Goal: Task Accomplishment & Management: Manage account settings

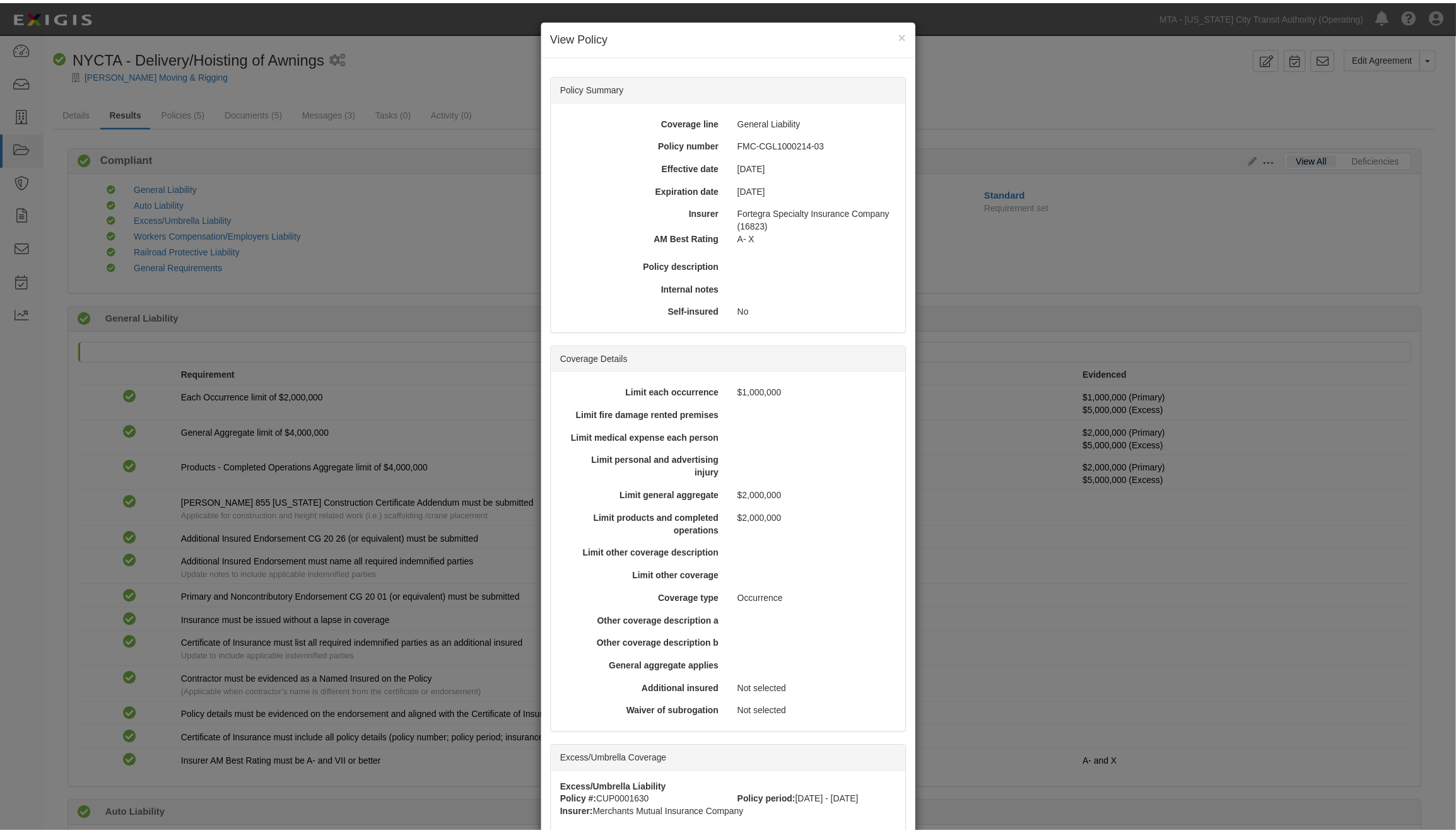
scroll to position [175, 0]
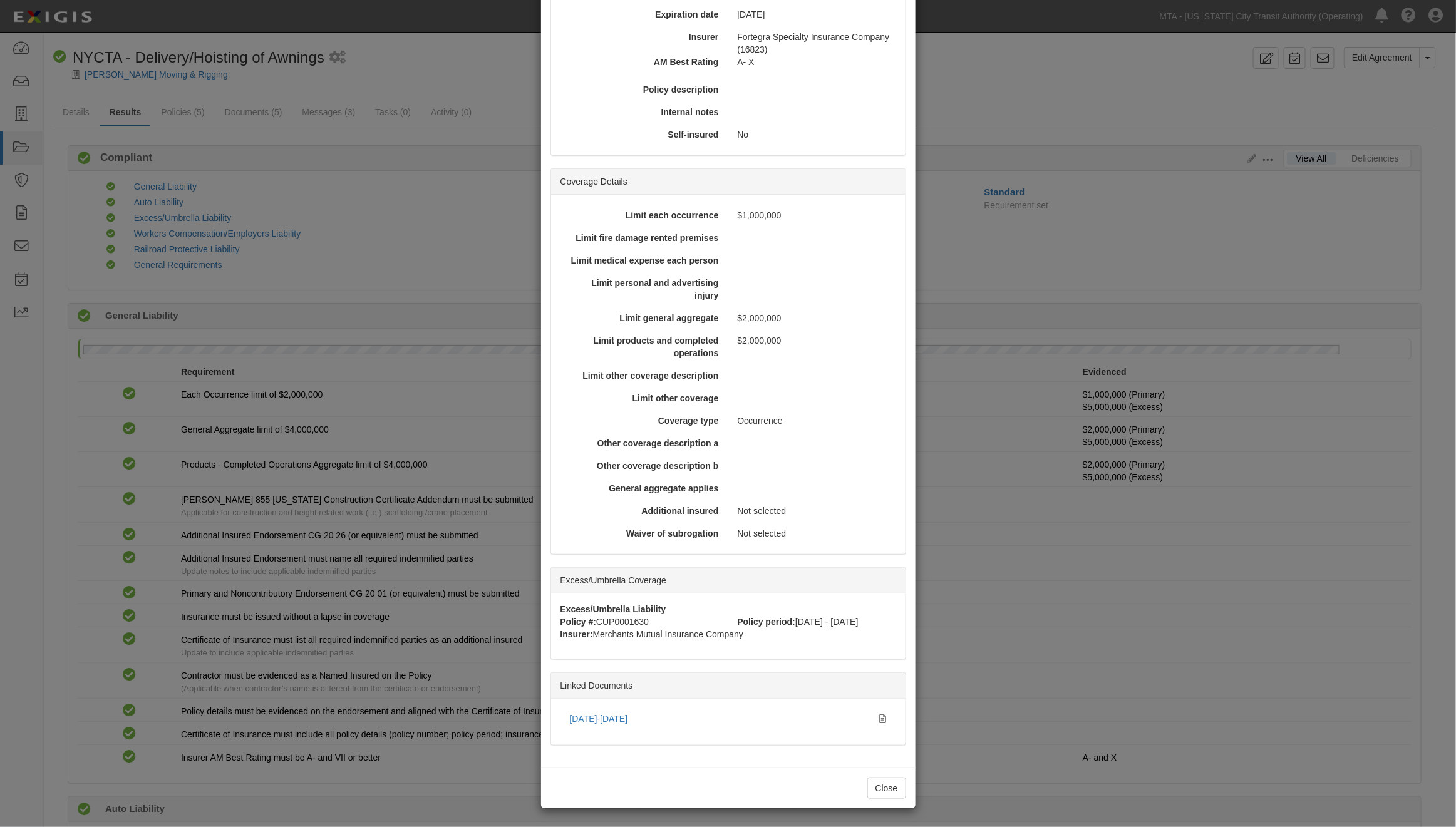
click at [976, 648] on div "× View Policy Policy Summary Coverage line General Liability Policy number FMC-…" at bounding box center [728, 413] width 1456 height 827
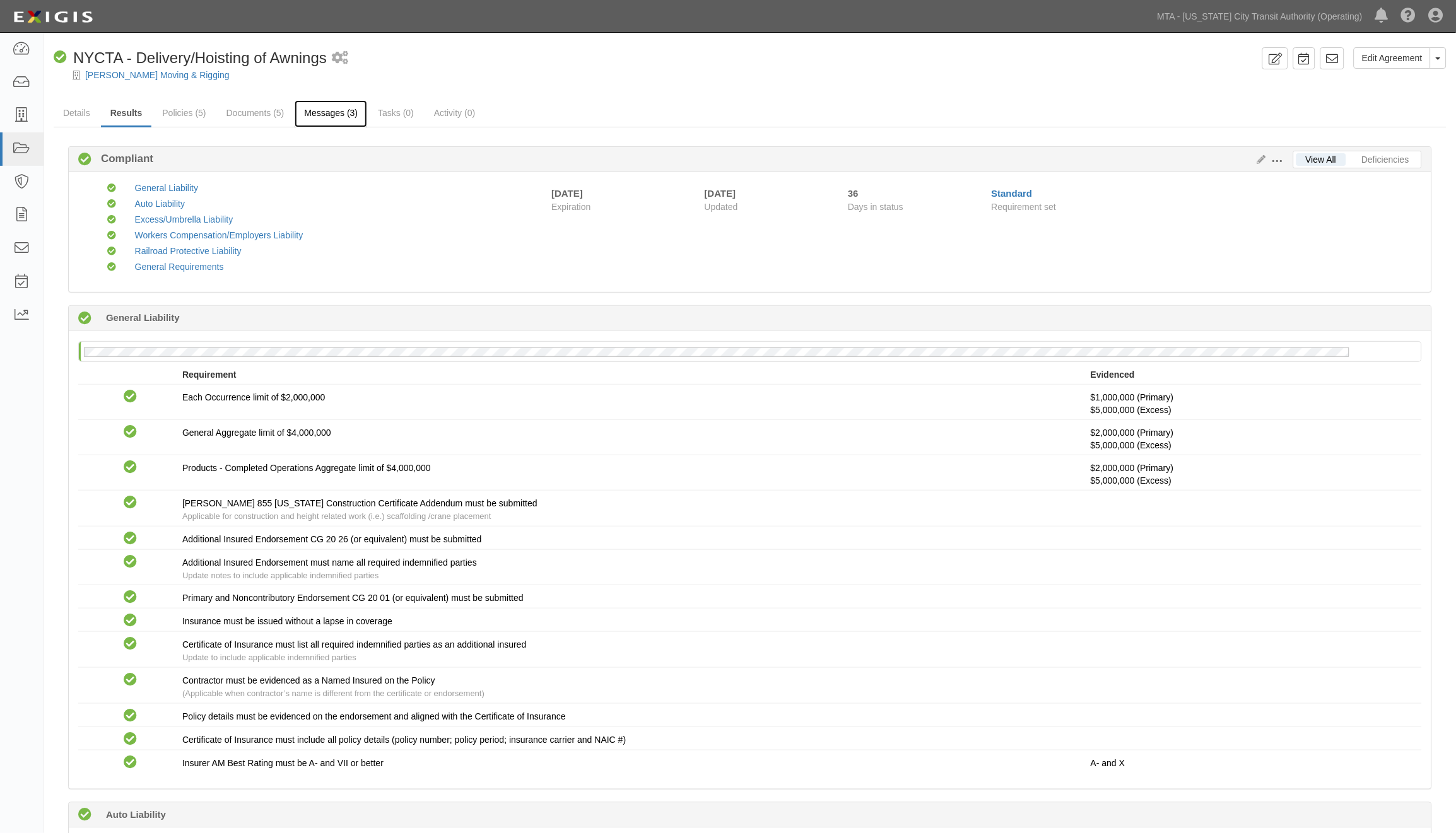
click at [332, 109] on link "Messages (3)" at bounding box center [331, 114] width 72 height 27
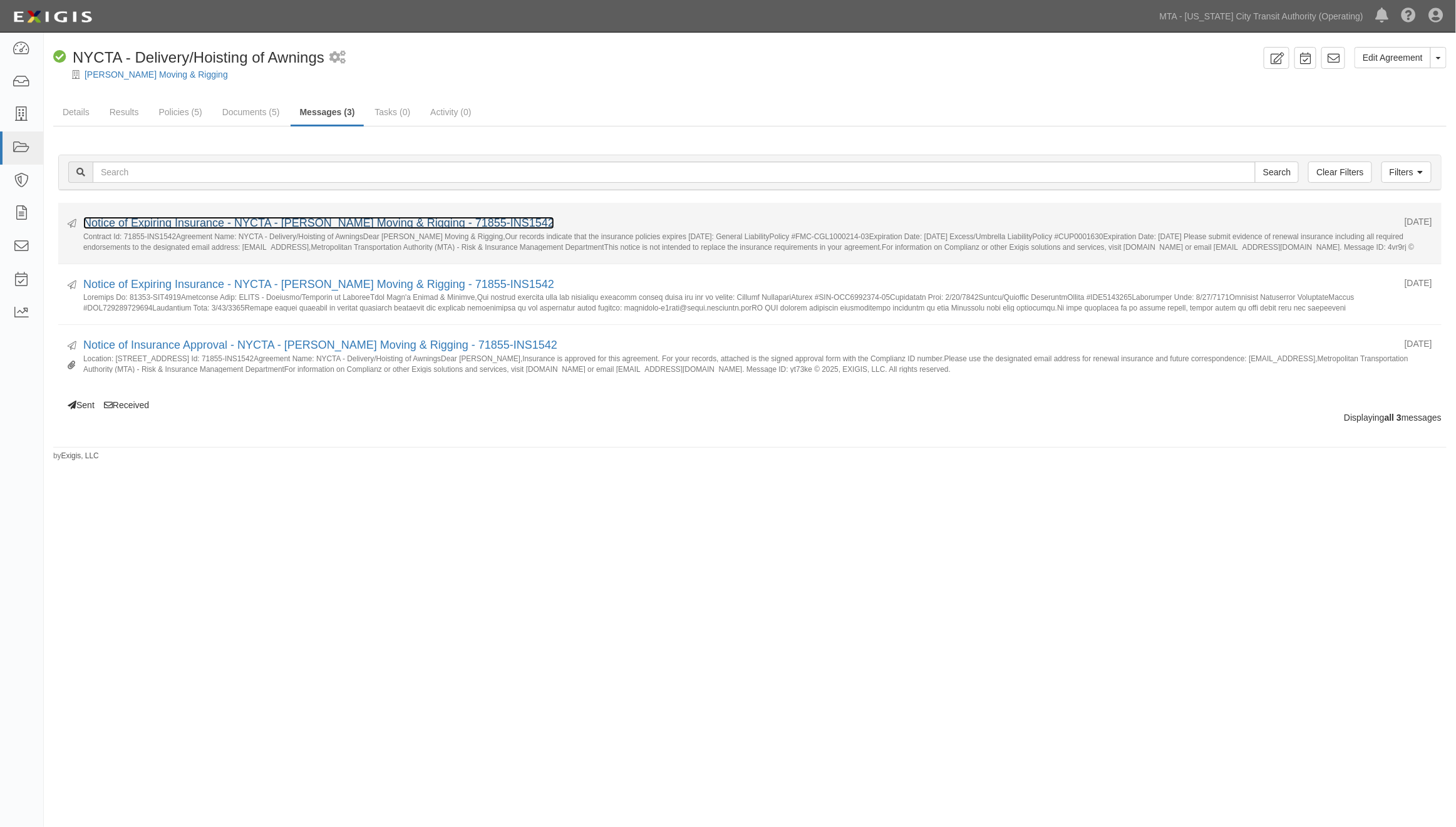
click at [248, 221] on link "Notice of Expiring Insurance - NYCTA - [PERSON_NAME] Moving & Rigging - 71855-I…" at bounding box center [319, 223] width 471 height 13
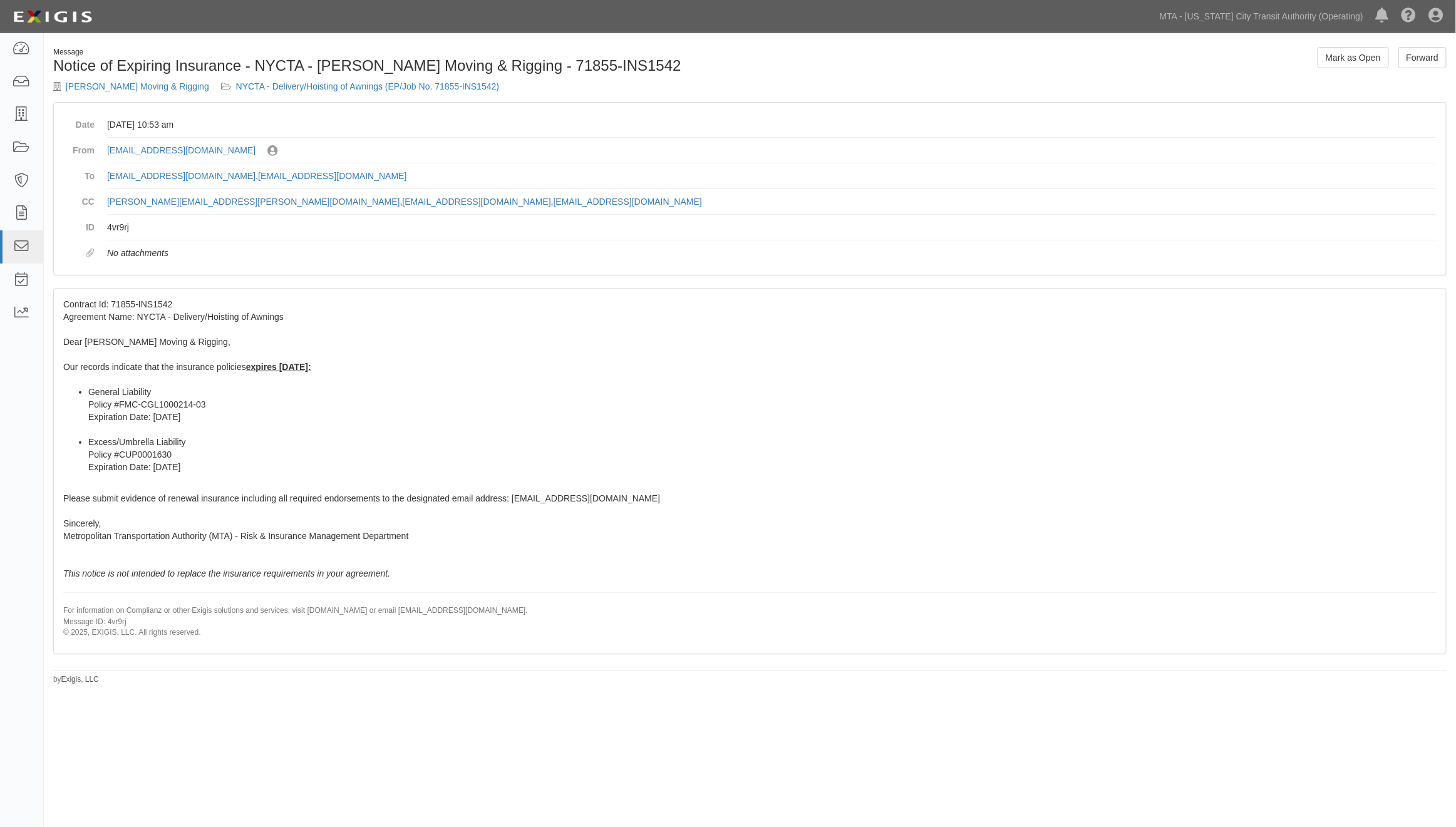
drag, startPoint x: 373, startPoint y: 183, endPoint x: 105, endPoint y: 178, distance: 268.0
click at [105, 178] on dl "Date [DATE] 10:53 am From [EMAIL_ADDRESS][DOMAIN_NAME] Sent by [PERSON_NAME] [P…" at bounding box center [749, 189] width 1373 height 153
copy dd "[EMAIL_ADDRESS][DOMAIN_NAME] , [EMAIL_ADDRESS][DOMAIN_NAME]"
click at [982, 657] on div "Message Notice of Expiring Insurance - [GEOGRAPHIC_DATA] - [PERSON_NAME] Moving…" at bounding box center [749, 366] width 1412 height 638
drag, startPoint x: 481, startPoint y: 97, endPoint x: 191, endPoint y: 91, distance: 290.1
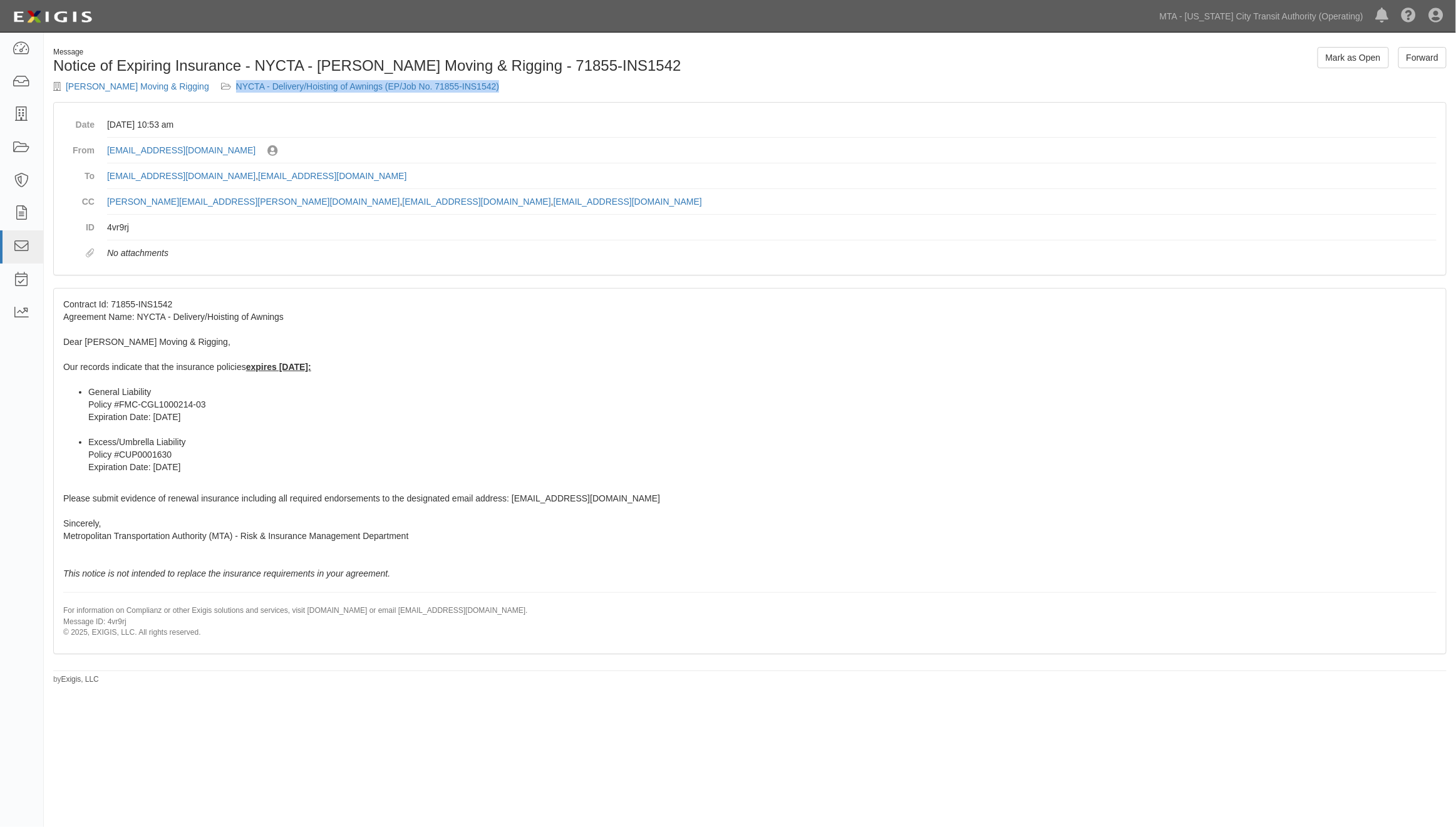
click at [191, 91] on div "Message Notice of Expiring Insurance - NYCTA - Auer's Moving & Rigging - 71855-…" at bounding box center [397, 74] width 707 height 55
copy link "NYCTA - Delivery/Hoisting of Awnings (EP/Job No. 71855-INS1542)"
drag, startPoint x: 933, startPoint y: 501, endPoint x: 508, endPoint y: 356, distance: 449.1
click at [933, 501] on div "Contract Id: 71855-INS1542 Agreement Name: NYCTA - Delivery/Hoisting of Awnings…" at bounding box center [749, 471] width 1392 height 365
drag, startPoint x: 61, startPoint y: 79, endPoint x: 160, endPoint y: 91, distance: 99.7
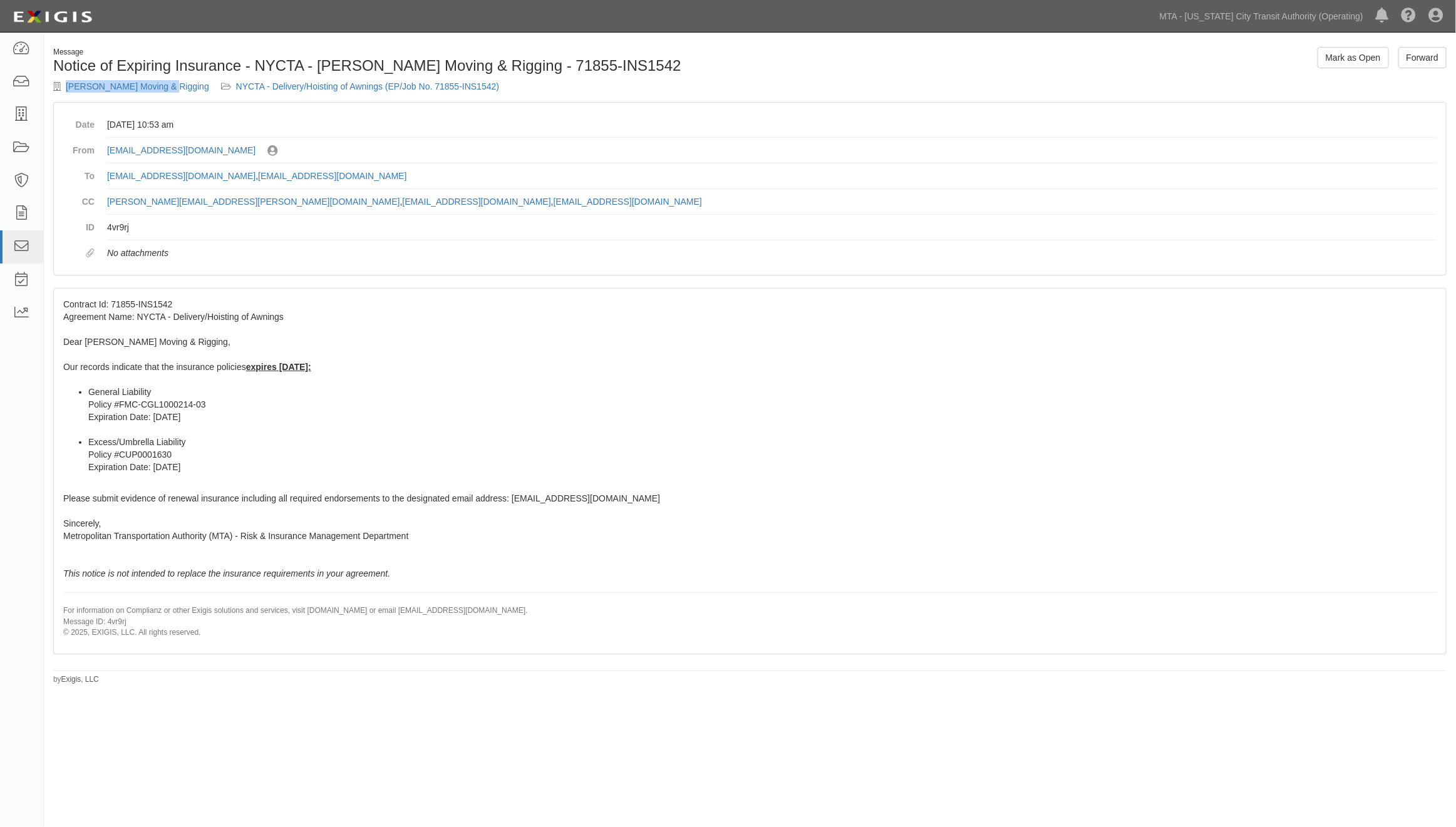
click at [160, 91] on div "Auer's Moving & Rigging NYCTA - Delivery/Hoisting of Awnings (EP/Job No. 71855-…" at bounding box center [397, 86] width 688 height 13
copy div "[PERSON_NAME] Moving & Rigging"
click at [1095, 680] on div "Message Notice of Expiring Insurance - NYCTA - Auer's Moving & Rigging - 71855-…" at bounding box center [749, 366] width 1412 height 638
drag, startPoint x: 900, startPoint y: 592, endPoint x: 837, endPoint y: 565, distance: 68.5
click at [900, 592] on div "Contract Id: 71855-INS1542 Agreement Name: NYCTA - Delivery/Hoisting of Awnings…" at bounding box center [749, 471] width 1392 height 365
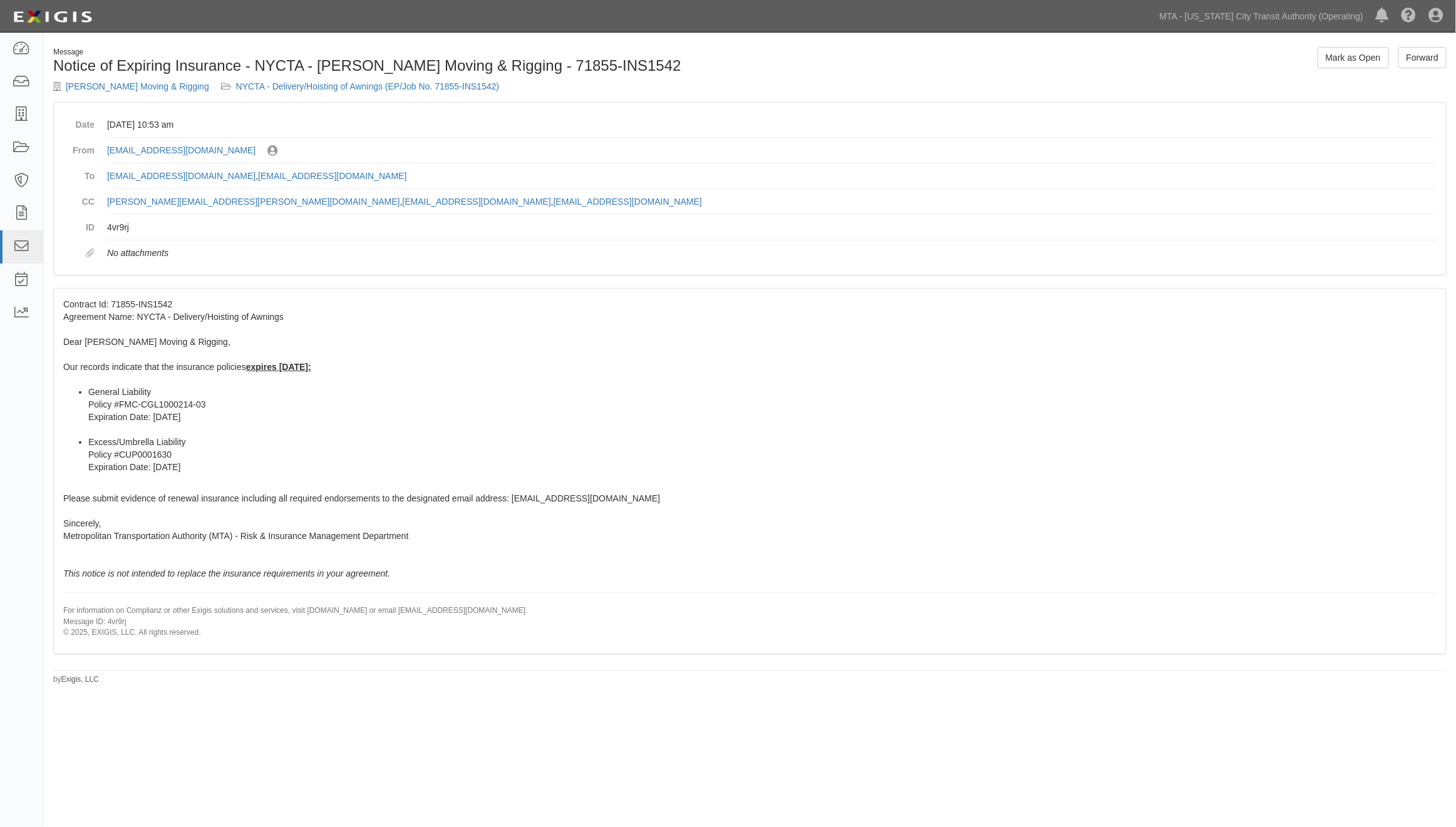
click at [860, 438] on li "Excess/Umbrella Liability Policy #CUP0001630 Expiration Date: 8/23/2025" at bounding box center [762, 460] width 1348 height 50
click at [362, 86] on link "NYCTA - Delivery/Hoisting of Awnings (EP/Job No. 71855-INS1542)" at bounding box center [367, 86] width 263 height 10
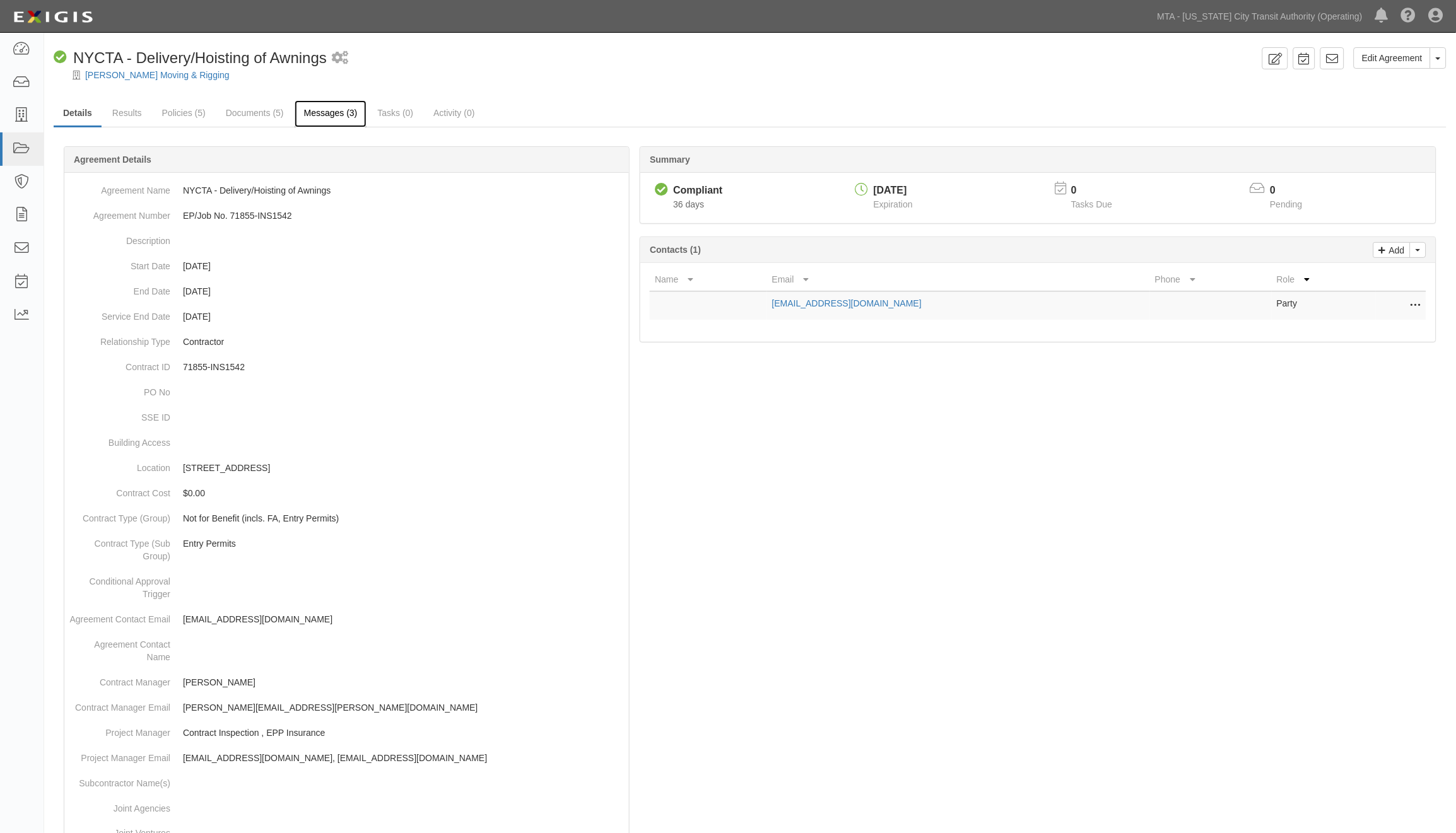
click at [344, 109] on link "Messages (3)" at bounding box center [331, 114] width 72 height 27
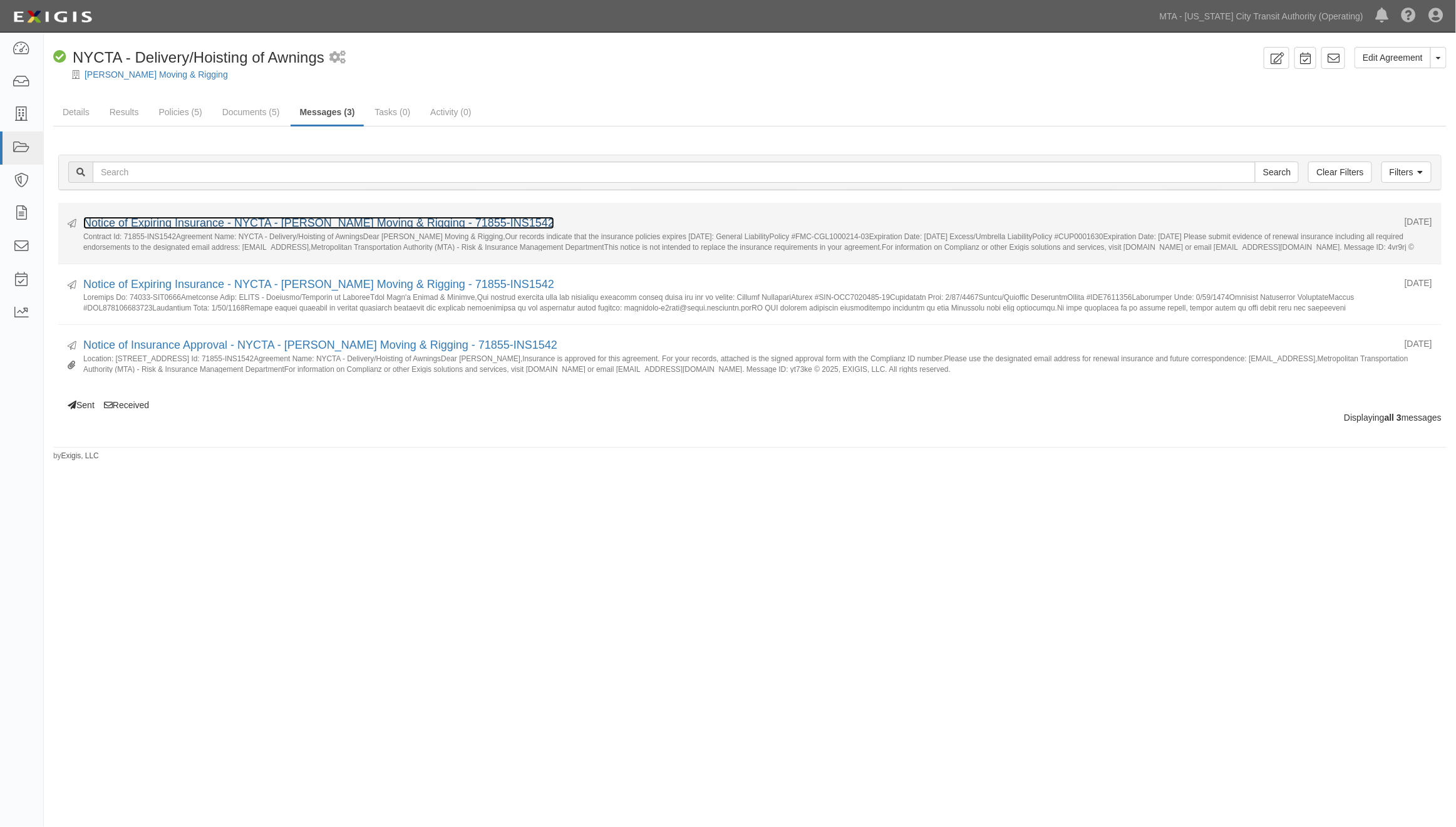
click at [218, 224] on link "Notice of Expiring Insurance - NYCTA - [PERSON_NAME] Moving & Rigging - 71855-I…" at bounding box center [319, 223] width 471 height 13
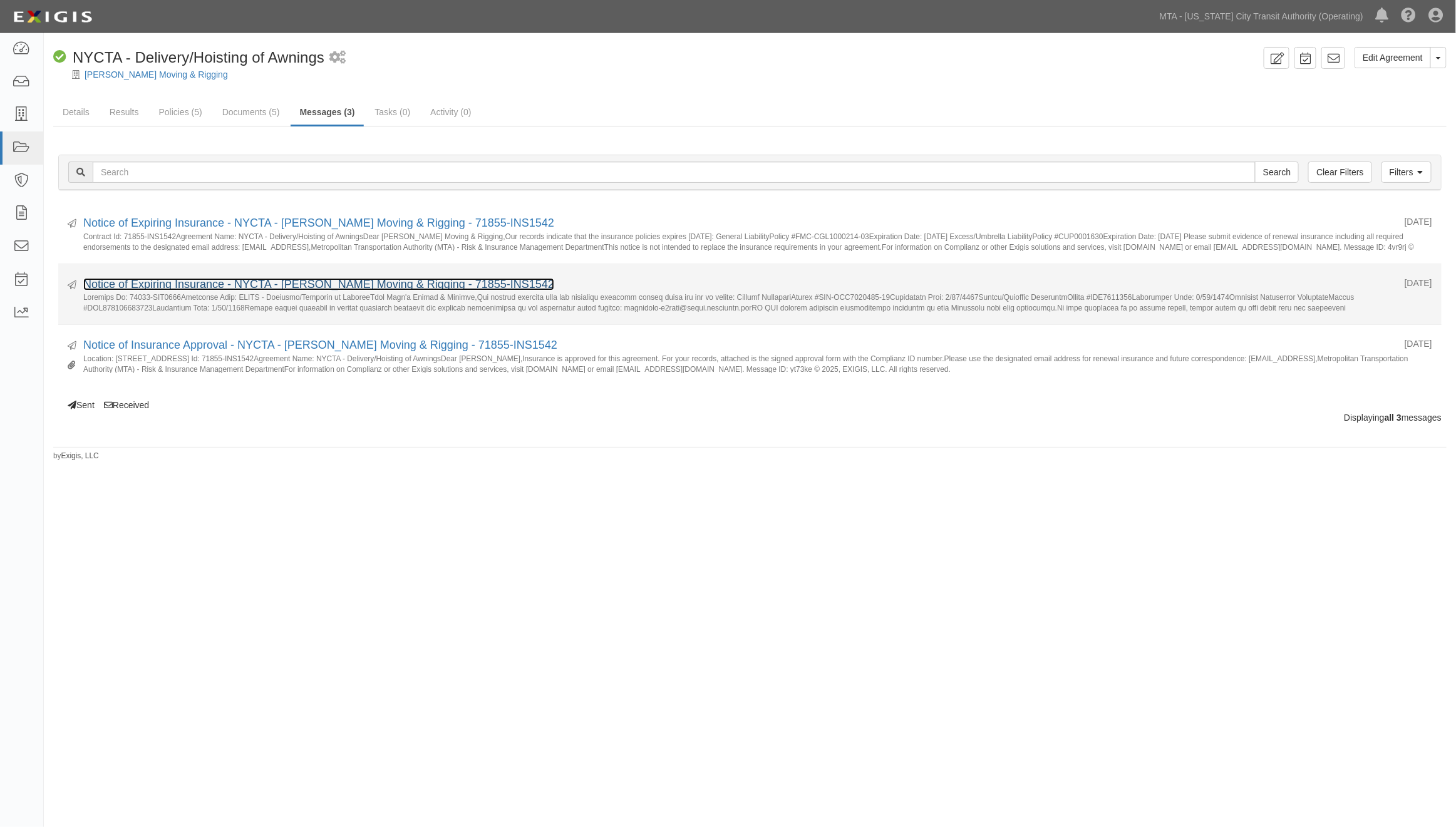
click at [132, 285] on link "Notice of Expiring Insurance - NYCTA - [PERSON_NAME] Moving & Rigging - 71855-I…" at bounding box center [319, 284] width 471 height 13
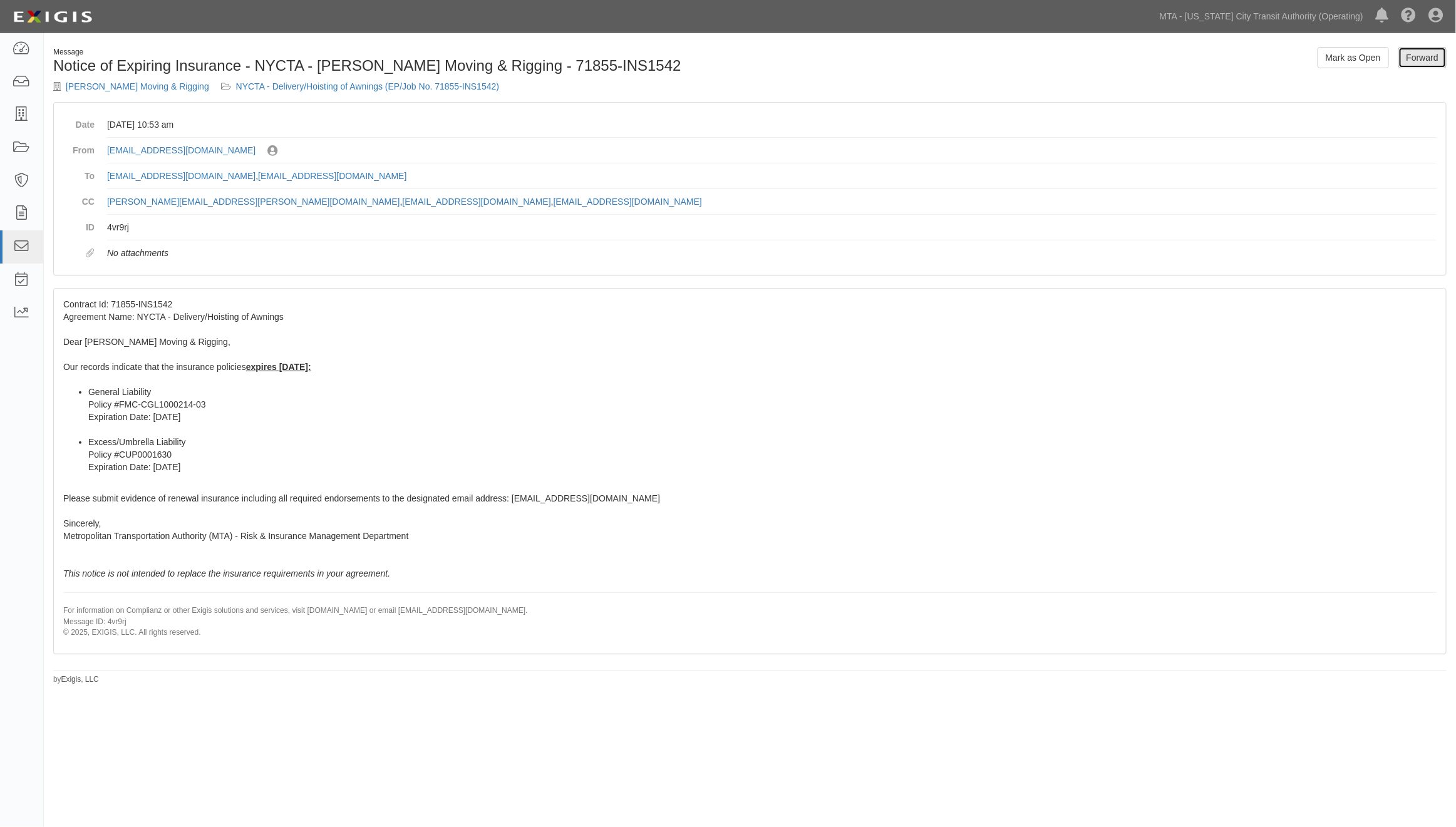
click at [1419, 63] on link "Forward" at bounding box center [1423, 57] width 48 height 21
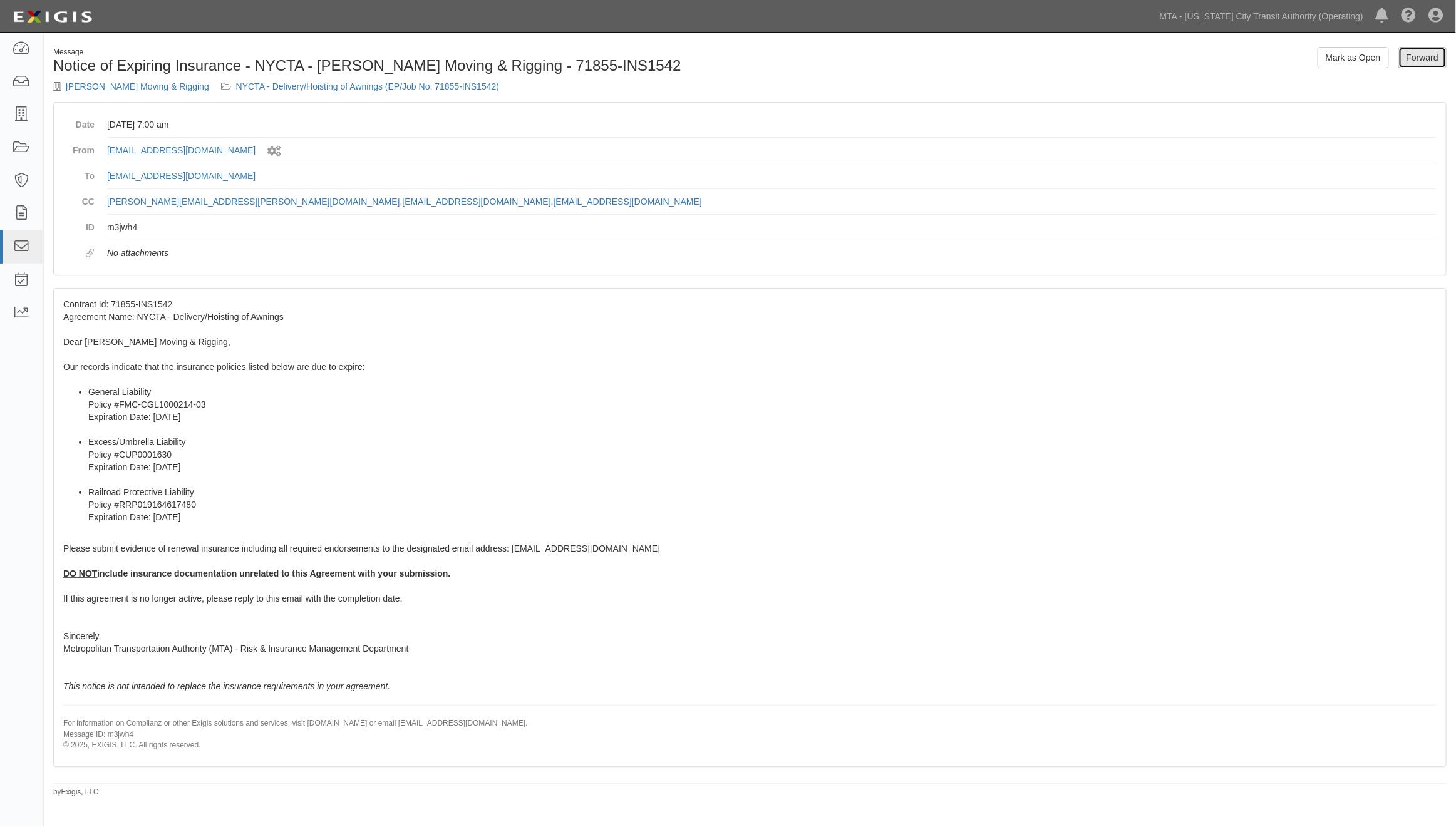
click at [1424, 52] on link "Forward" at bounding box center [1423, 57] width 48 height 21
click at [410, 83] on link "NYCTA - Delivery/Hoisting of Awnings (EP/Job No. 71855-INS1542)" at bounding box center [367, 86] width 263 height 10
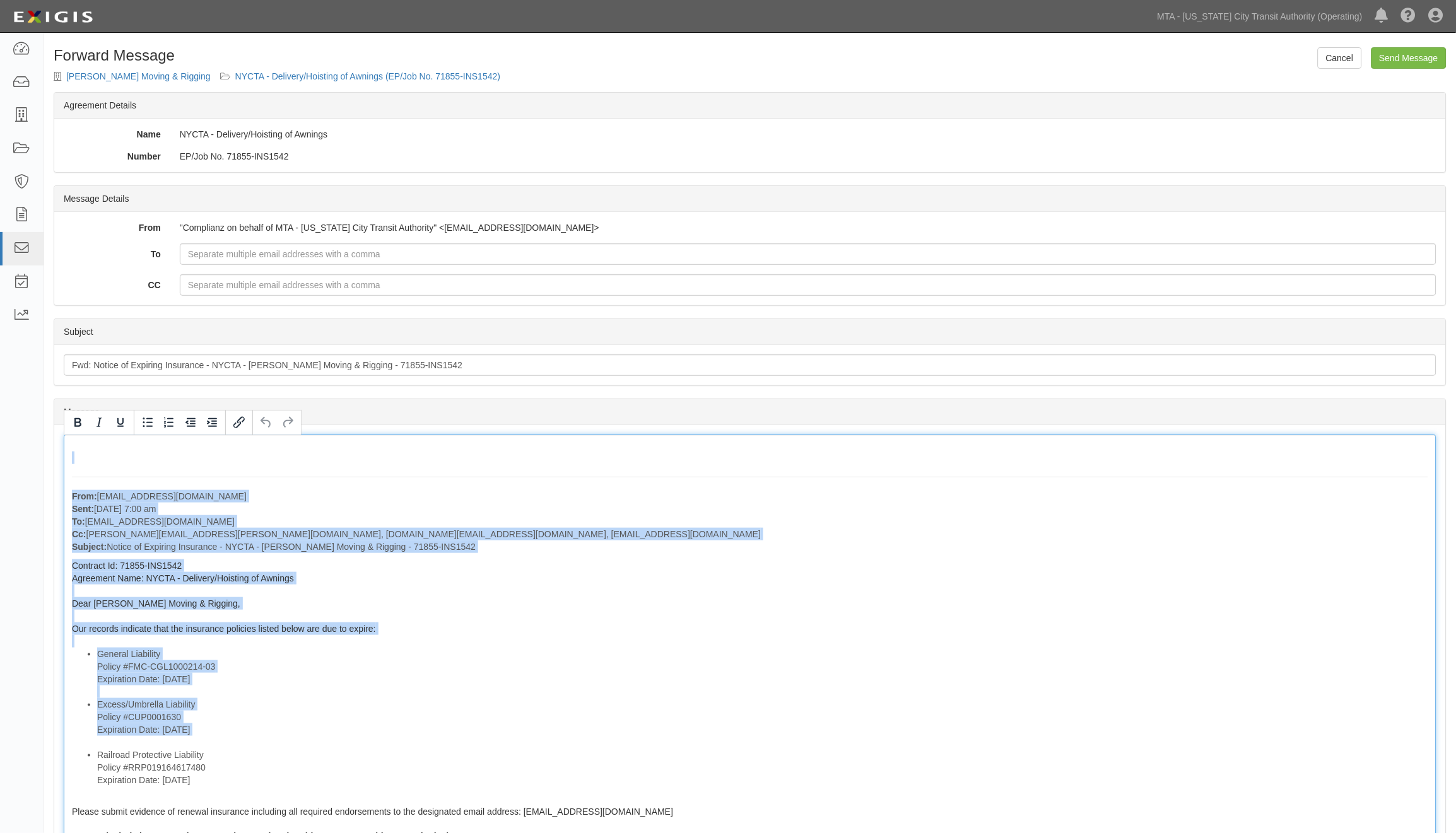
drag, startPoint x: 73, startPoint y: 473, endPoint x: 367, endPoint y: 713, distance: 379.5
click at [229, 742] on div "From: [EMAIL_ADDRESS][DOMAIN_NAME] Sent: [DATE] 7:00 am To: [EMAIL_ADDRESS][DOM…" at bounding box center [750, 733] width 1373 height 597
click at [444, 703] on li "Excess/Umbrella Liability Policy #CUP0001630 Expiration Date: 8/23/2025" at bounding box center [763, 723] width 1331 height 50
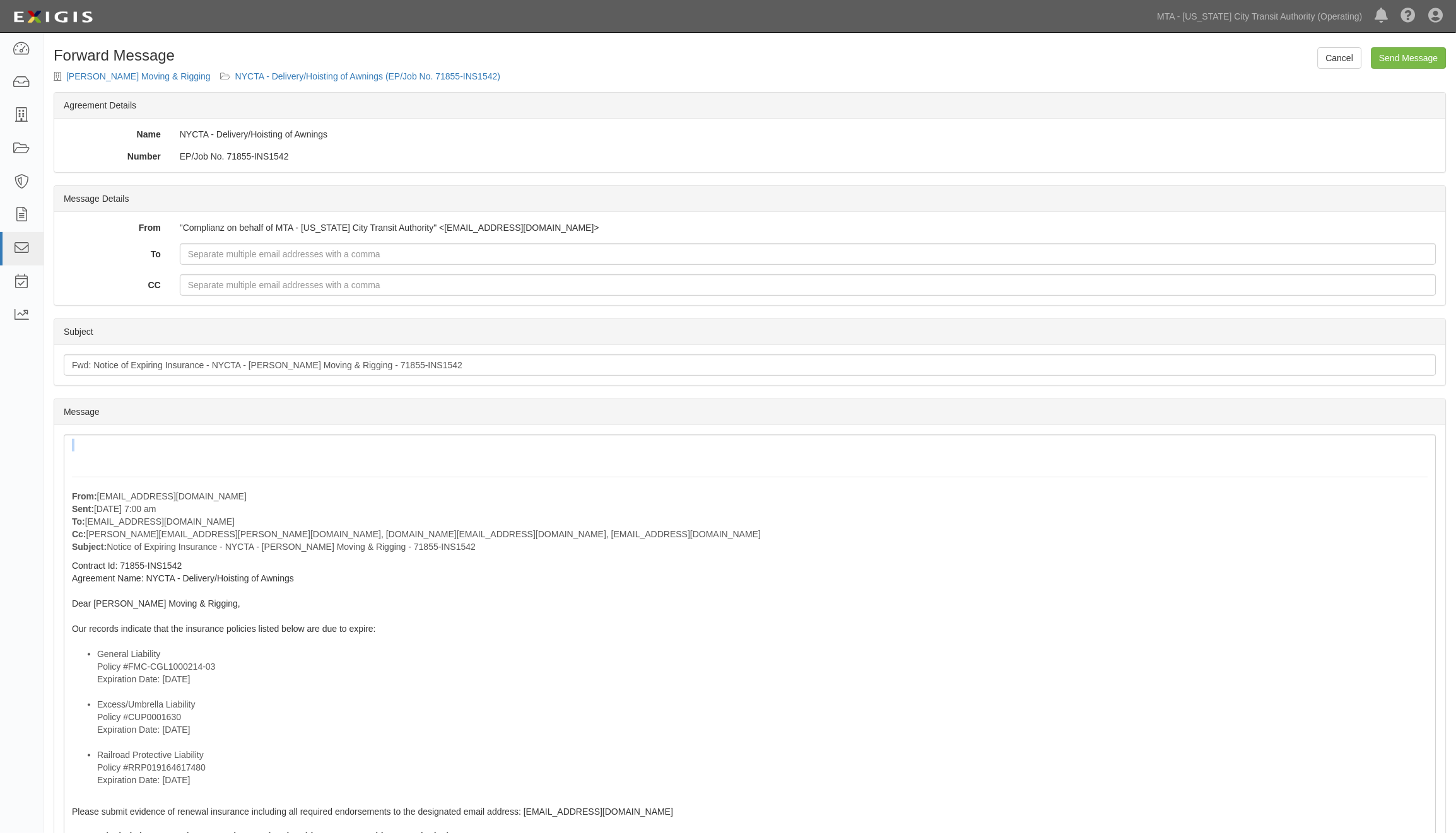
drag, startPoint x: 63, startPoint y: 463, endPoint x: 307, endPoint y: 532, distance: 253.6
click at [307, 532] on div "Message From: agreement-r9hrtf@mtato.complianz.com Sent: August 09, 2025 at 7:0…" at bounding box center [750, 733] width 1392 height 616
click at [136, 462] on div "From: agreement-r9hrtf@mtato.complianz.com Sent: August 09, 2025 at 7:00 am To:…" at bounding box center [750, 733] width 1373 height 597
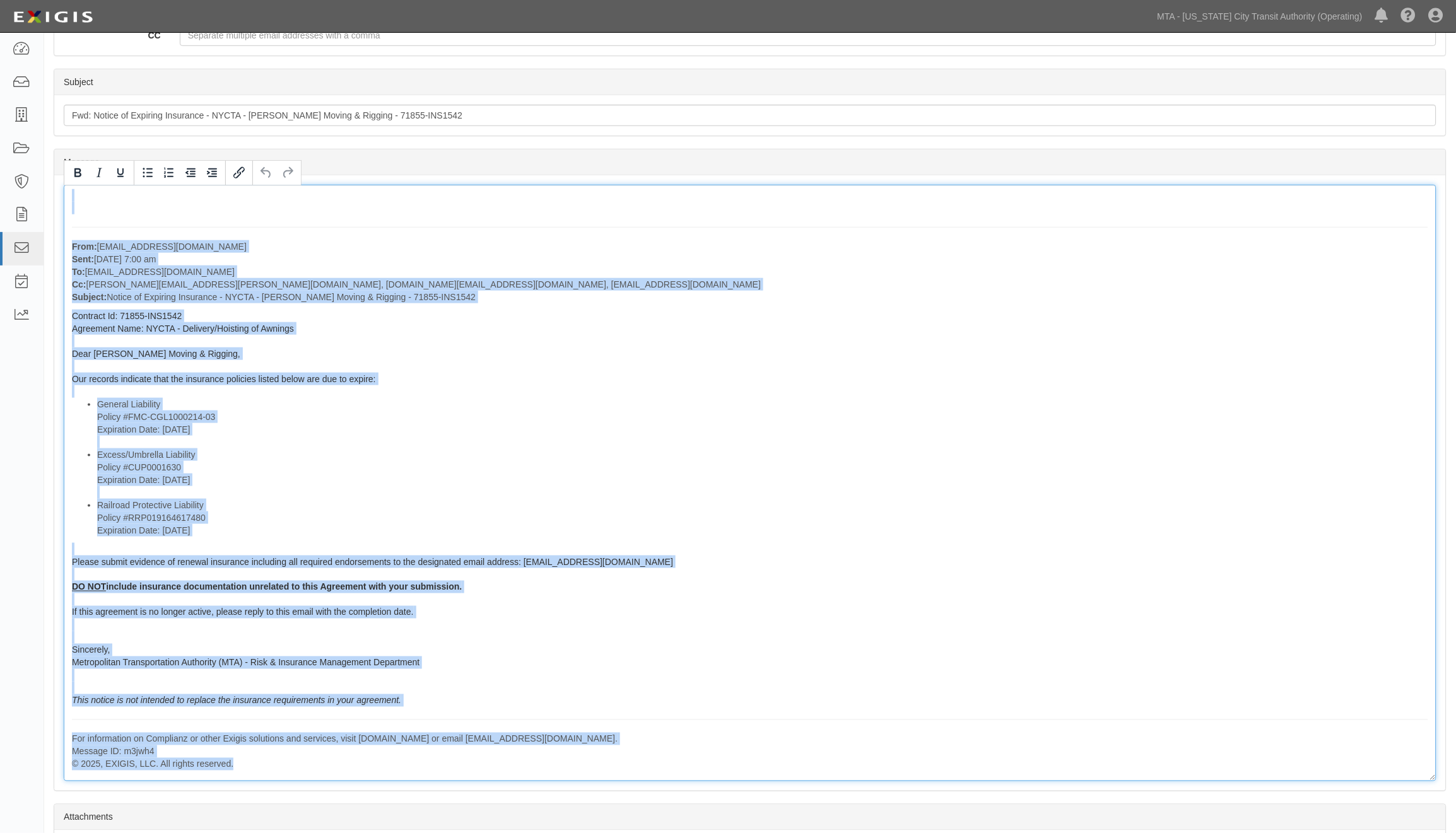
scroll to position [365, 0]
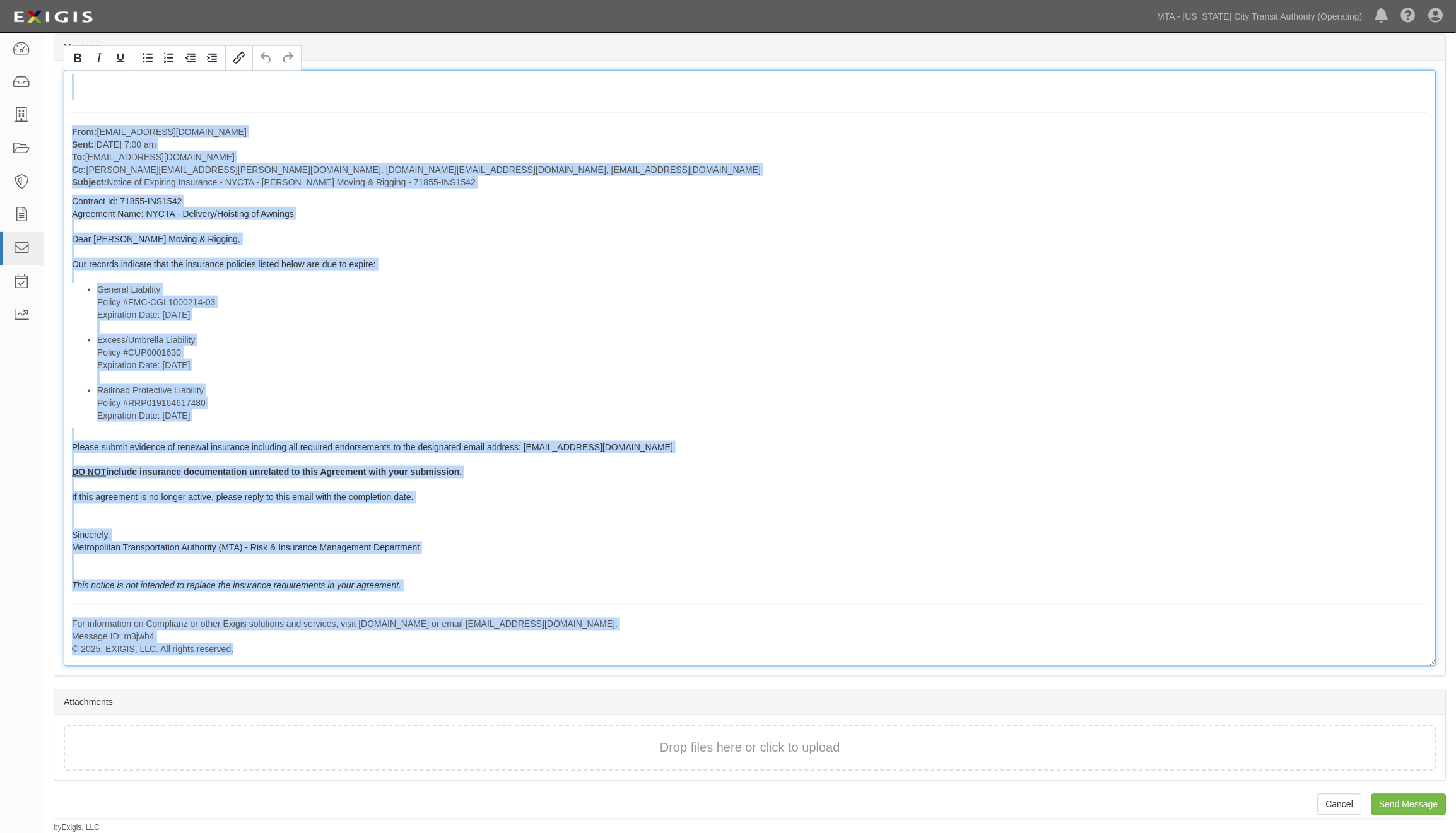
drag, startPoint x: 184, startPoint y: 461, endPoint x: 584, endPoint y: 714, distance: 473.3
click at [584, 714] on form "Cancel Send Message Forward Message Auer's Moving & Rigging NYCTA - Delivery/Ho…" at bounding box center [750, 232] width 1393 height 1099
copy div "From: agreement-r9hrtf@mtato.complianz.com Sent: August 09, 2025 at 7:00 am To:…"
click at [601, 348] on li "Excess/Umbrella Liability Policy #CUP0001630 Expiration Date: 8/23/2025" at bounding box center [763, 358] width 1331 height 50
click at [608, 351] on li "Excess/Umbrella Liability Policy #CUP0001630 Expiration Date: 8/23/2025" at bounding box center [763, 358] width 1331 height 50
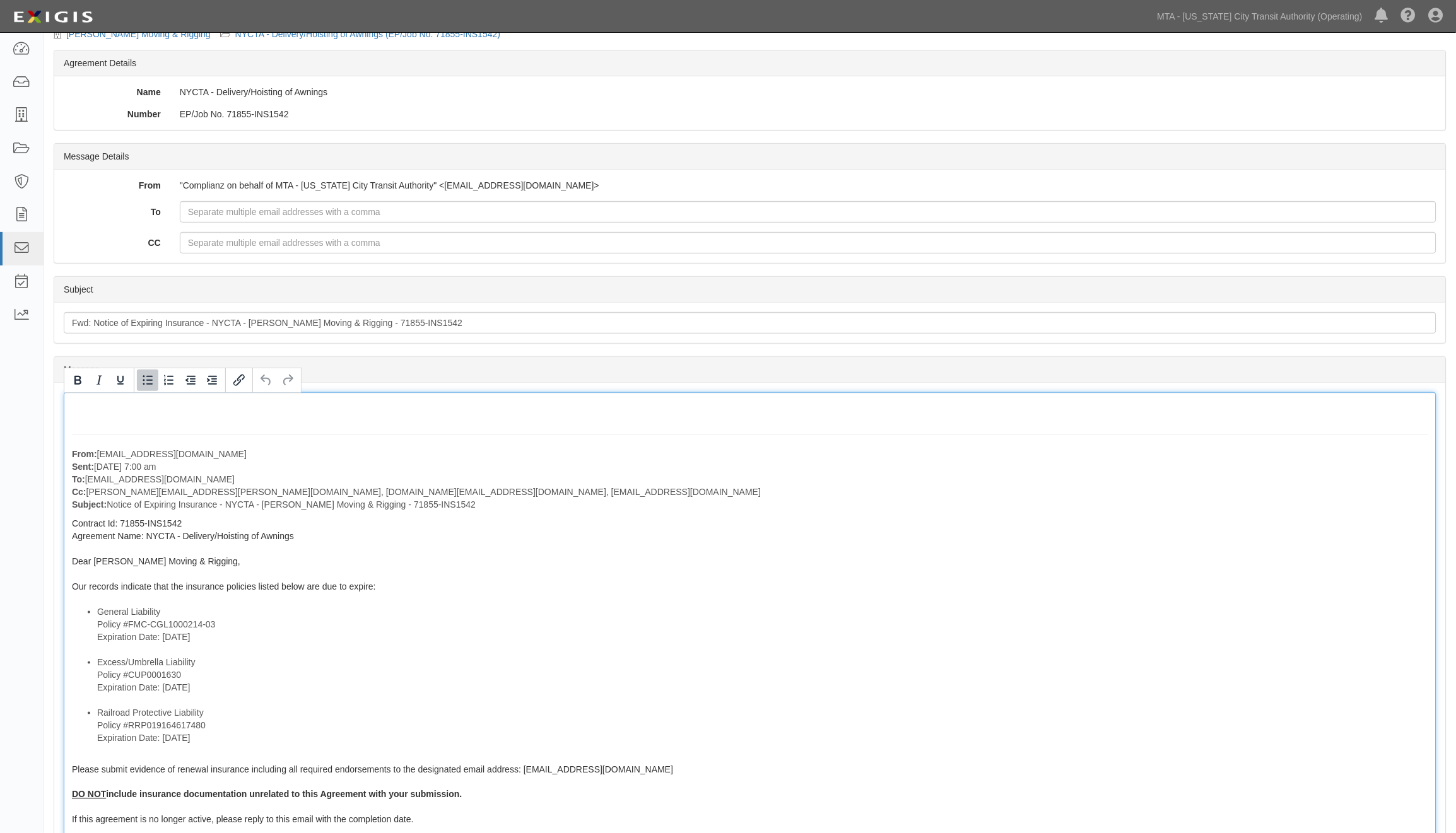
scroll to position [15, 0]
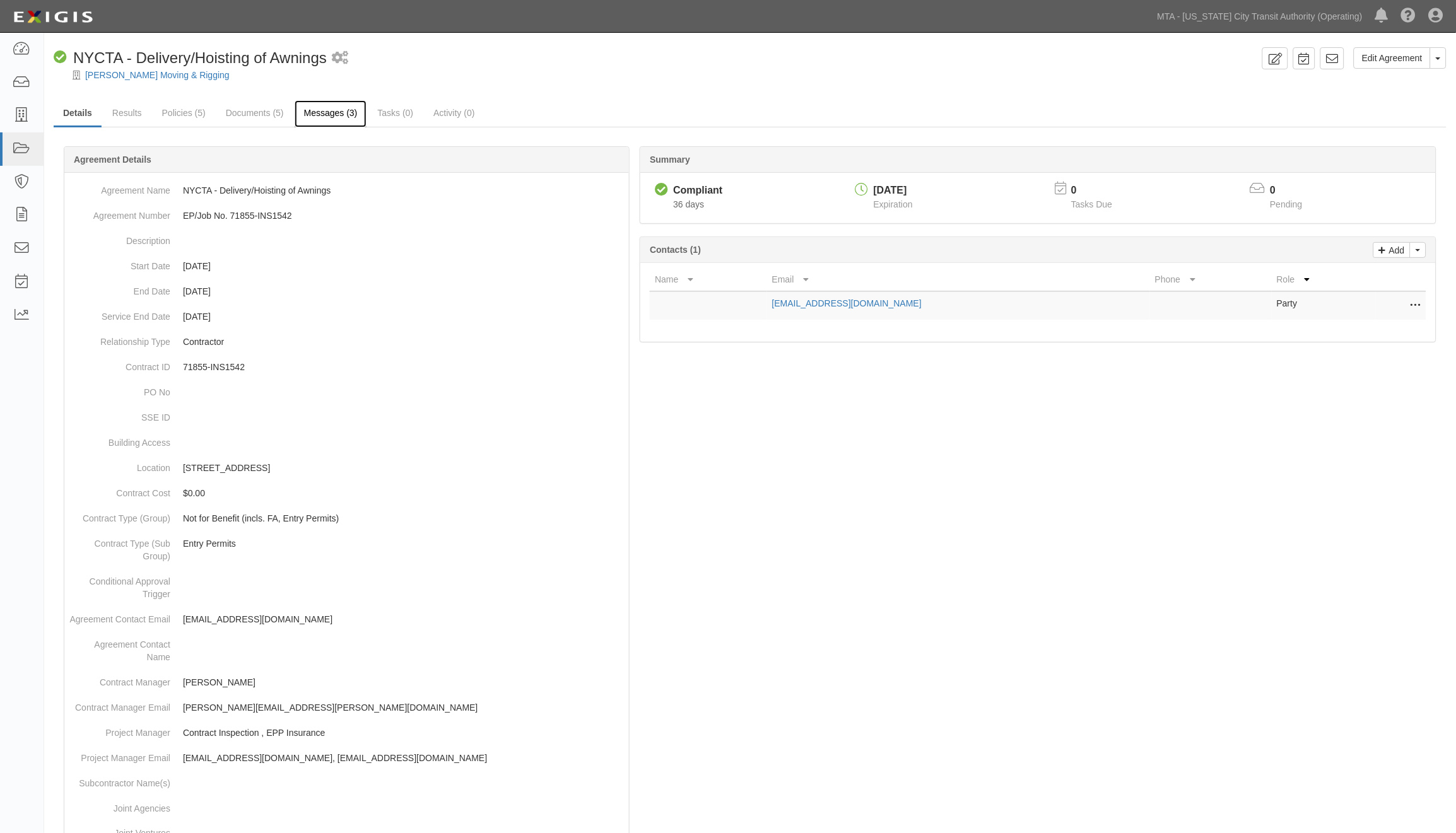
click at [306, 109] on link "Messages (3)" at bounding box center [331, 114] width 72 height 27
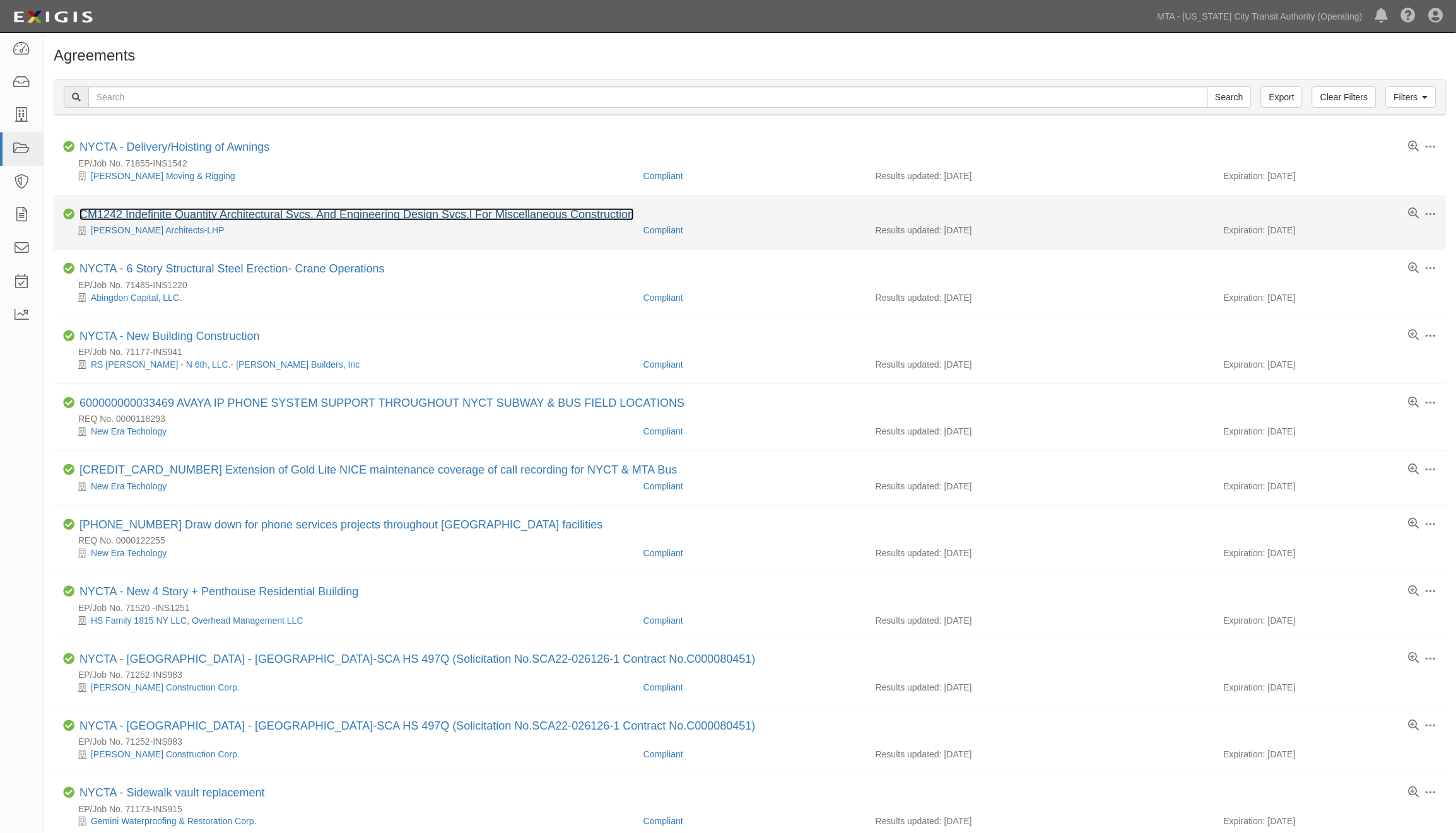
click at [301, 215] on link "CM1242 Indefinite Quantity Architectural Svcs. And Engineering Design Svcs.l Fo…" at bounding box center [357, 215] width 555 height 13
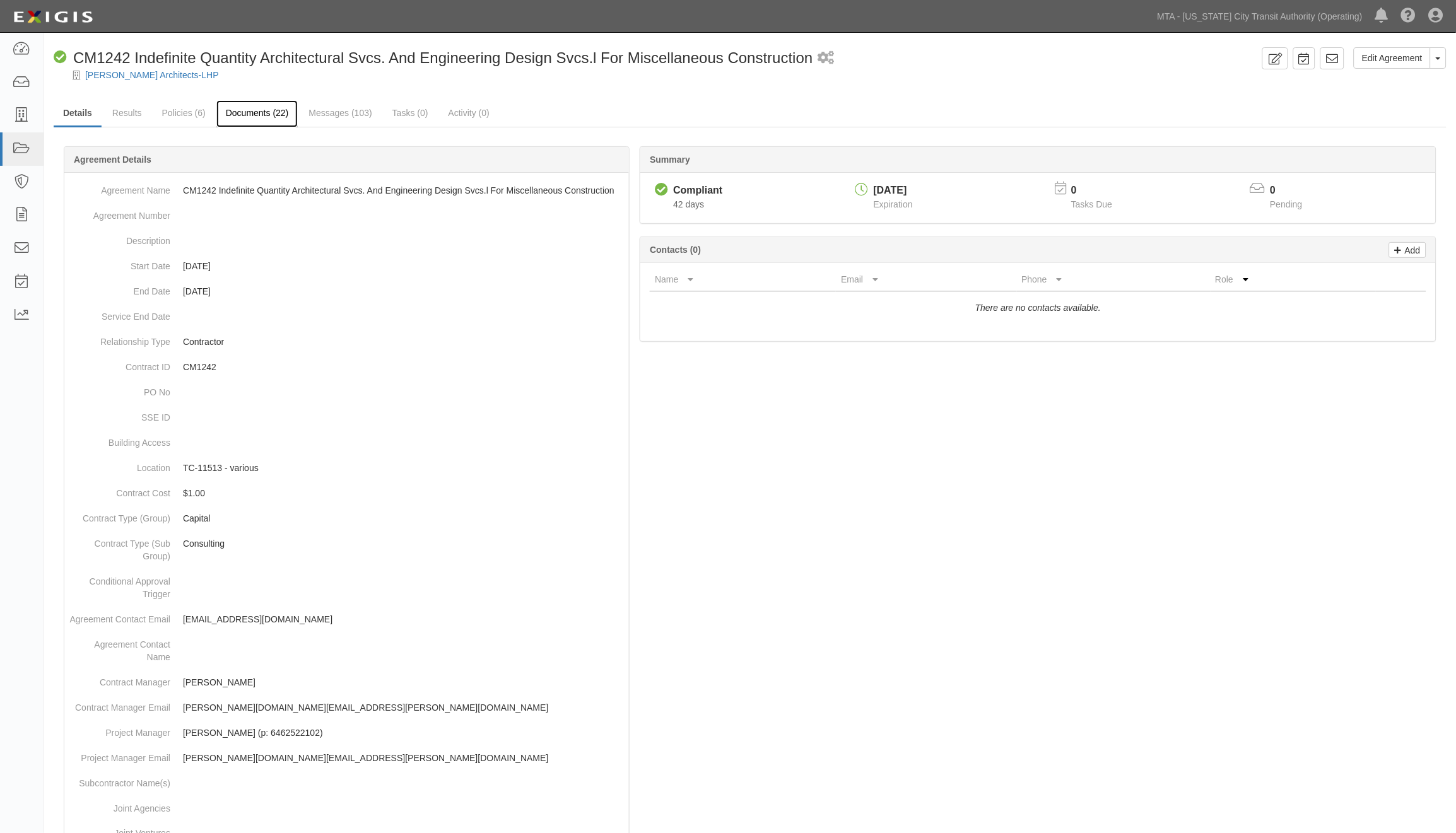
click at [256, 107] on link "Documents (22)" at bounding box center [257, 114] width 82 height 27
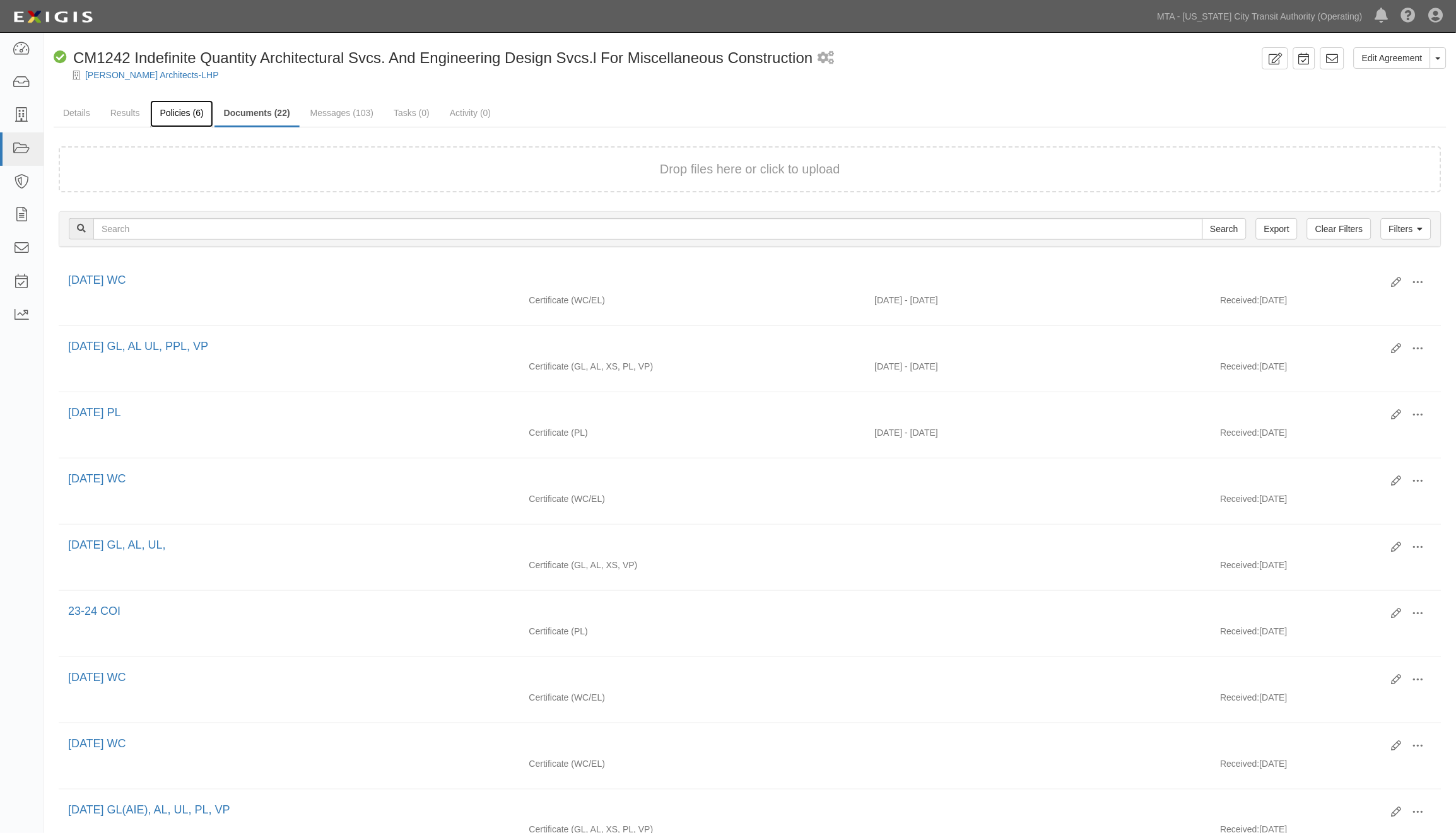
click at [172, 116] on link "Policies (6)" at bounding box center [181, 114] width 62 height 27
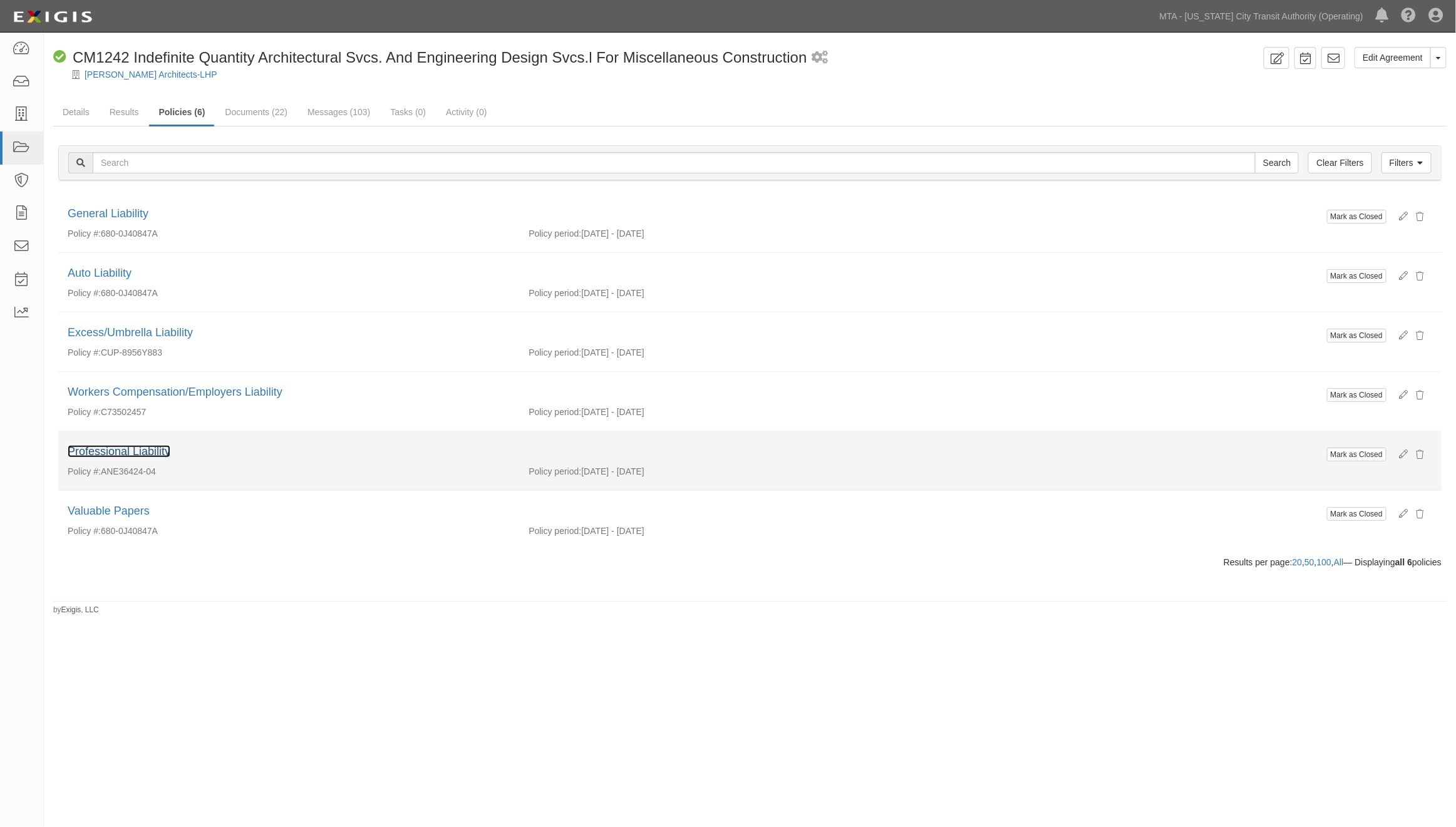
click at [155, 452] on link "Professional Liability" at bounding box center [119, 452] width 103 height 13
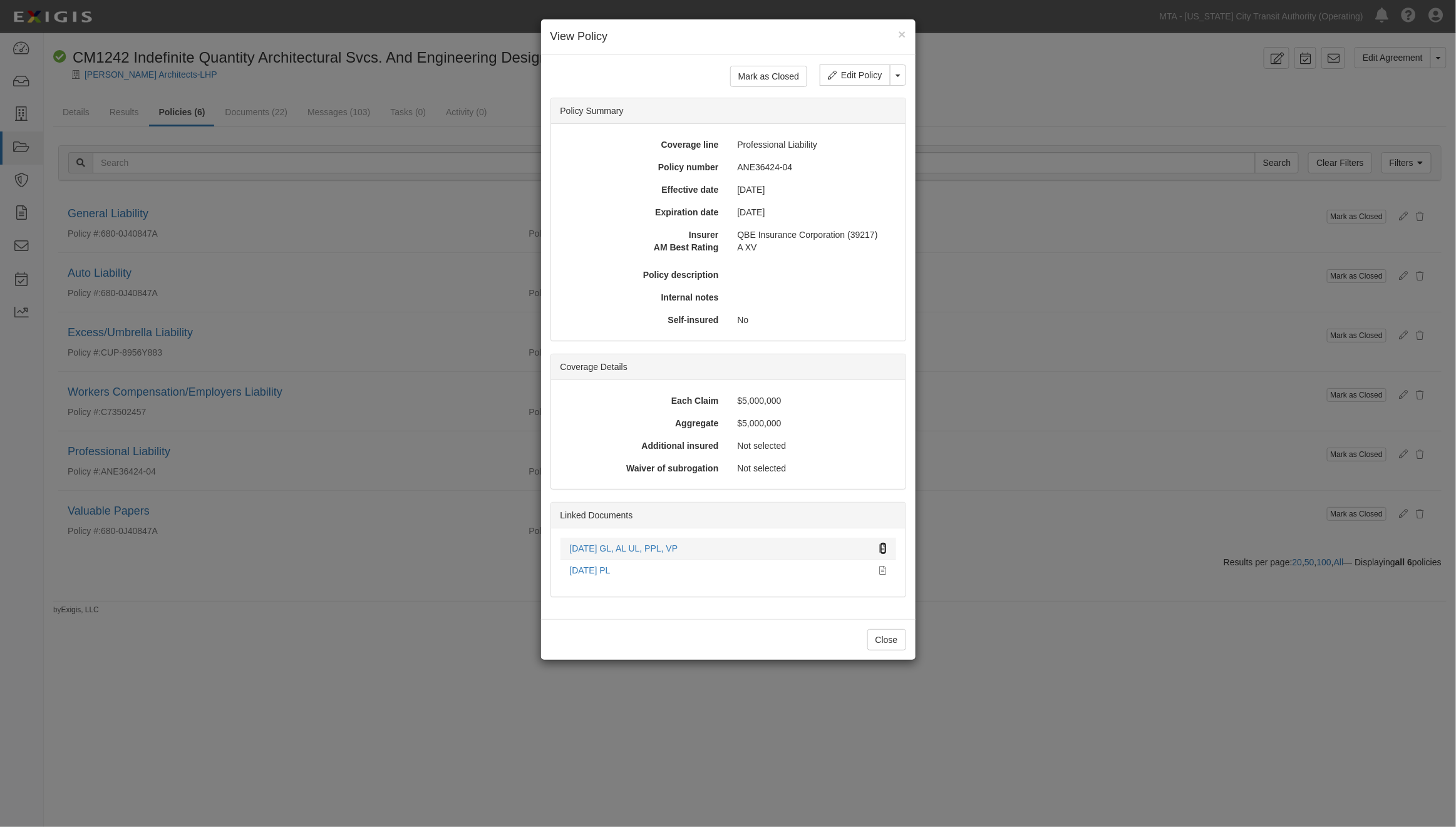
click at [883, 551] on icon at bounding box center [883, 549] width 7 height 9
click at [1033, 563] on div "× View Policy Mark as Closed Edit Policy Toggle Dropdown Delete Policy Policy S…" at bounding box center [728, 413] width 1456 height 827
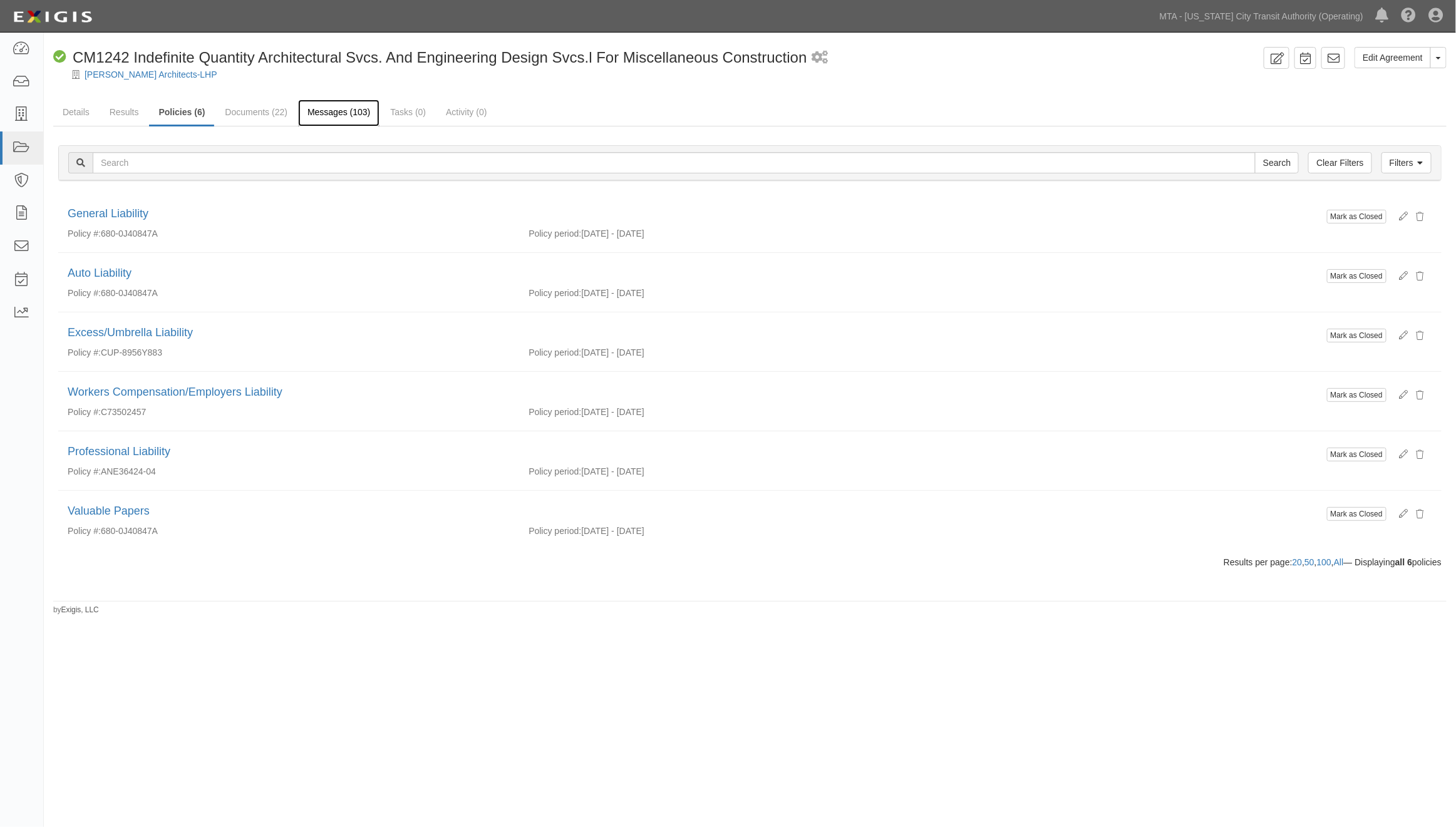
click at [348, 112] on link "Messages (103)" at bounding box center [339, 113] width 81 height 27
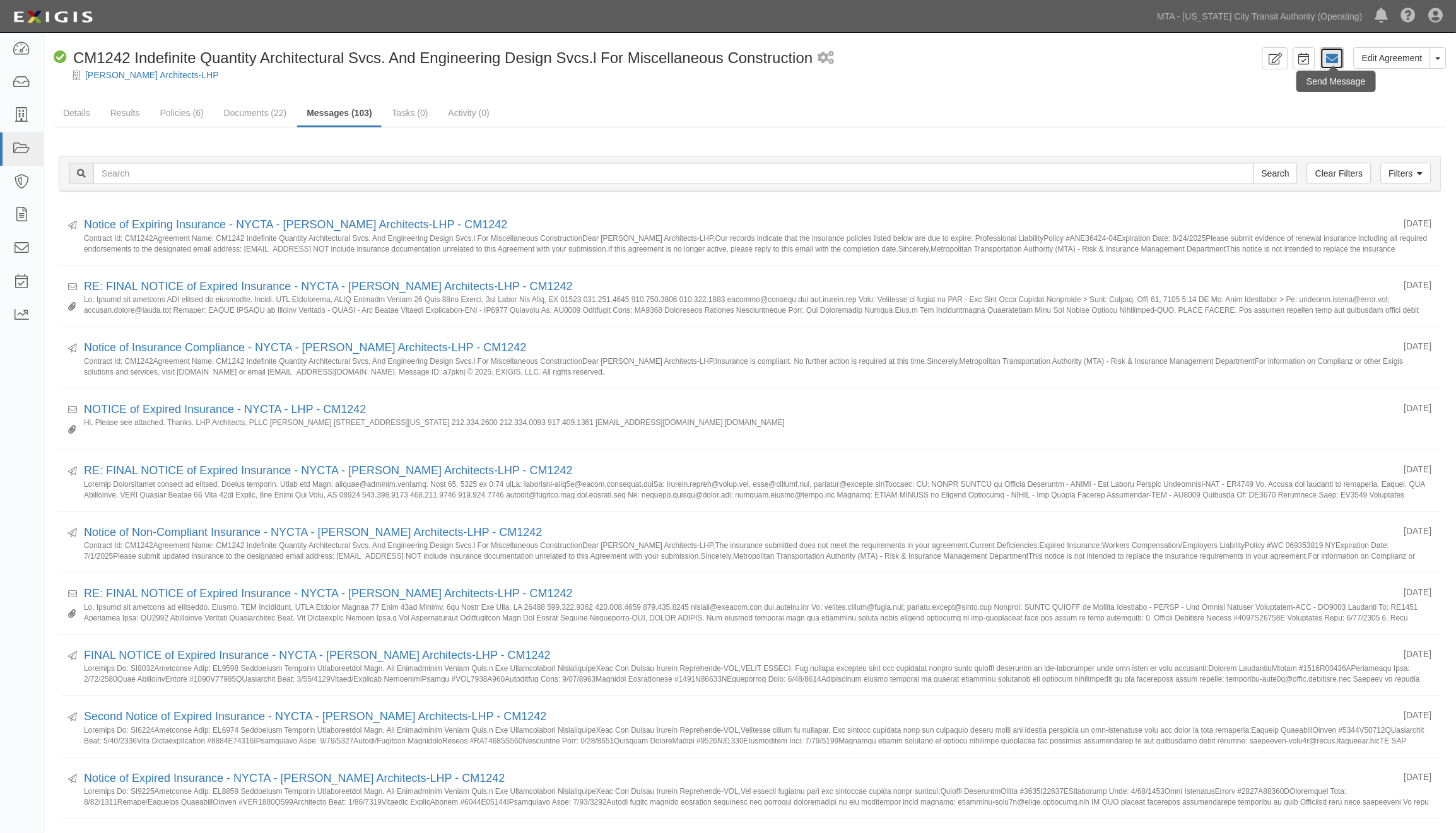
click at [1333, 61] on icon at bounding box center [1333, 58] width 13 height 13
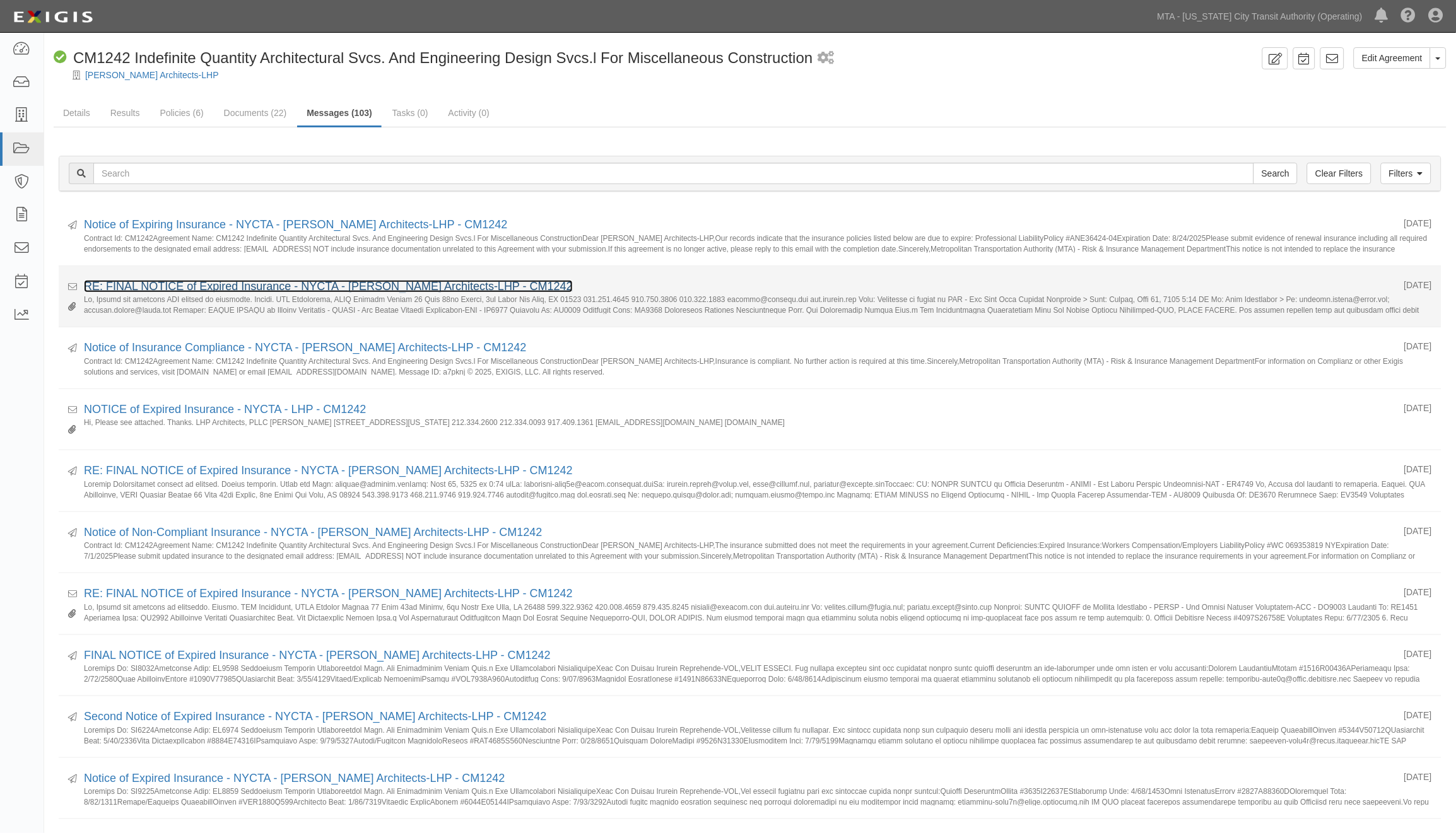
click at [247, 288] on link "RE: FINAL NOTICE of Expired Insurance - NYCTA - Lee Harris Pomeroy Architects-L…" at bounding box center [328, 287] width 489 height 13
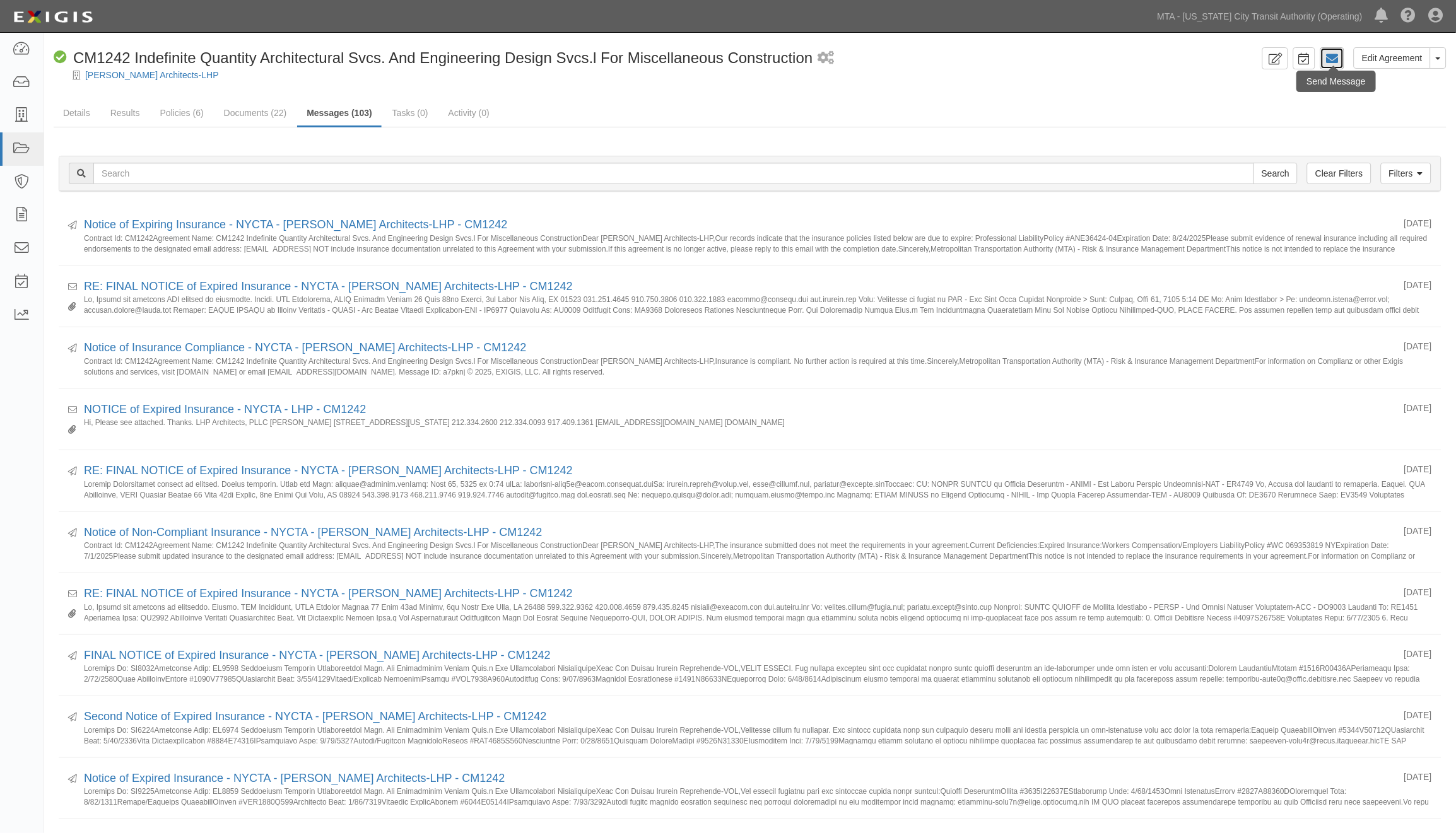
click at [1338, 60] on icon at bounding box center [1333, 58] width 13 height 13
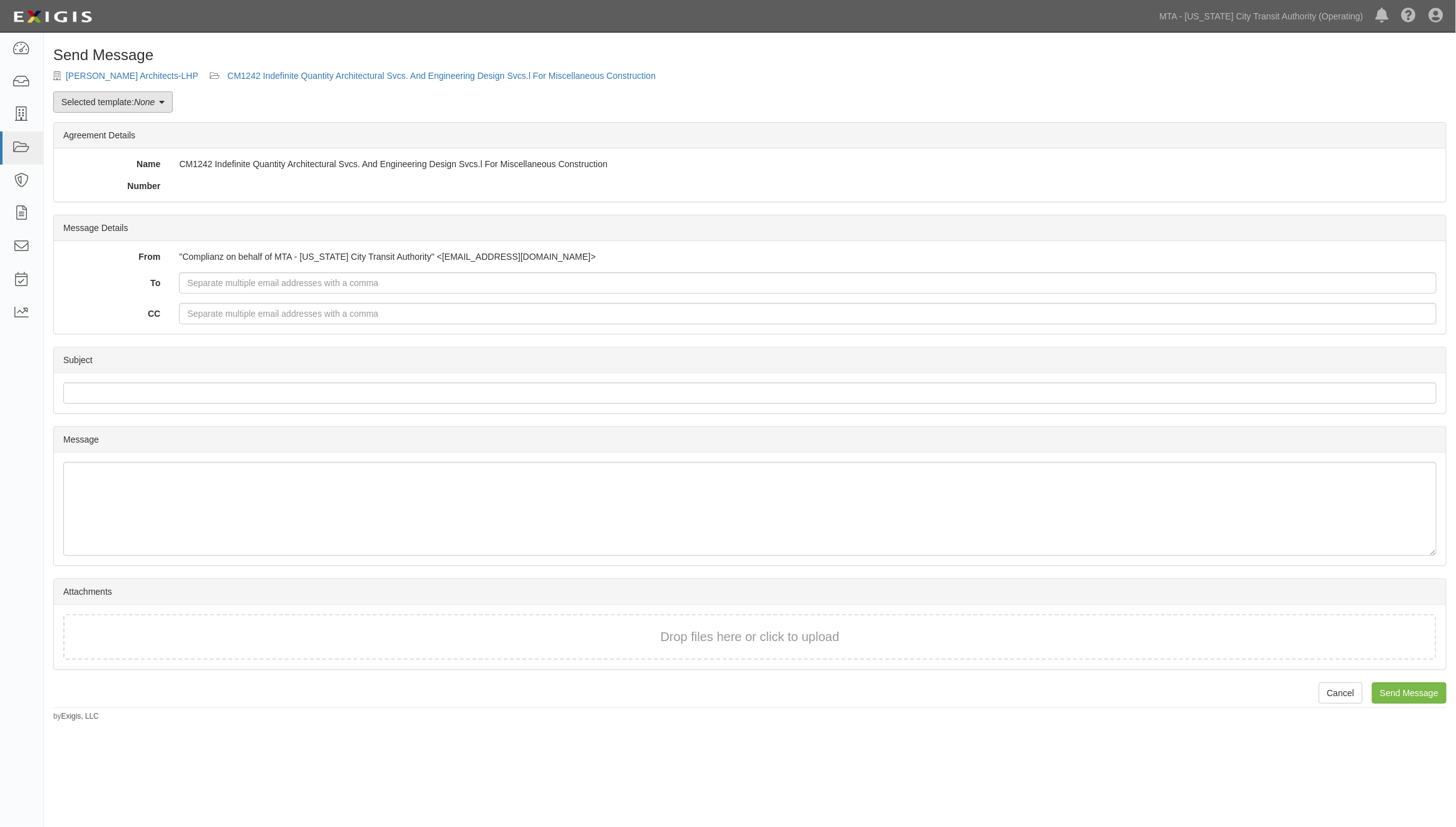
click at [127, 108] on link "Selected template: None" at bounding box center [113, 102] width 120 height 21
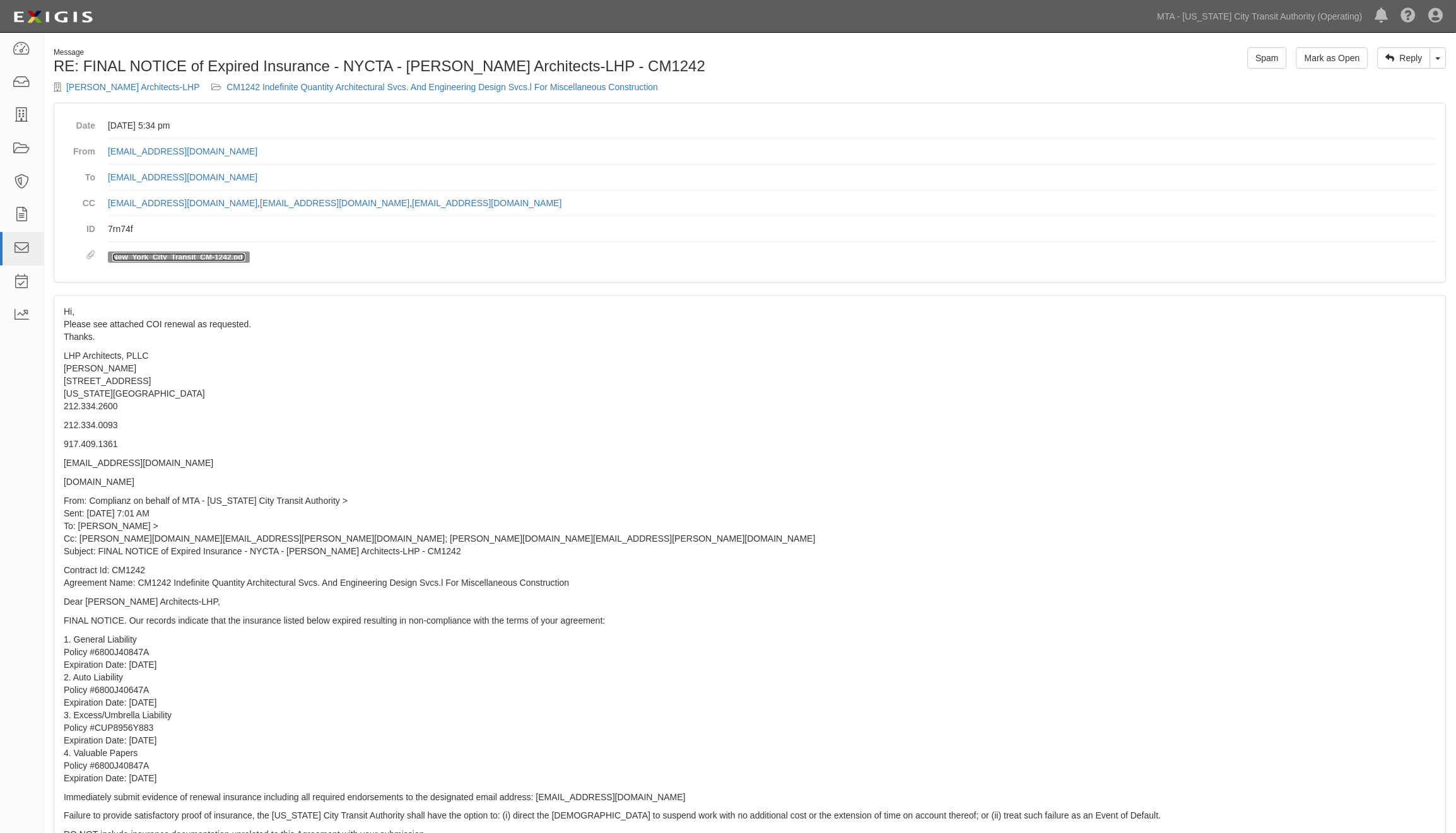
click at [211, 257] on link "New_York_City_Transit_CM-1242.pdf" at bounding box center [179, 257] width 133 height 9
click at [1434, 64] on link "Toggle Dropdown" at bounding box center [1438, 58] width 17 height 22
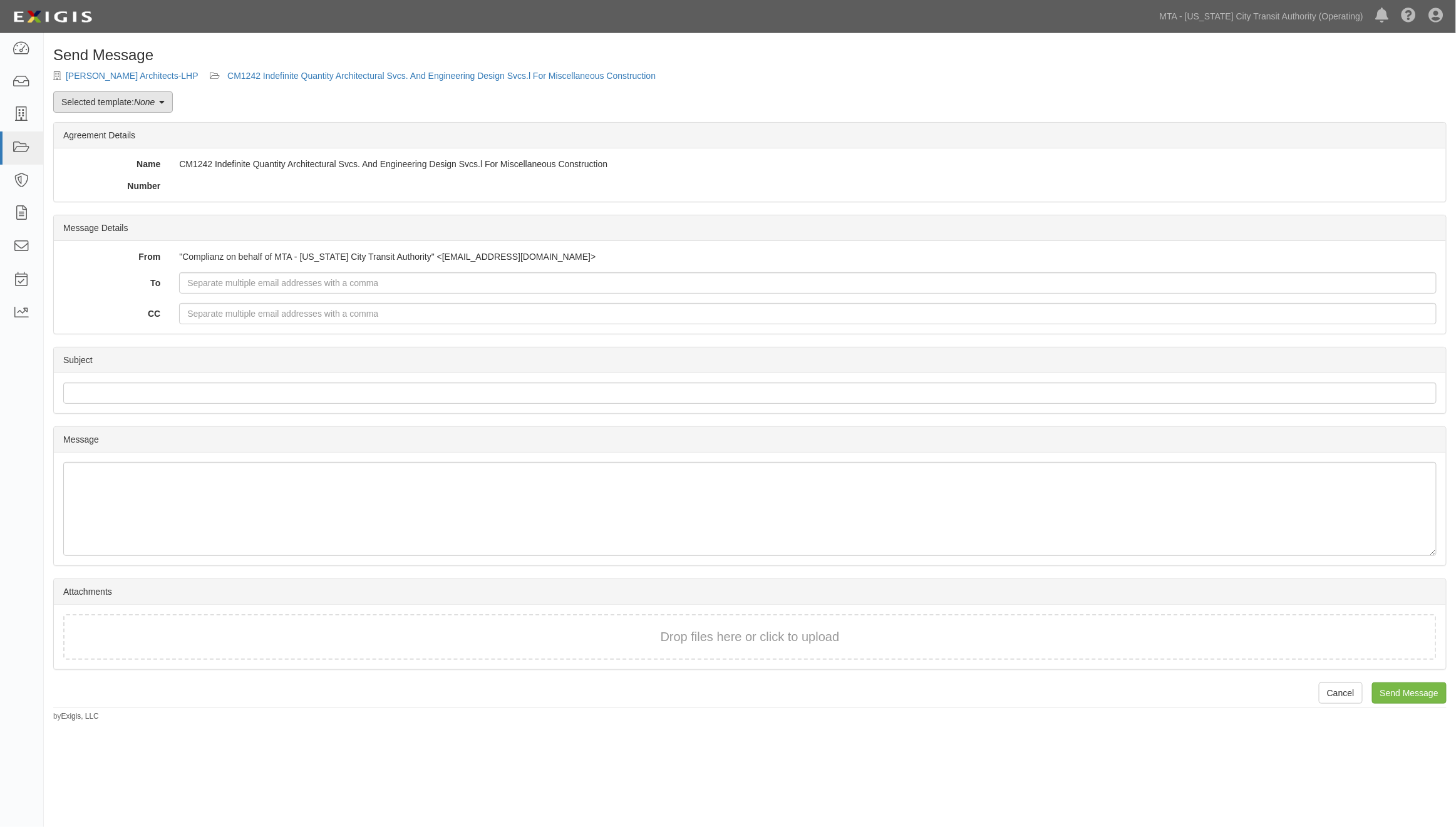
click at [83, 103] on link "Selected template: None" at bounding box center [113, 102] width 120 height 21
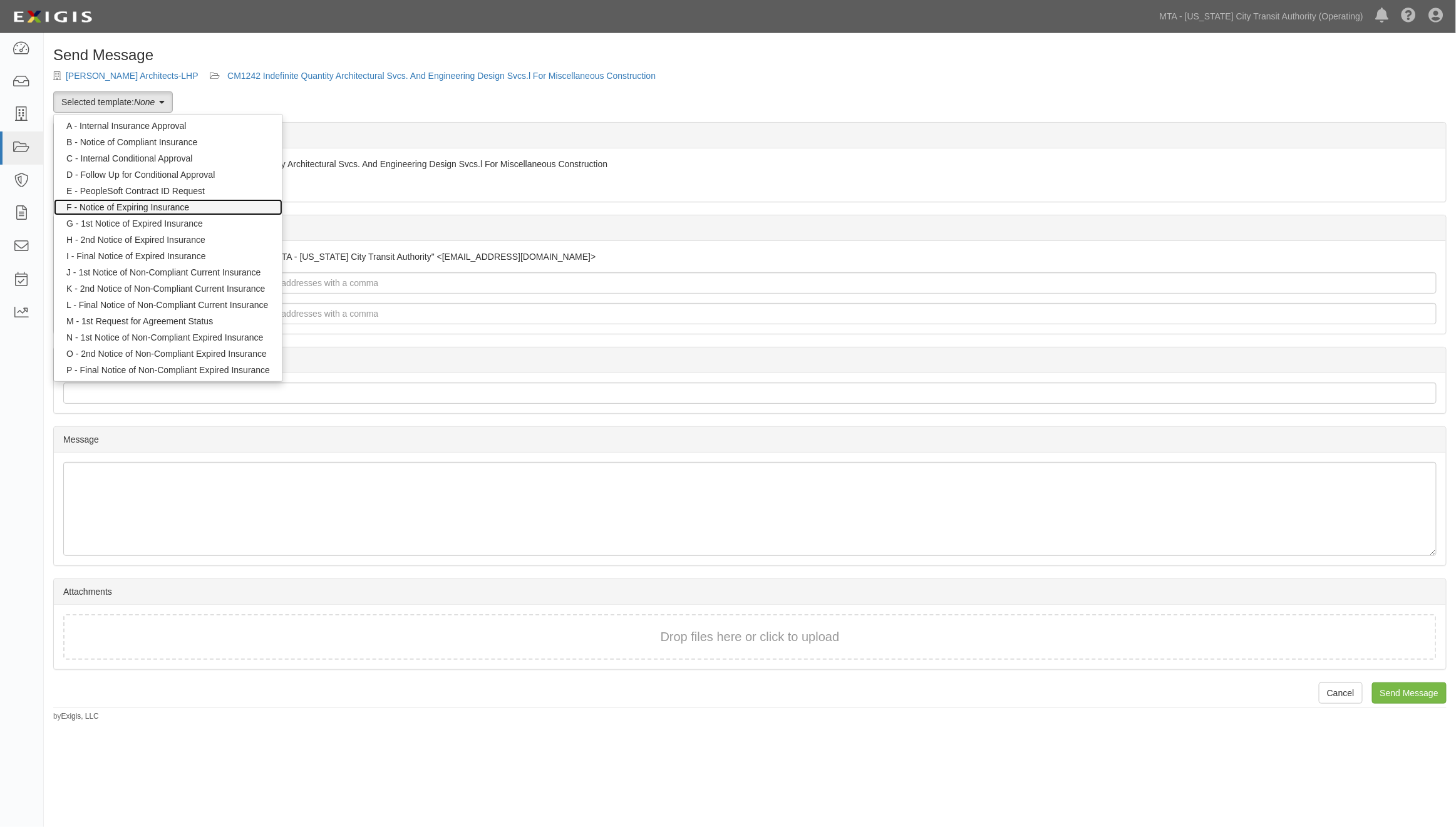
click at [103, 208] on link "F - Notice of Expiring Insurance" at bounding box center [168, 208] width 228 height 16
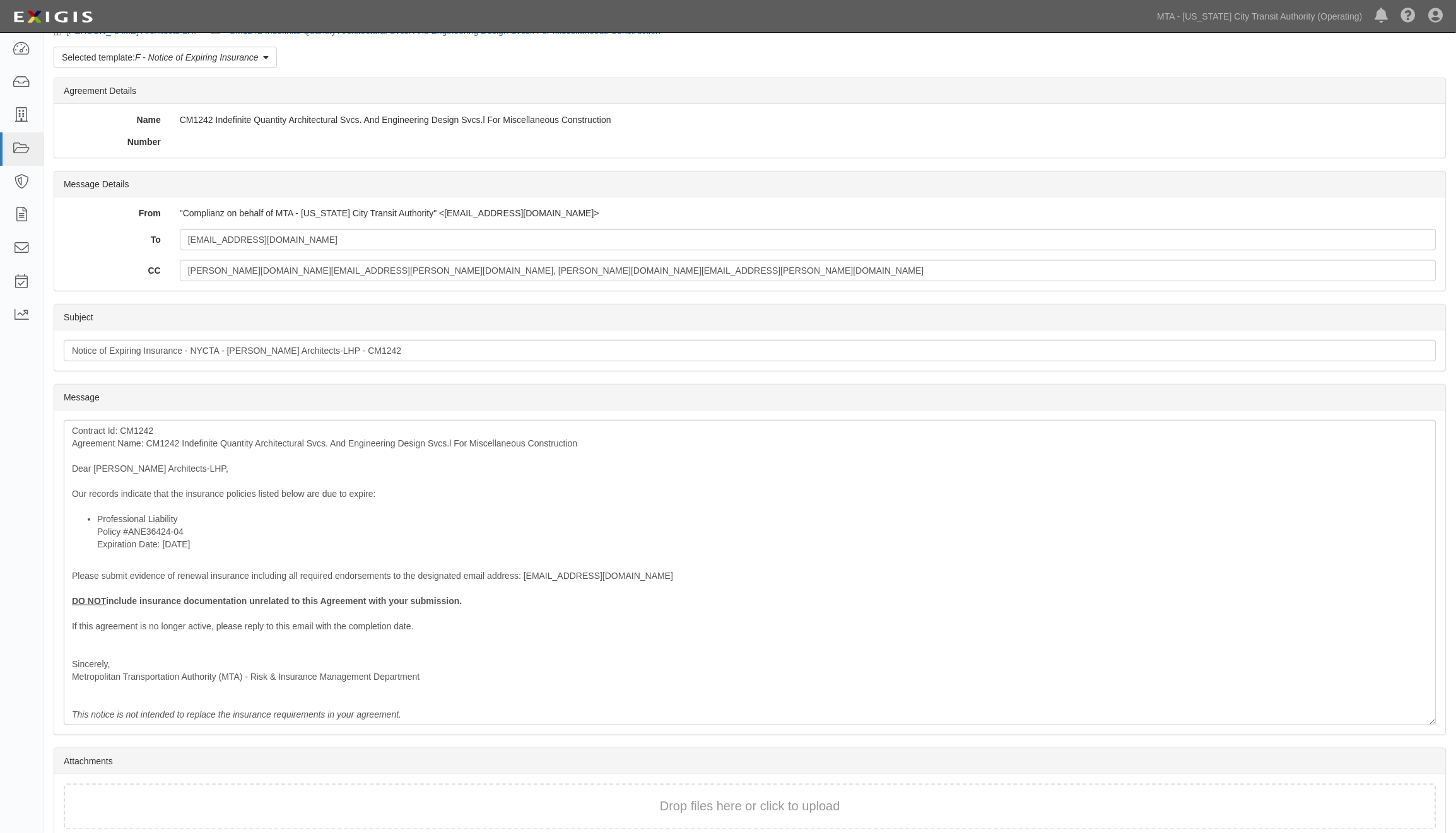
scroll to position [104, 0]
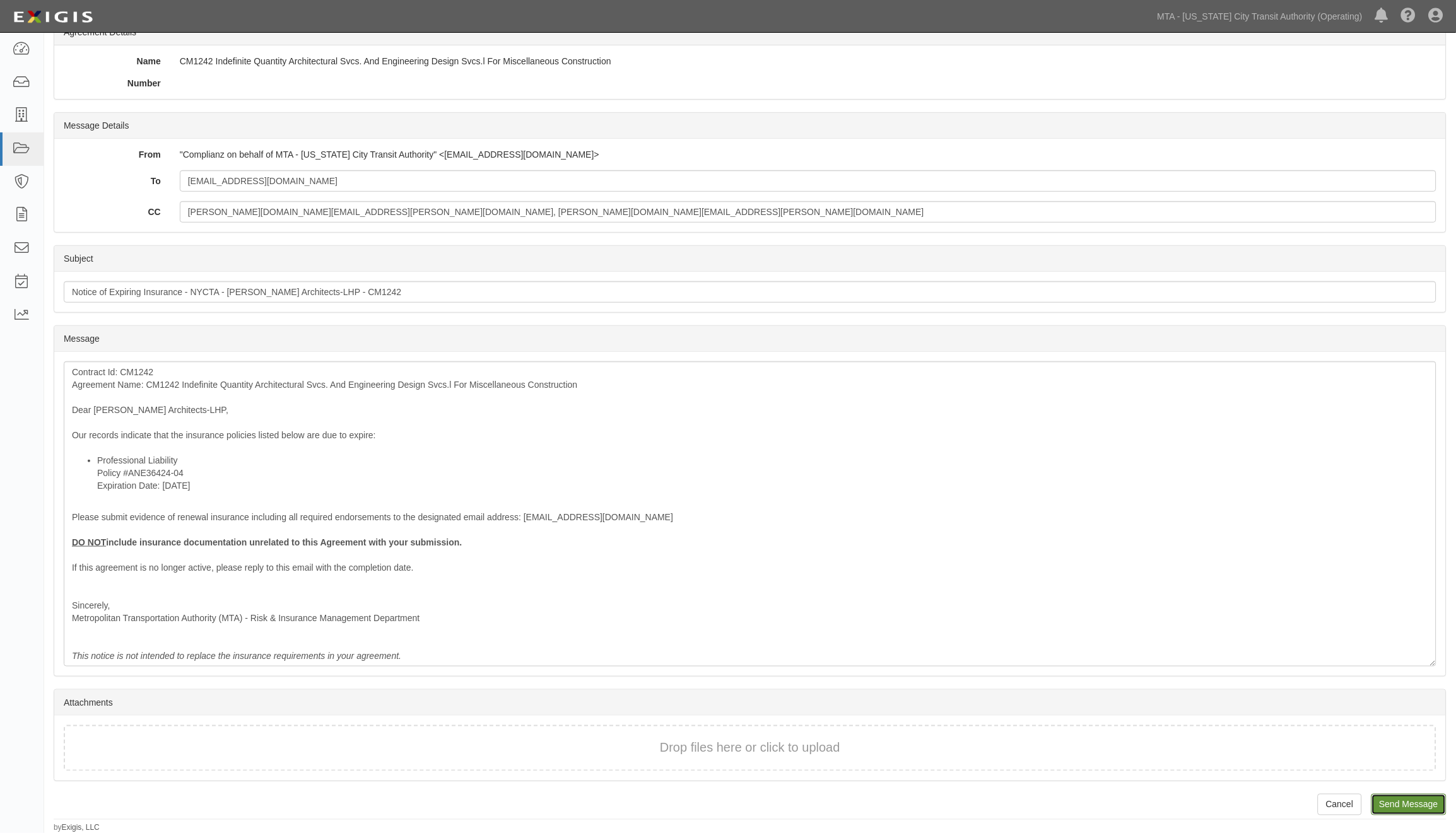
click at [1404, 803] on input "Send Message" at bounding box center [1409, 805] width 75 height 22
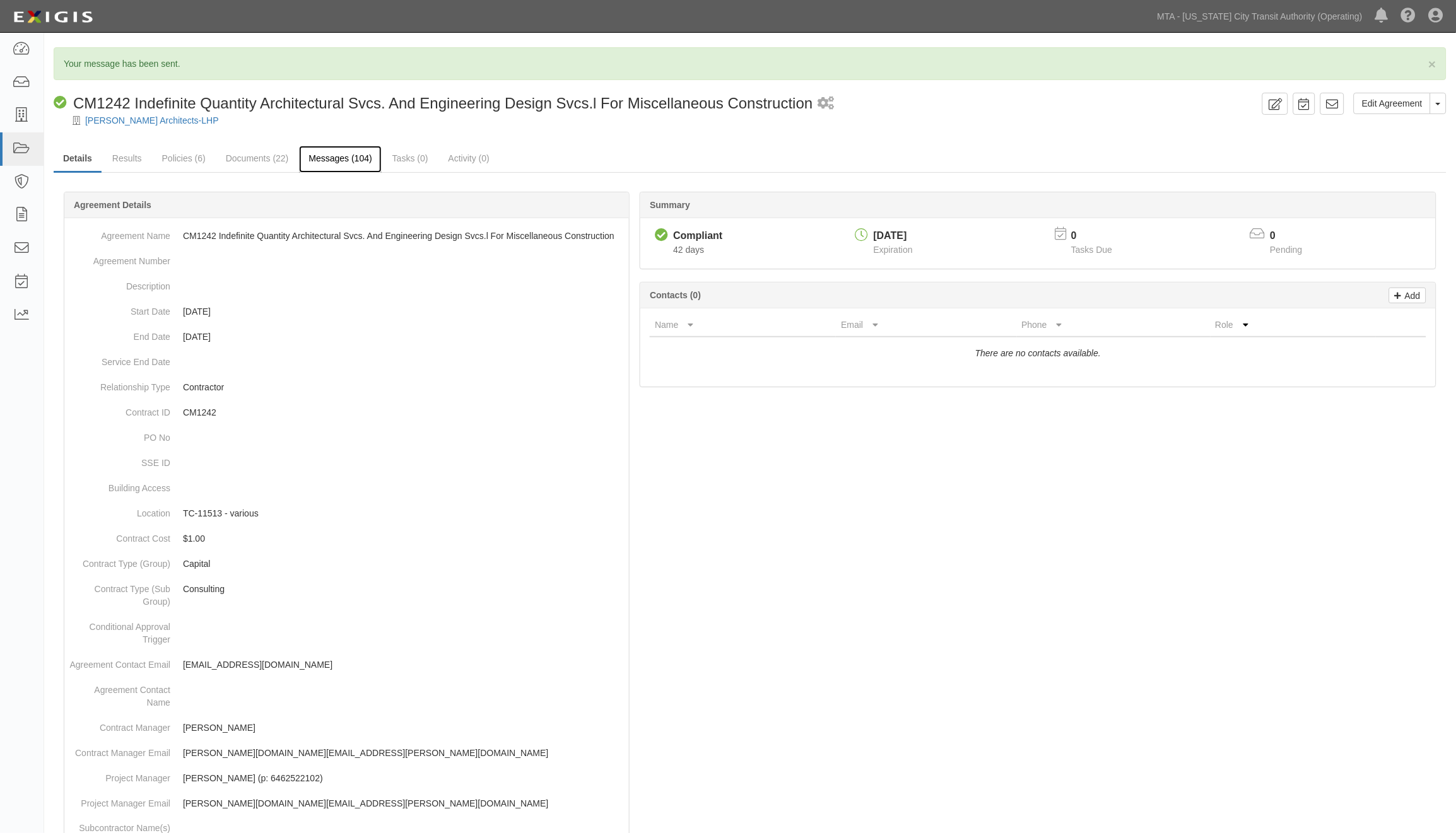
click at [337, 160] on link "Messages (104)" at bounding box center [340, 159] width 82 height 27
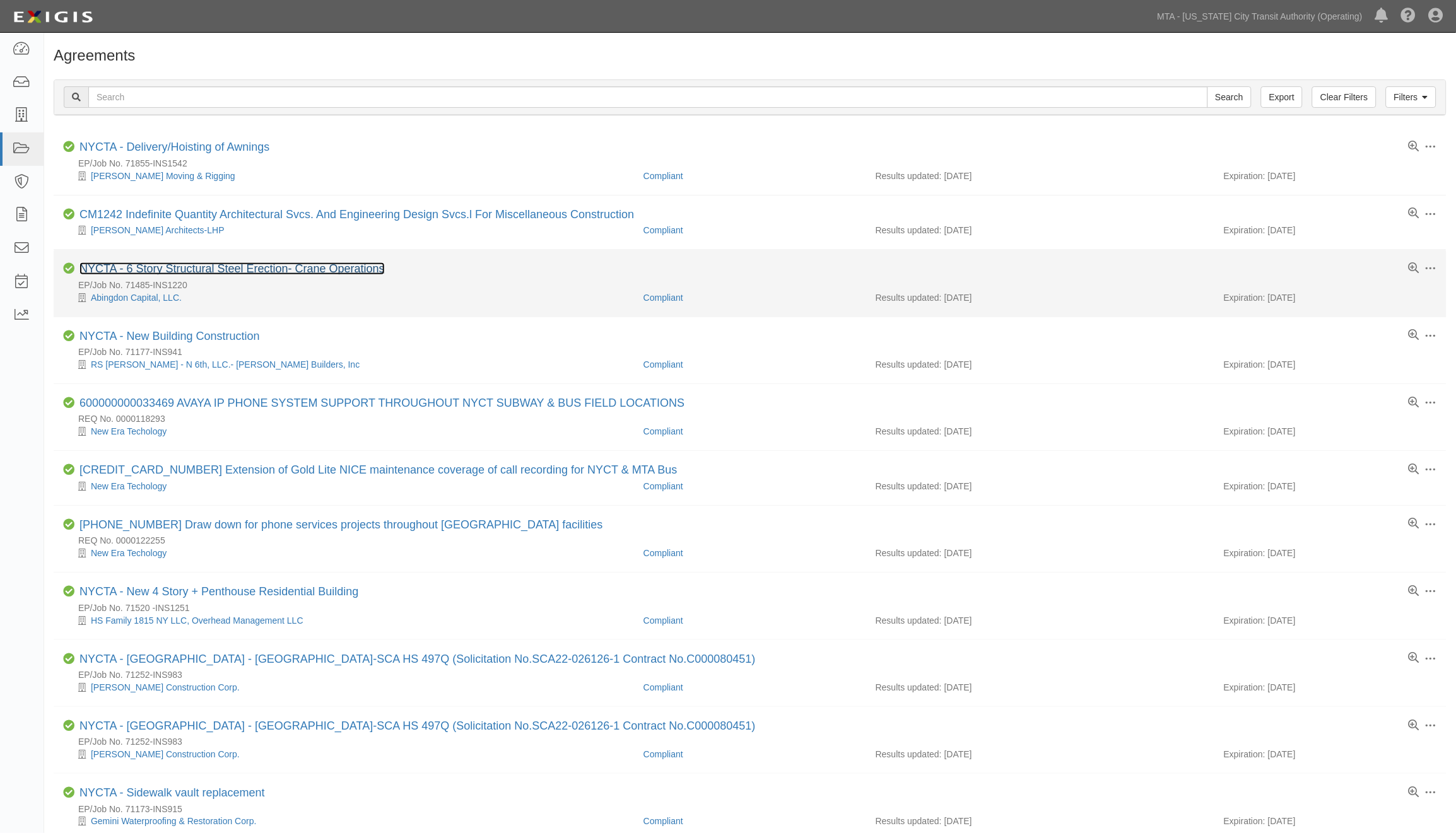
click at [268, 273] on link "NYCTA - 6 Story Structural Steel Erection- Crane Operations" at bounding box center [232, 269] width 305 height 13
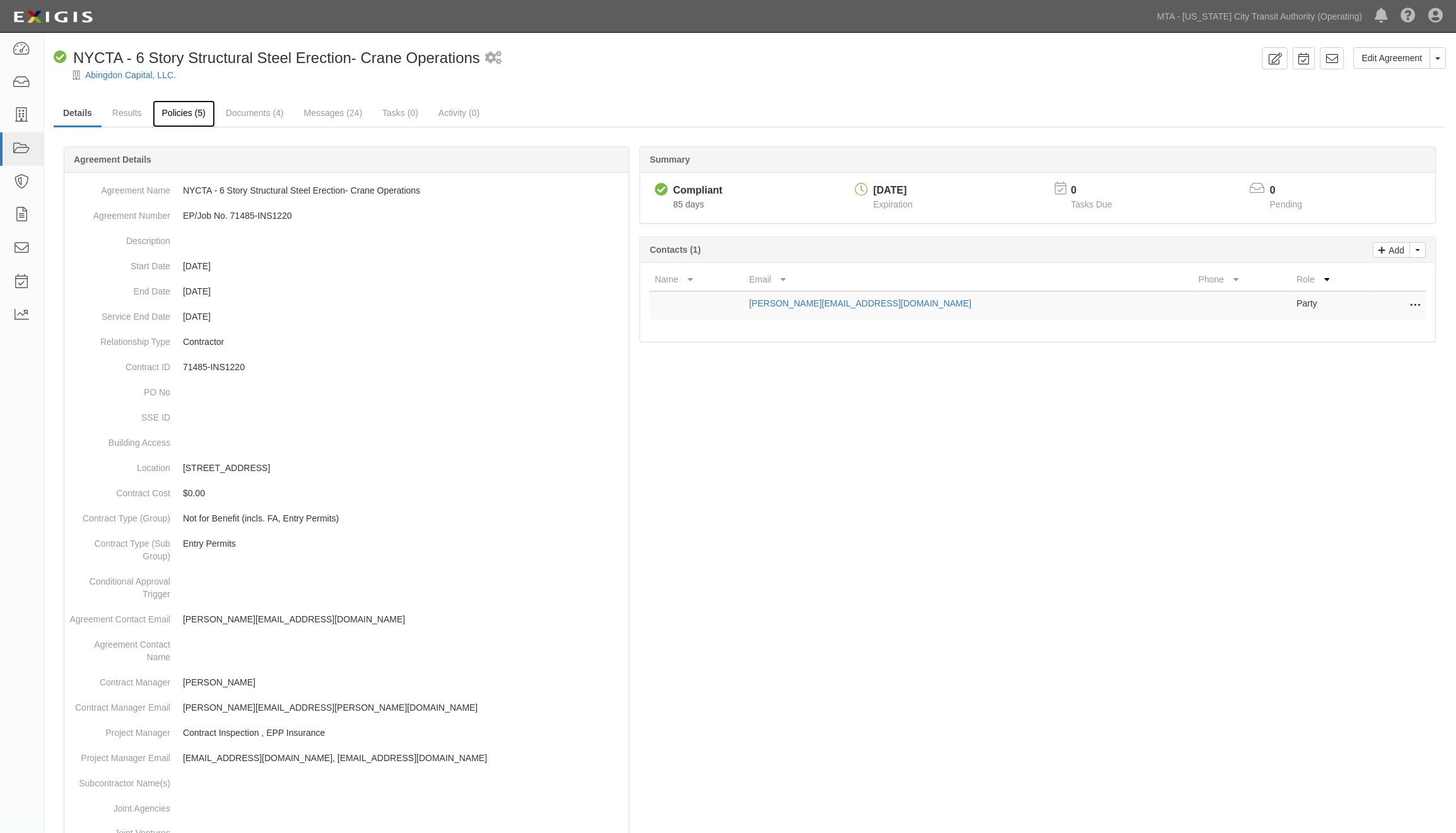
click at [180, 105] on link "Policies (5)" at bounding box center [184, 114] width 62 height 27
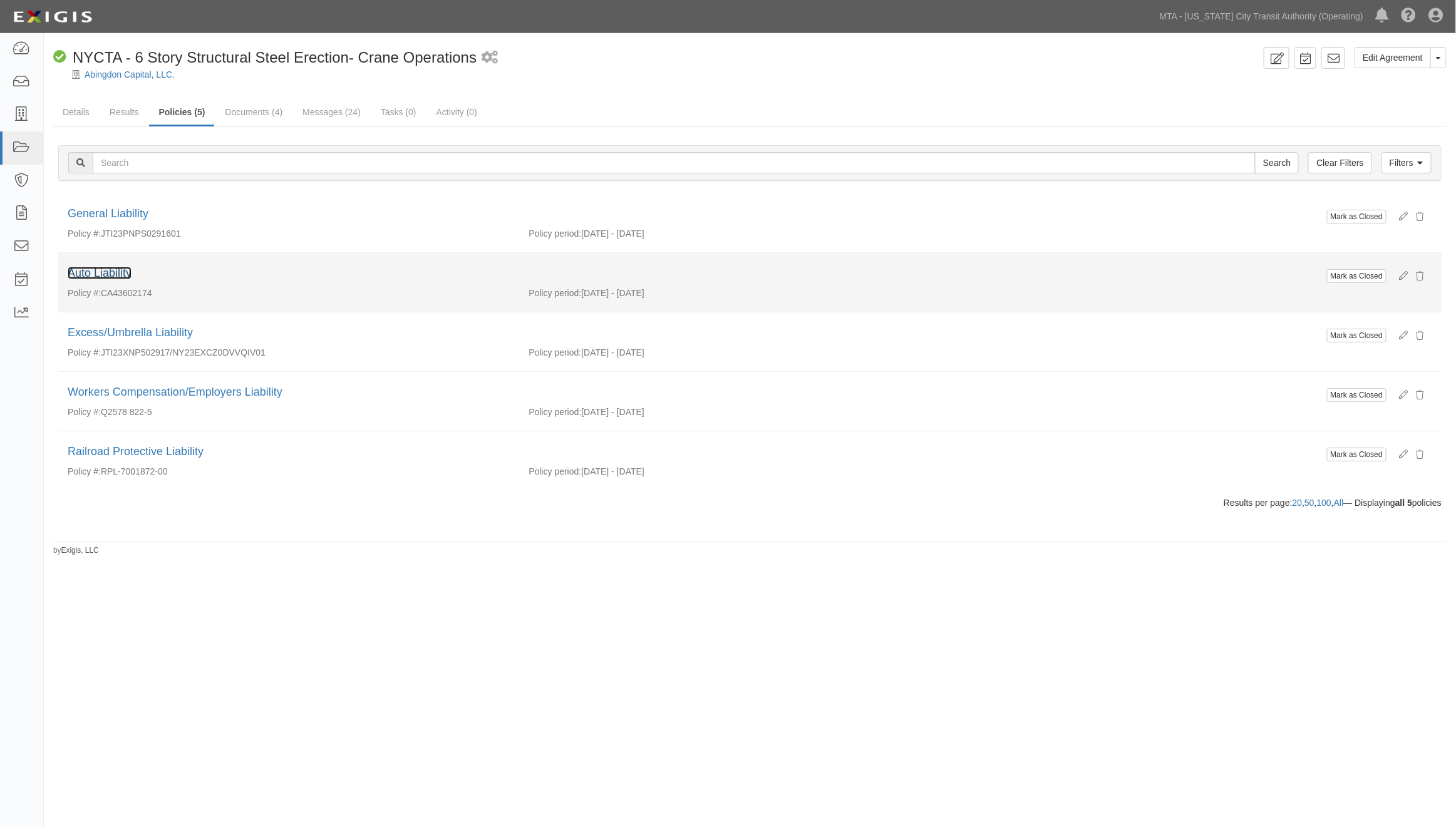
click at [120, 268] on link "Auto Liability" at bounding box center [99, 273] width 64 height 13
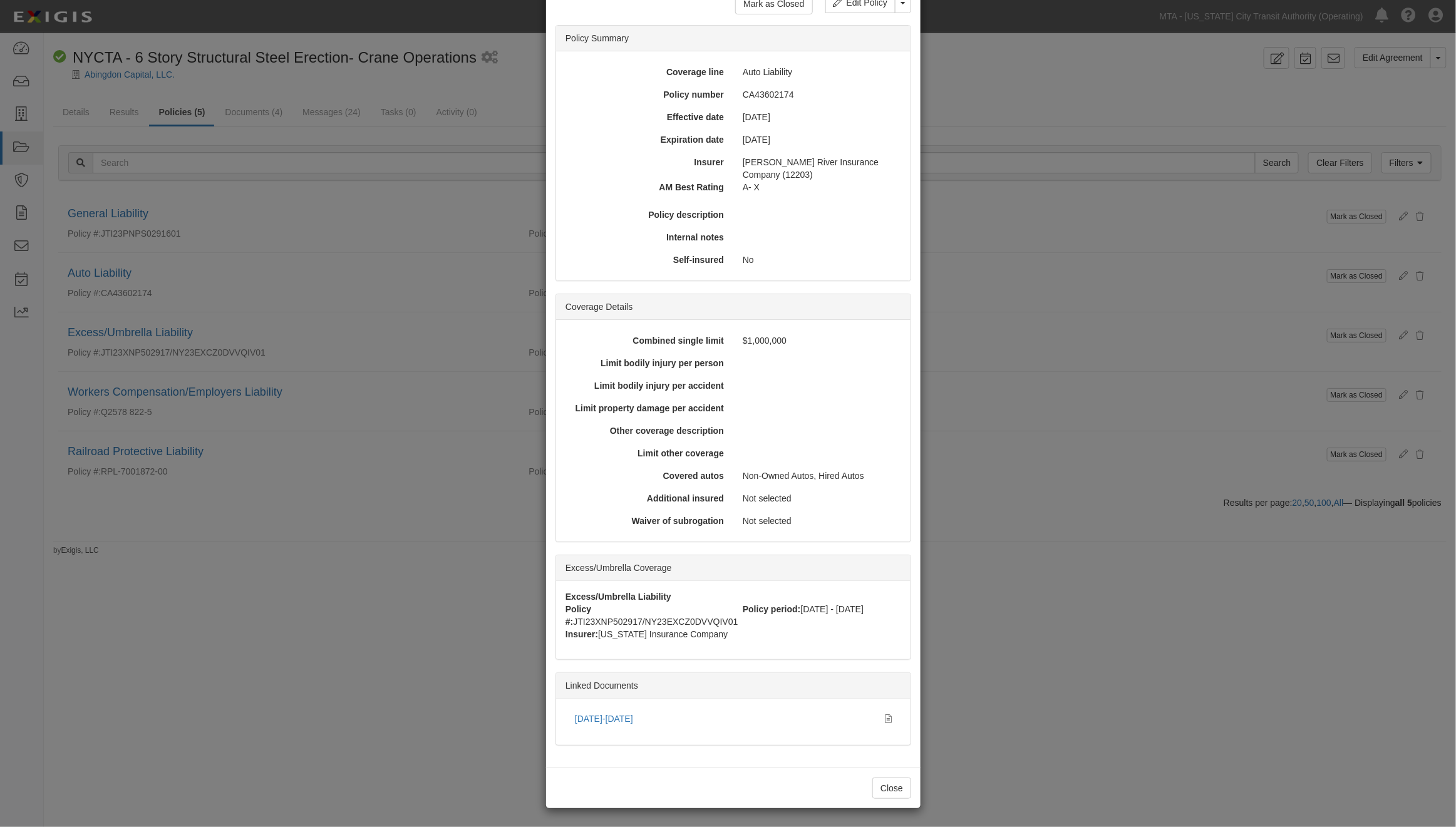
scroll to position [73, 0]
click at [885, 718] on icon at bounding box center [888, 719] width 7 height 9
click at [975, 541] on div "× View Policy Mark as Closed Edit Policy Toggle Dropdown Delete Policy Policy S…" at bounding box center [728, 413] width 1456 height 827
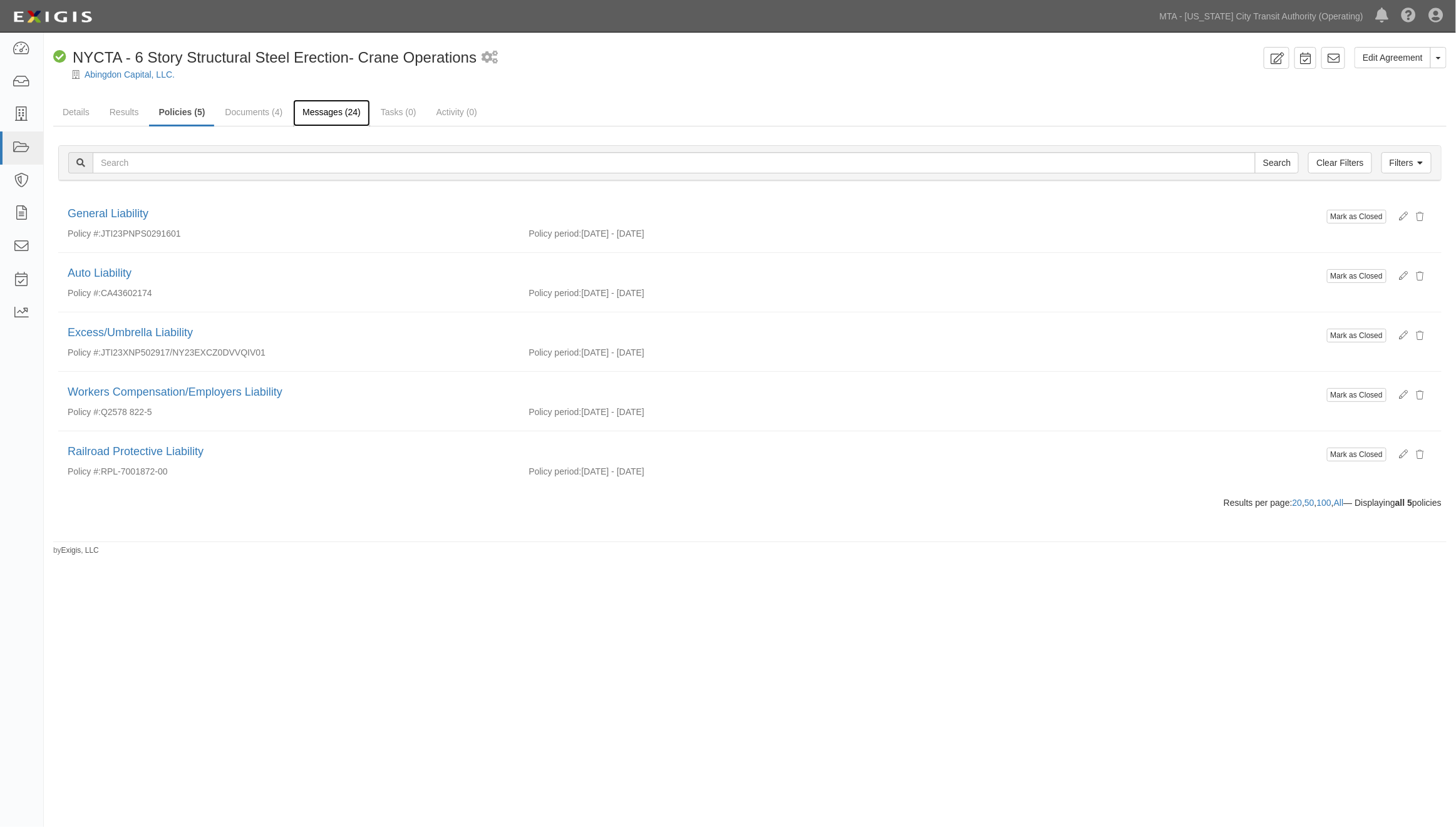
click at [330, 110] on link "Messages (24)" at bounding box center [332, 113] width 77 height 27
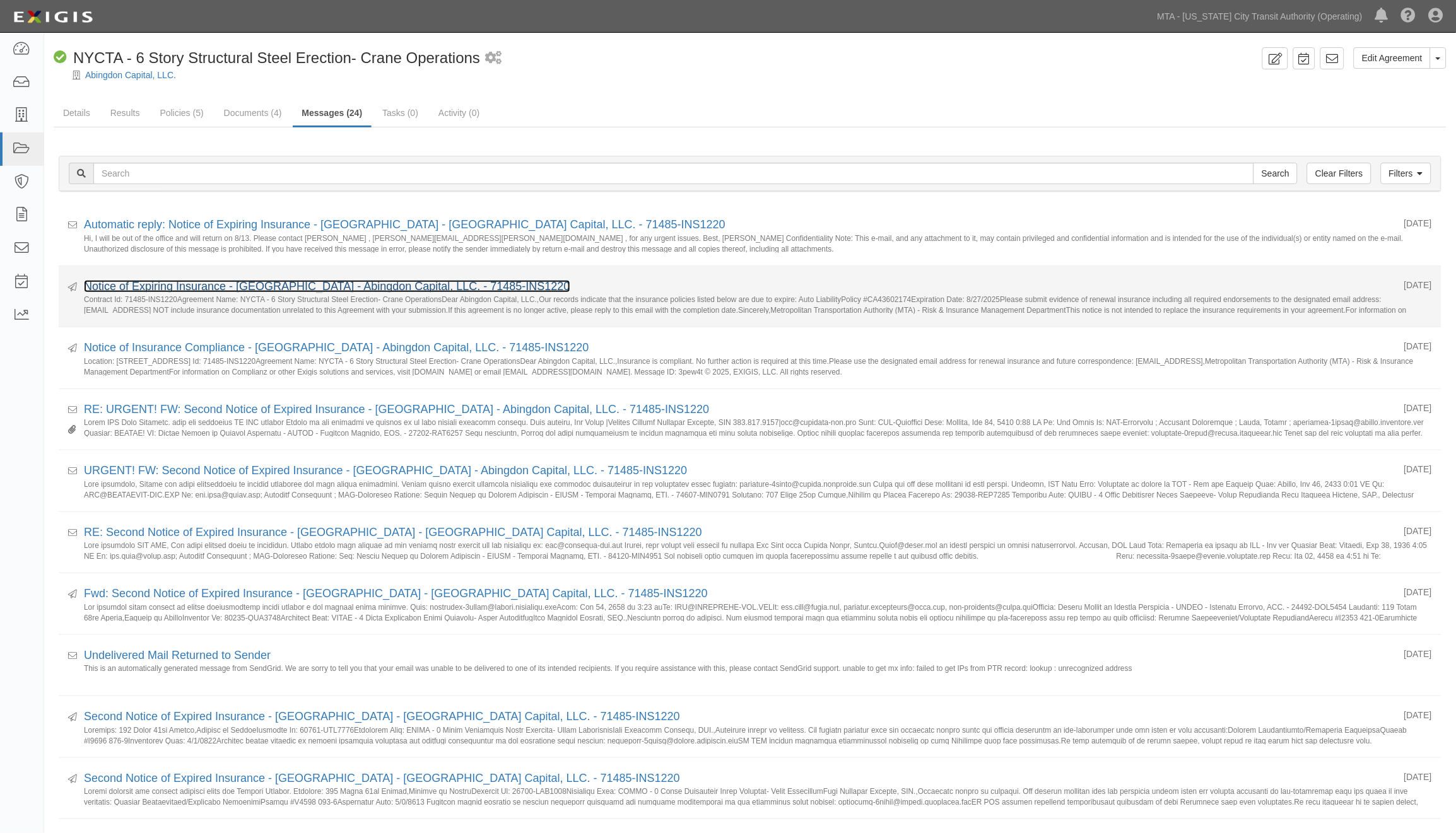
click at [292, 288] on link "Notice of Expiring Insurance - [GEOGRAPHIC_DATA] - Abingdon Capital, LLC. - 714…" at bounding box center [327, 287] width 486 height 13
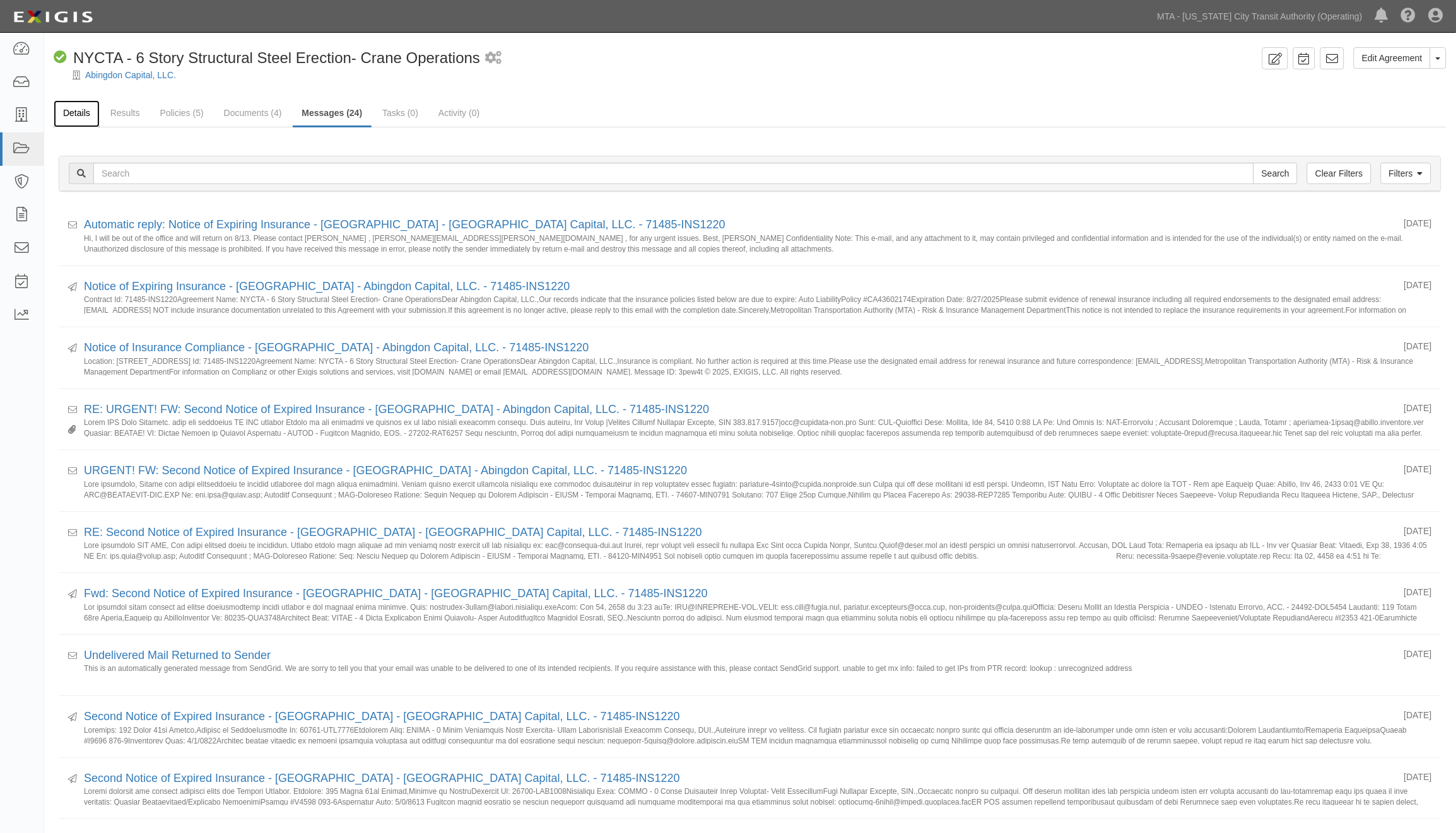
click at [81, 105] on link "Details" at bounding box center [76, 114] width 46 height 27
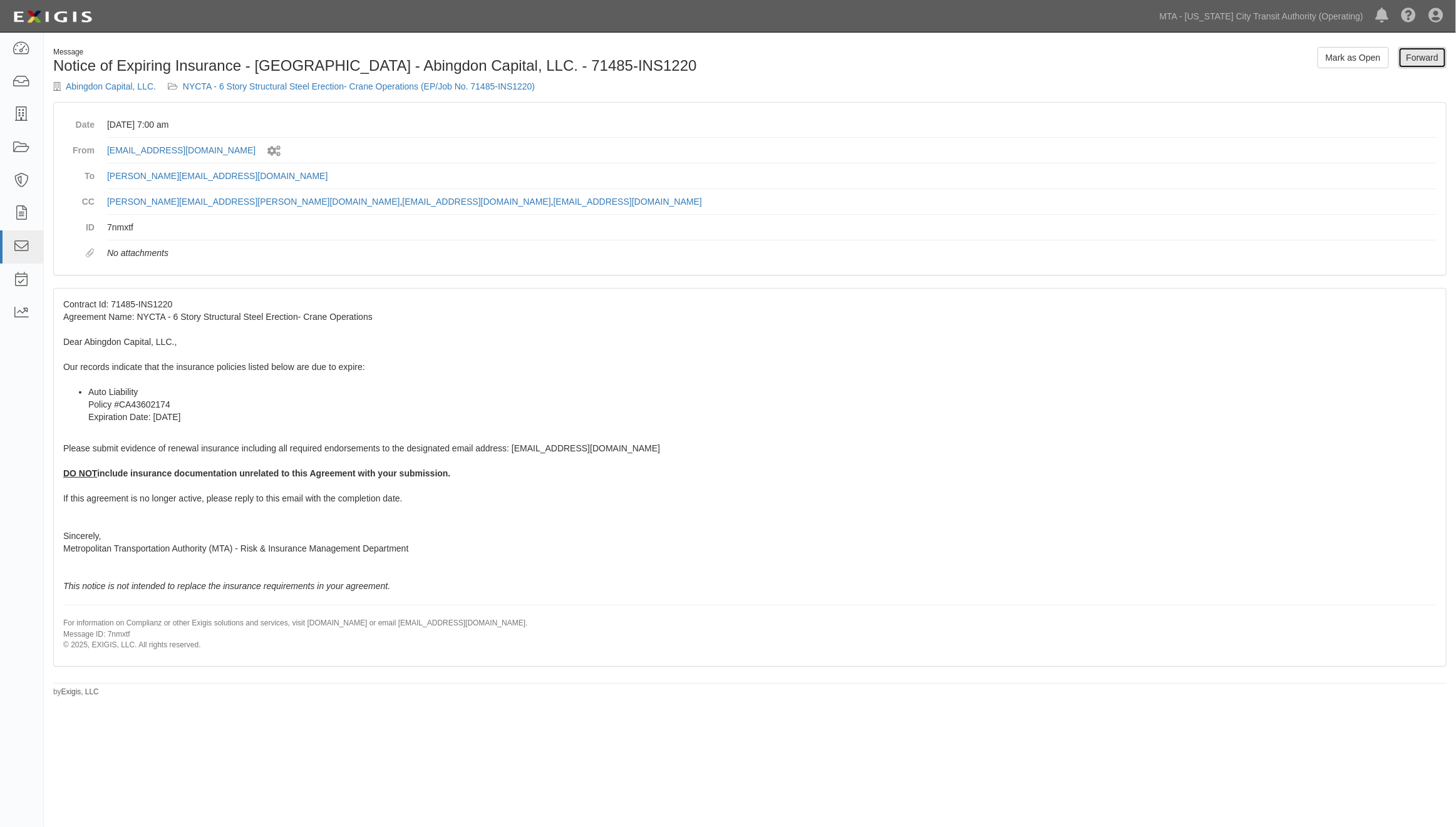
click at [1415, 64] on link "Forward" at bounding box center [1423, 57] width 48 height 21
drag, startPoint x: 549, startPoint y: 90, endPoint x: 184, endPoint y: 79, distance: 365.2
click at [184, 80] on div "Abingdon Capital, LLC. NYCTA - 6 Story Structural Steel Erection- Crane Operati…" at bounding box center [397, 86] width 688 height 13
copy link "NYCTA - 6 Story Structural Steel Erection- Crane Operations (EP/Job No. 71485-I…"
click at [924, 496] on div "Contract Id: 71485-INS1220 Agreement Name: NYCTA - 6 Story Structural Steel Ere…" at bounding box center [749, 478] width 1392 height 377
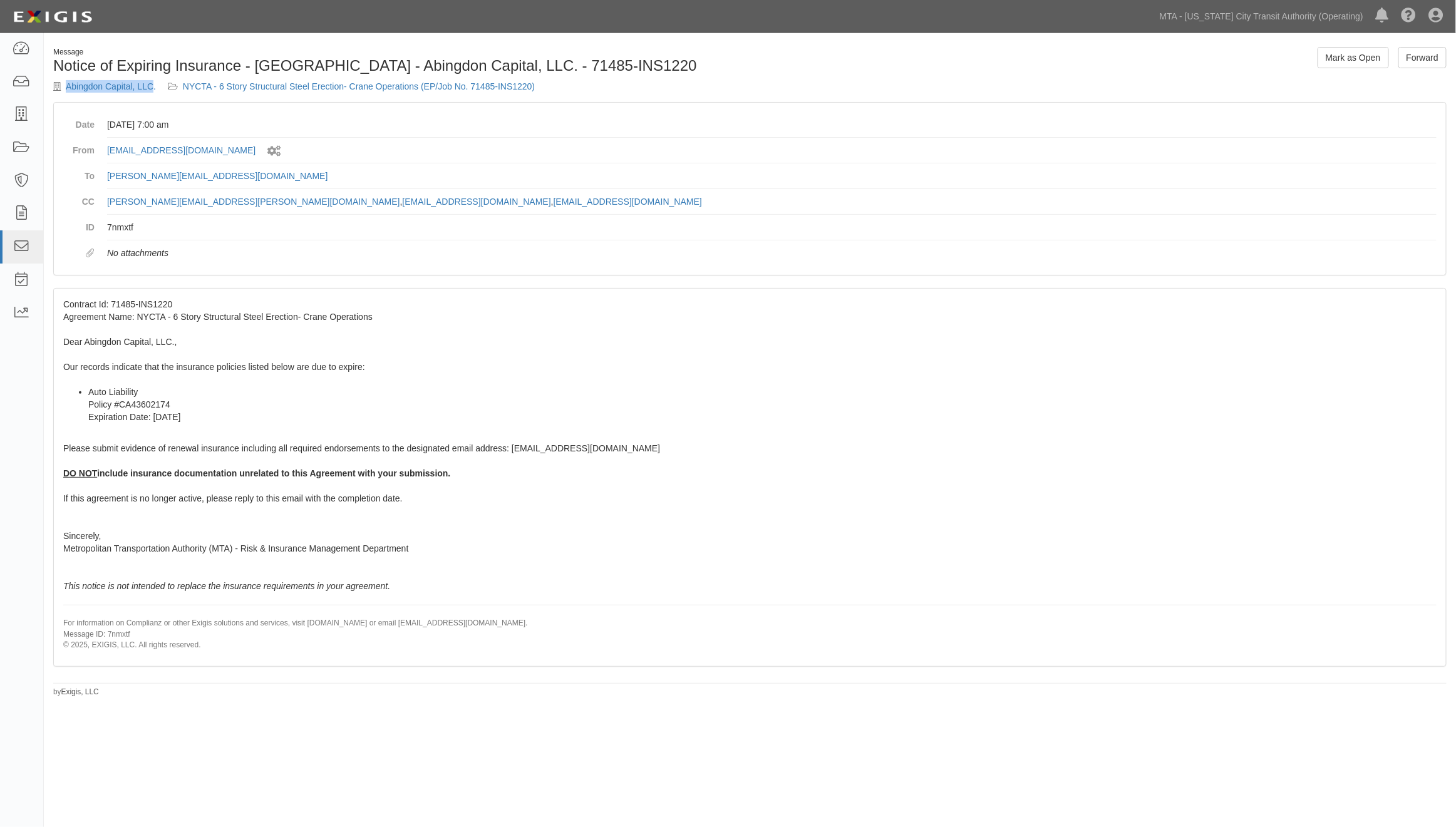
drag, startPoint x: 64, startPoint y: 86, endPoint x: 151, endPoint y: 92, distance: 87.2
click at [151, 92] on div "Abingdon Capital, LLC. NYCTA - 6 Story Structural Steel Erection- Crane Operati…" at bounding box center [397, 86] width 688 height 13
copy div "Abingdon Capital, LLC"
click at [1128, 702] on div "Message Notice of Expiring Insurance - NYCTA - Abingdon Capital, LLC. - 71485-I…" at bounding box center [728, 410] width 1456 height 744
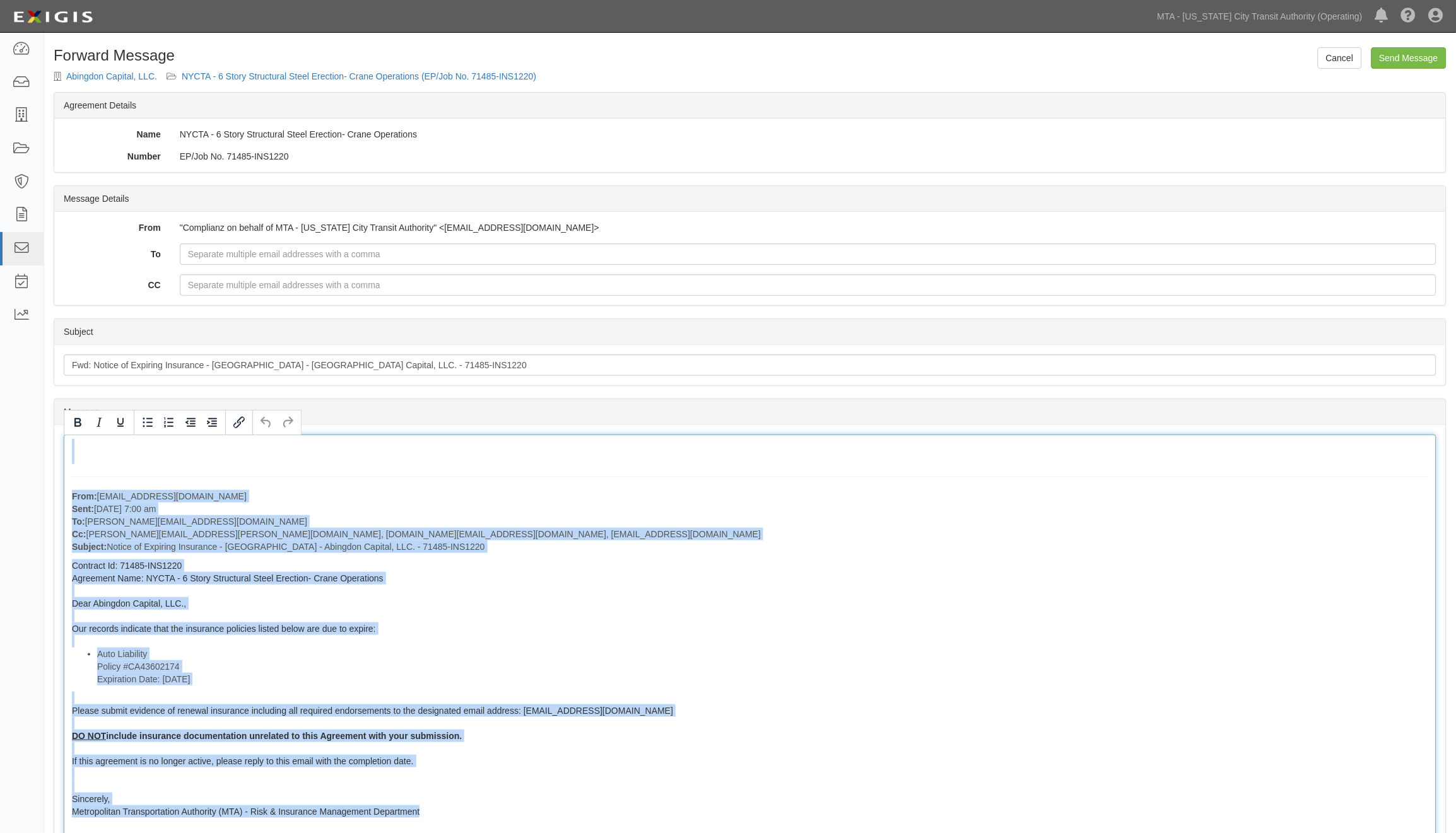
drag, startPoint x: 83, startPoint y: 453, endPoint x: 469, endPoint y: 811, distance: 526.5
click at [469, 811] on div "From: agreement-4kjjhf@mtato.complianz.com Sent: August 13, 2025 at 7:00 am To:…" at bounding box center [750, 682] width 1373 height 496
copy div "From: agreement-4kjjhf@mtato.complianz.com Sent: August 13, 2025 at 7:00 am To:…"
click at [510, 505] on p "From: agreement-4kjjhf@mtato.complianz.com Sent: August 13, 2025 at 7:00 am To:…" at bounding box center [750, 521] width 1356 height 63
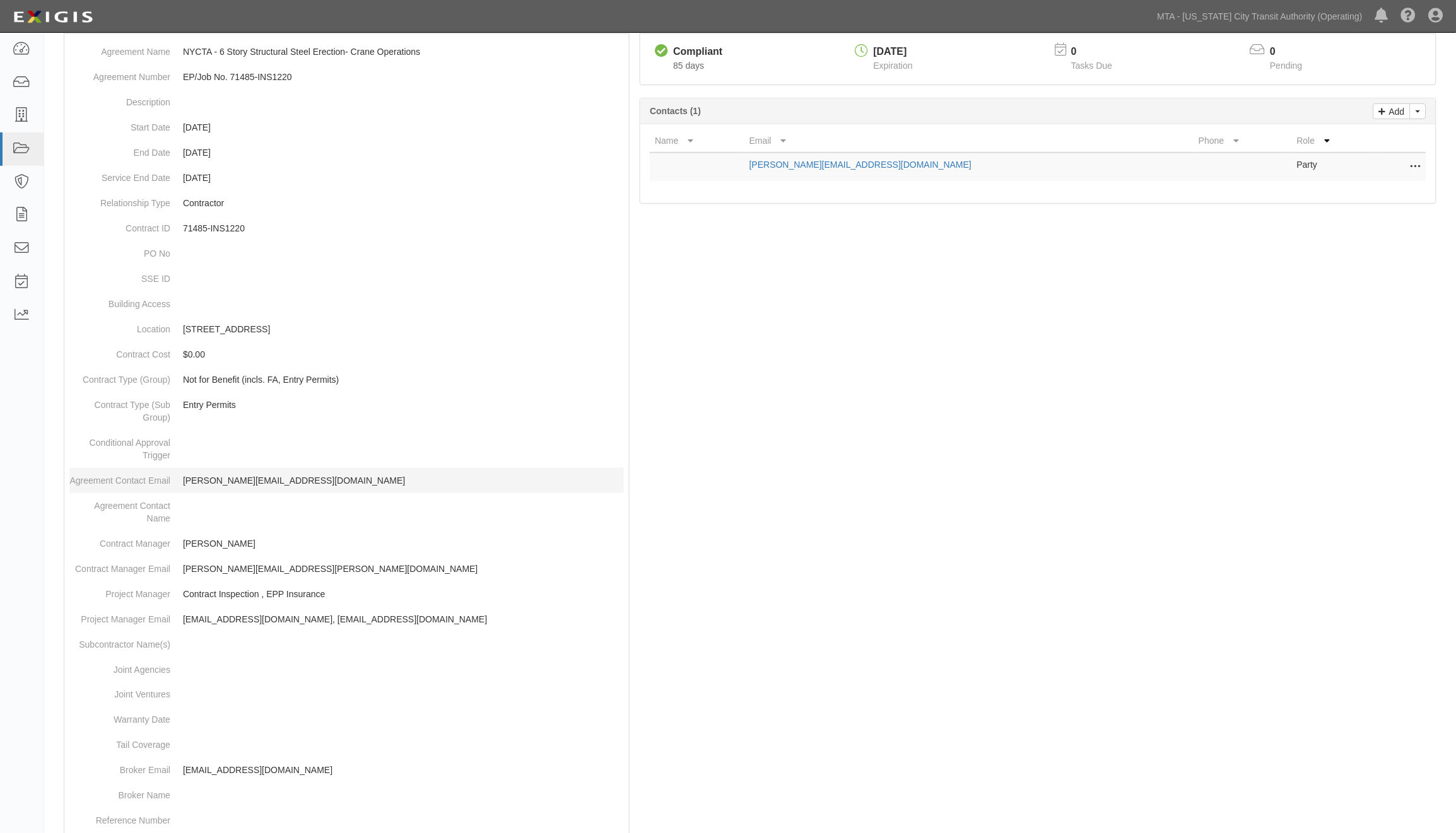
scroll to position [140, 0]
drag, startPoint x: 289, startPoint y: 481, endPoint x: 185, endPoint y: 472, distance: 104.4
click at [185, 473] on p "[PERSON_NAME][EMAIL_ADDRESS][DOMAIN_NAME]" at bounding box center [404, 479] width 441 height 13
click at [894, 564] on div at bounding box center [750, 545] width 1393 height 1038
drag, startPoint x: 299, startPoint y: 481, endPoint x: 184, endPoint y: 471, distance: 115.4
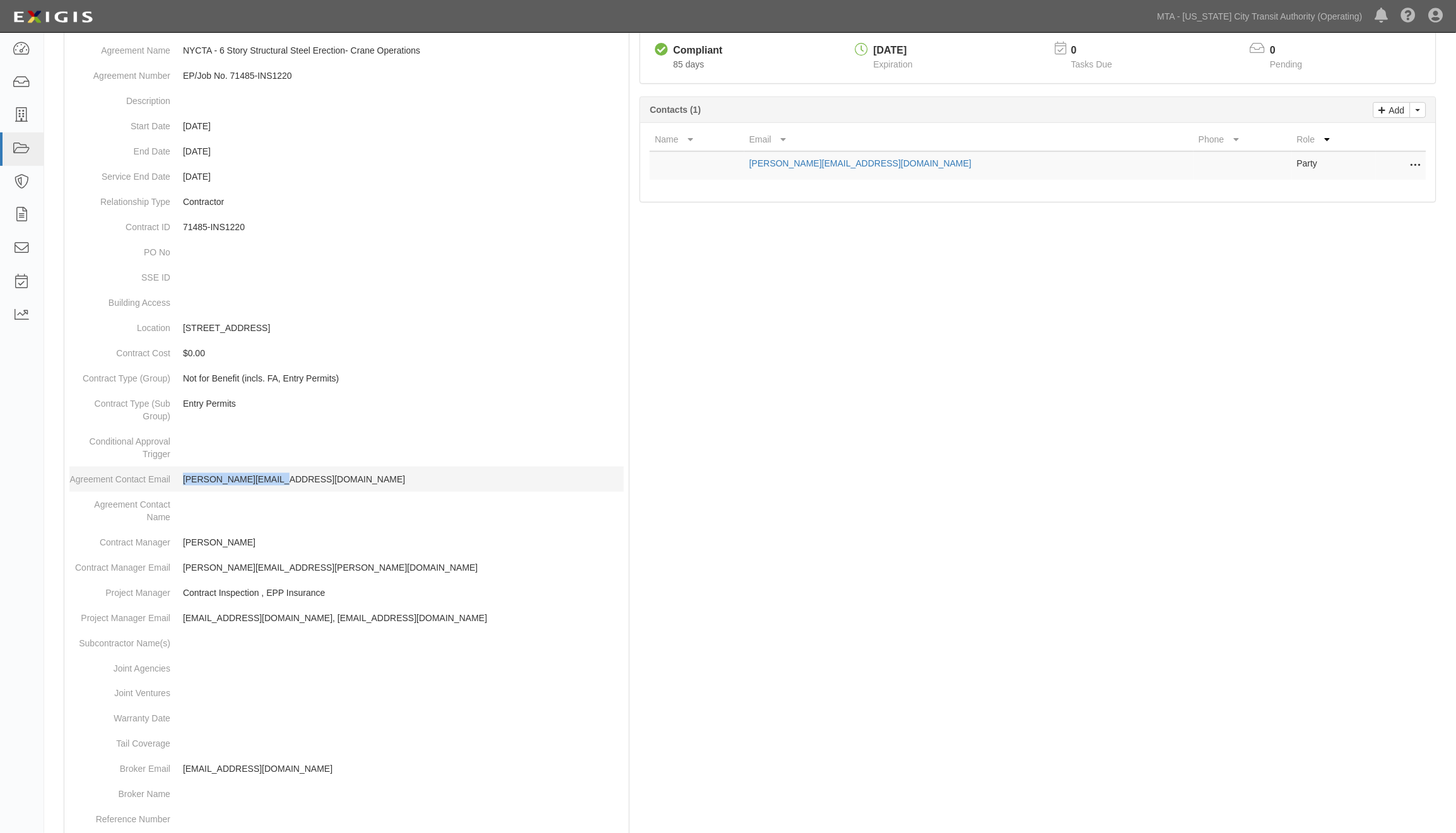
click at [184, 471] on dd "[PERSON_NAME][EMAIL_ADDRESS][DOMAIN_NAME]" at bounding box center [346, 480] width 555 height 25
copy p "[PERSON_NAME][EMAIL_ADDRESS][DOMAIN_NAME]"
click at [848, 424] on div at bounding box center [750, 545] width 1393 height 1038
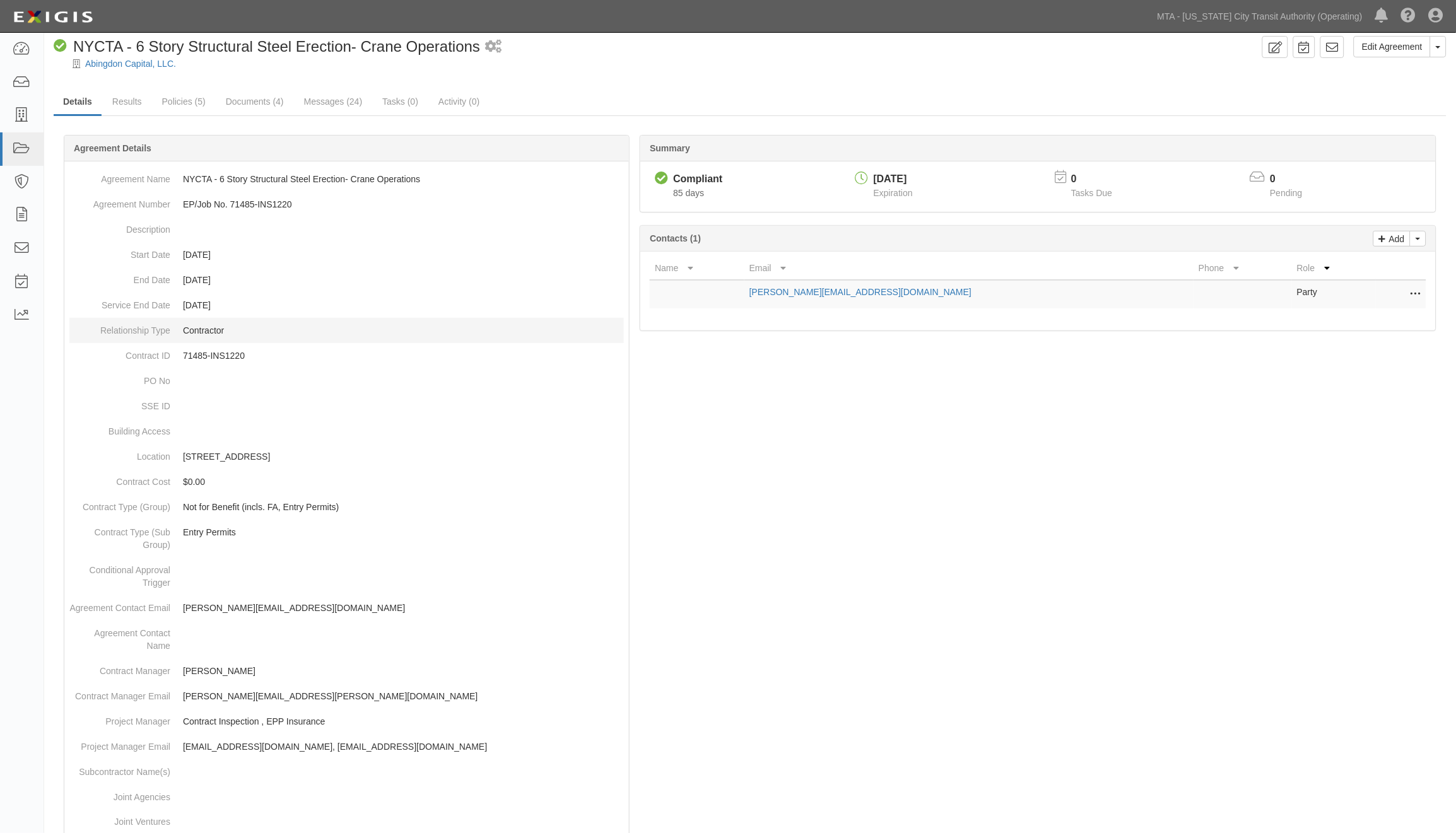
scroll to position [0, 0]
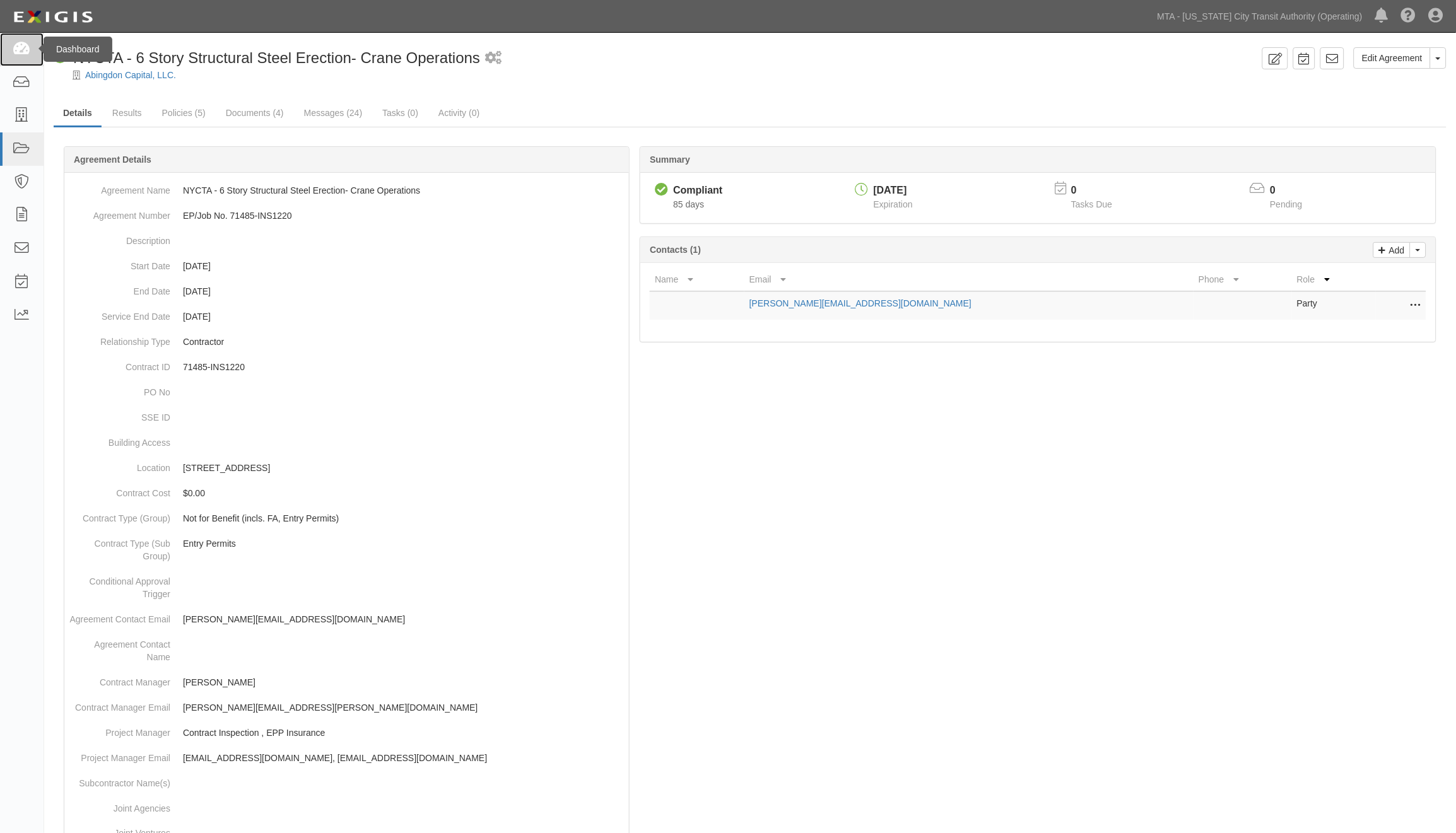
click at [14, 57] on link at bounding box center [22, 50] width 43 height 34
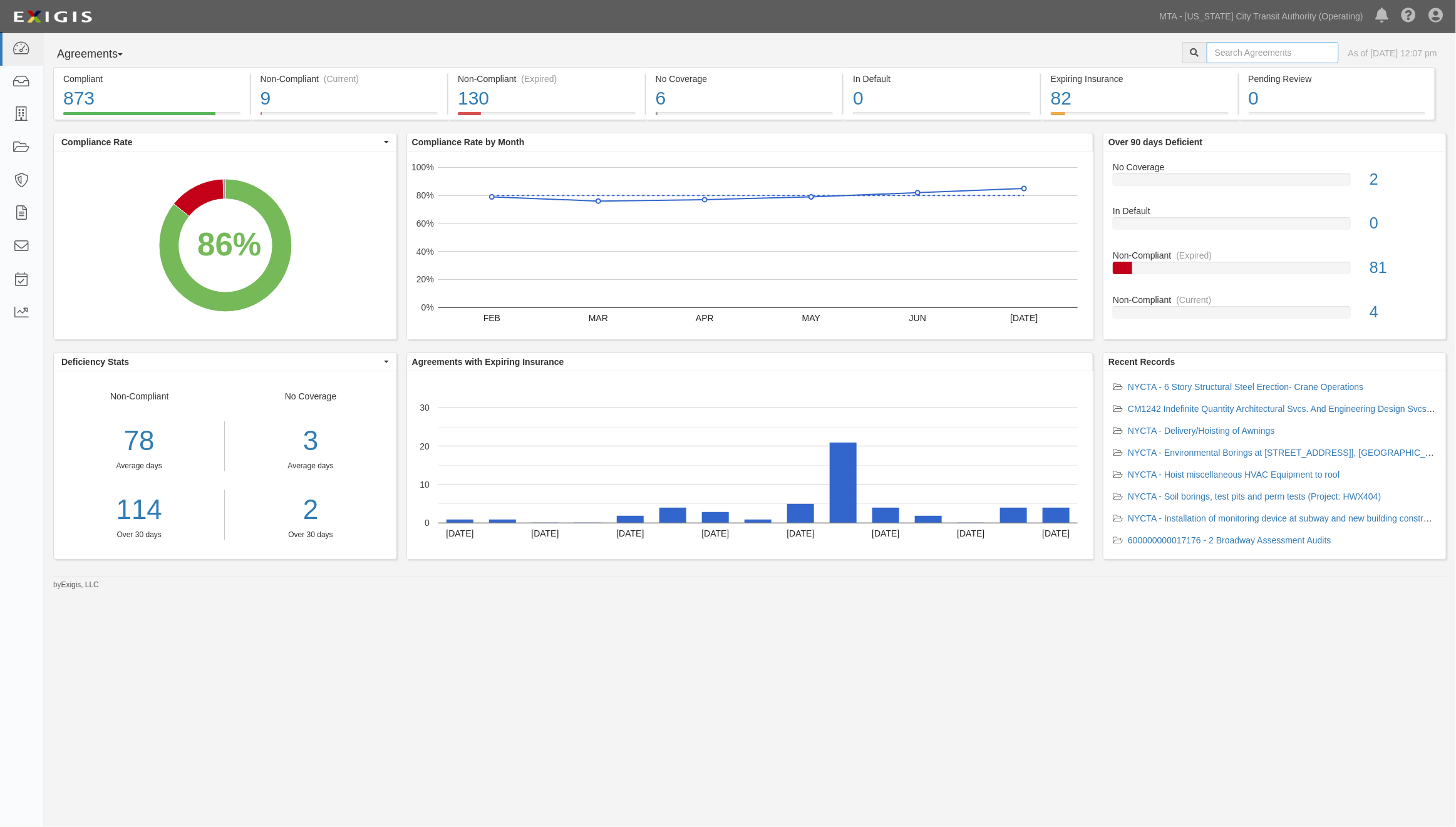
click at [1211, 53] on input "text" at bounding box center [1272, 53] width 132 height 21
type input "144759"
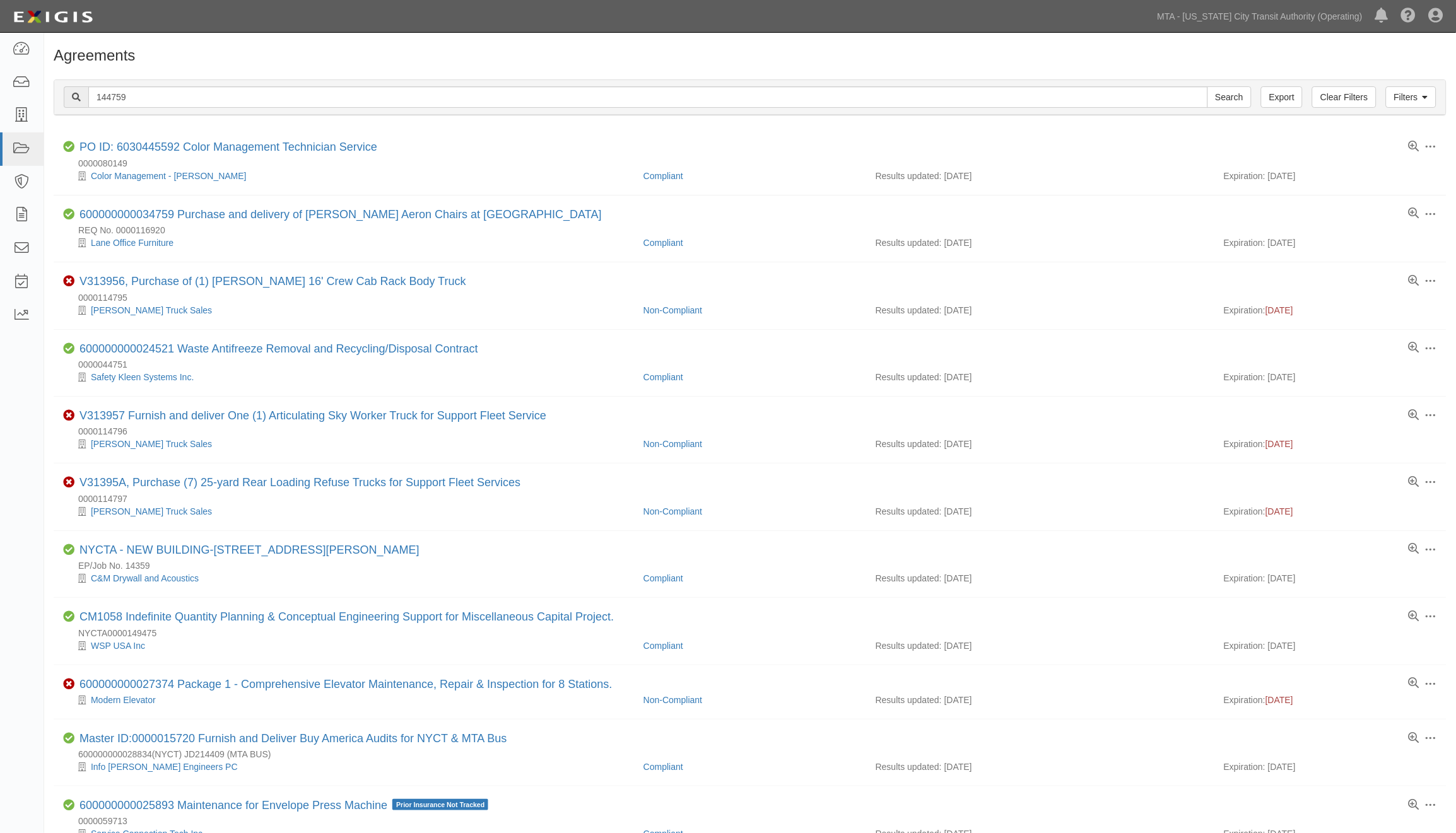
click at [917, 68] on div "Agreements" at bounding box center [750, 58] width 1412 height 23
click at [22, 125] on link at bounding box center [22, 116] width 43 height 34
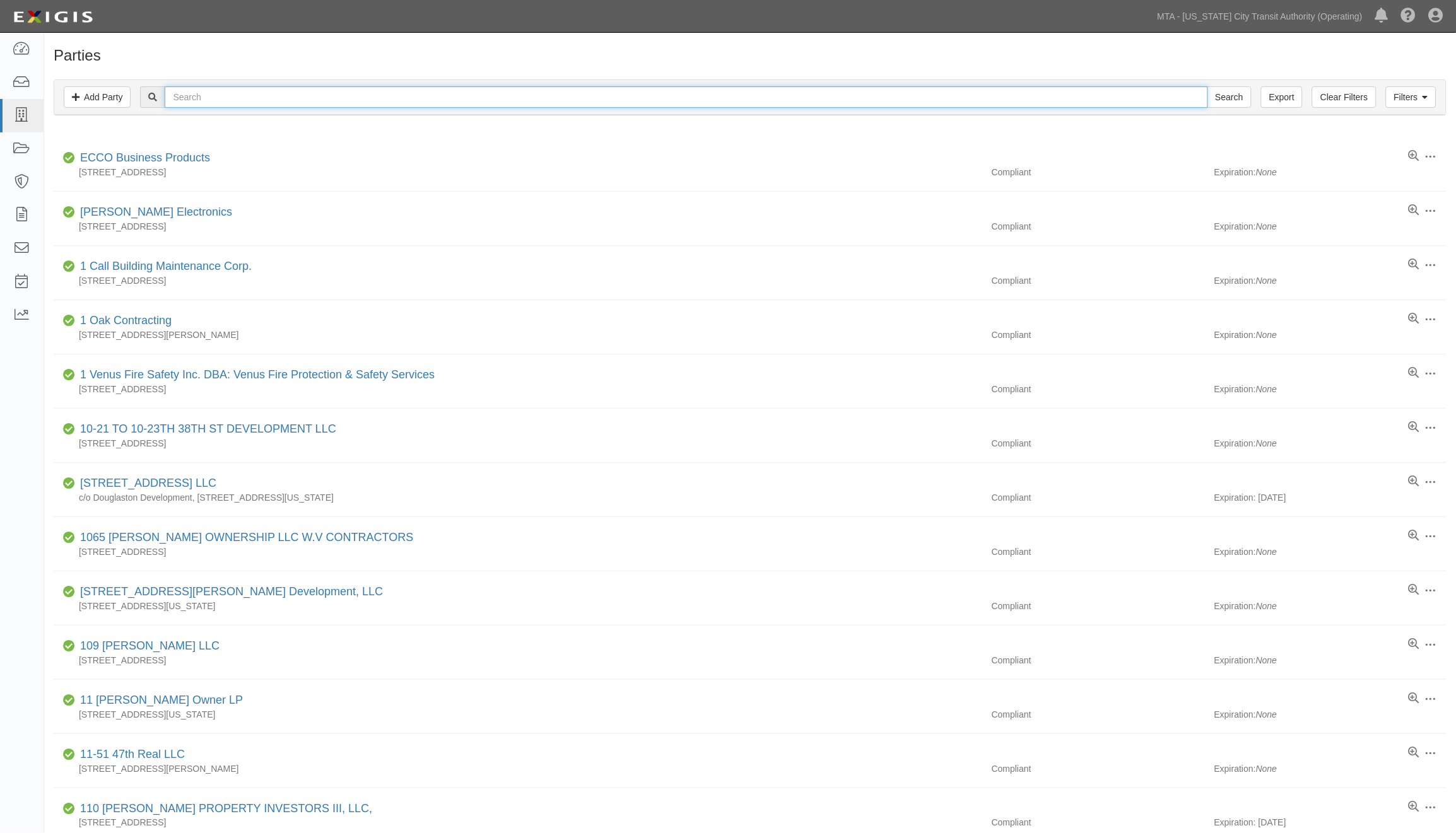
click at [196, 97] on input "text" at bounding box center [686, 97] width 1043 height 22
type input "kept com"
click at [1208, 86] on input "Search" at bounding box center [1229, 97] width 44 height 22
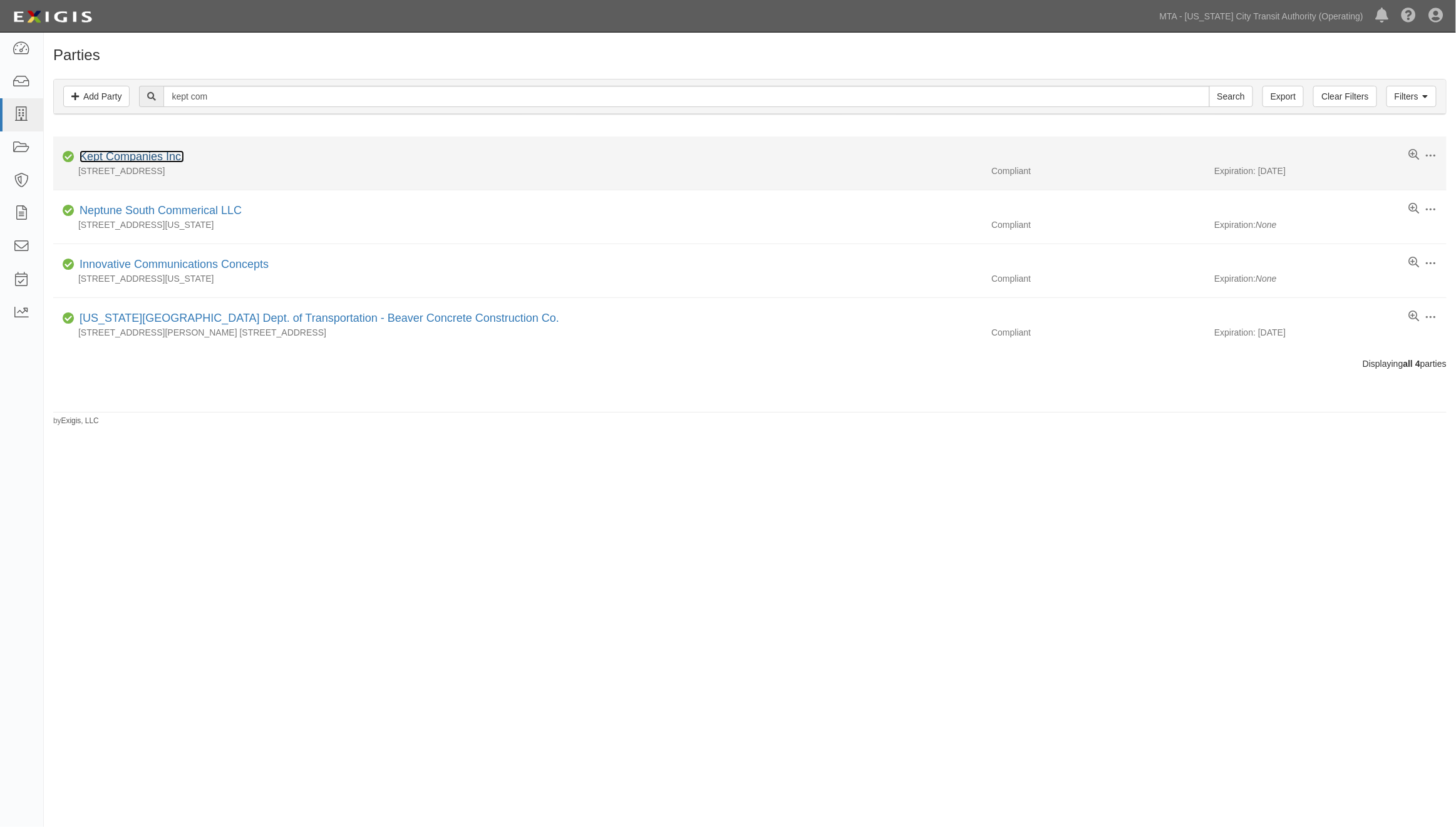
click at [147, 155] on link "Kept Companies Inc." at bounding box center [132, 156] width 105 height 13
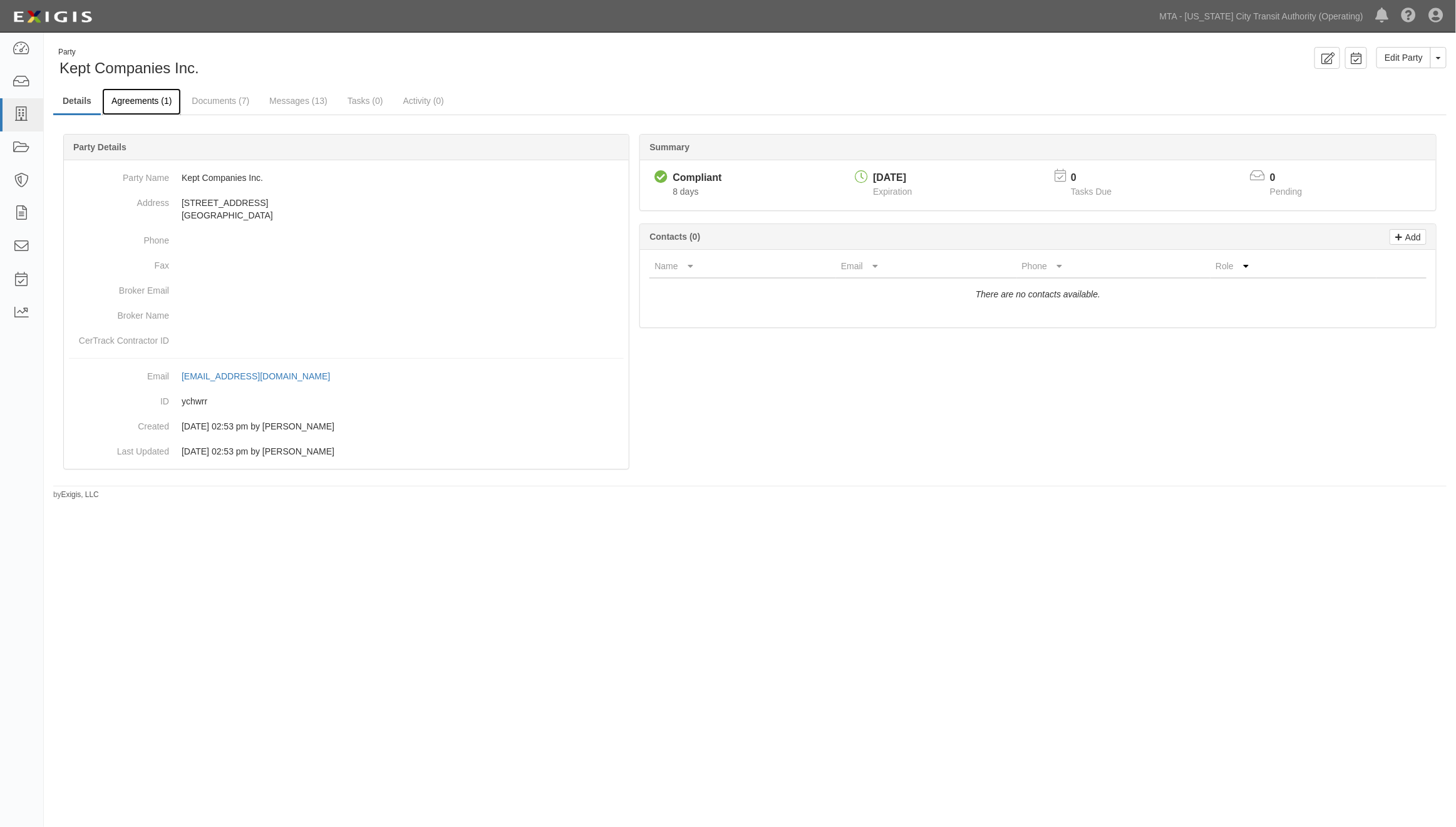
click at [153, 99] on link "Agreements (1)" at bounding box center [141, 102] width 79 height 27
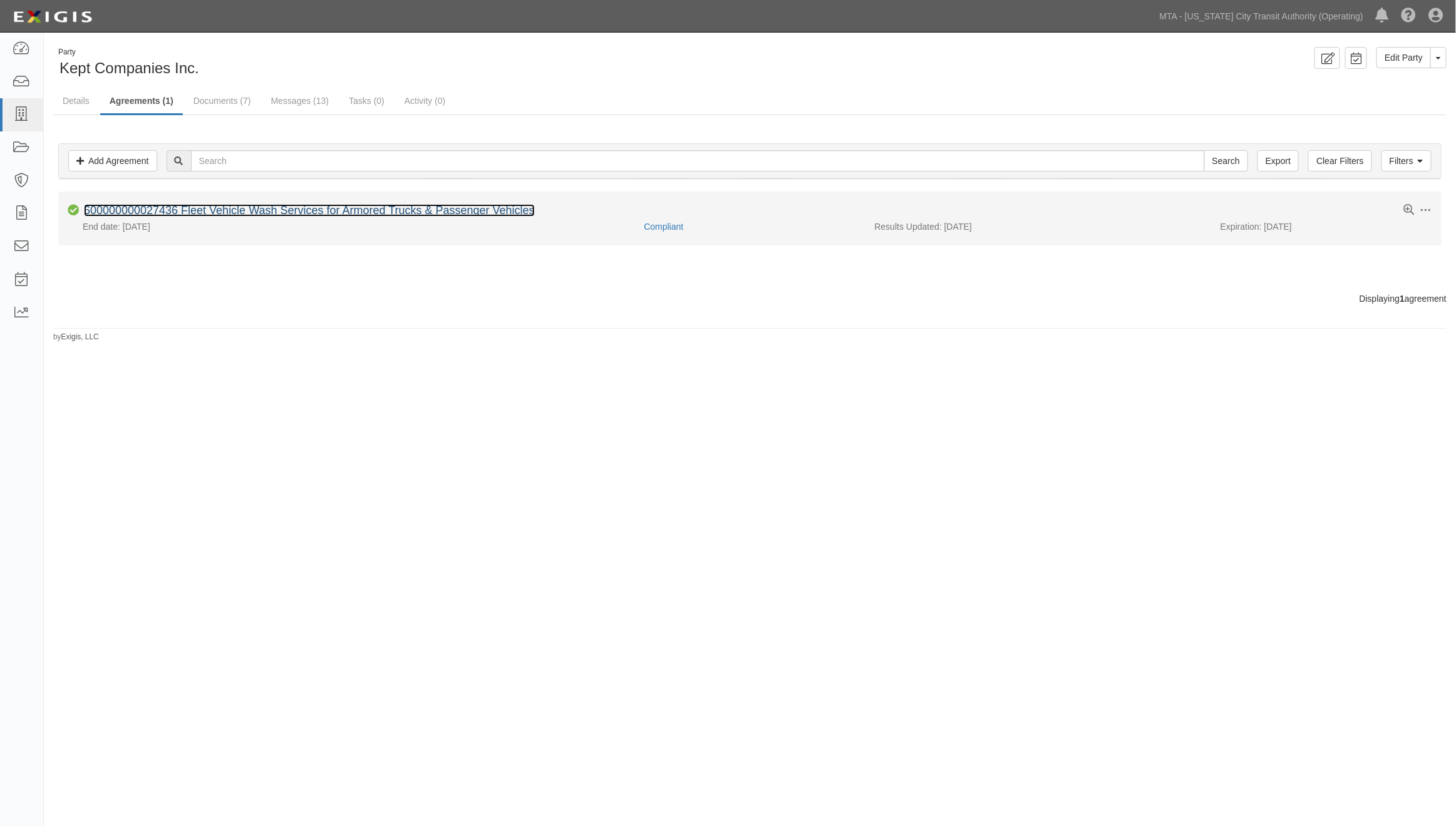
click at [161, 209] on link "600000000027436 Fleet Vehicle Wash Services for Armored Trucks & Passenger Vehi…" at bounding box center [309, 211] width 451 height 13
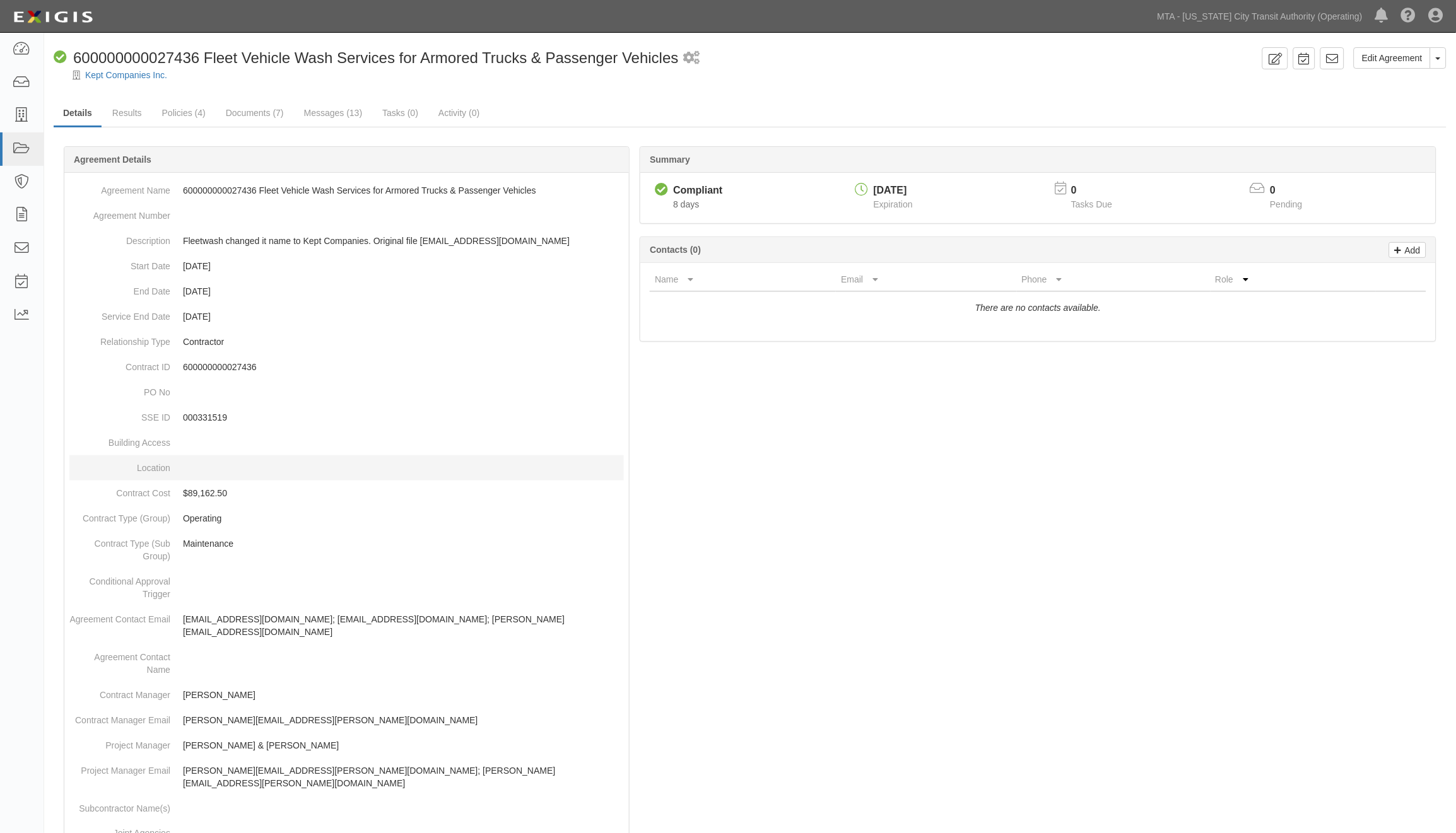
drag, startPoint x: 613, startPoint y: 472, endPoint x: 601, endPoint y: 467, distance: 13.0
click at [613, 472] on dd at bounding box center [346, 468] width 555 height 25
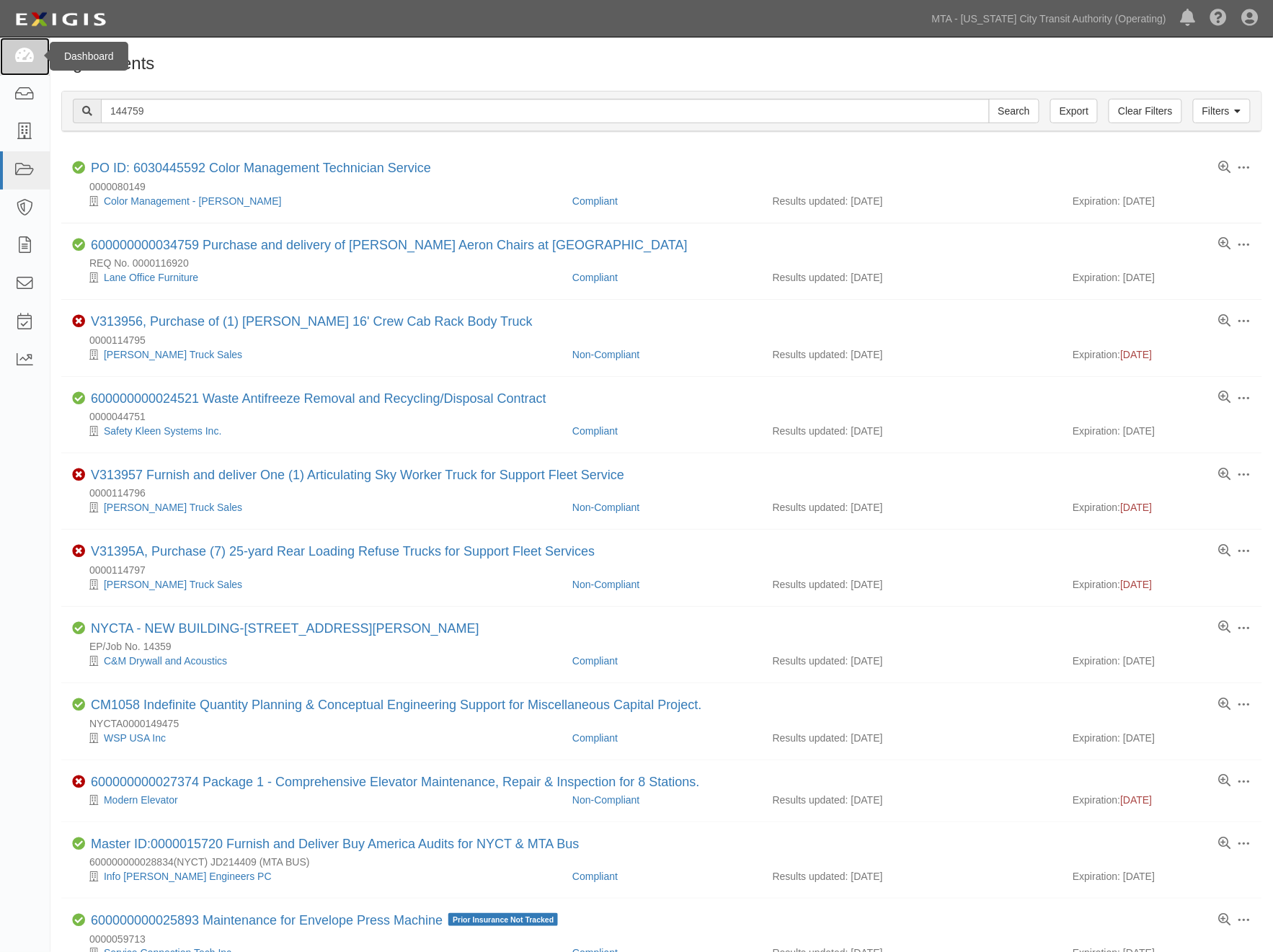
click at [37, 59] on link at bounding box center [25, 57] width 49 height 38
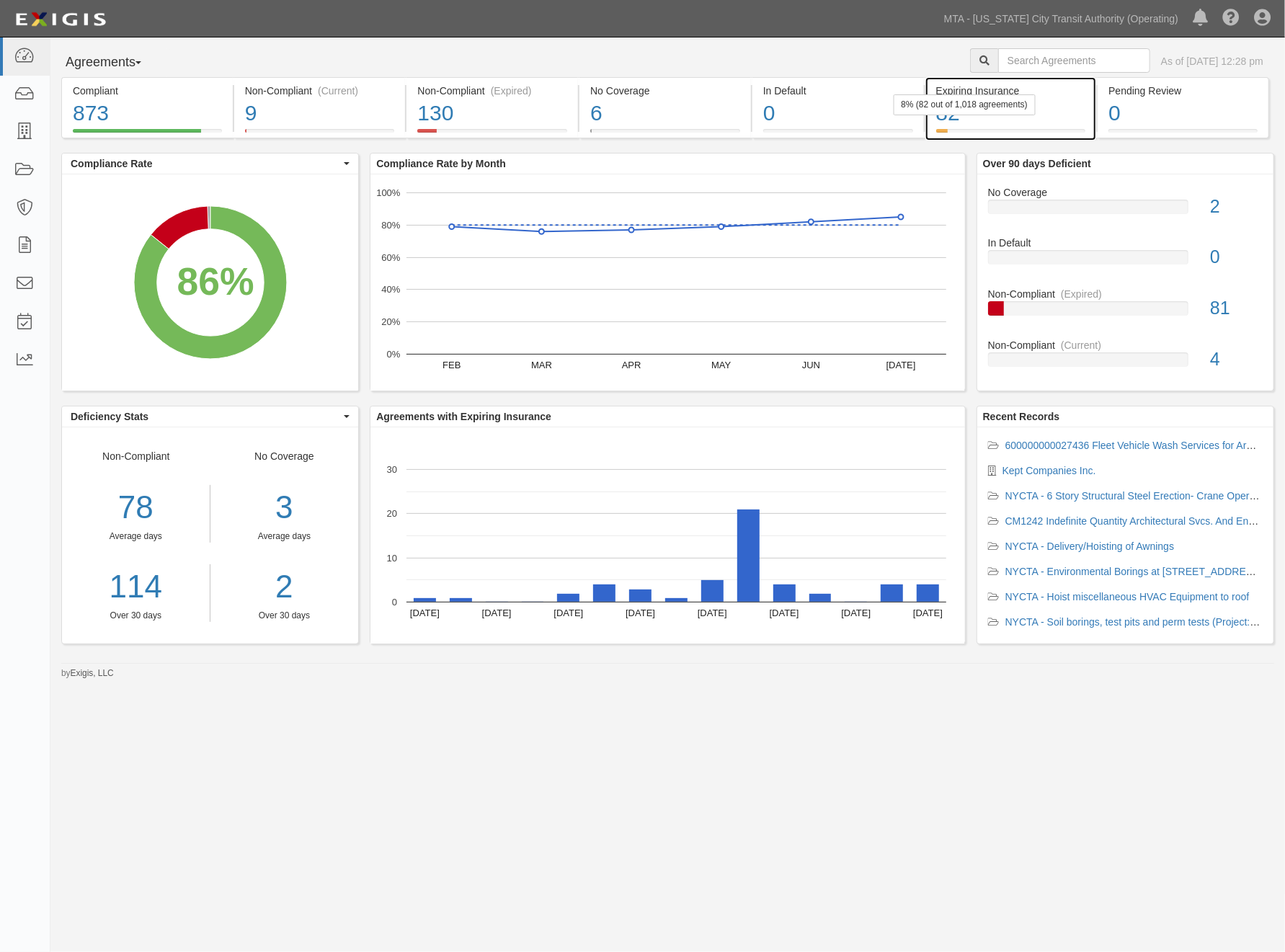
click at [1054, 114] on div "82" at bounding box center [1011, 113] width 150 height 31
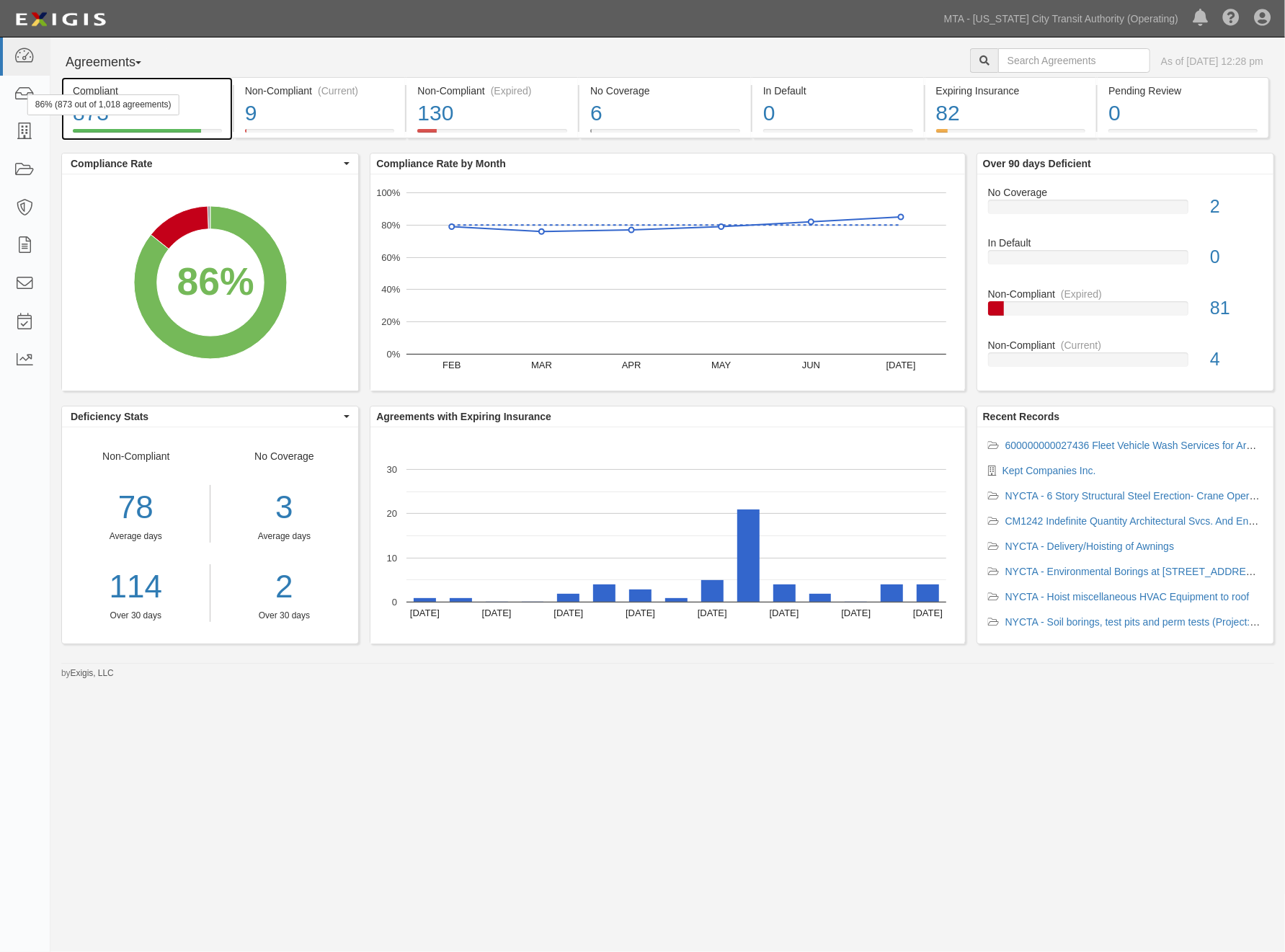
click at [211, 107] on div "873" at bounding box center [147, 113] width 149 height 31
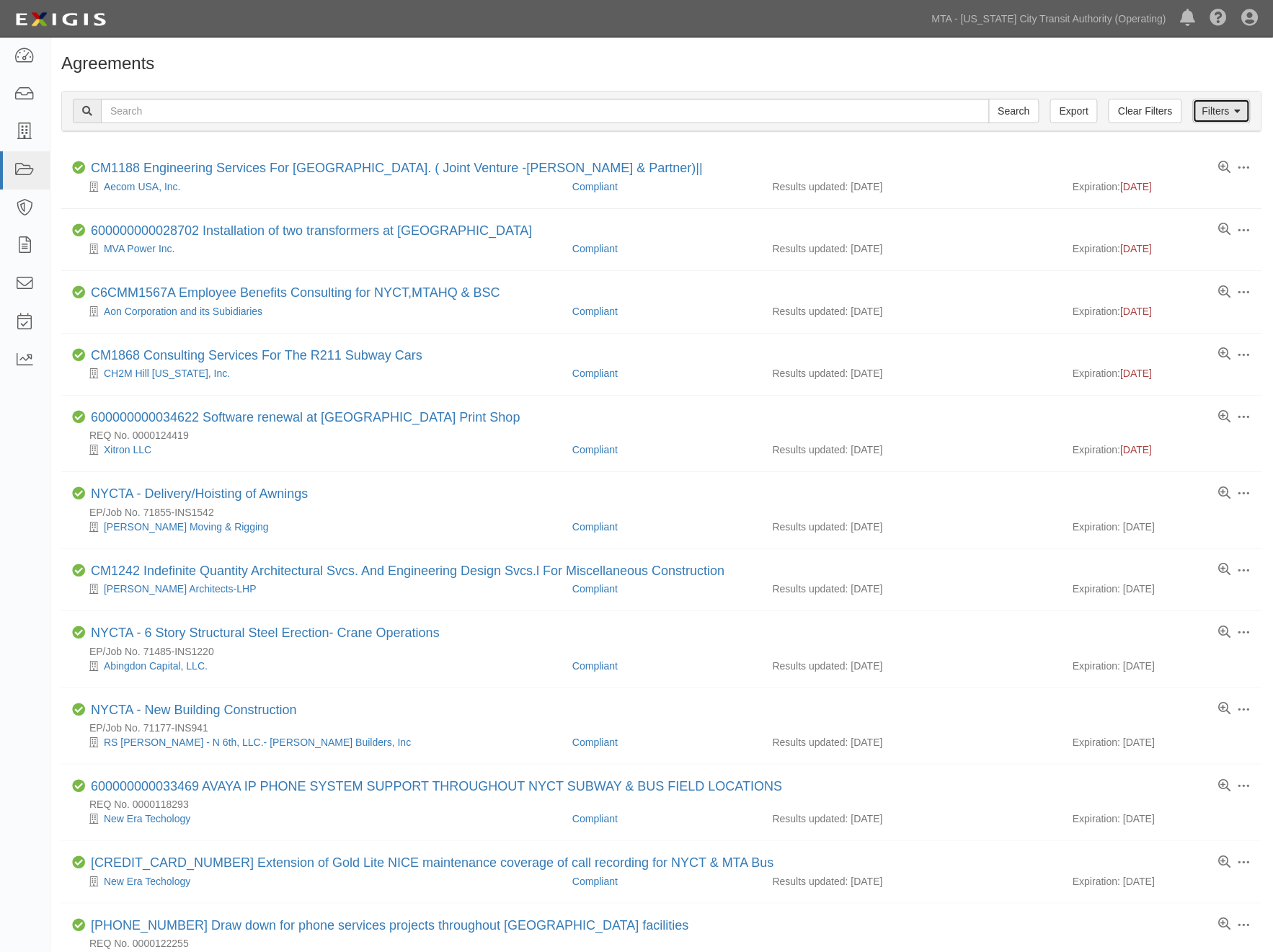
click at [1233, 107] on link "Filters" at bounding box center [1221, 111] width 57 height 25
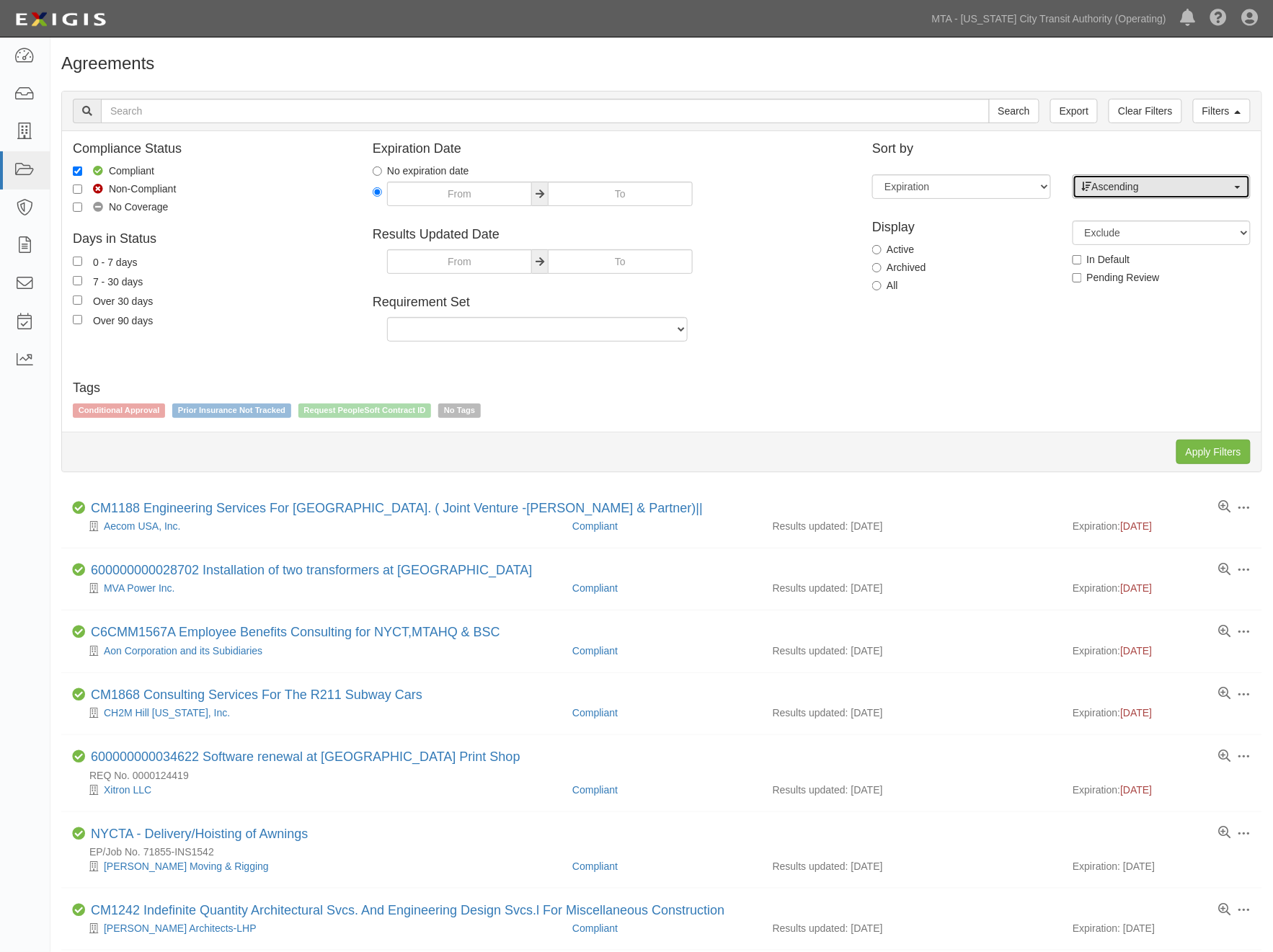
click at [1136, 191] on span "Ascending" at bounding box center [1157, 187] width 150 height 15
click at [1130, 232] on span "Descending" at bounding box center [1127, 233] width 53 height 15
select select "desc"
click at [1208, 457] on input "Apply Filters" at bounding box center [1213, 452] width 74 height 25
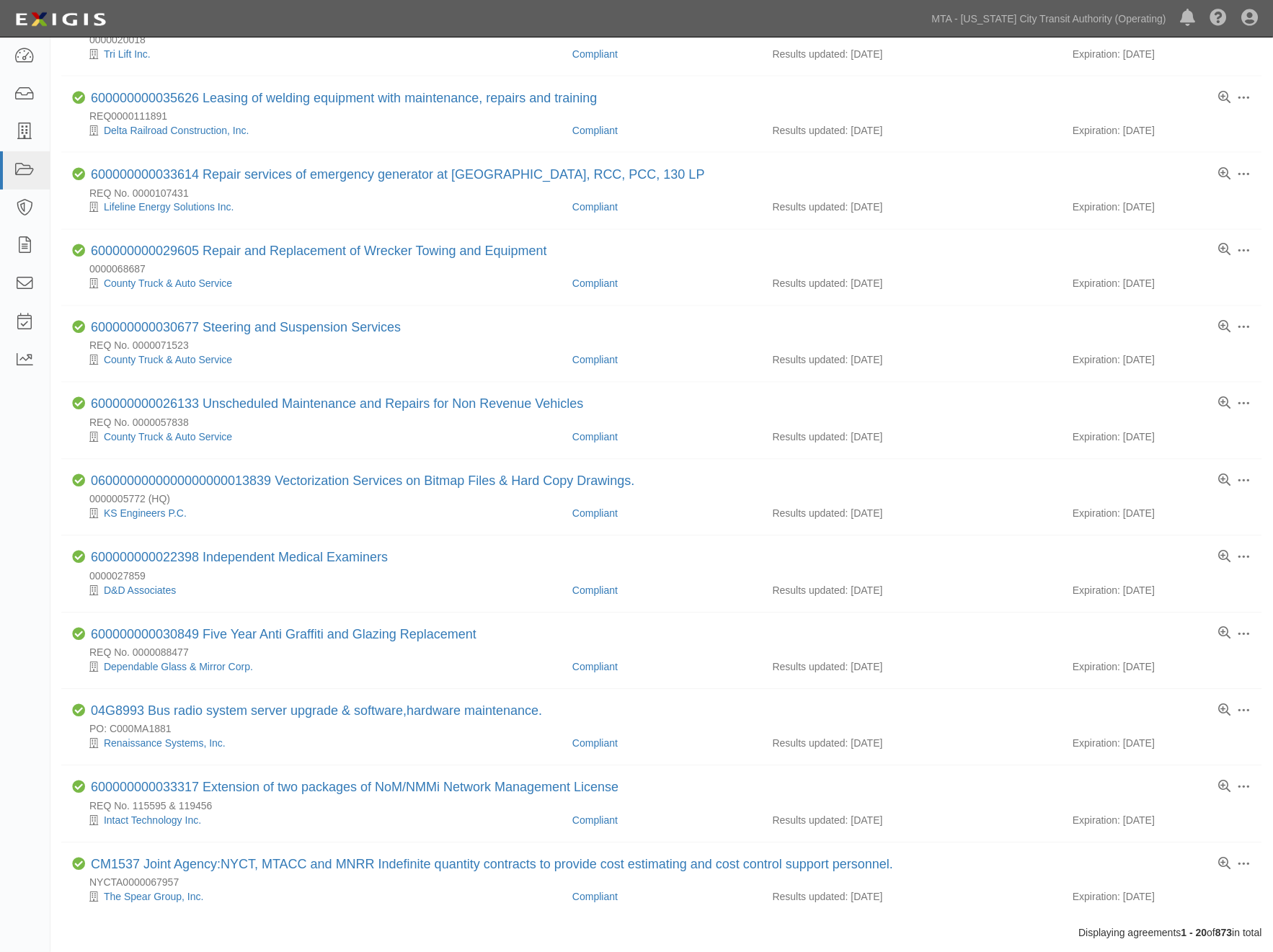
scroll to position [847, 0]
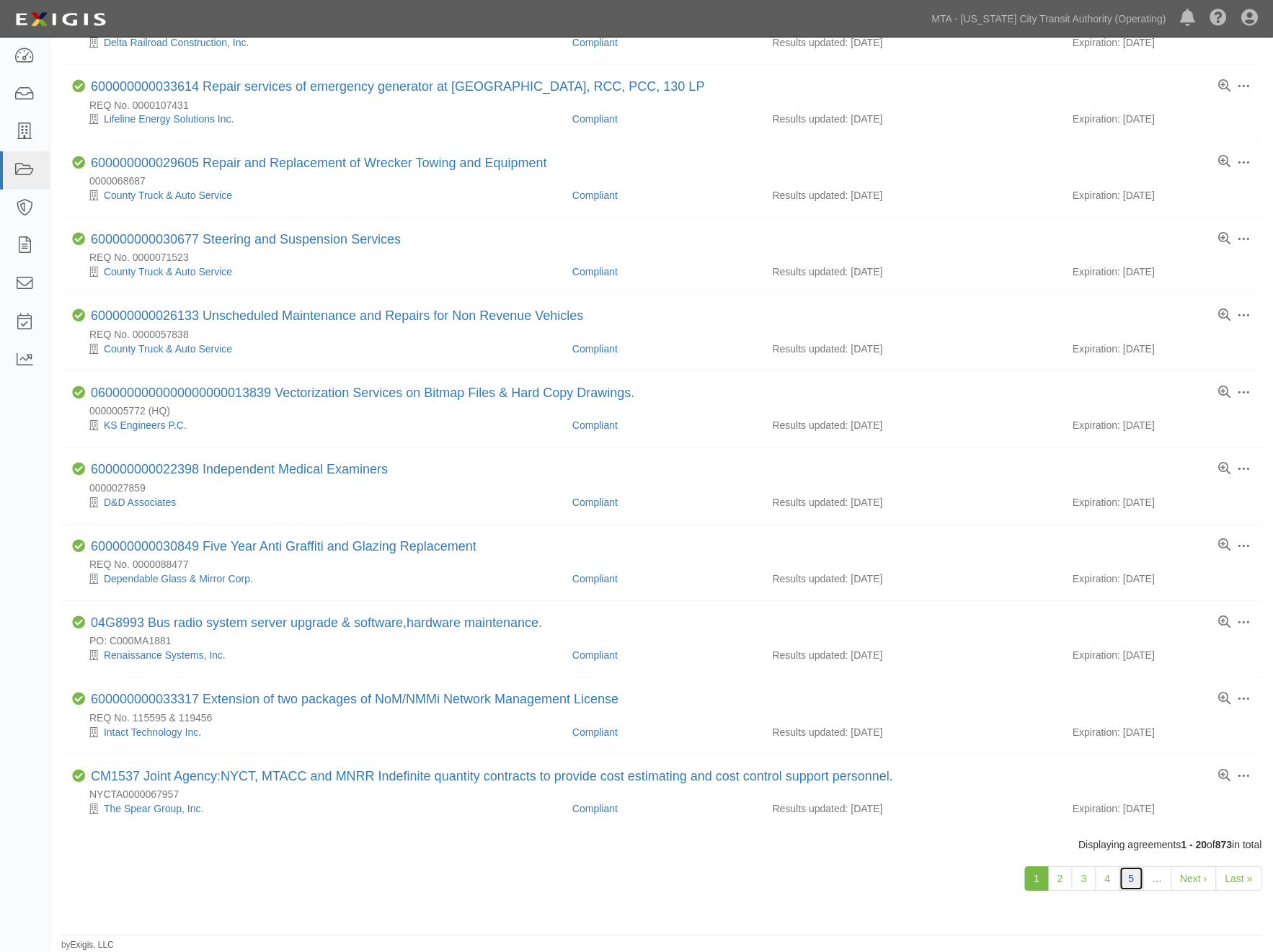
click at [1130, 874] on link "5" at bounding box center [1132, 879] width 25 height 25
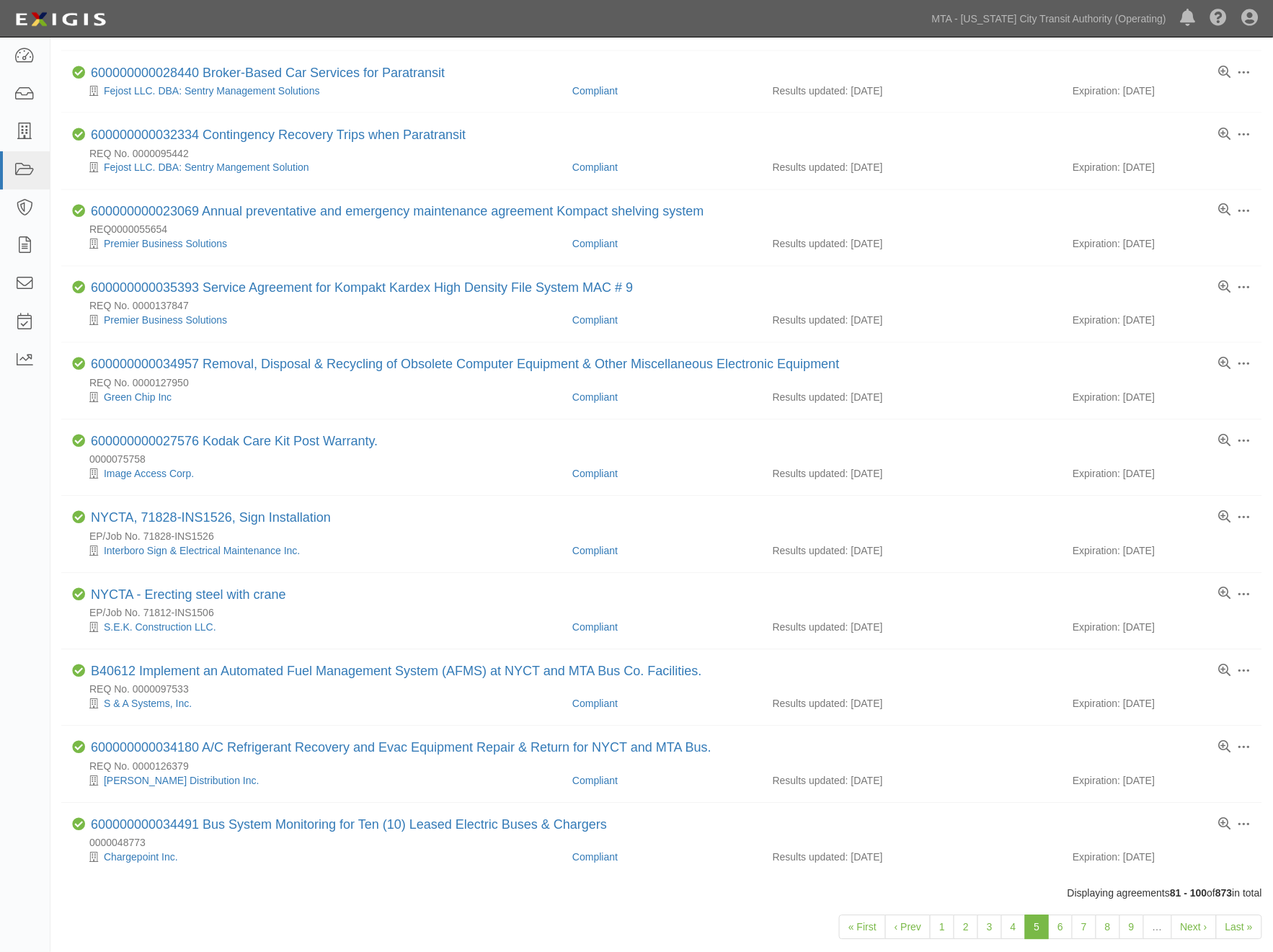
scroll to position [847, 0]
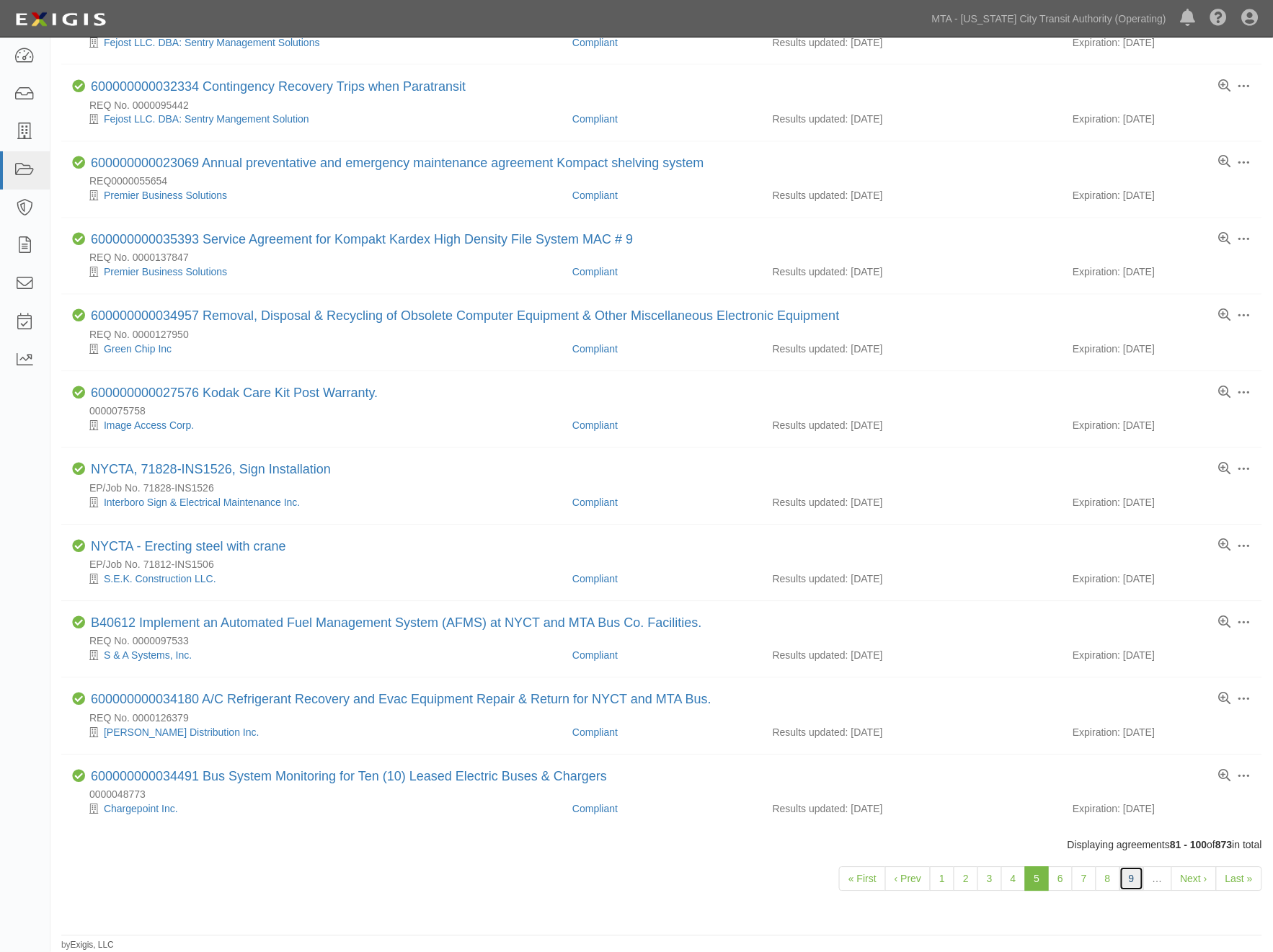
click at [1128, 880] on link "9" at bounding box center [1132, 879] width 25 height 25
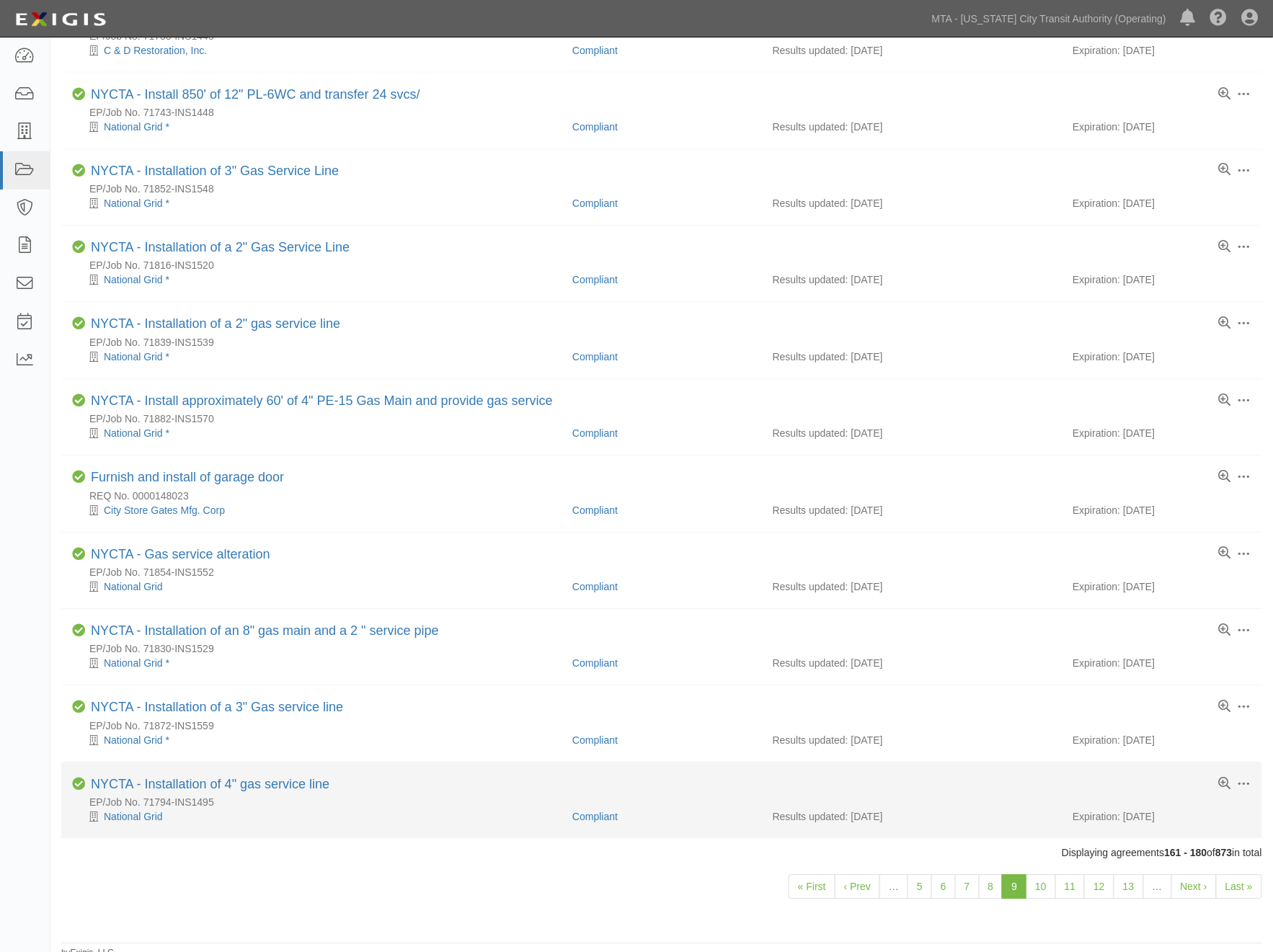
scroll to position [862, 0]
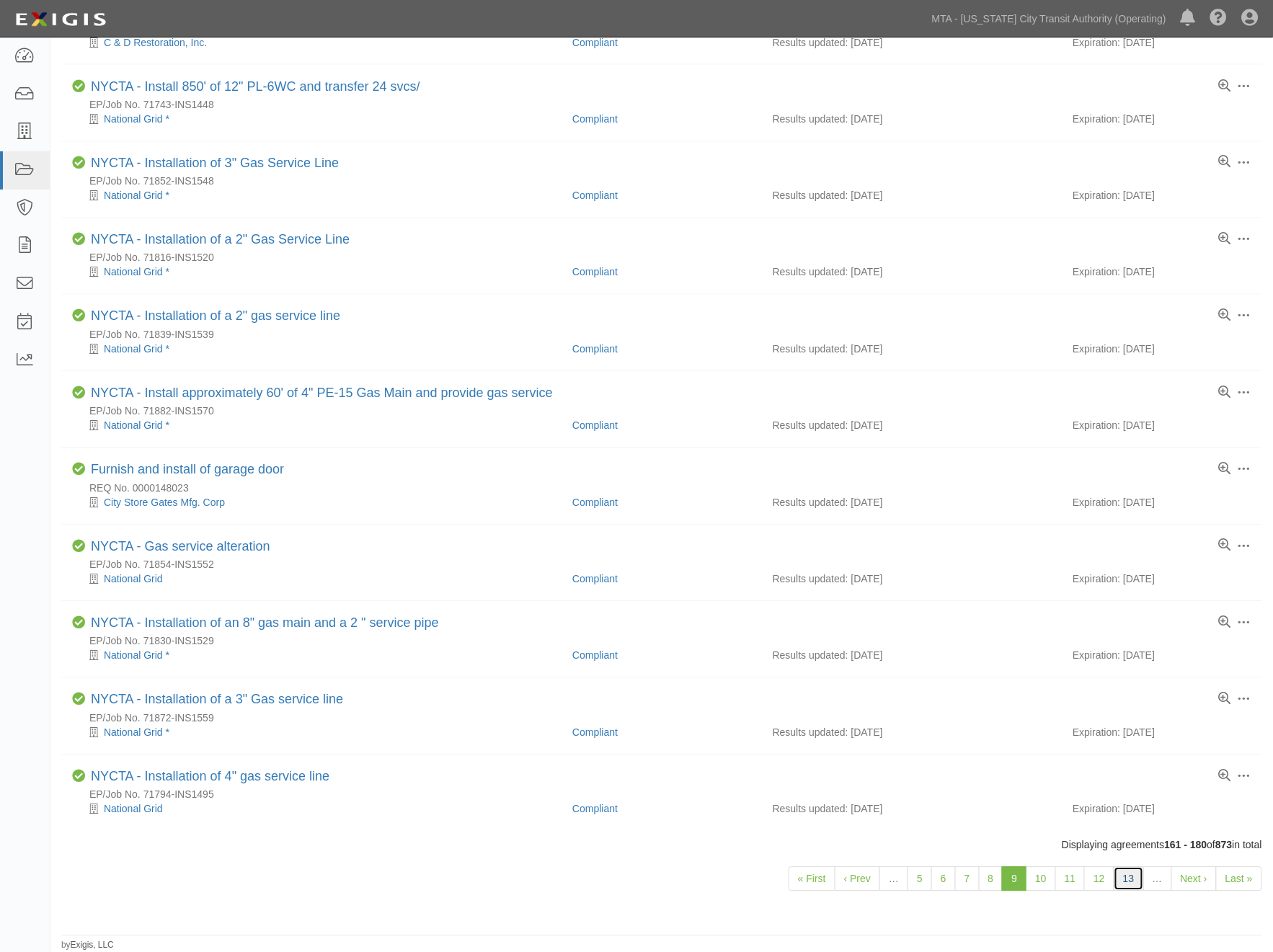
click at [1126, 878] on link "13" at bounding box center [1129, 879] width 30 height 25
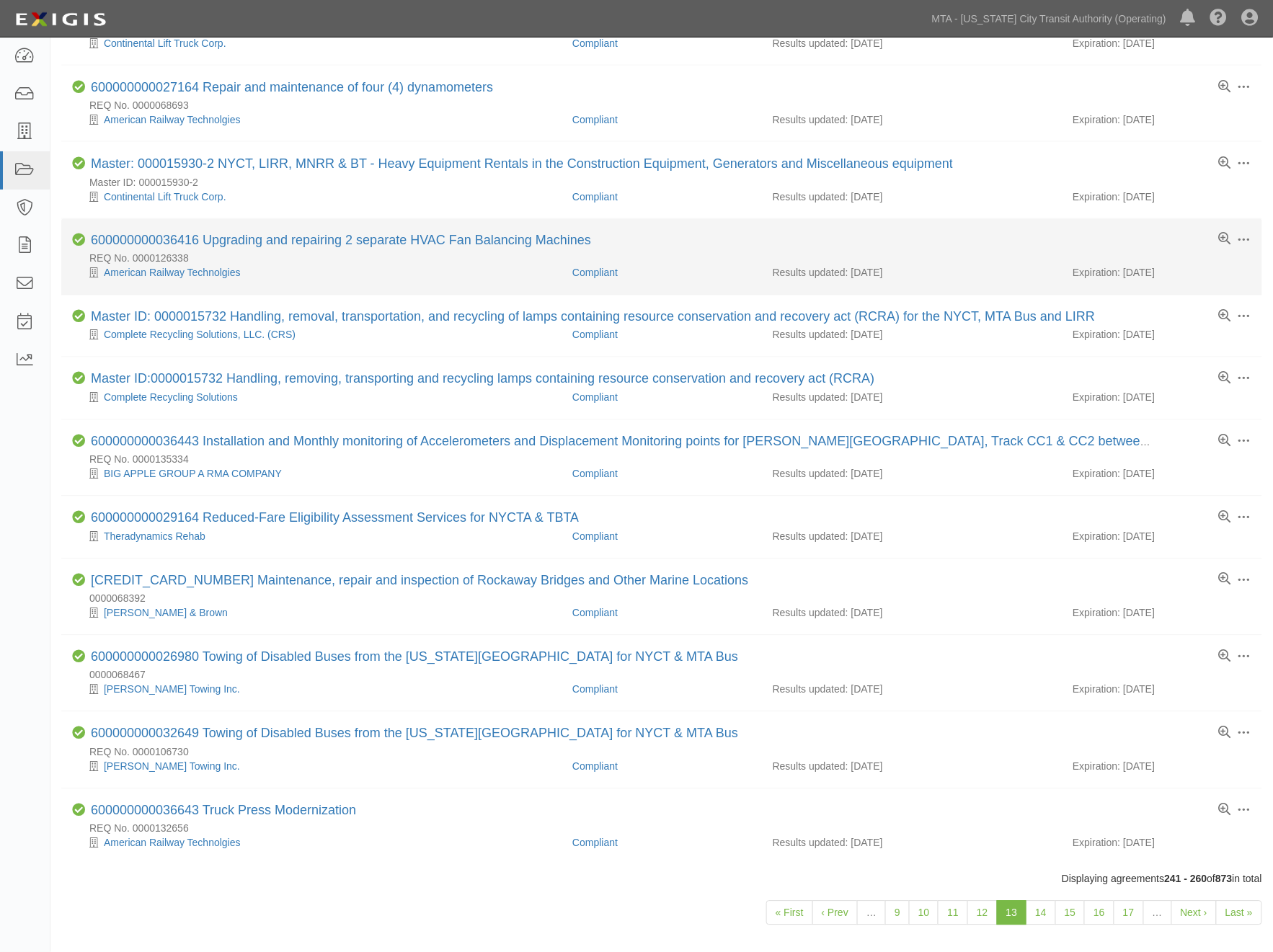
scroll to position [790, 0]
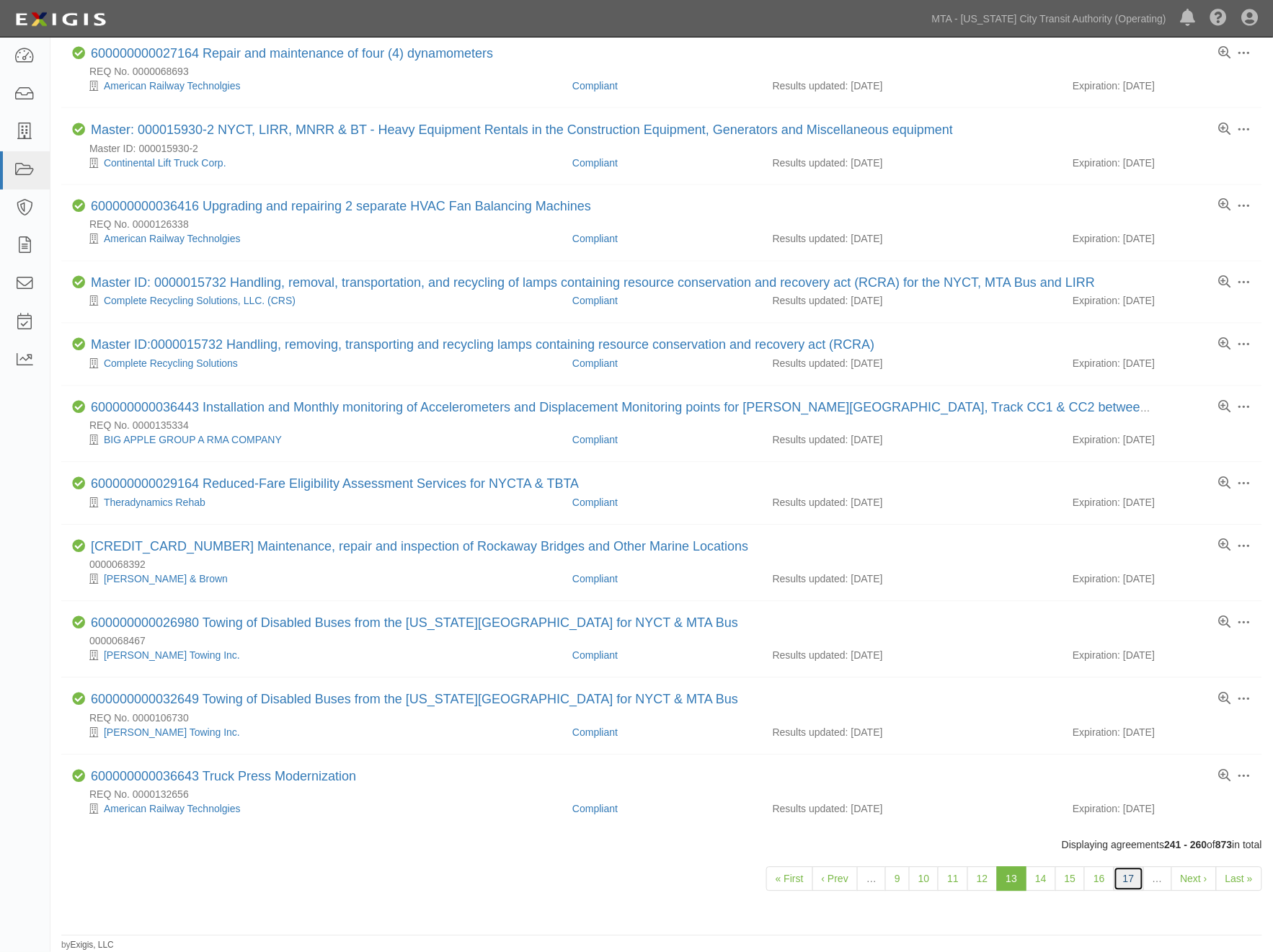
click at [1131, 882] on link "17" at bounding box center [1129, 879] width 30 height 25
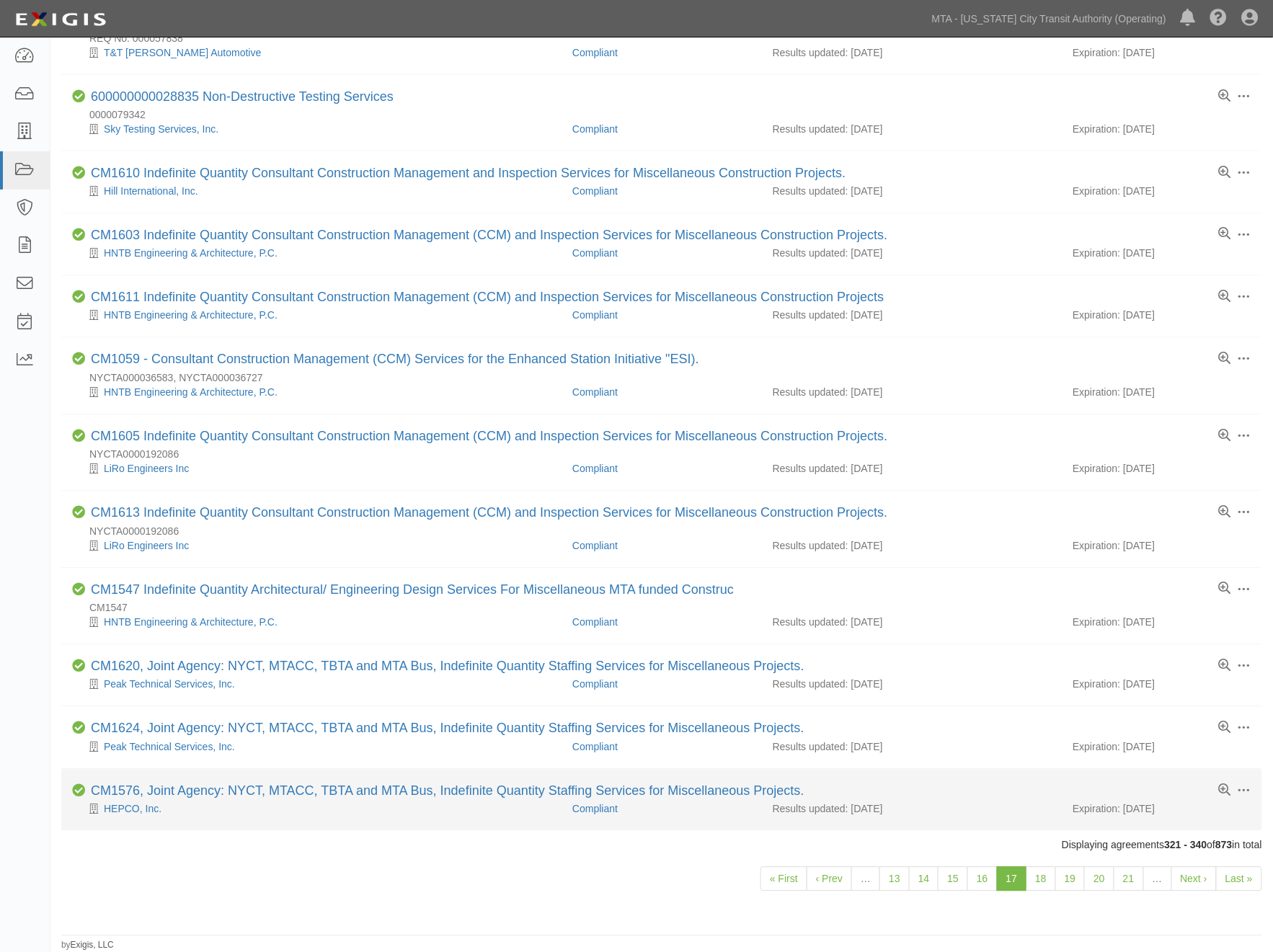
scroll to position [776, 0]
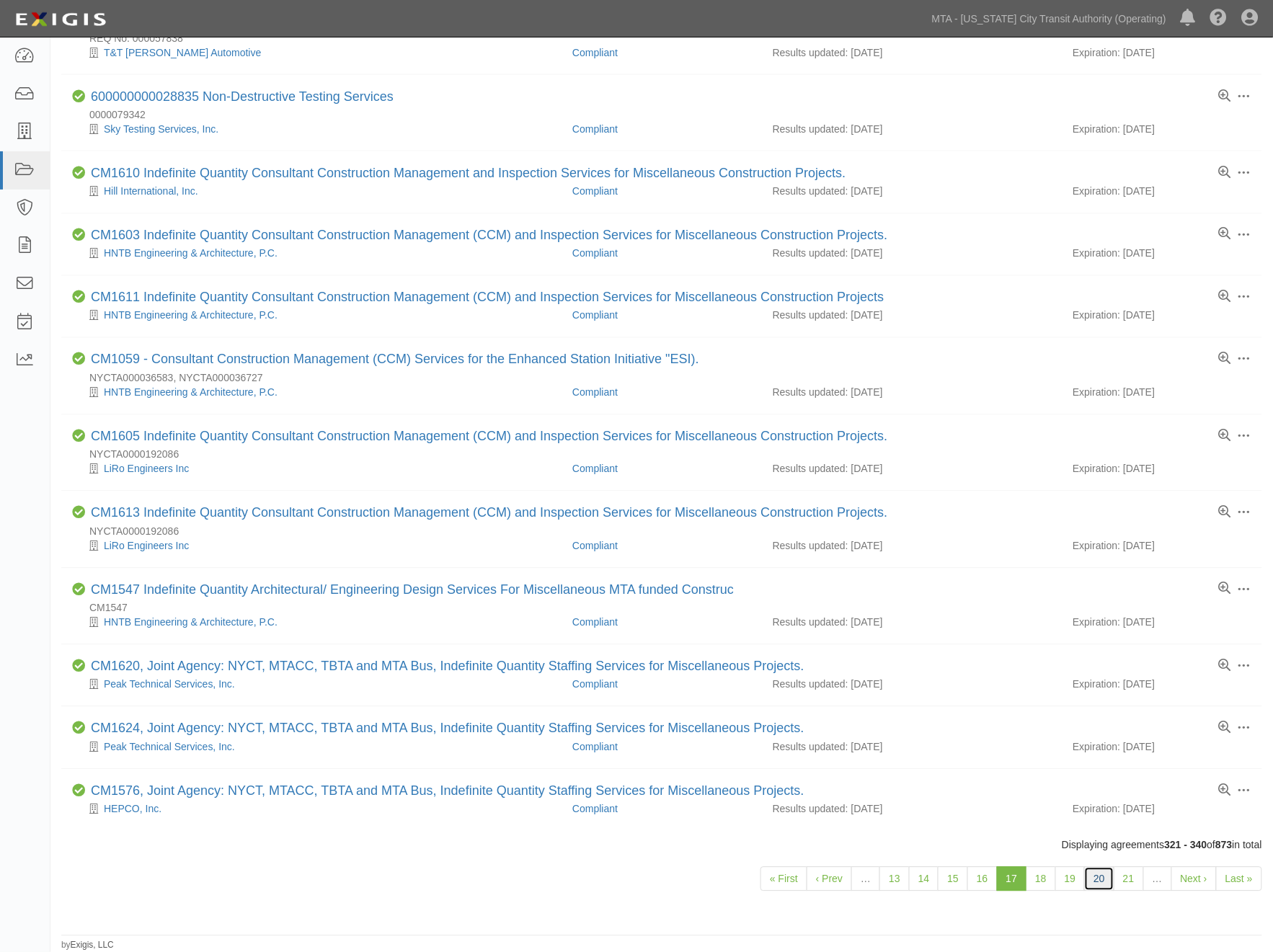
click at [1099, 882] on link "20" at bounding box center [1099, 879] width 30 height 25
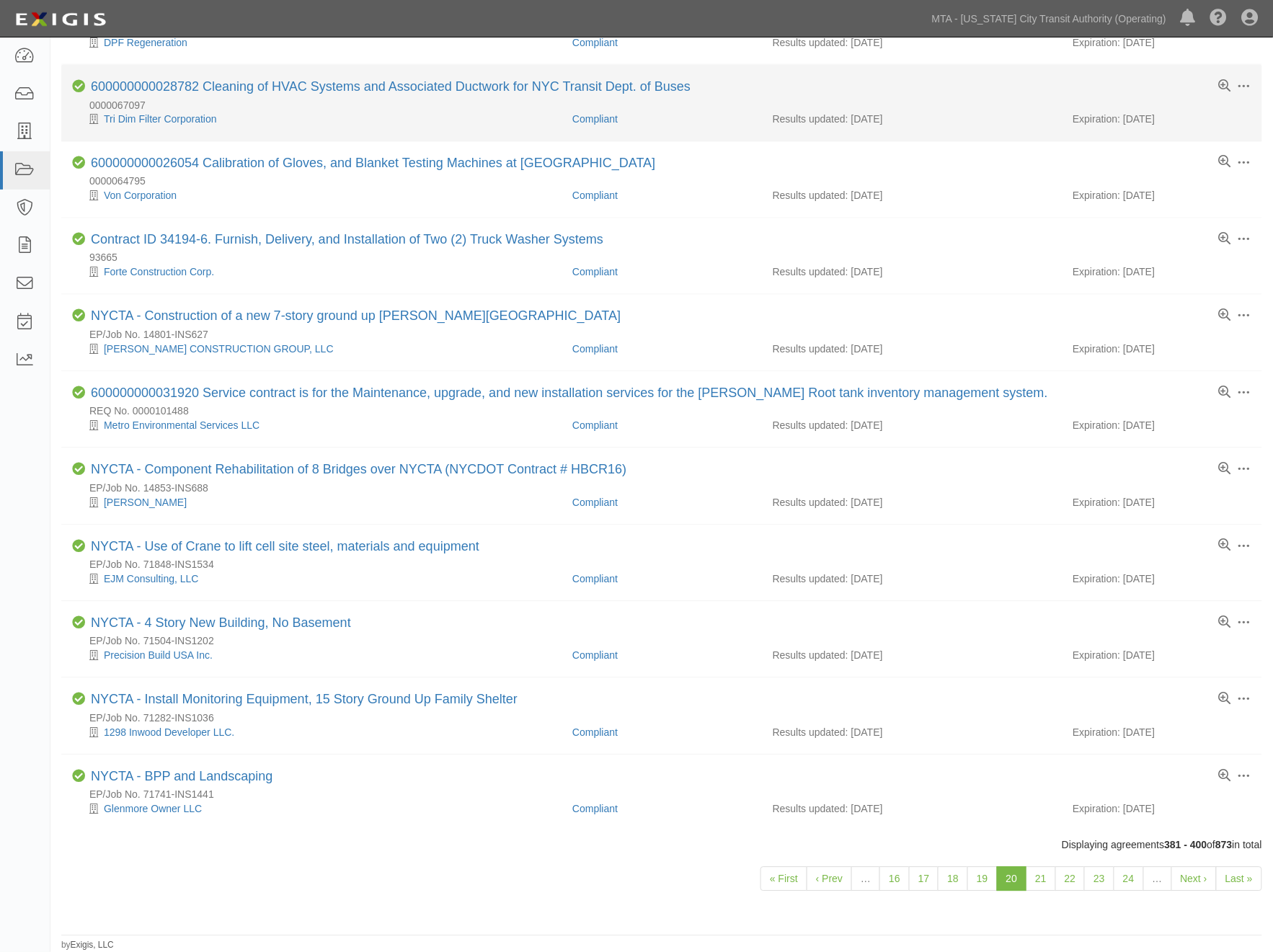
scroll to position [847, 0]
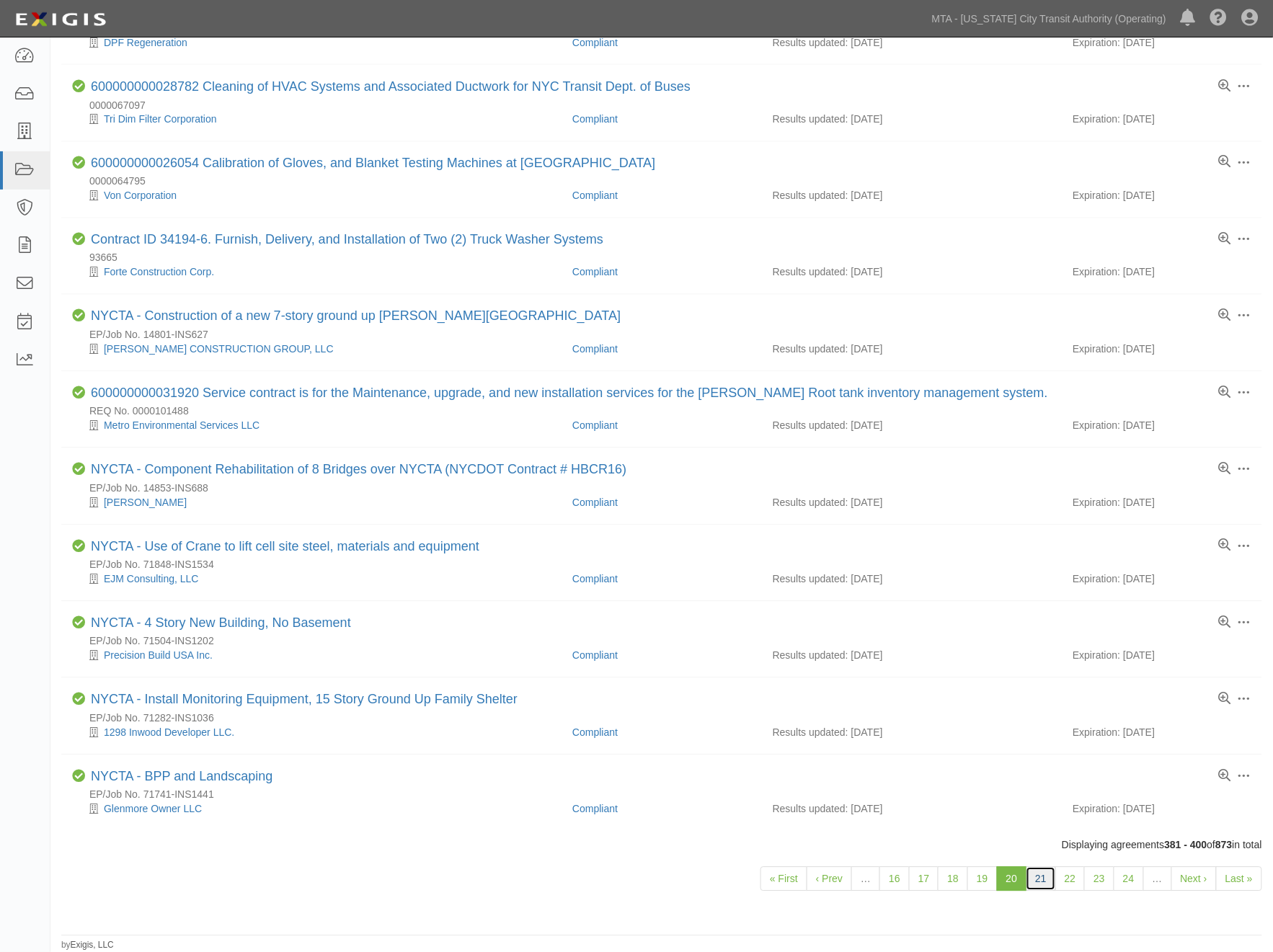
click at [1038, 879] on link "21" at bounding box center [1041, 879] width 30 height 25
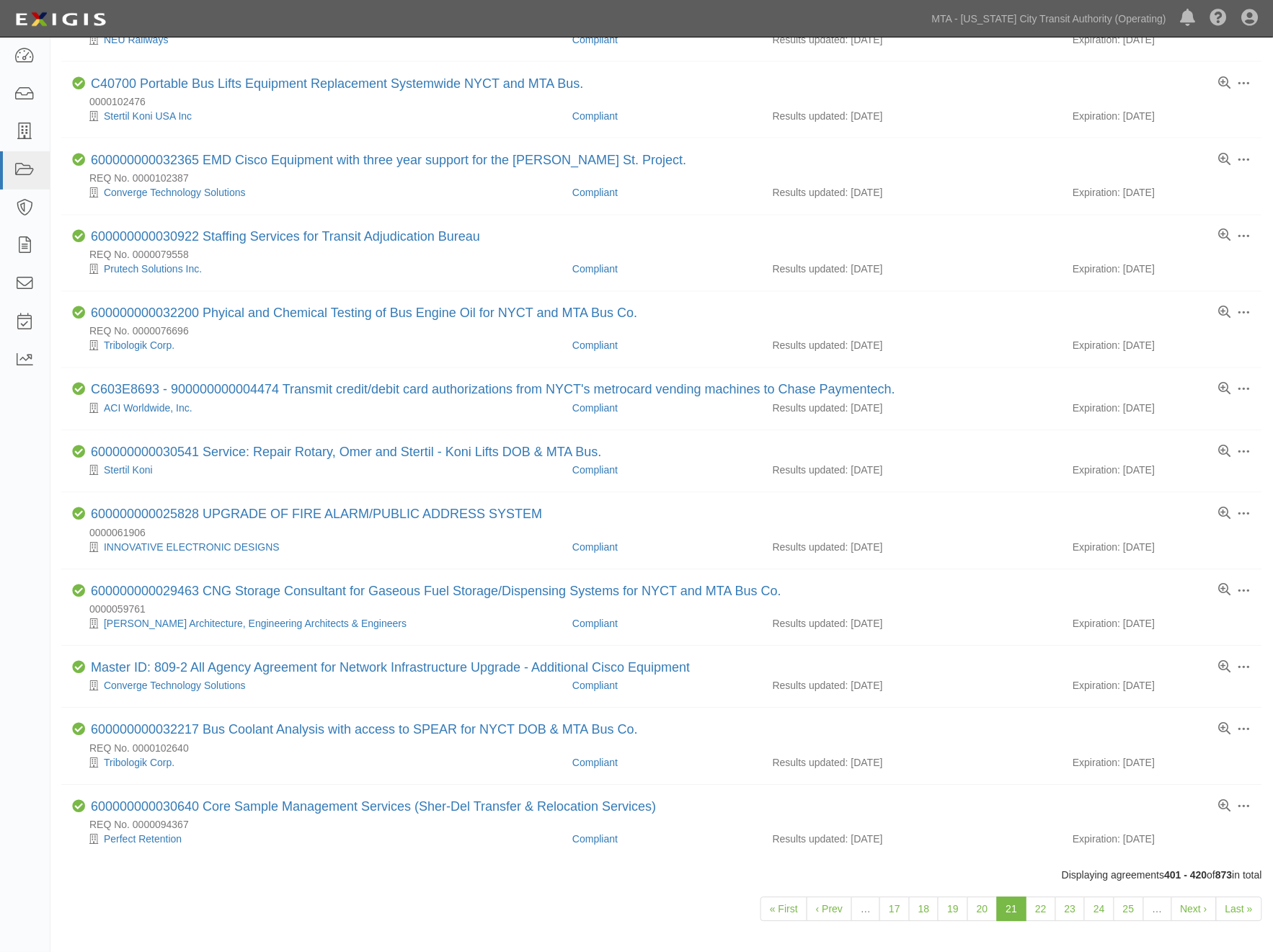
scroll to position [801, 0]
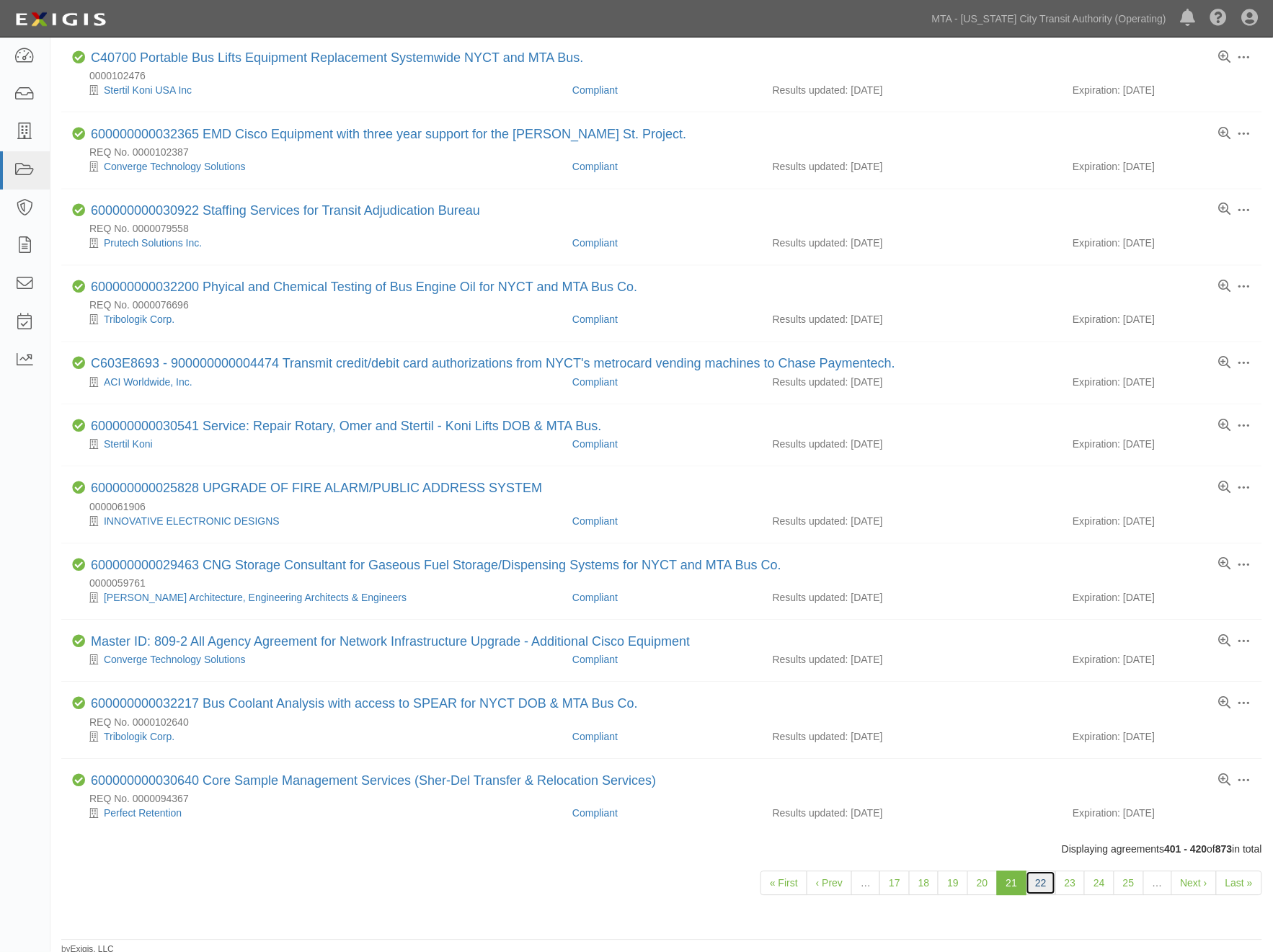
click at [1041, 896] on link "22" at bounding box center [1041, 884] width 30 height 25
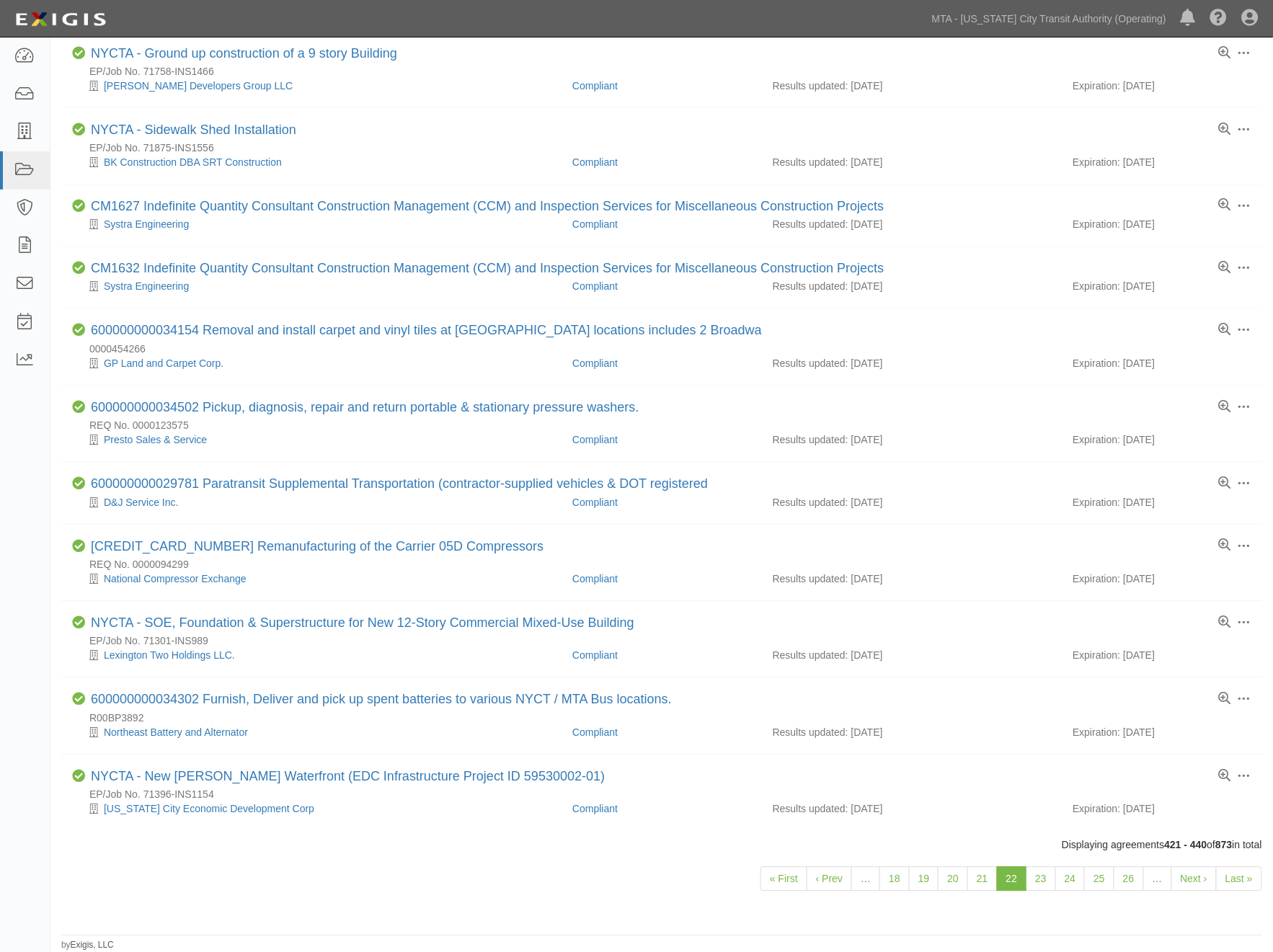
scroll to position [819, 0]
click at [1046, 888] on link "23" at bounding box center [1041, 879] width 30 height 25
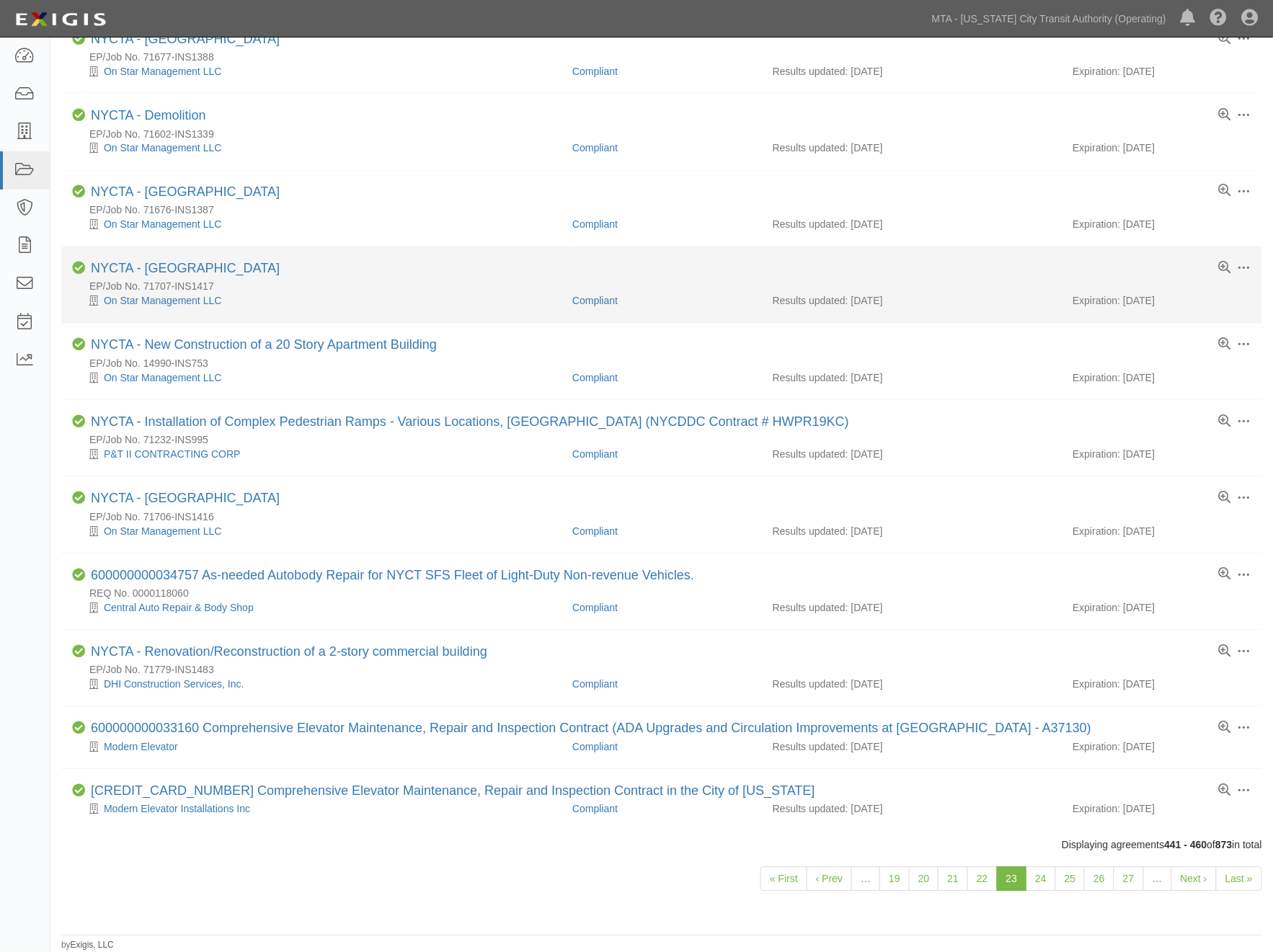
scroll to position [819, 0]
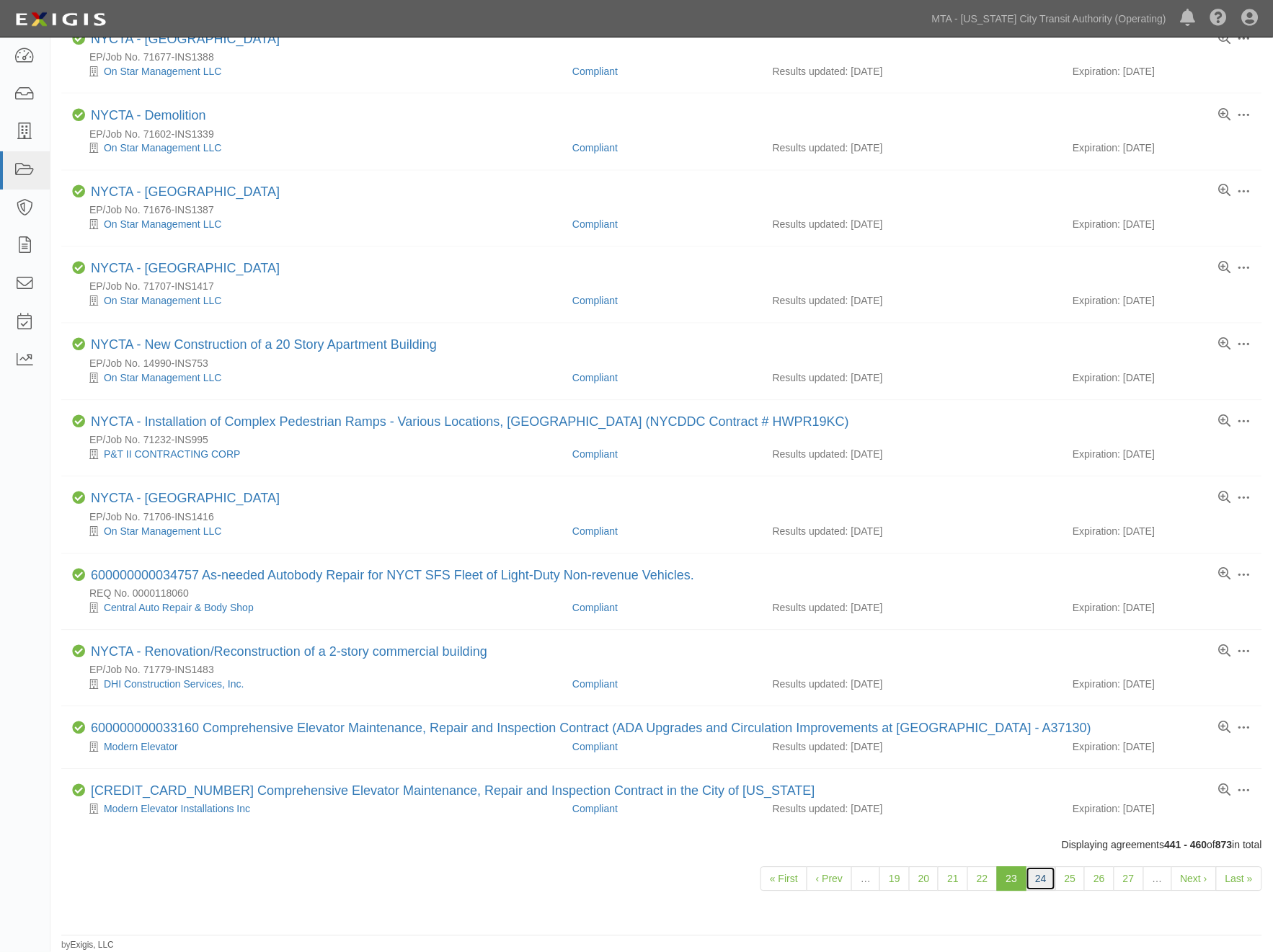
click at [1038, 884] on link "24" at bounding box center [1041, 879] width 30 height 25
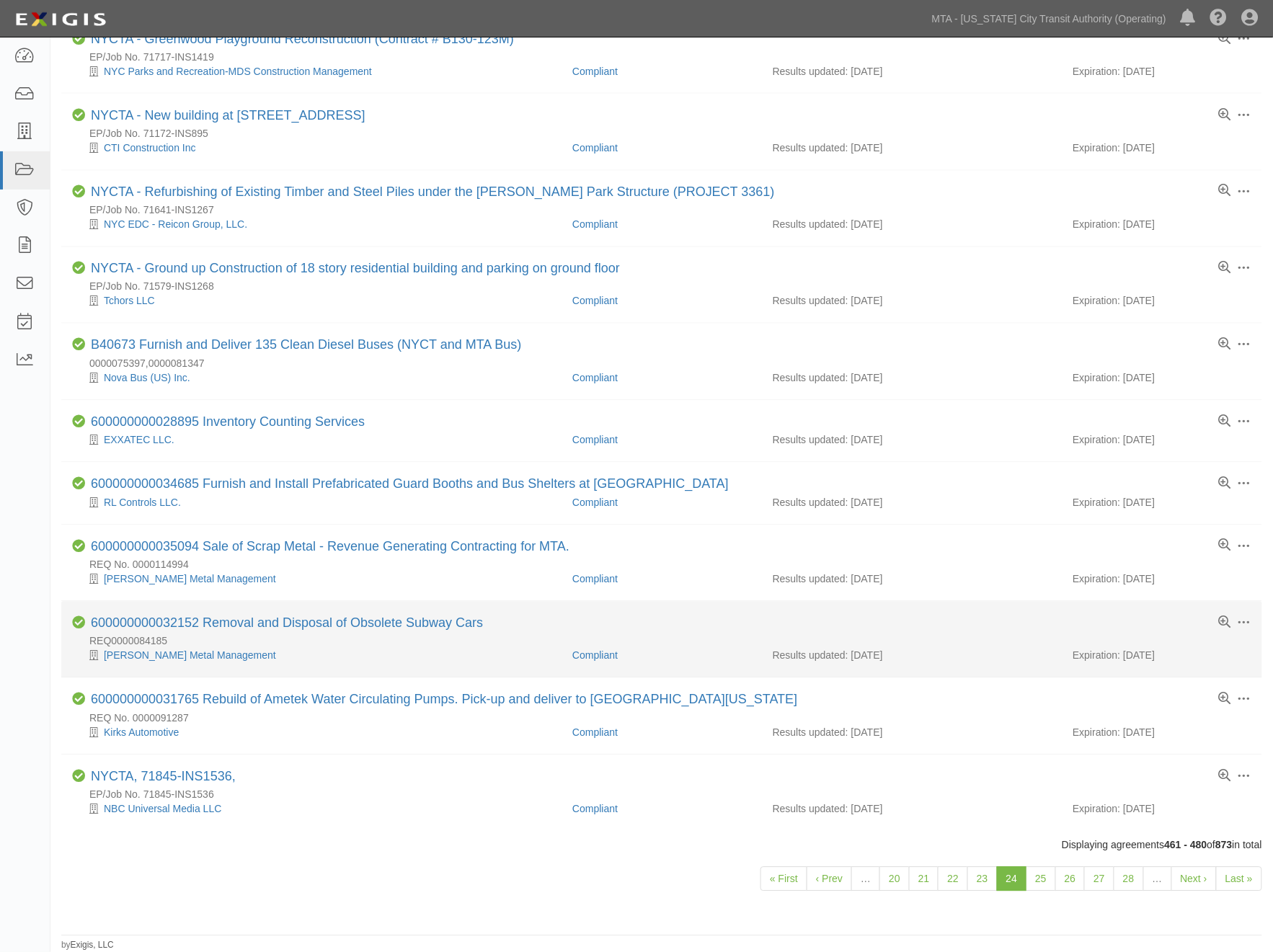
scroll to position [834, 0]
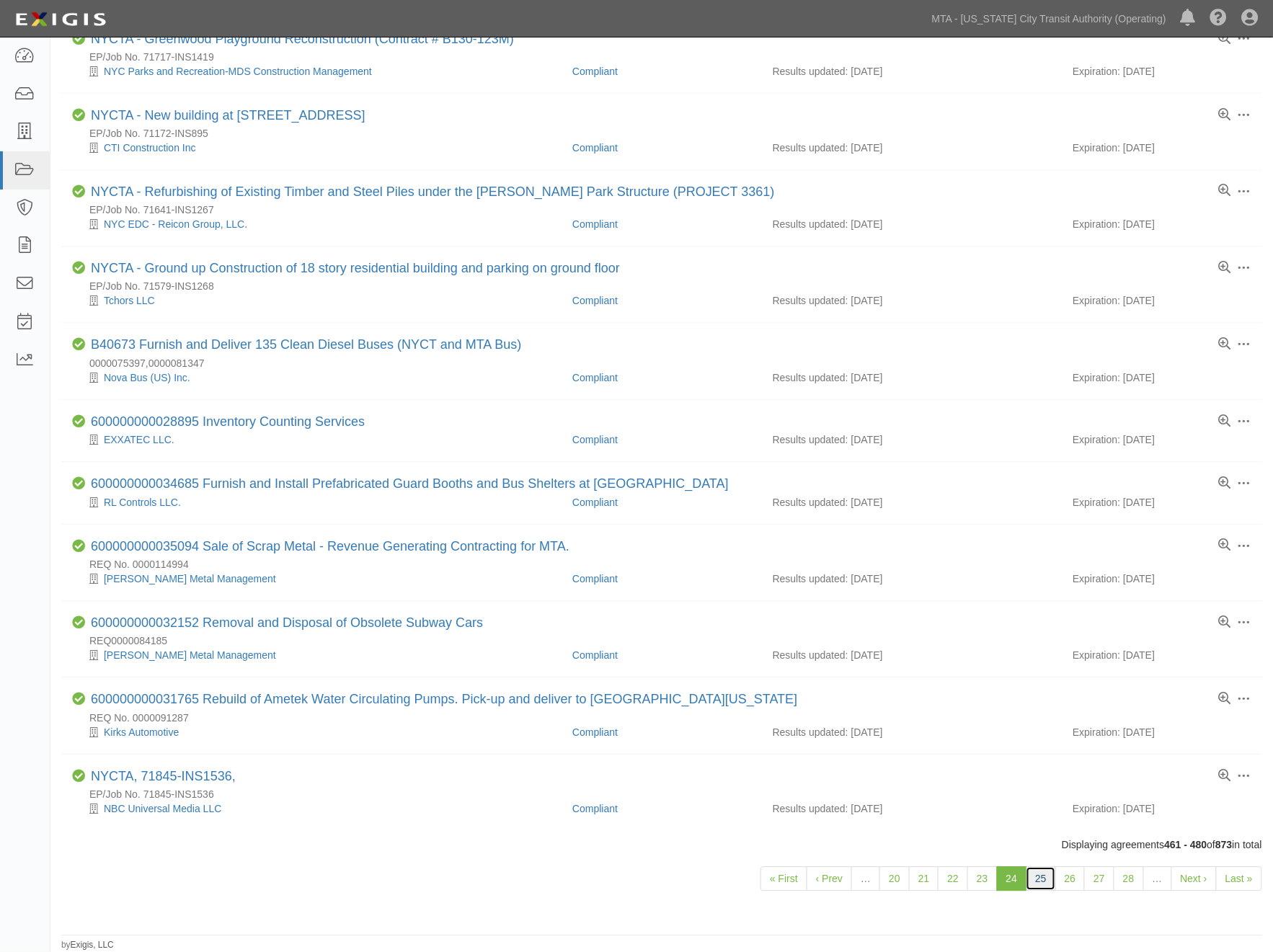
click at [1035, 877] on link "25" at bounding box center [1041, 879] width 30 height 25
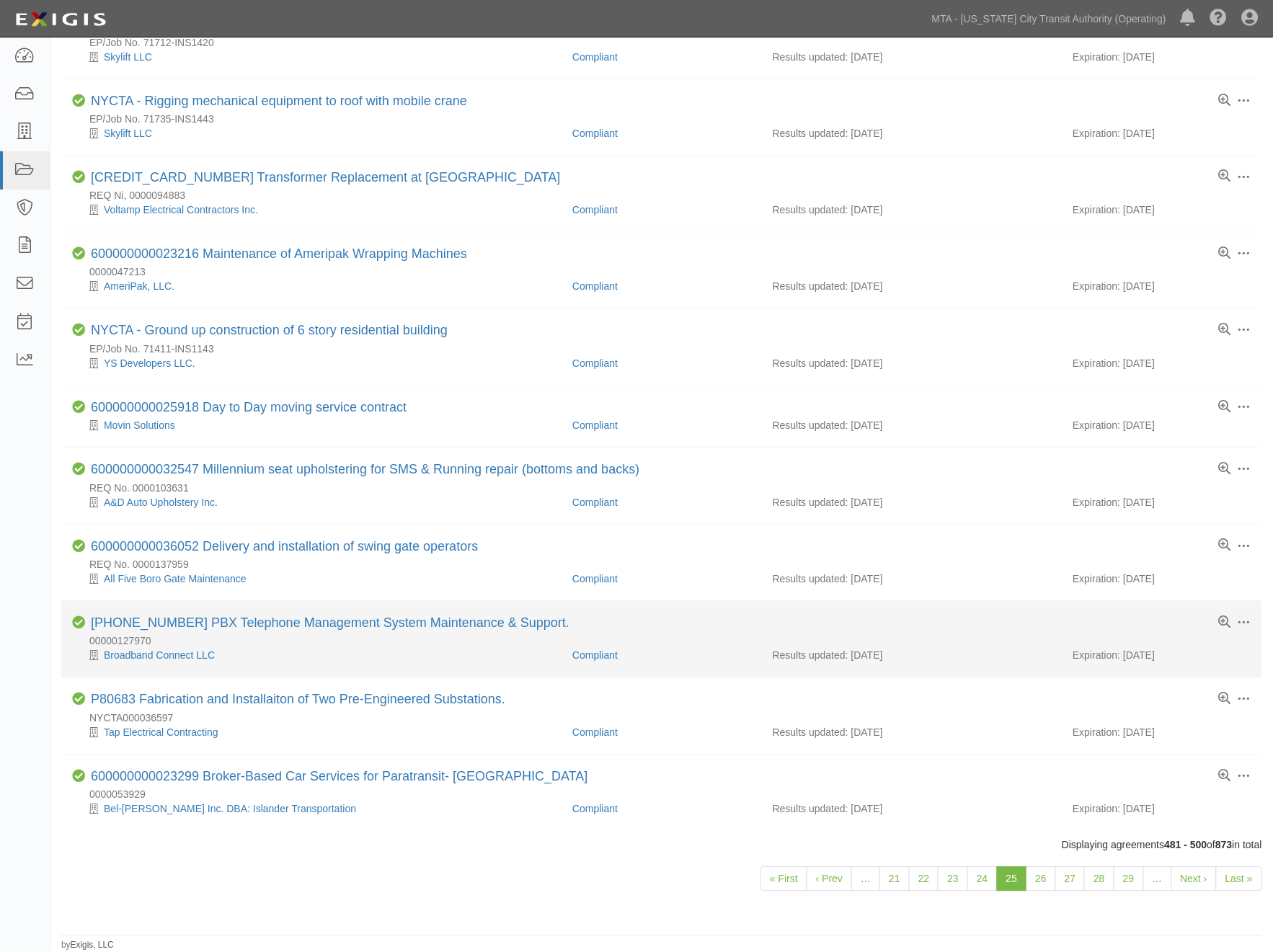
scroll to position [847, 0]
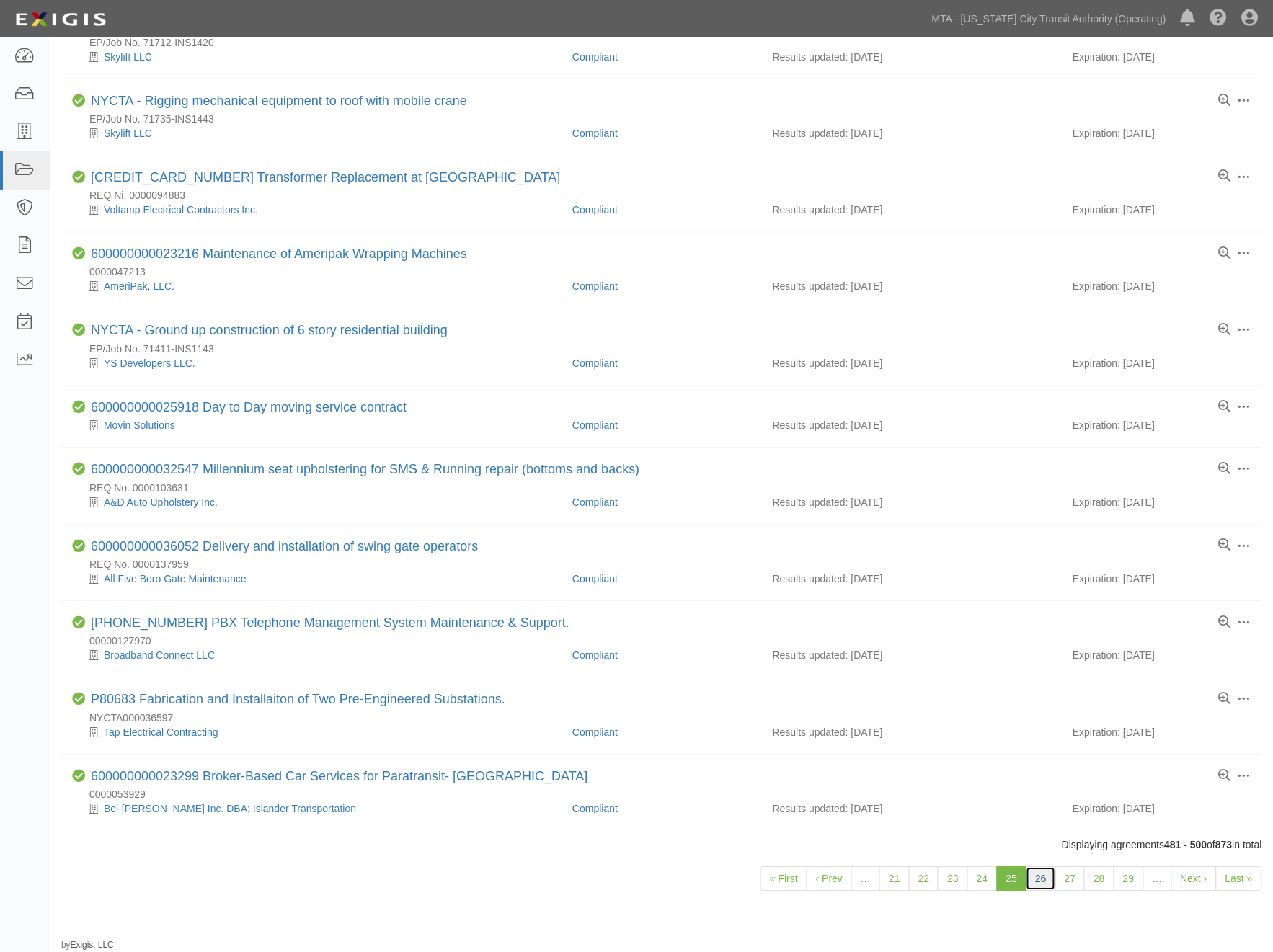
click at [1036, 884] on link "26" at bounding box center [1041, 879] width 30 height 25
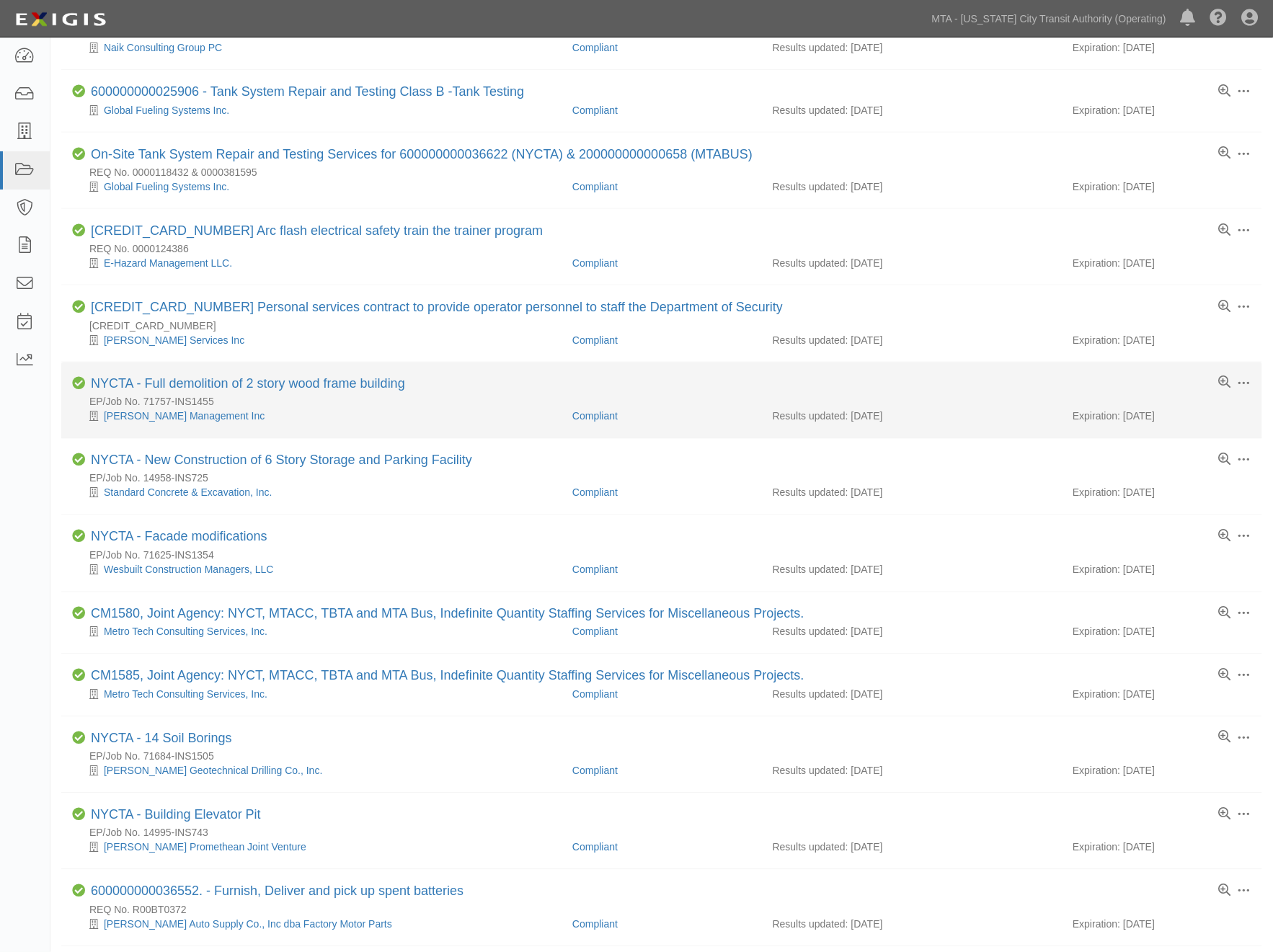
scroll to position [805, 0]
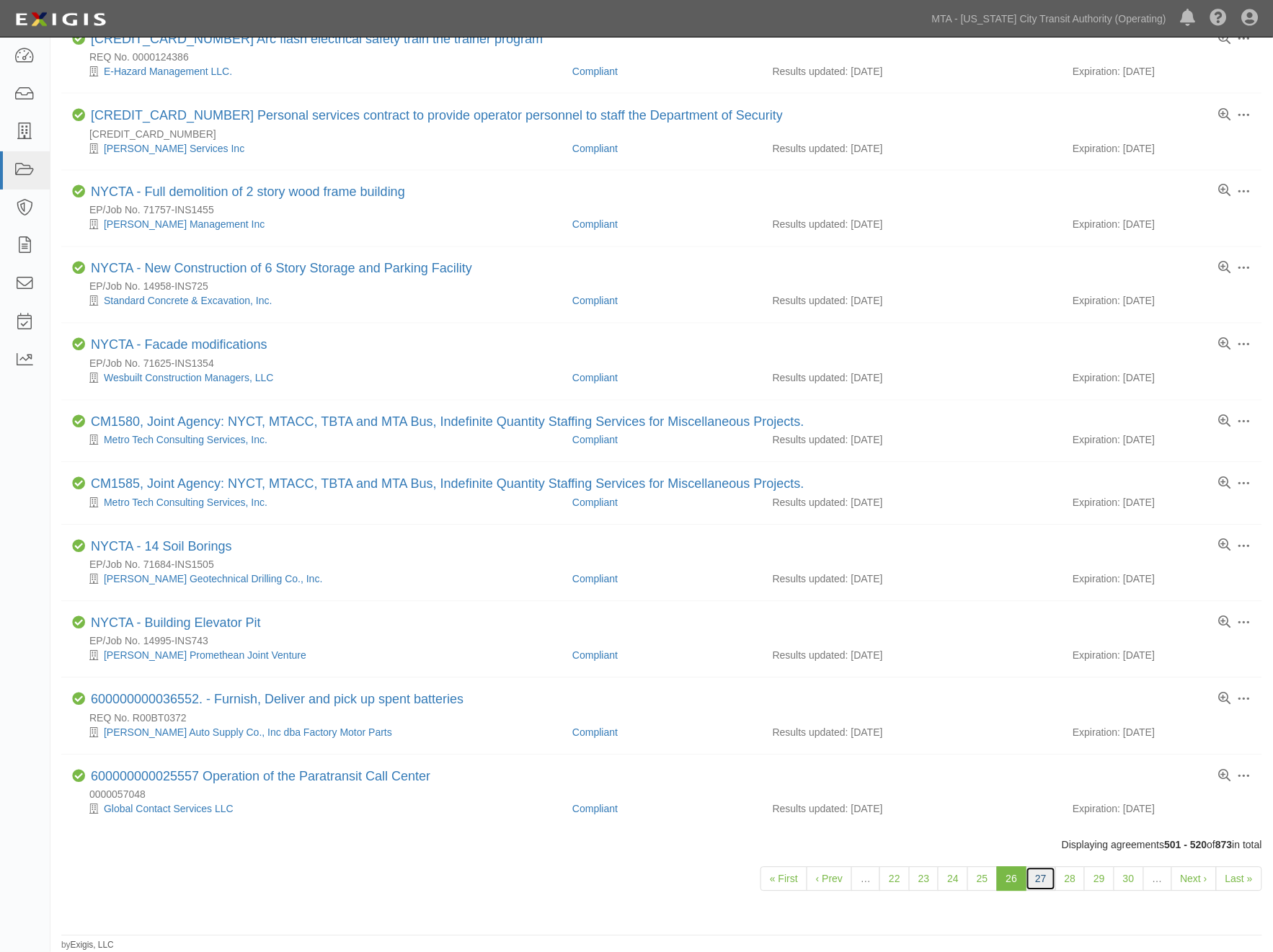
click at [1045, 881] on link "27" at bounding box center [1041, 879] width 30 height 25
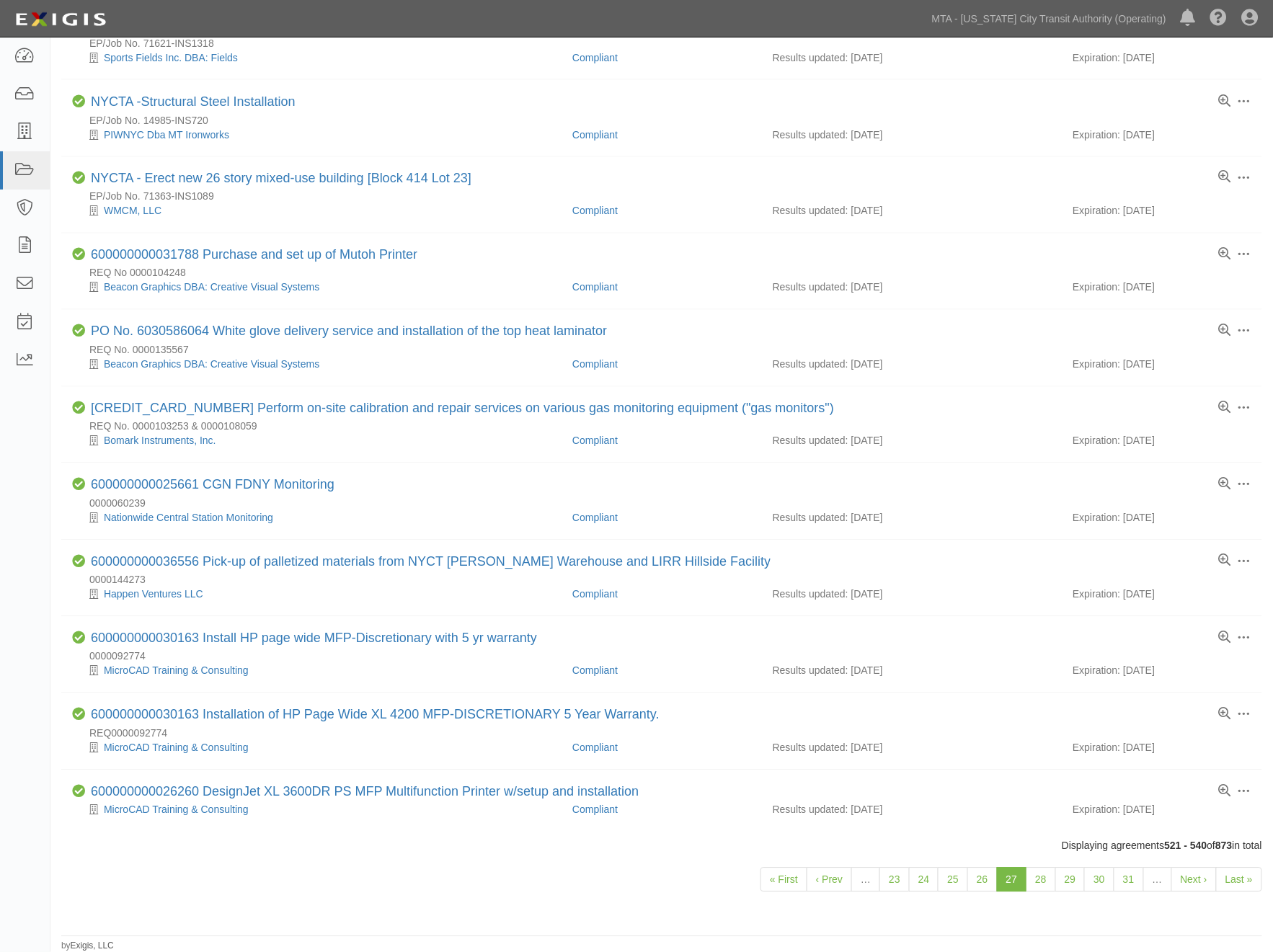
scroll to position [819, 0]
click at [1042, 884] on link "28" at bounding box center [1041, 879] width 30 height 25
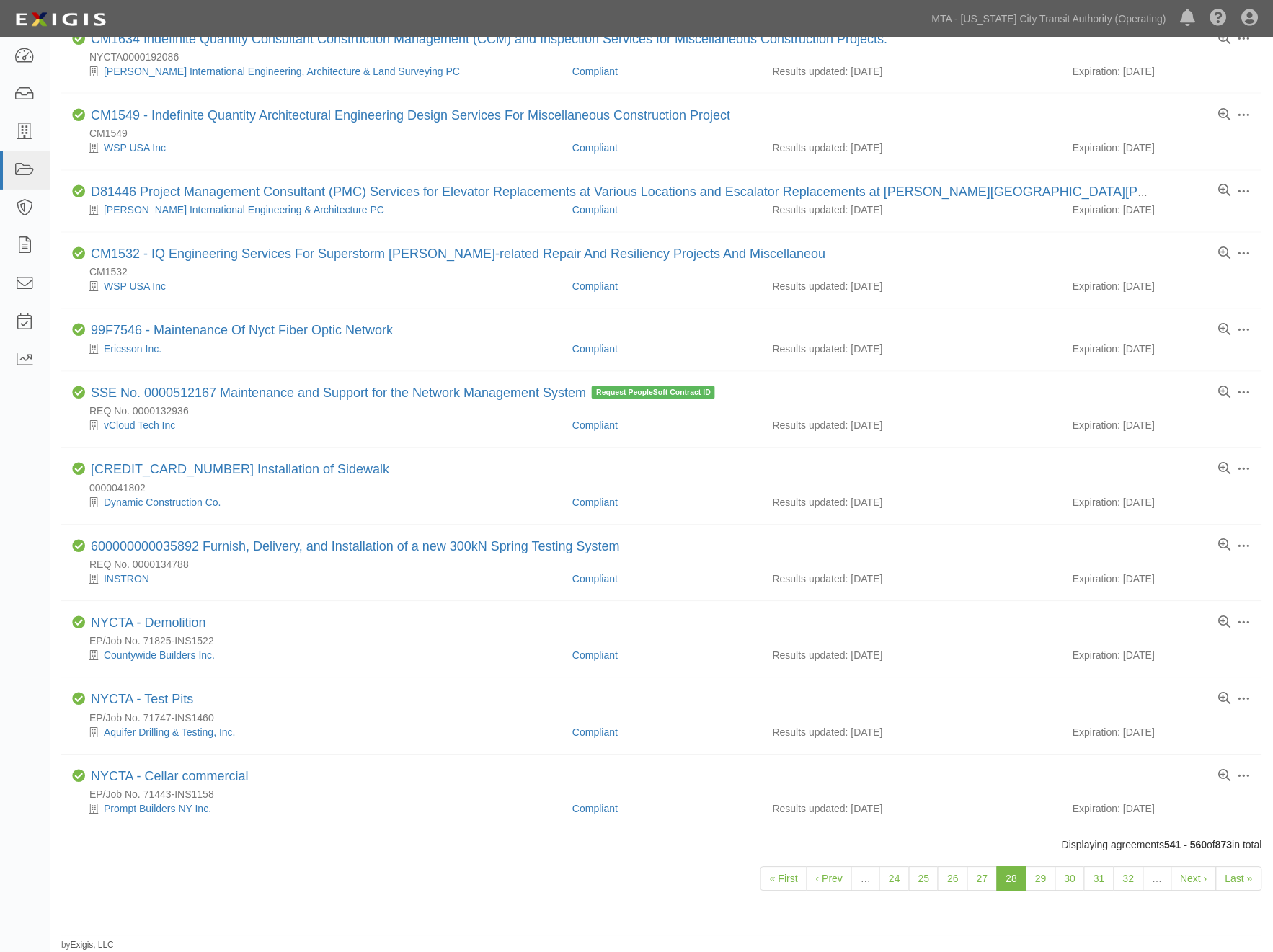
scroll to position [834, 0]
click at [1046, 884] on link "29" at bounding box center [1041, 879] width 30 height 25
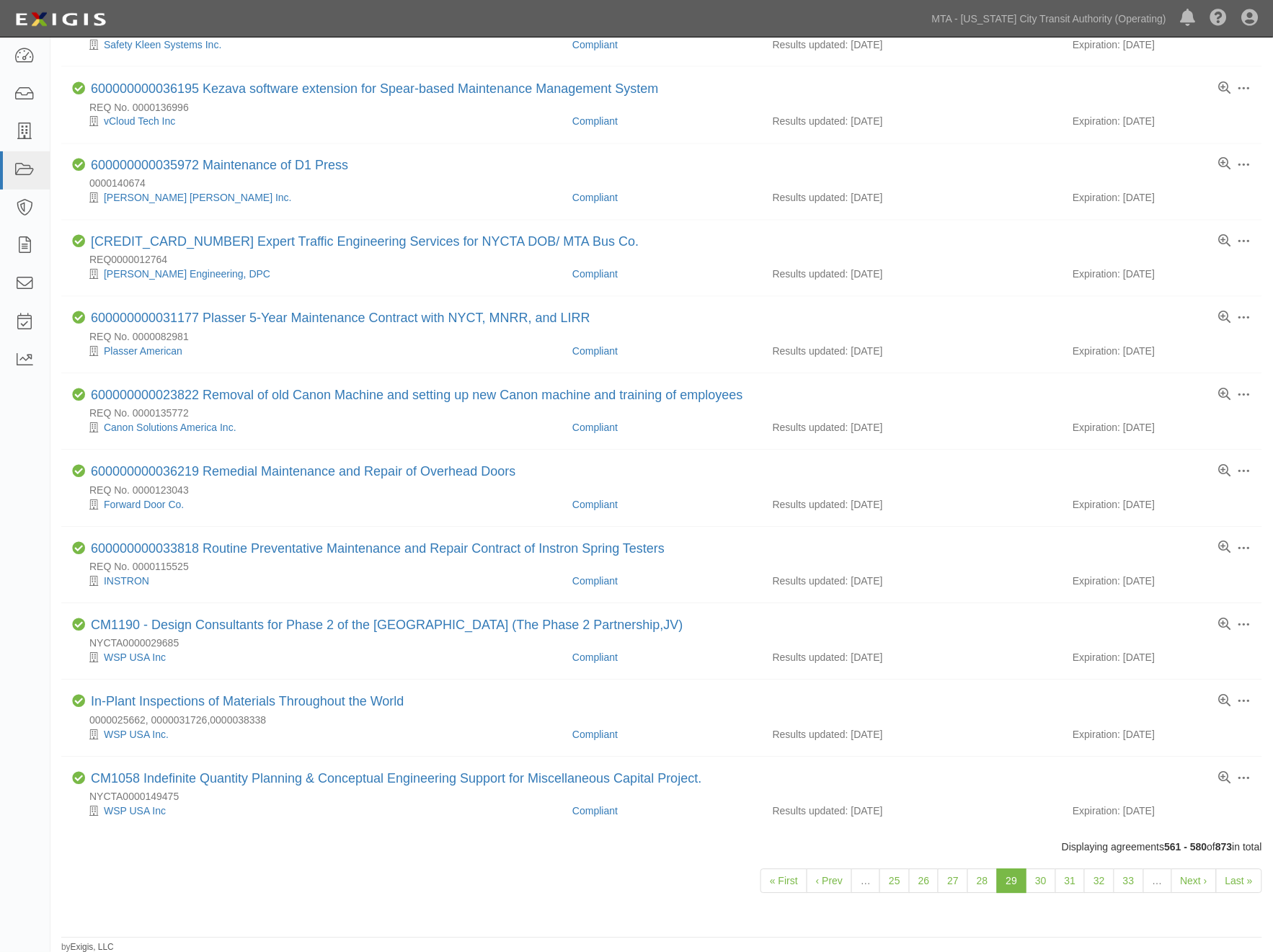
scroll to position [847, 0]
click at [1041, 874] on link "30" at bounding box center [1041, 879] width 30 height 25
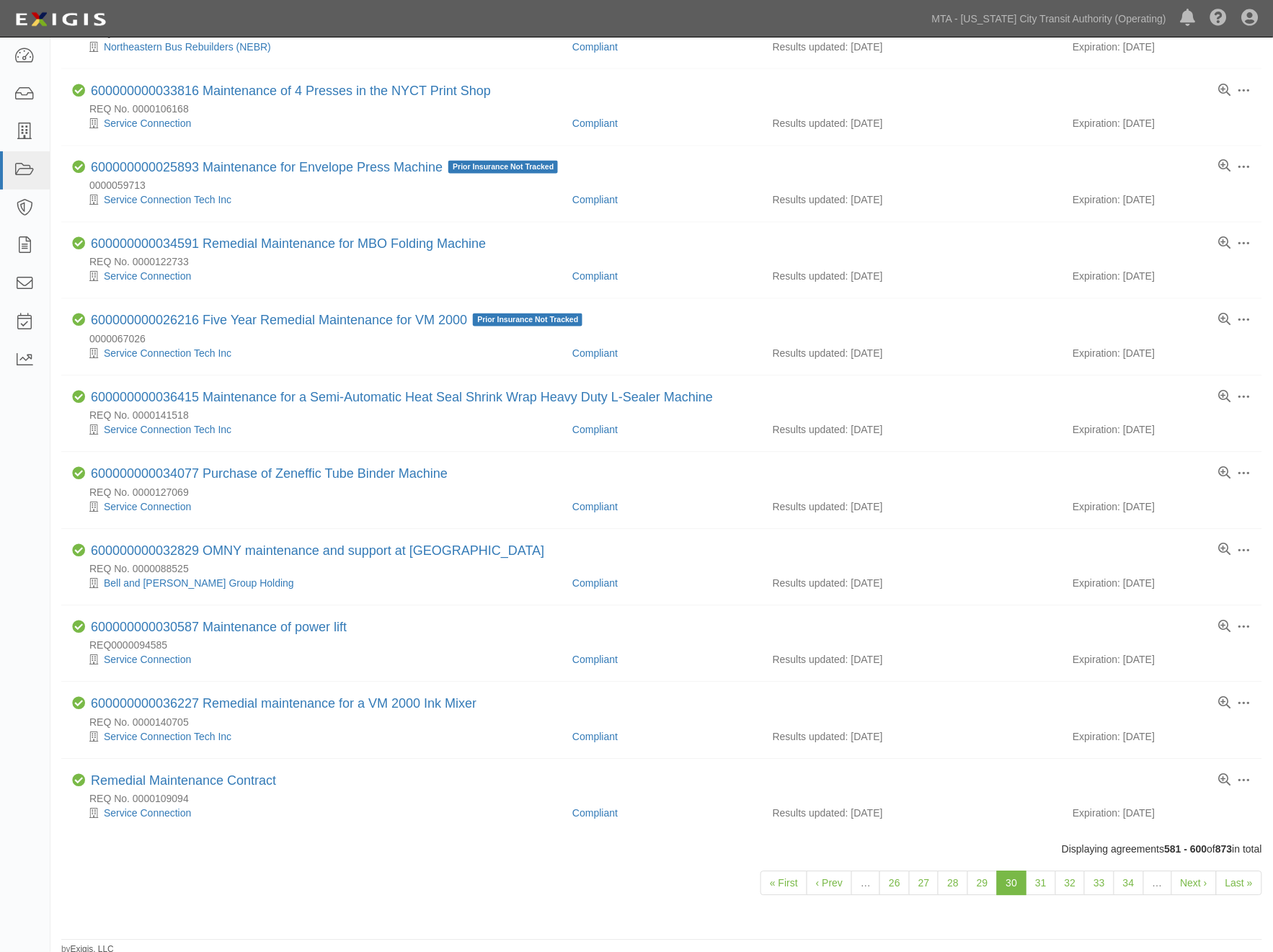
scroll to position [862, 0]
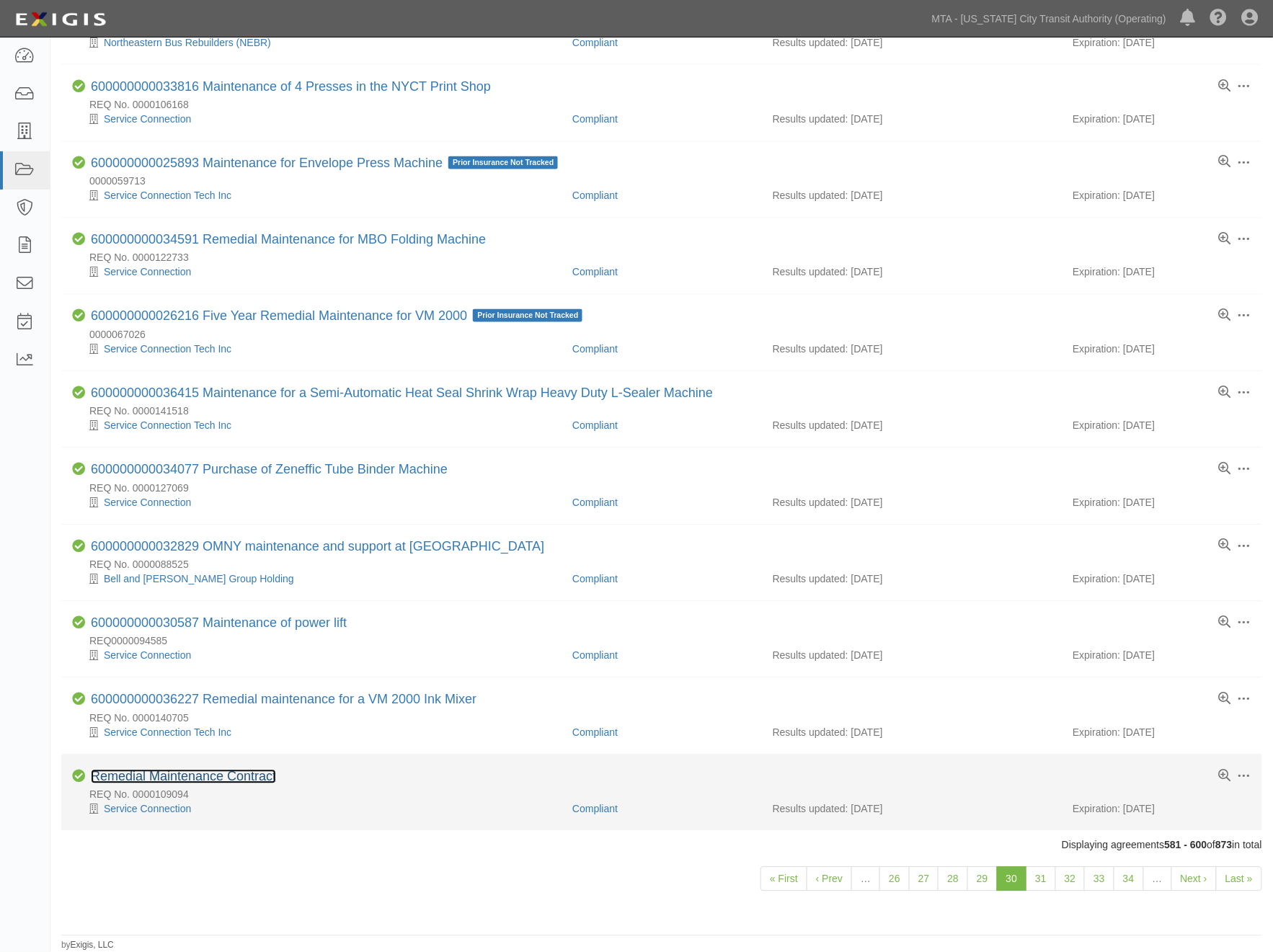
click at [256, 779] on link "Remedial Maintenance Contract" at bounding box center [183, 777] width 185 height 15
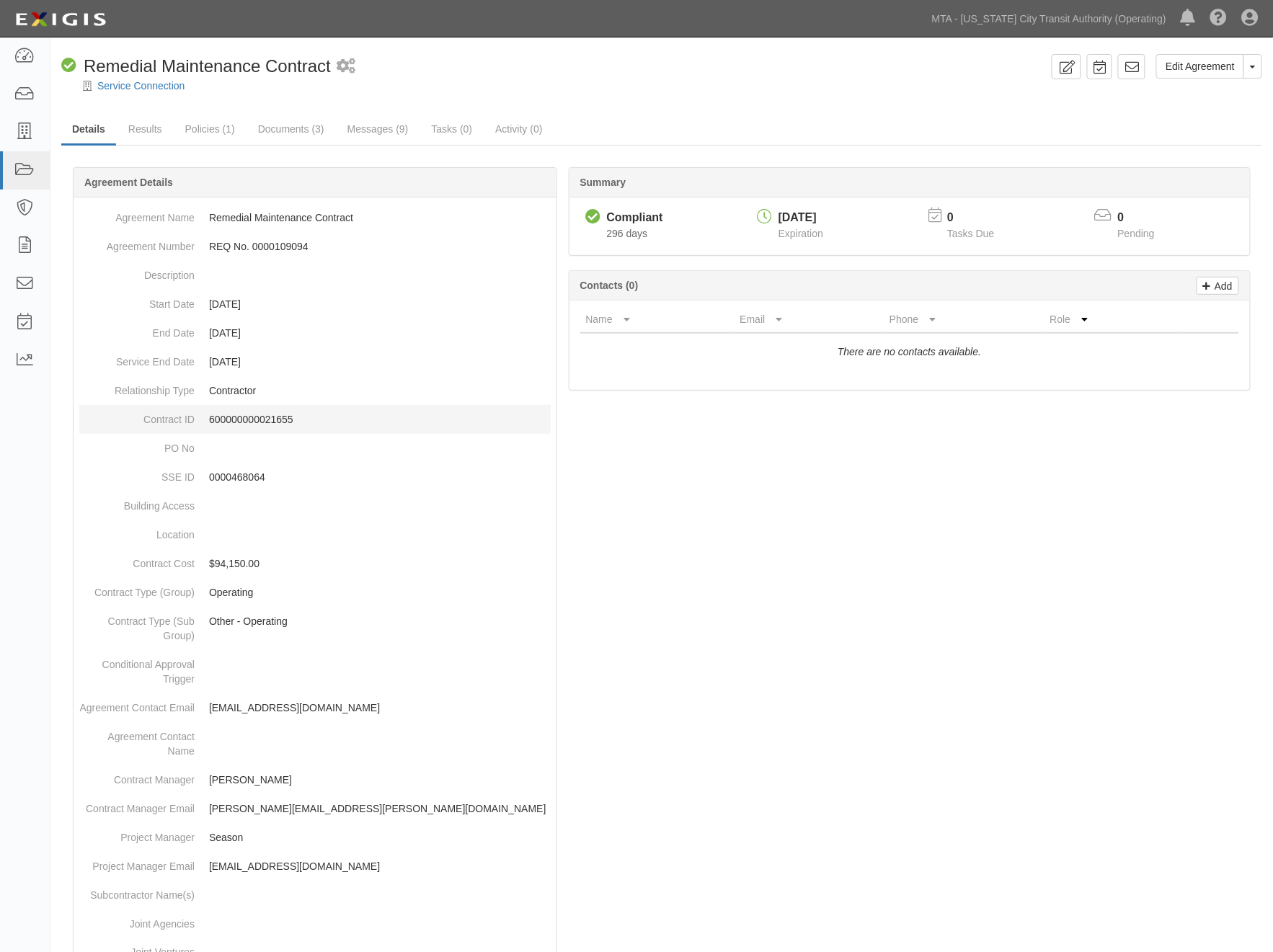
click at [275, 415] on p "600000000021655" at bounding box center [380, 420] width 342 height 15
copy p "600000000021655"
click at [966, 672] on div at bounding box center [662, 782] width 1201 height 1187
click at [1256, 74] on button "Toggle Agreement Dropdown" at bounding box center [1253, 66] width 19 height 25
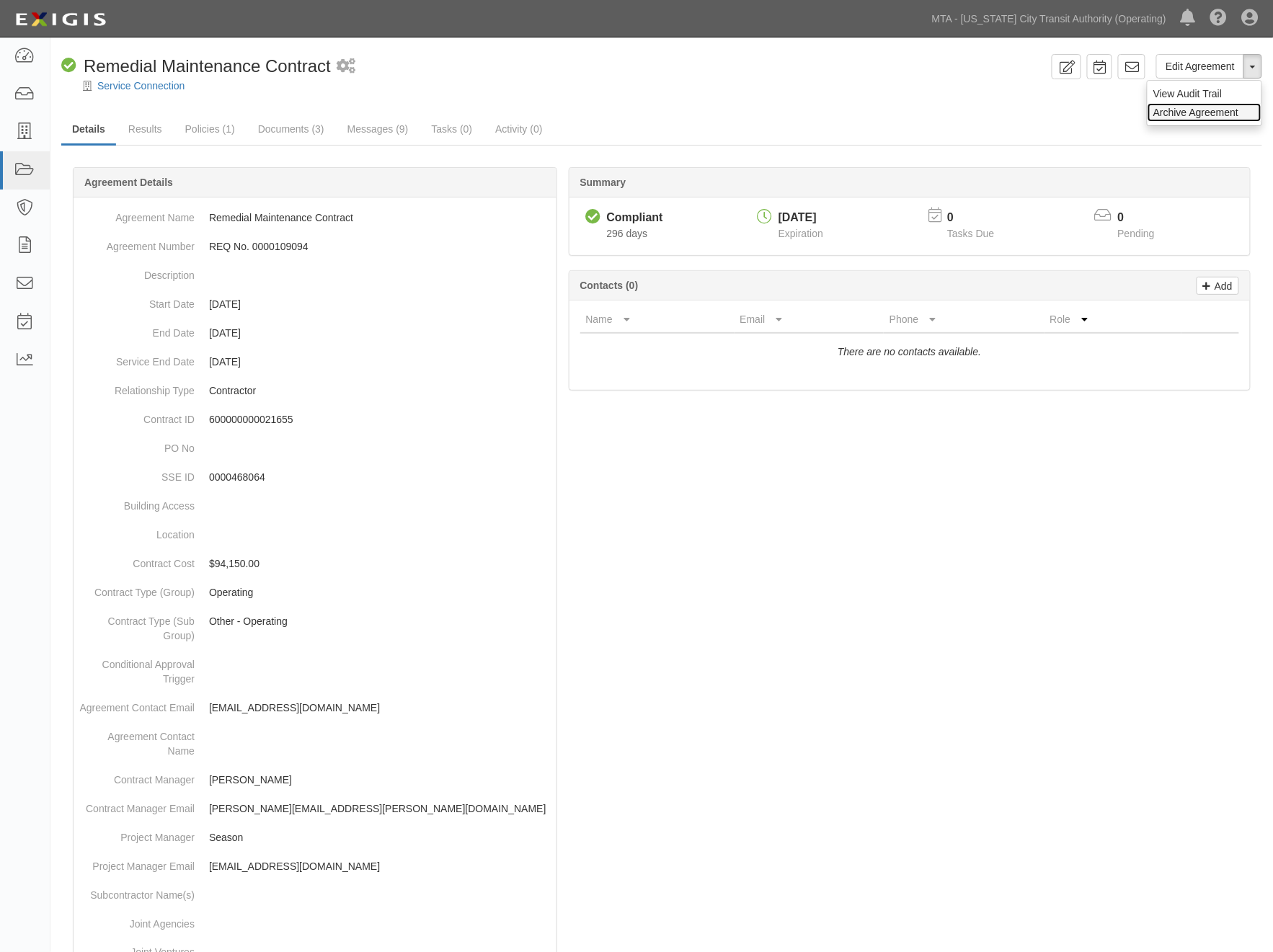
click at [1217, 115] on link "Archive Agreement" at bounding box center [1204, 113] width 114 height 19
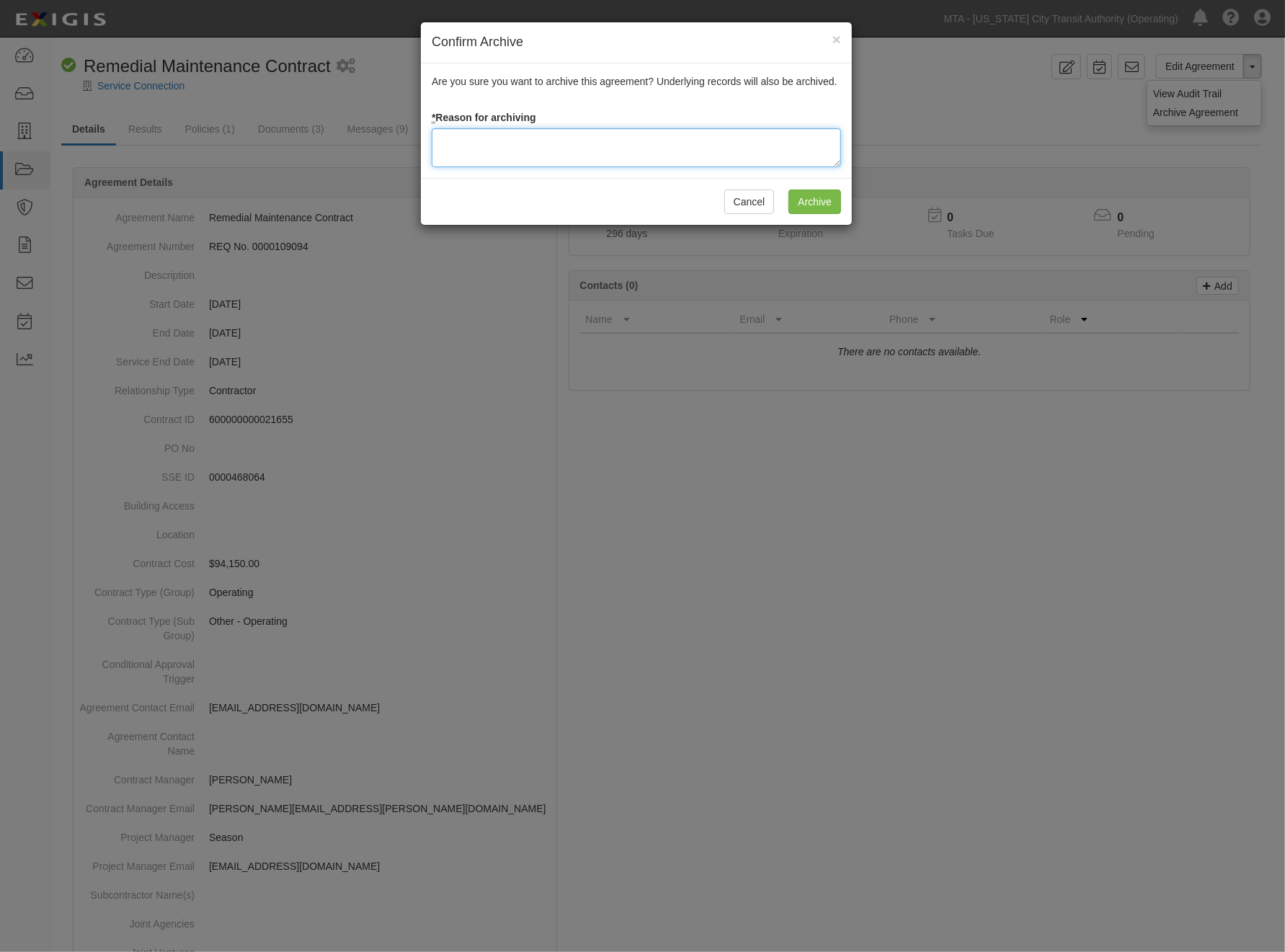
click at [709, 129] on textarea at bounding box center [637, 148] width 409 height 39
type textarea "Completed"
click at [806, 206] on input "Archive" at bounding box center [815, 202] width 52 height 25
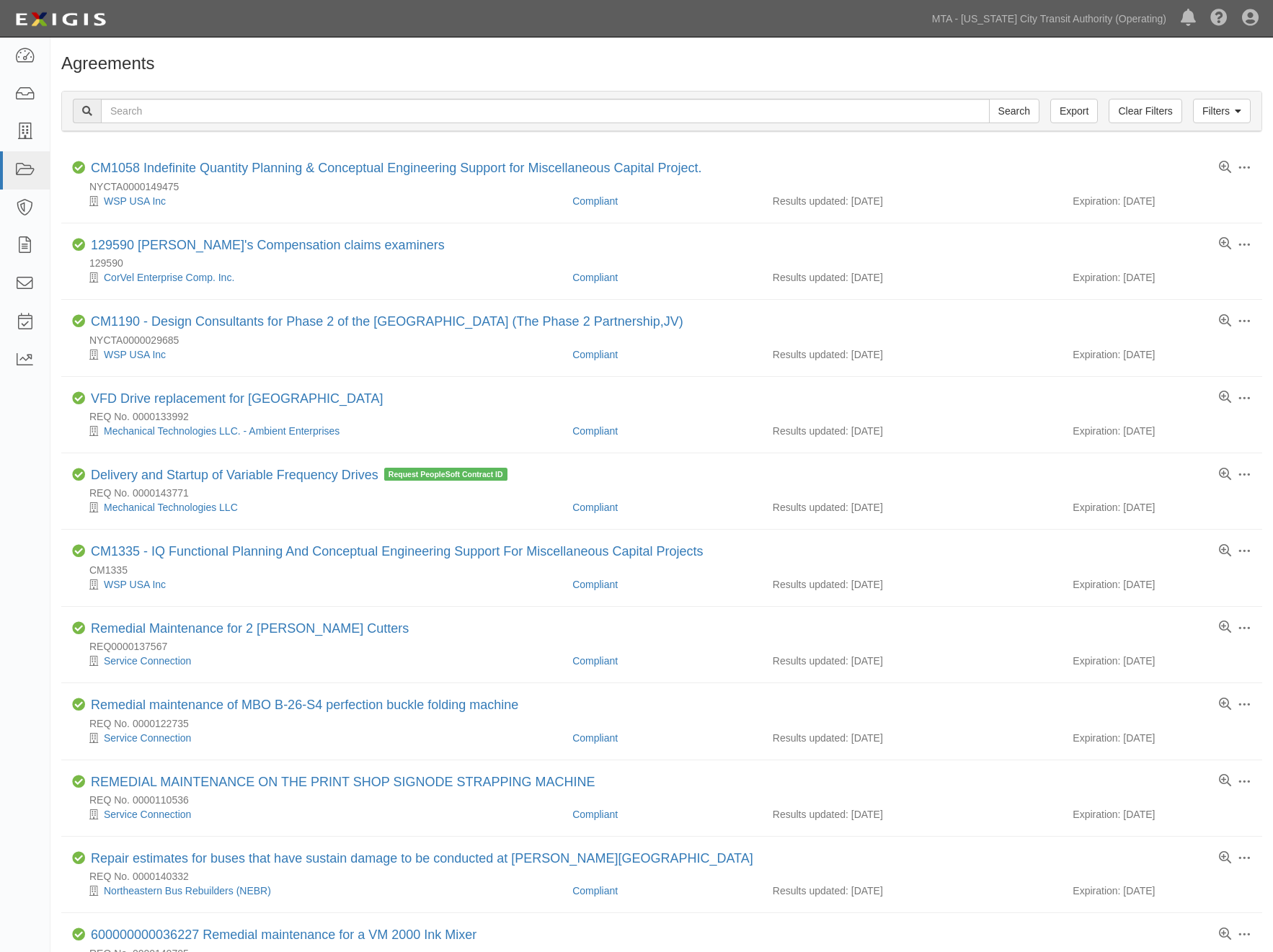
scroll to position [862, 0]
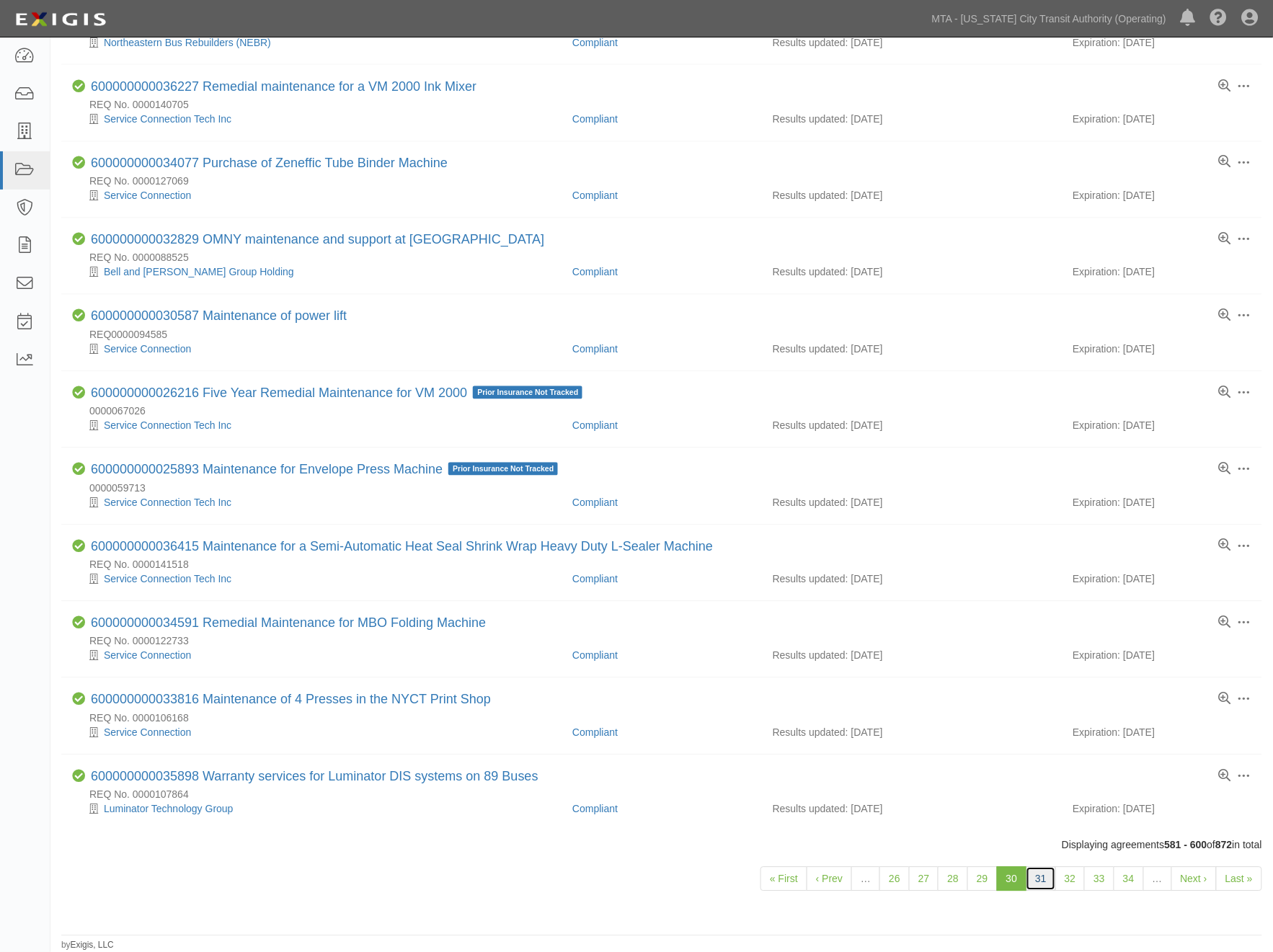
click at [1041, 876] on link "31" at bounding box center [1041, 879] width 30 height 25
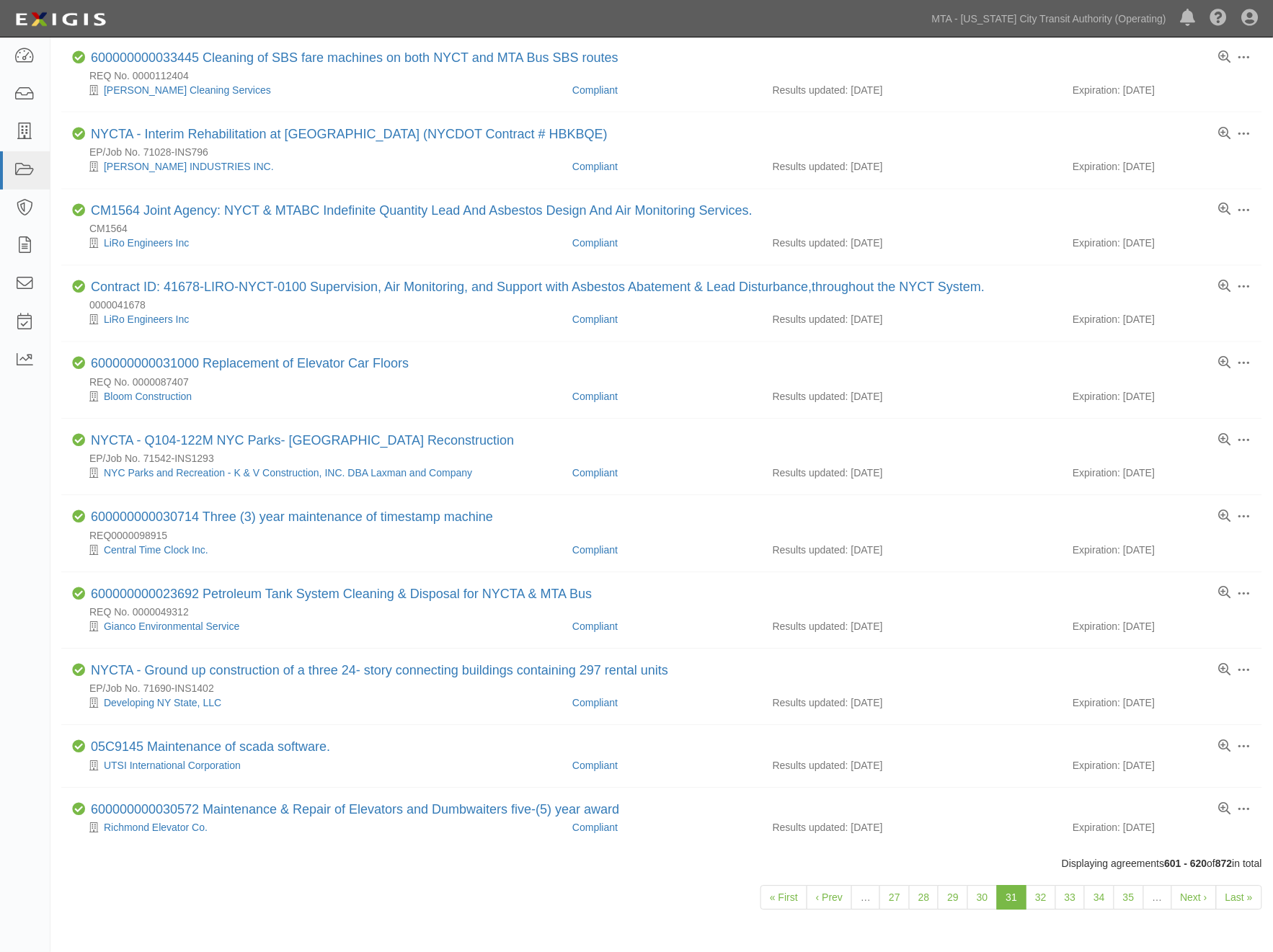
scroll to position [834, 0]
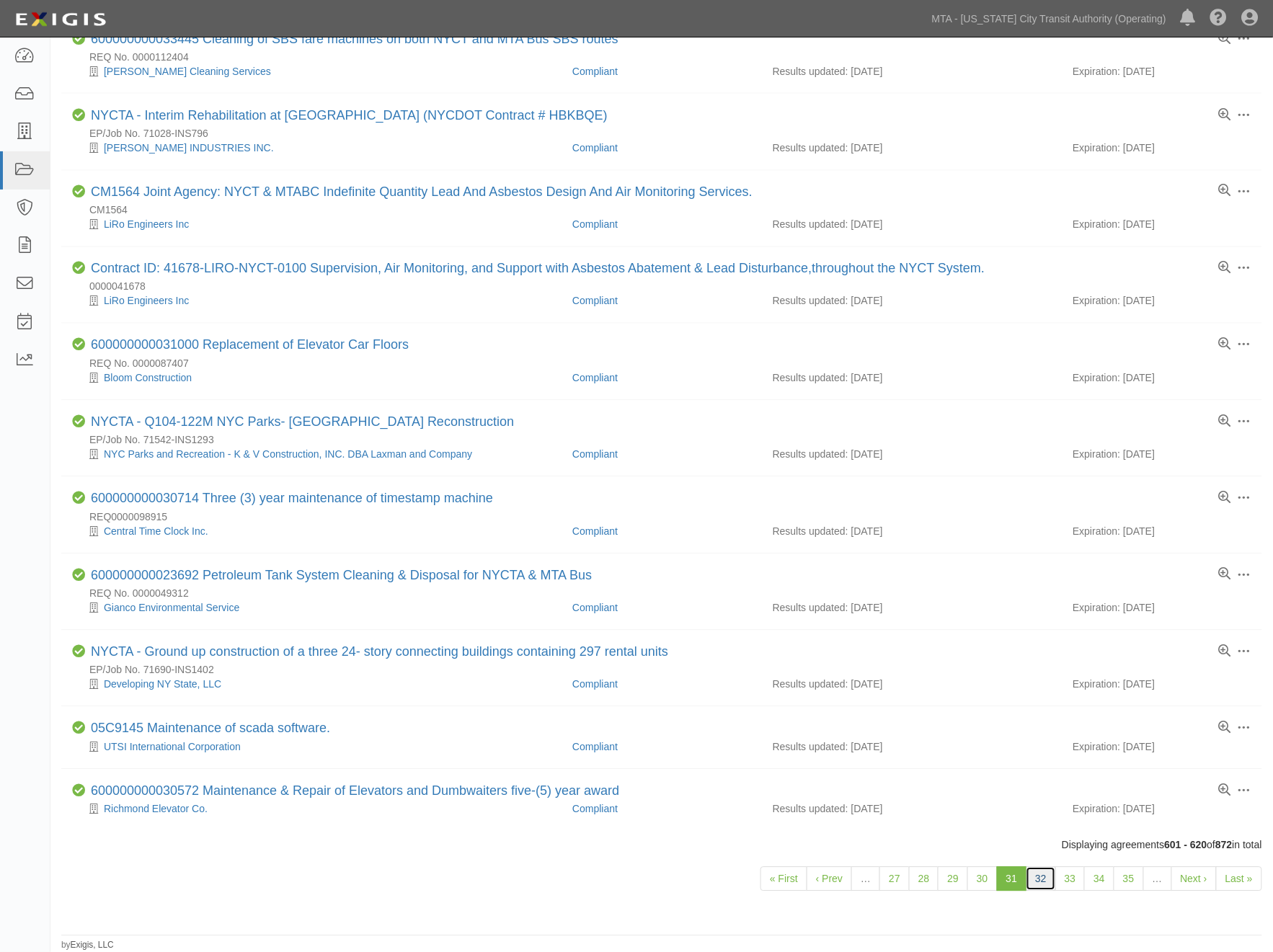
click at [1041, 874] on link "32" at bounding box center [1041, 879] width 30 height 25
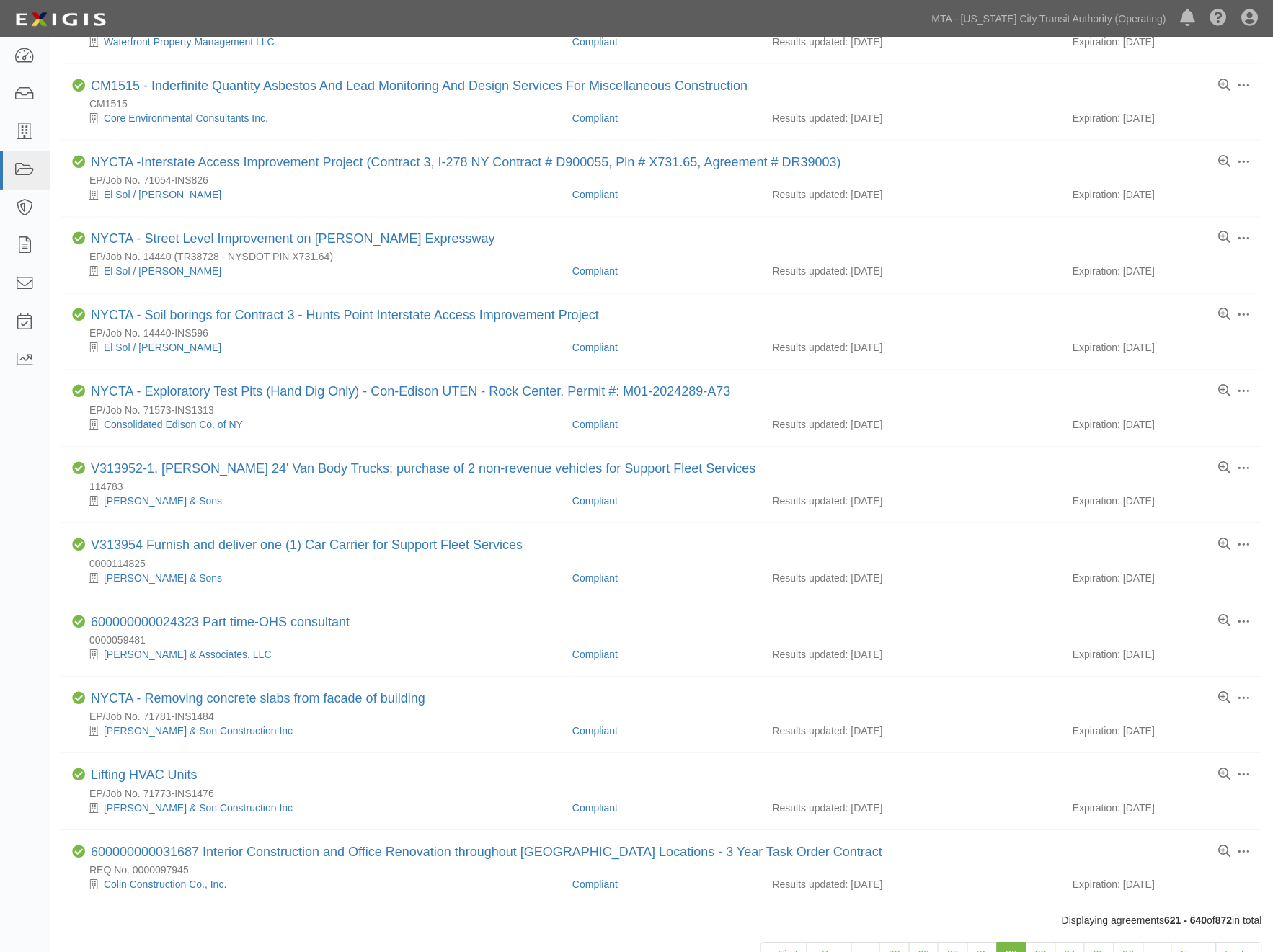
scroll to position [801, 0]
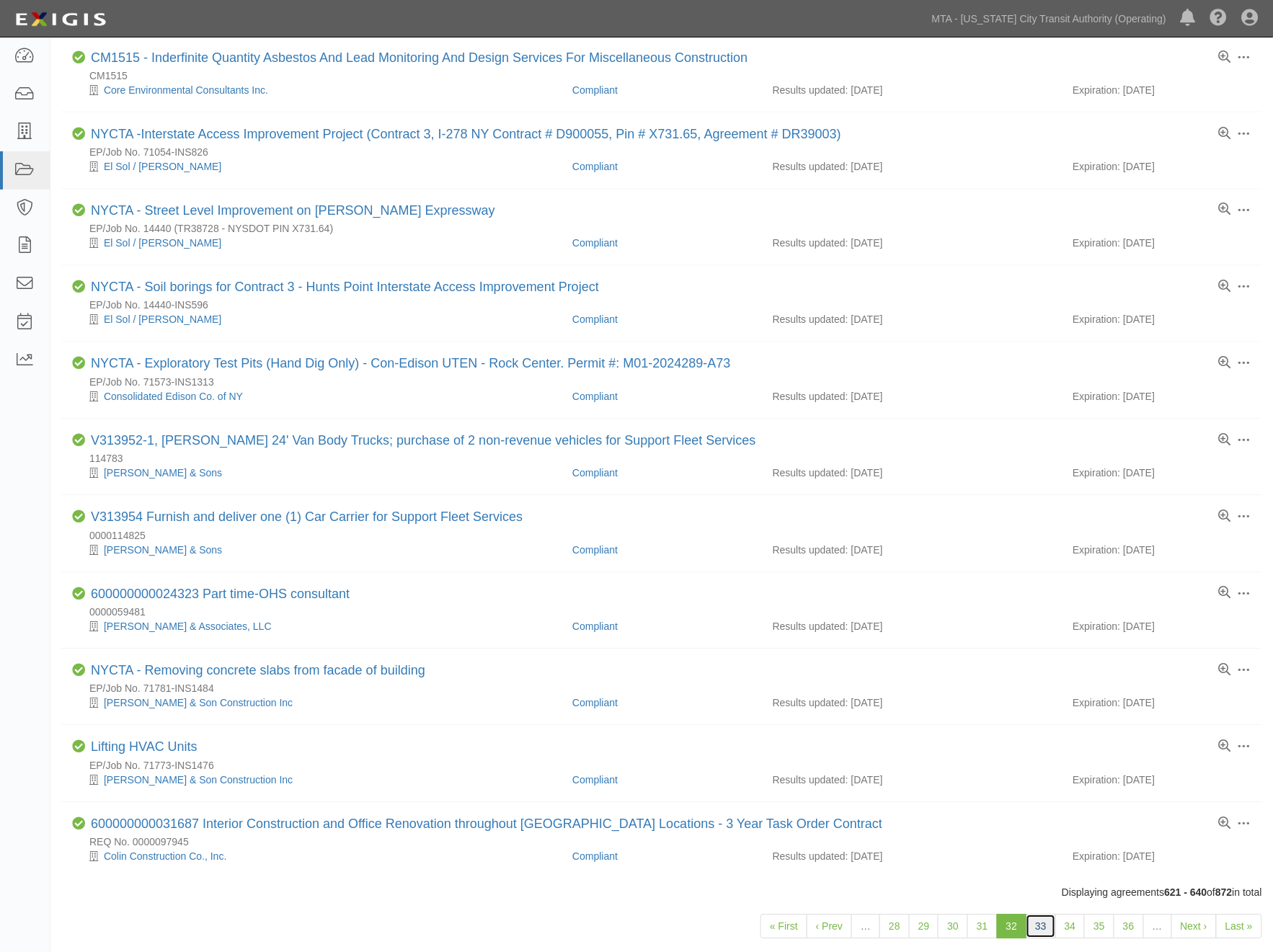
click at [1045, 939] on link "33" at bounding box center [1041, 927] width 30 height 25
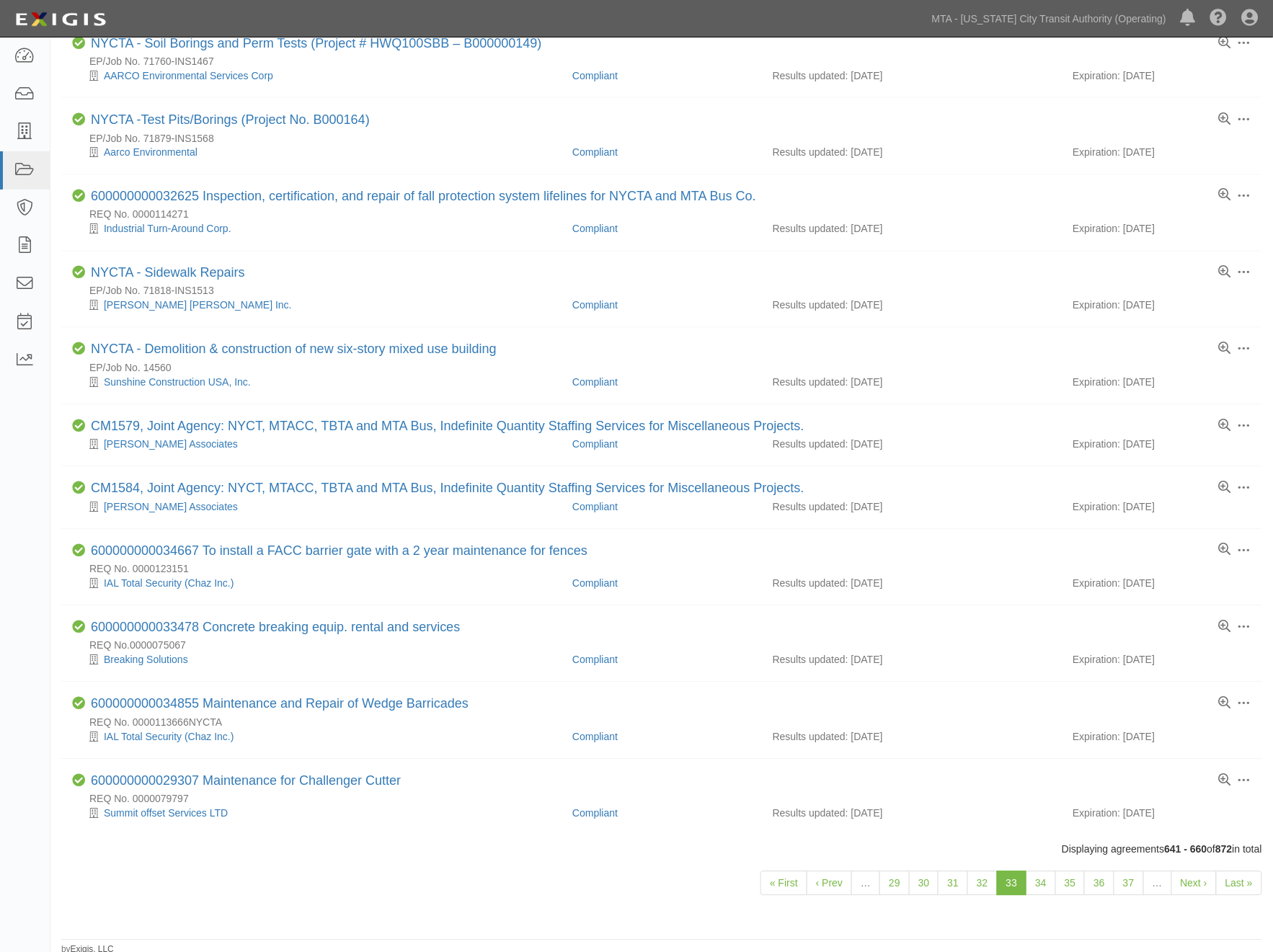
scroll to position [819, 0]
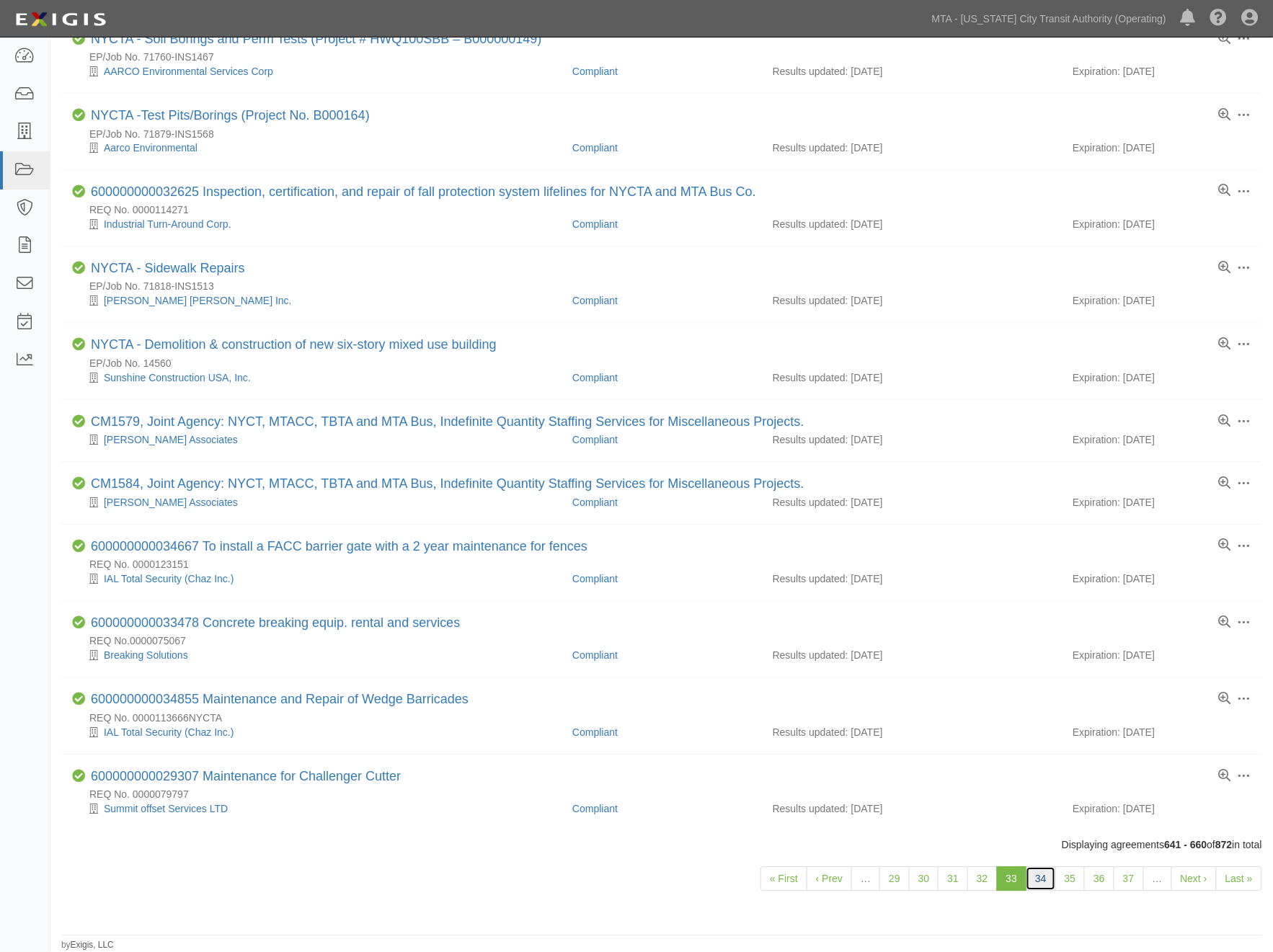
click at [1041, 882] on link "34" at bounding box center [1041, 879] width 30 height 25
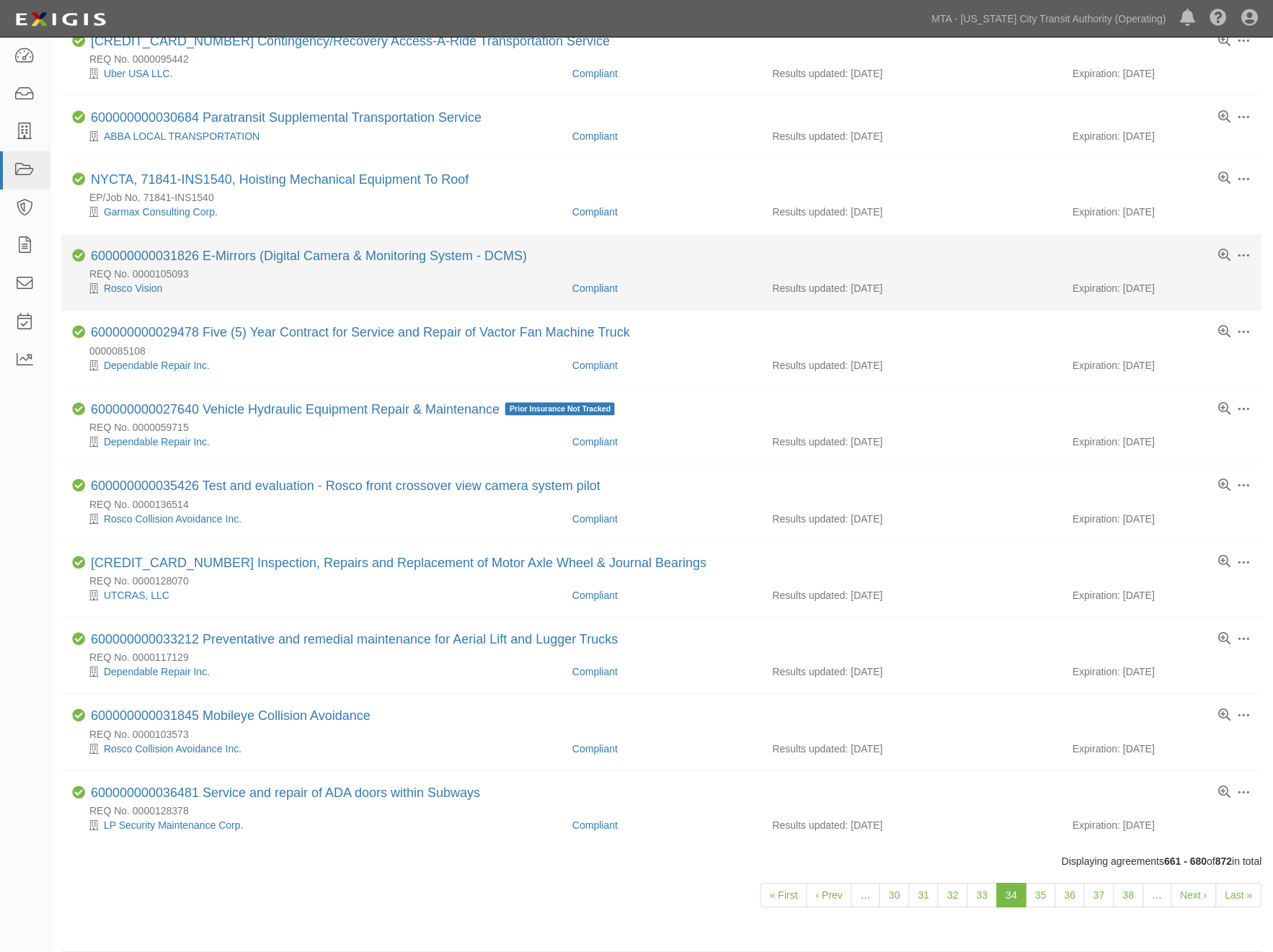
scroll to position [834, 0]
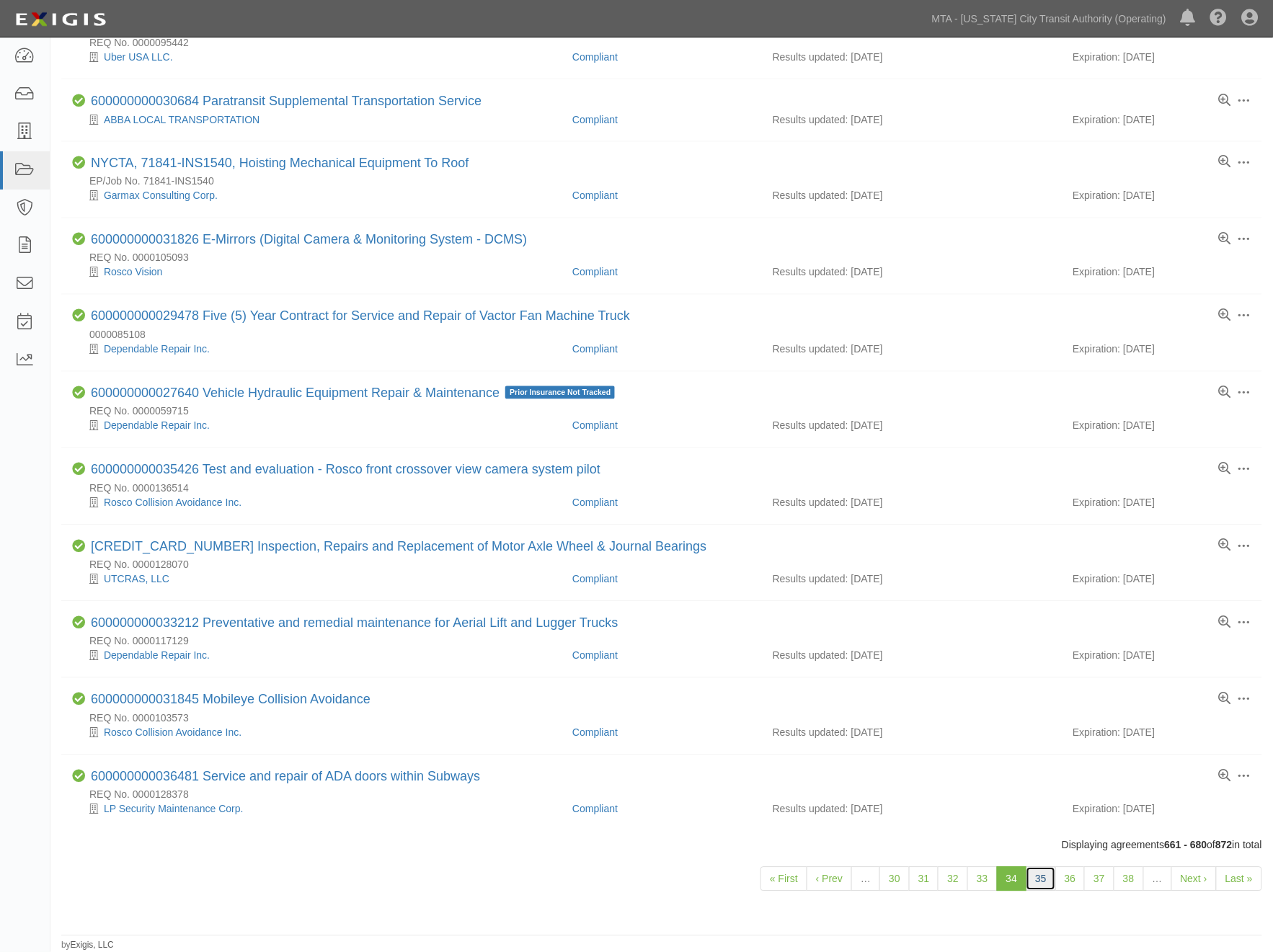
click at [1041, 879] on link "35" at bounding box center [1041, 879] width 30 height 25
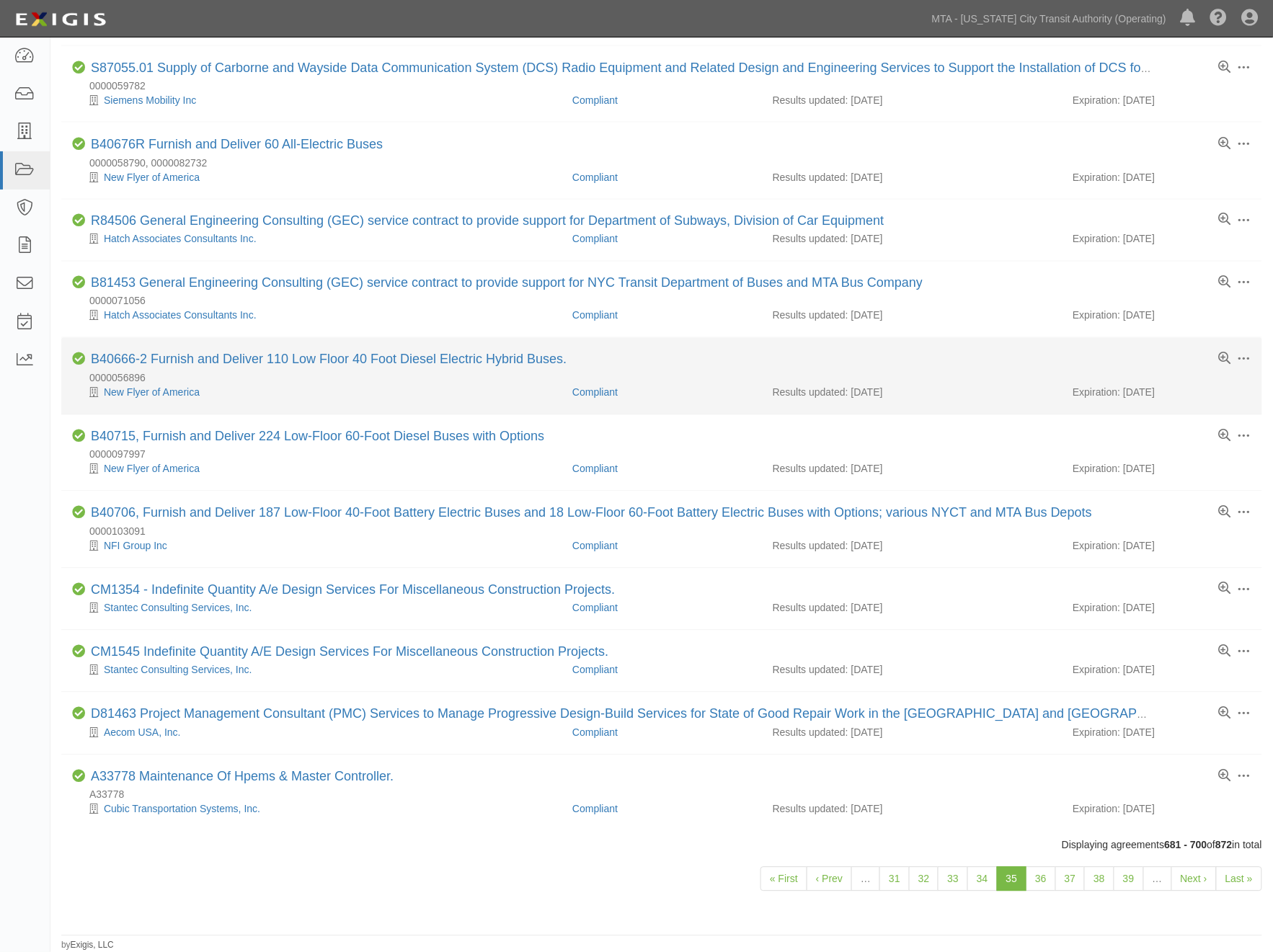
scroll to position [761, 0]
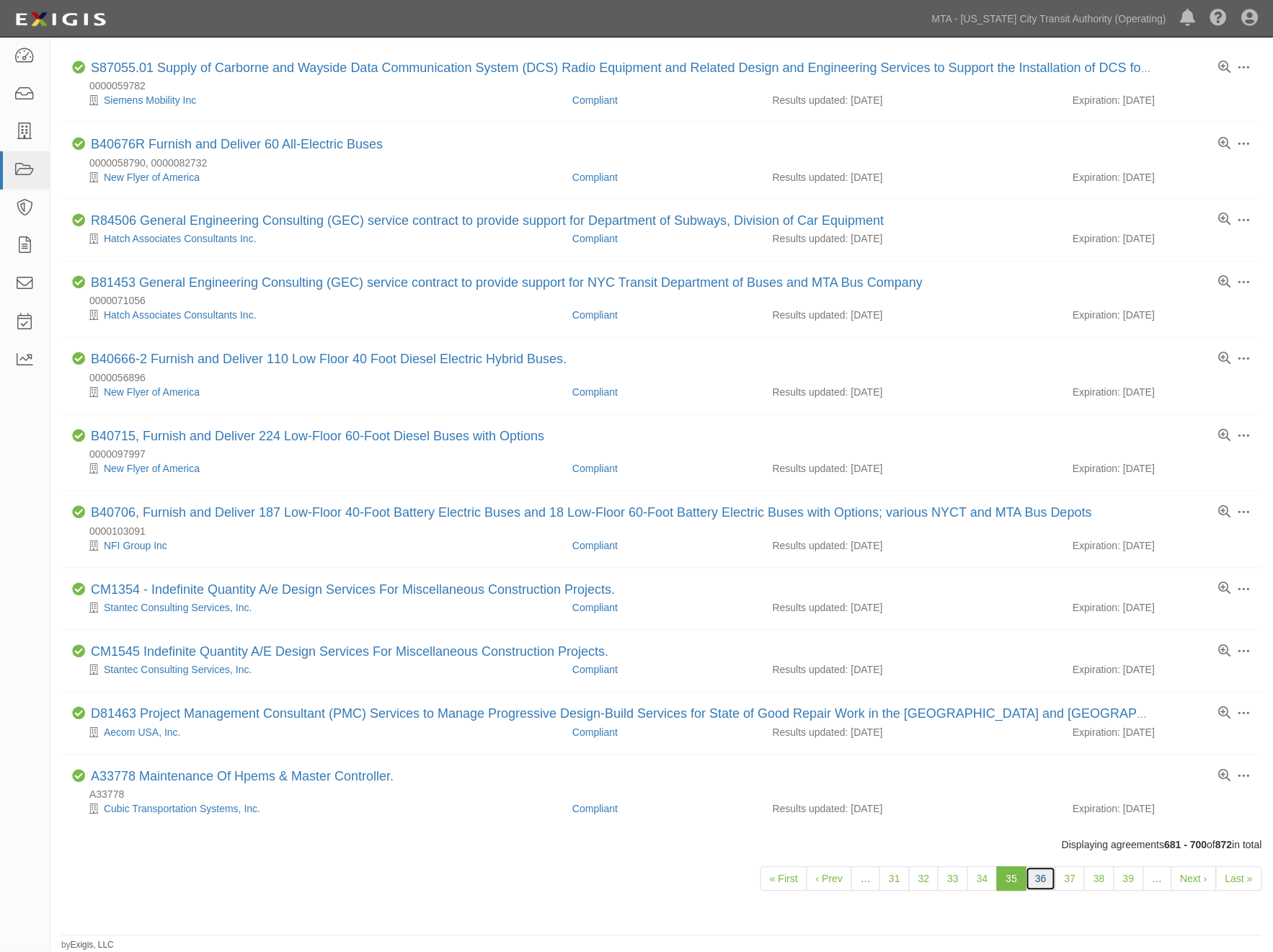
click at [1044, 876] on link "36" at bounding box center [1041, 879] width 30 height 25
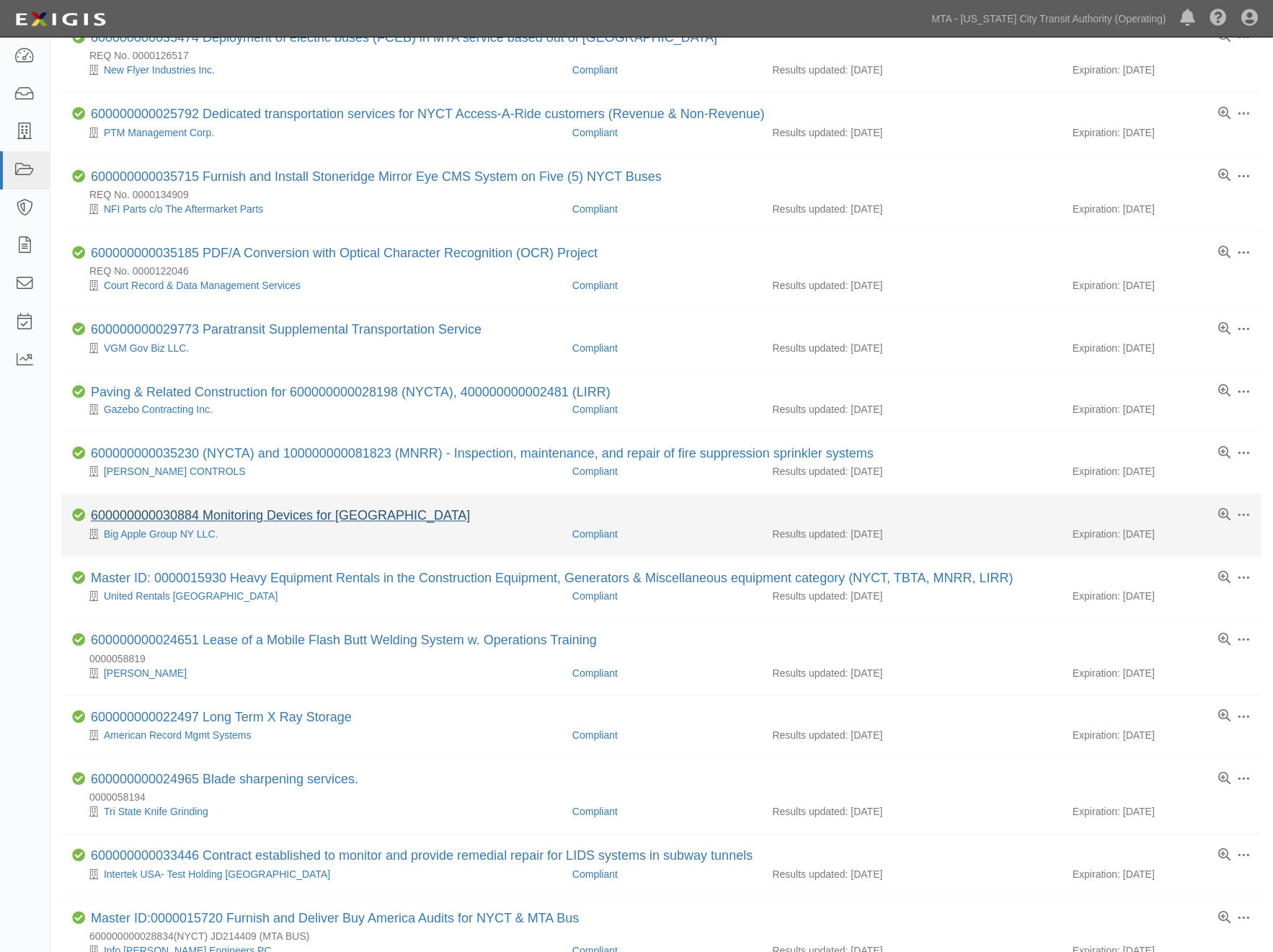
scroll to position [704, 0]
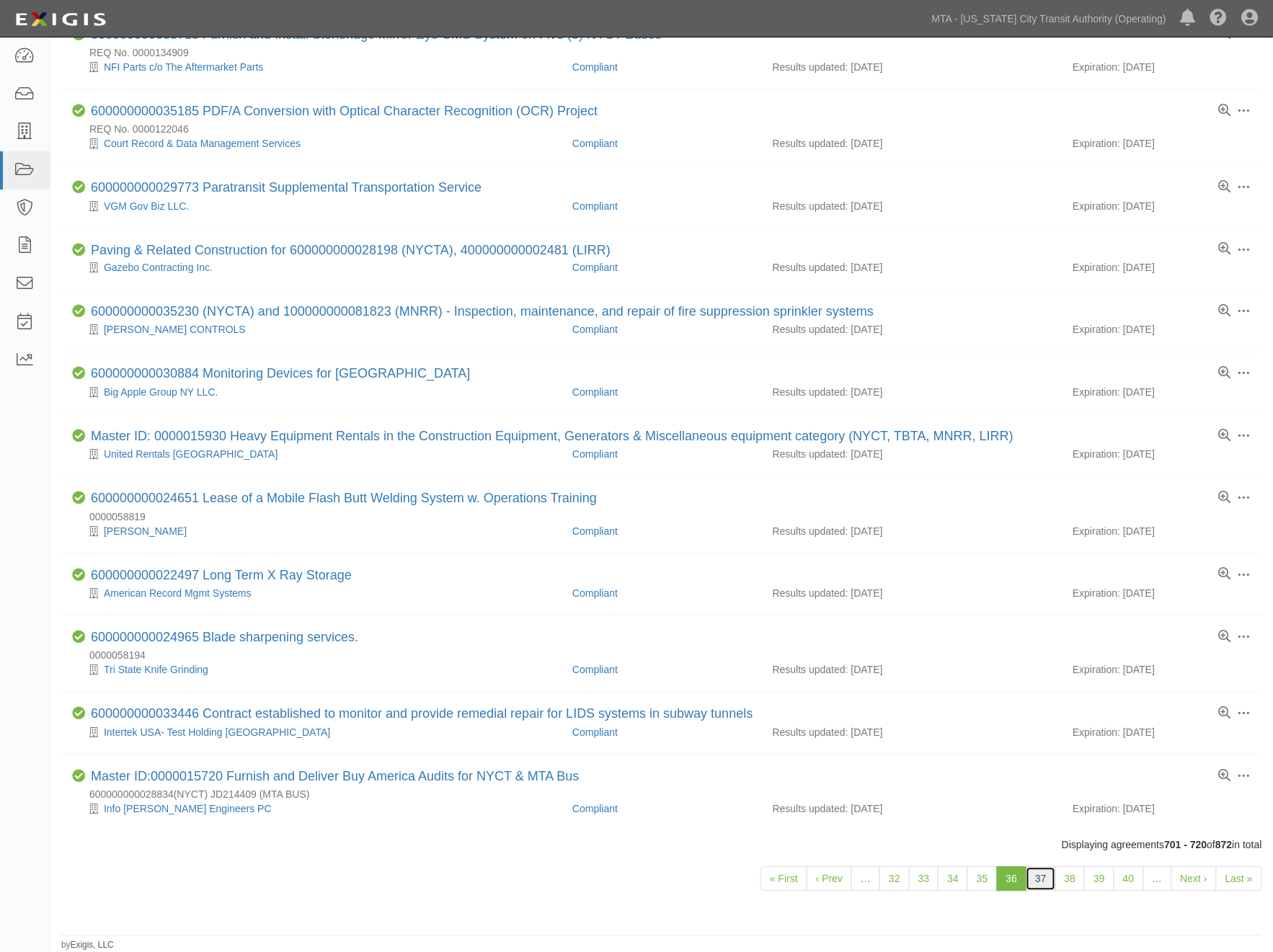
click at [1033, 876] on link "37" at bounding box center [1041, 879] width 30 height 25
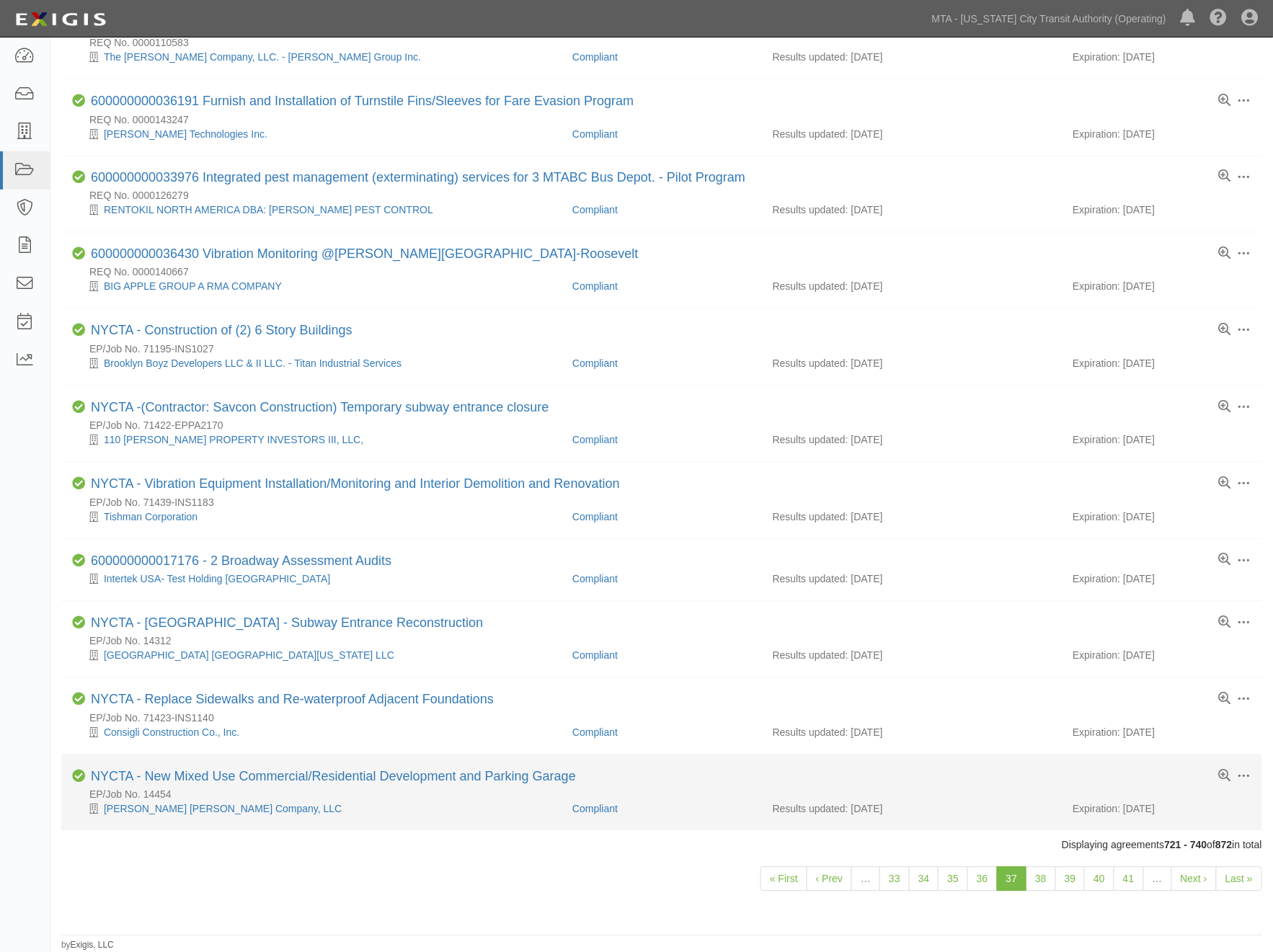
scroll to position [819, 0]
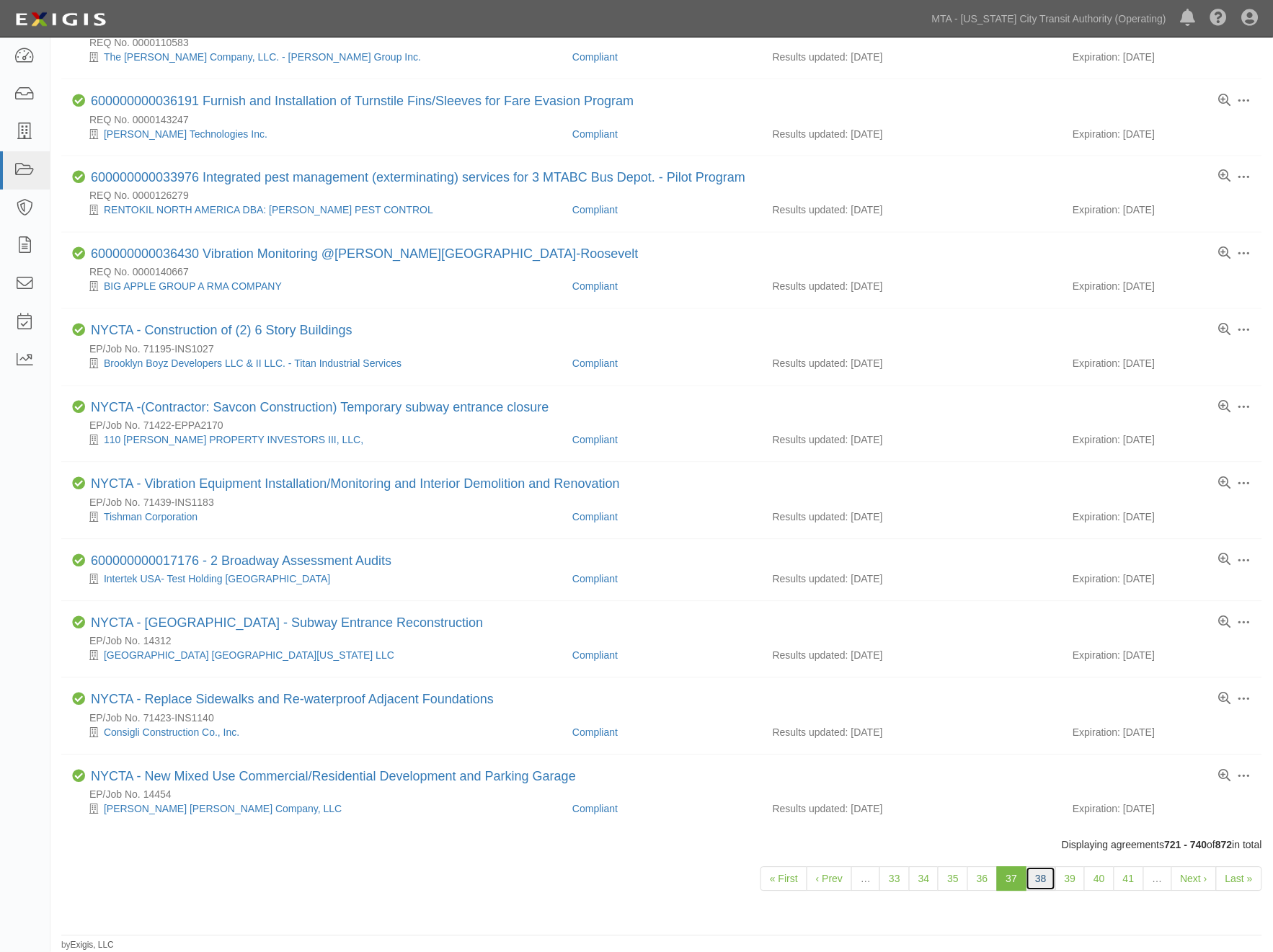
click at [1036, 875] on link "38" at bounding box center [1041, 879] width 30 height 25
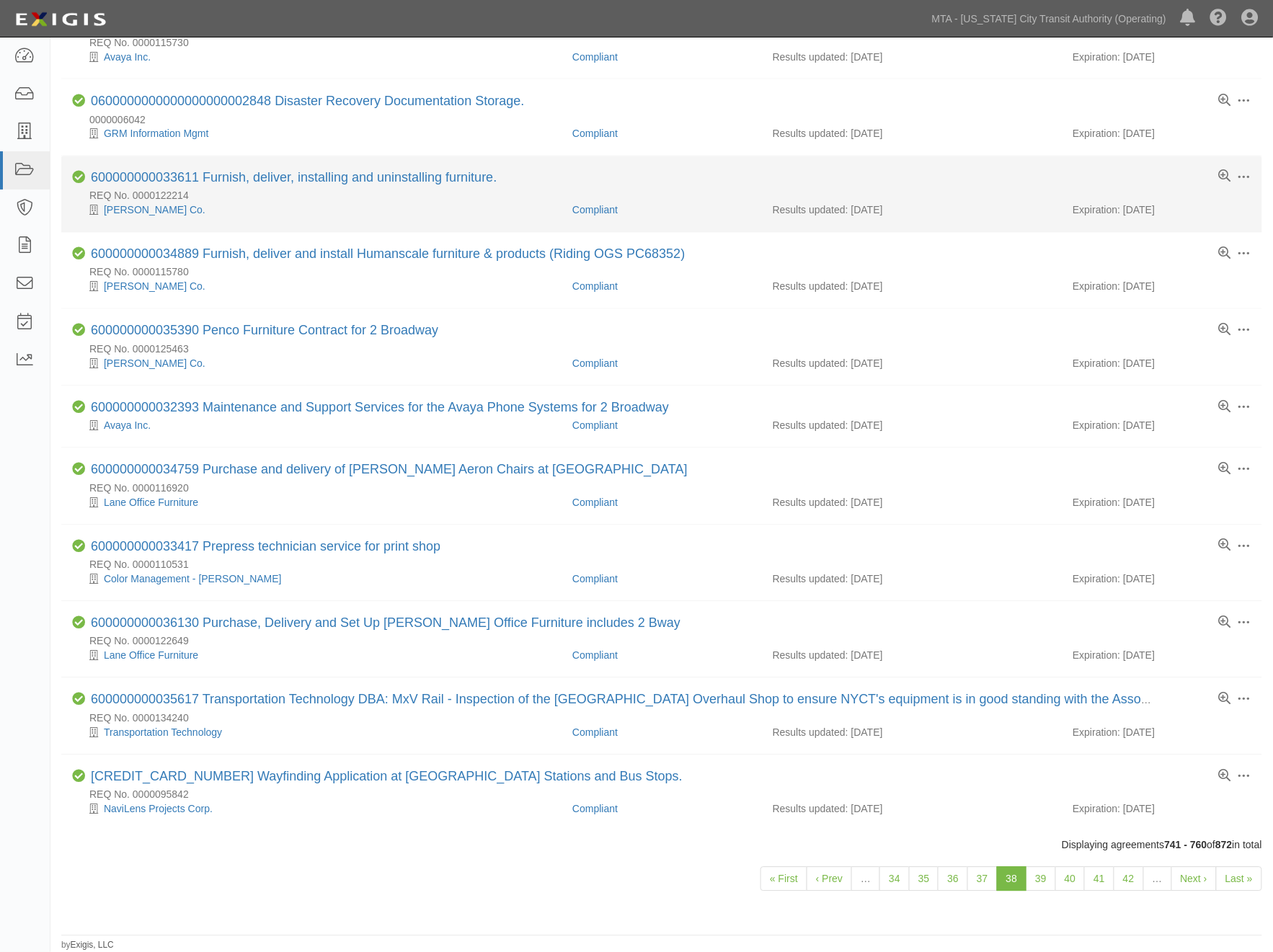
scroll to position [834, 0]
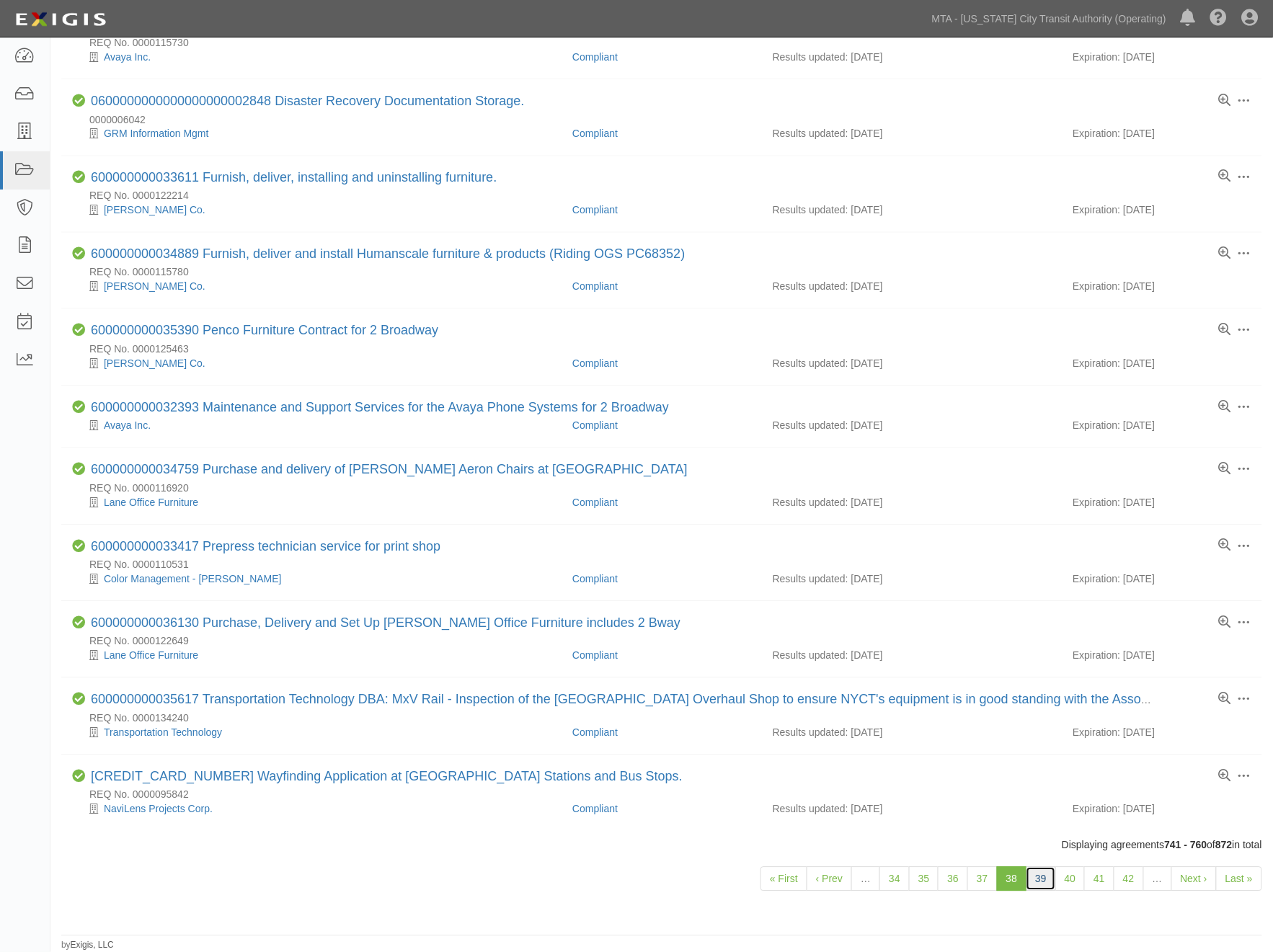
click at [1043, 879] on link "39" at bounding box center [1041, 879] width 30 height 25
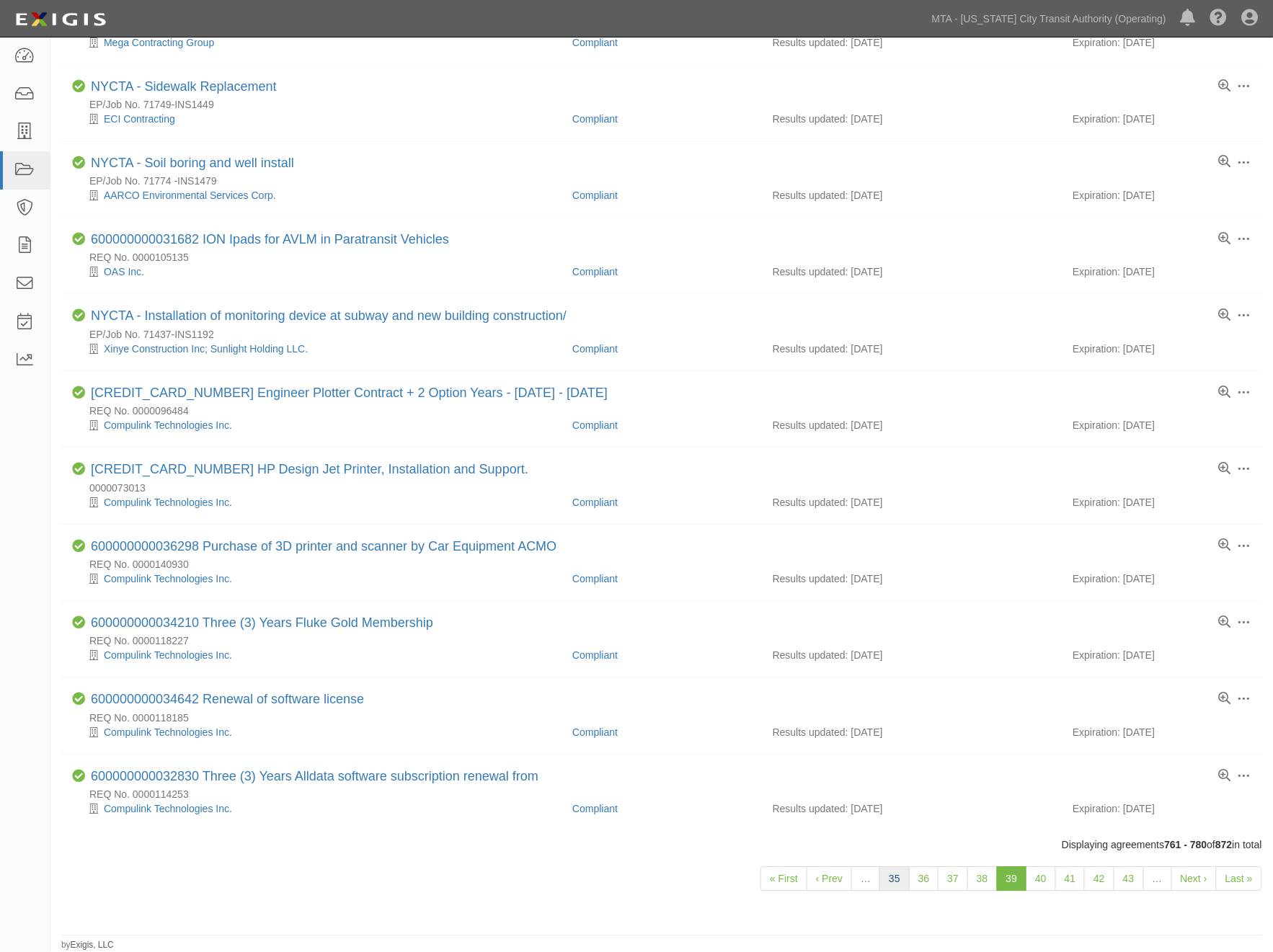
scroll to position [862, 0]
click at [1038, 882] on link "40" at bounding box center [1041, 879] width 30 height 25
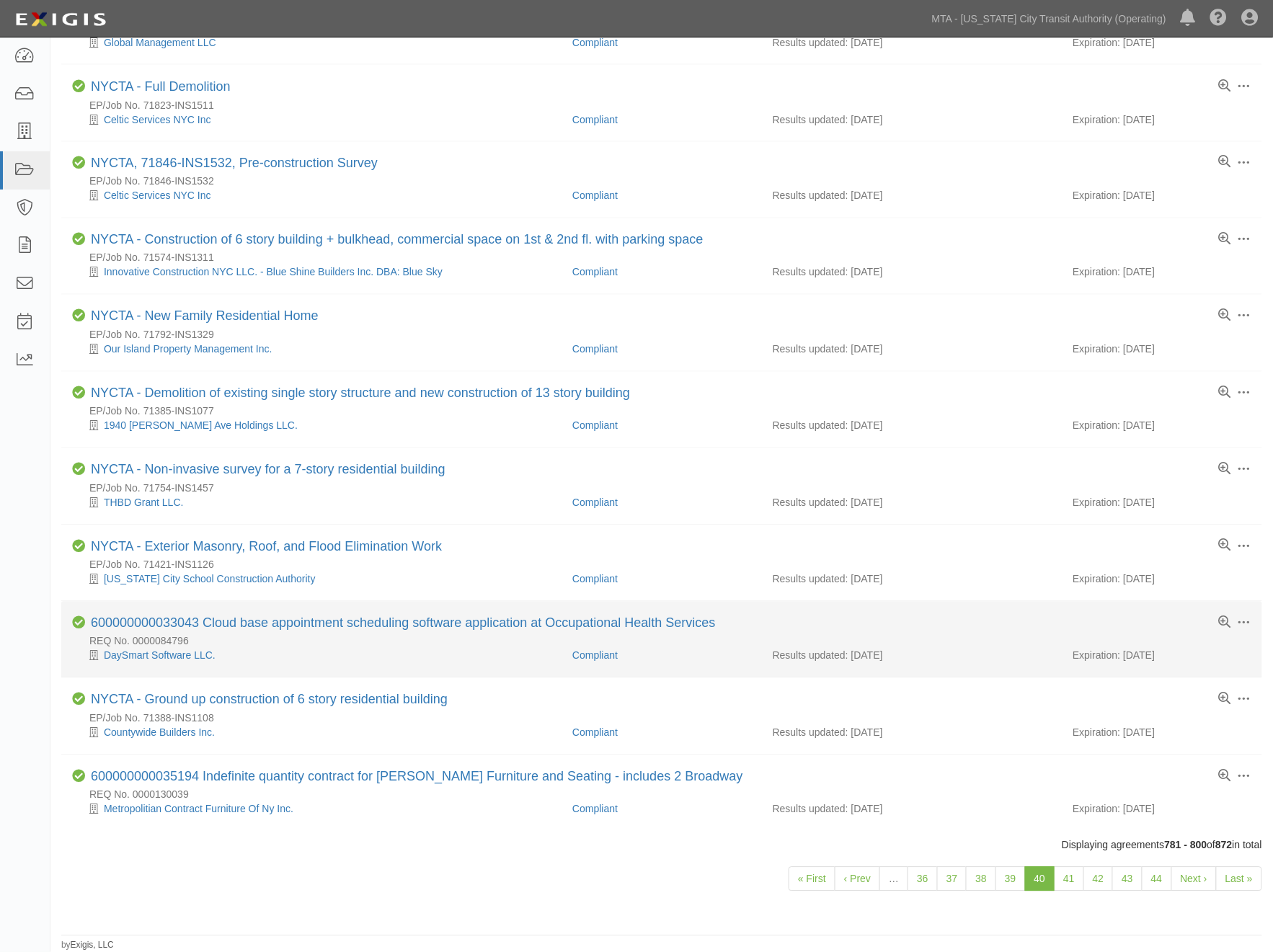
scroll to position [834, 0]
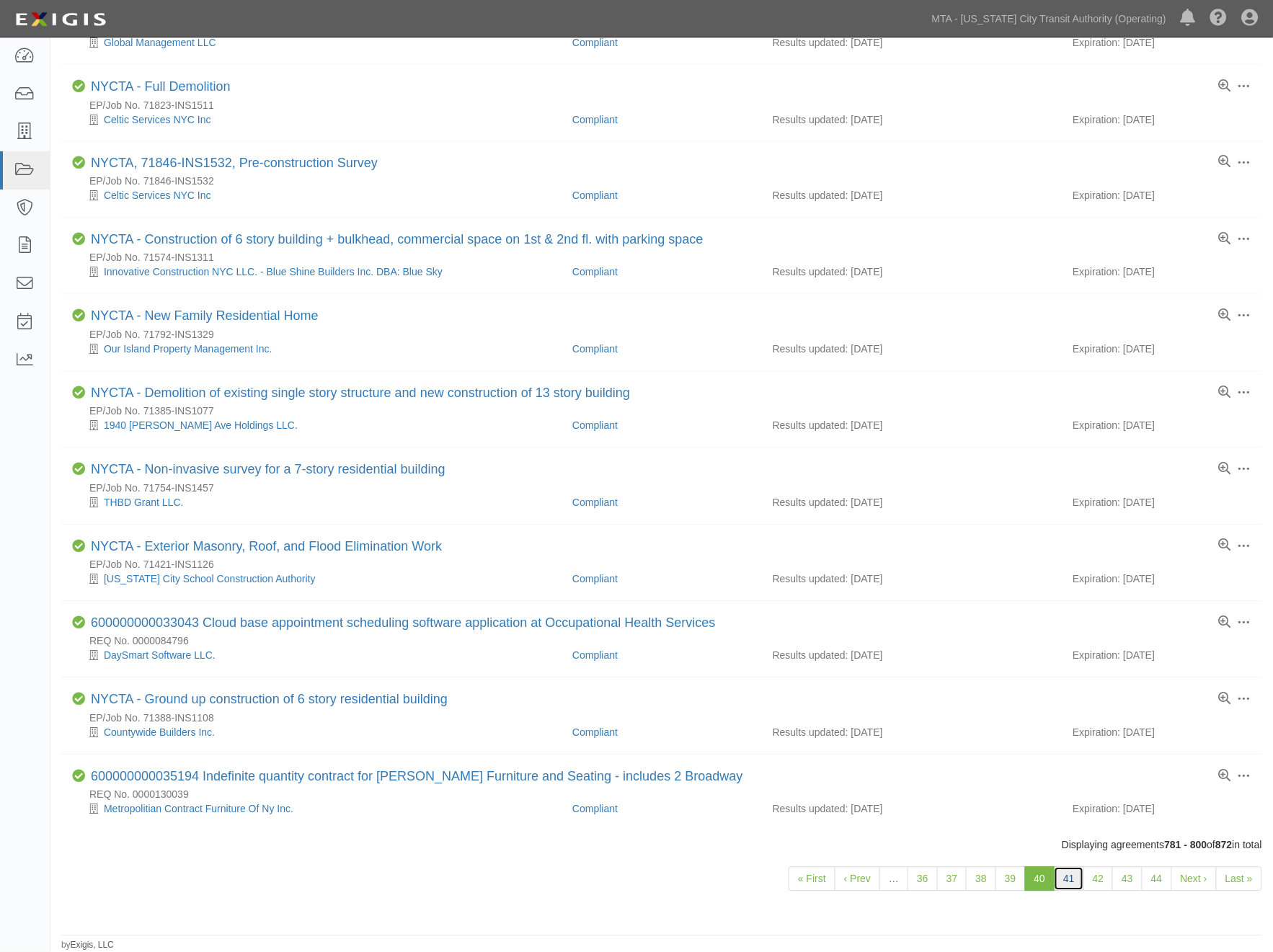
click at [1071, 872] on link "41" at bounding box center [1069, 879] width 30 height 25
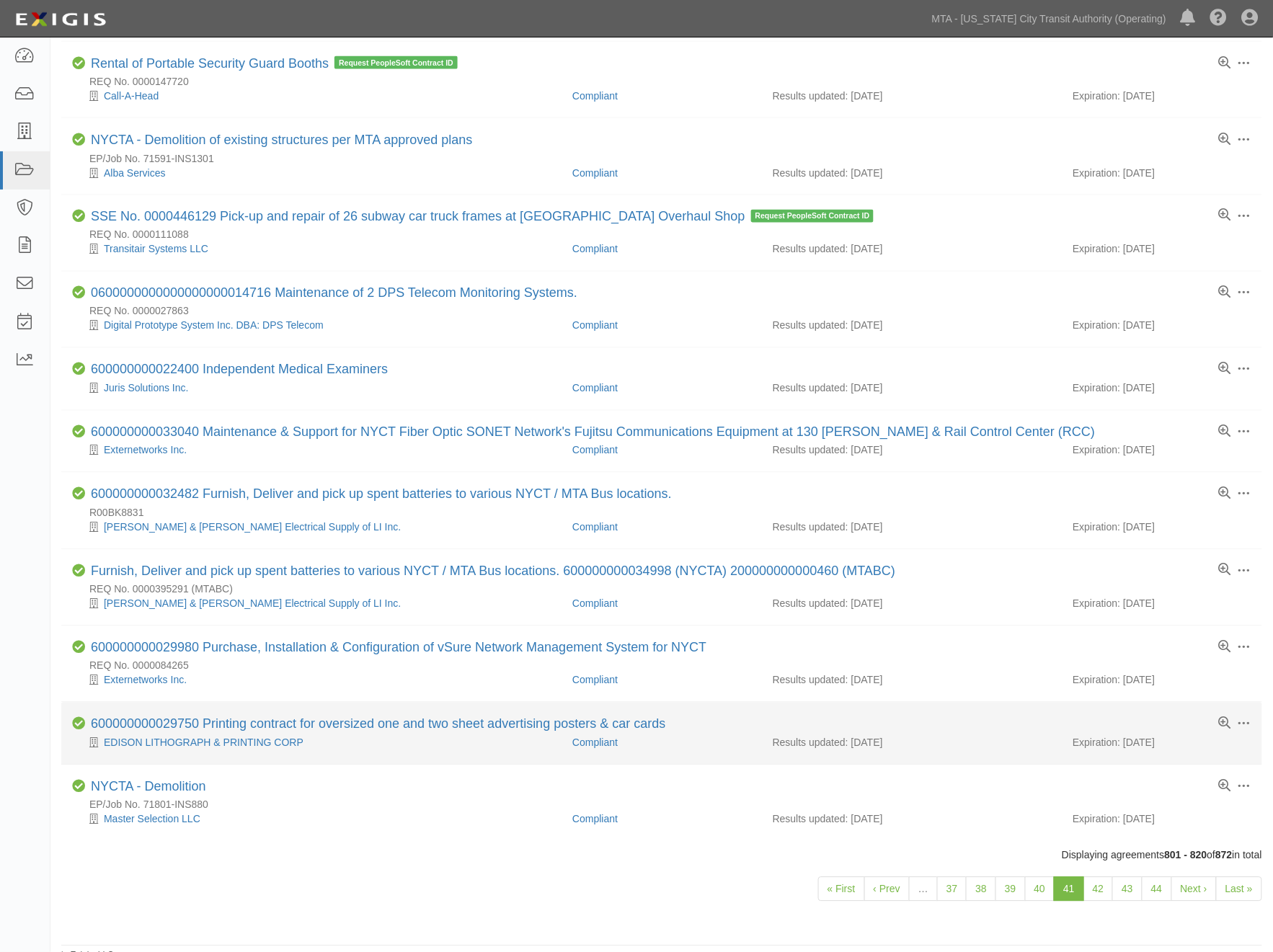
scroll to position [790, 0]
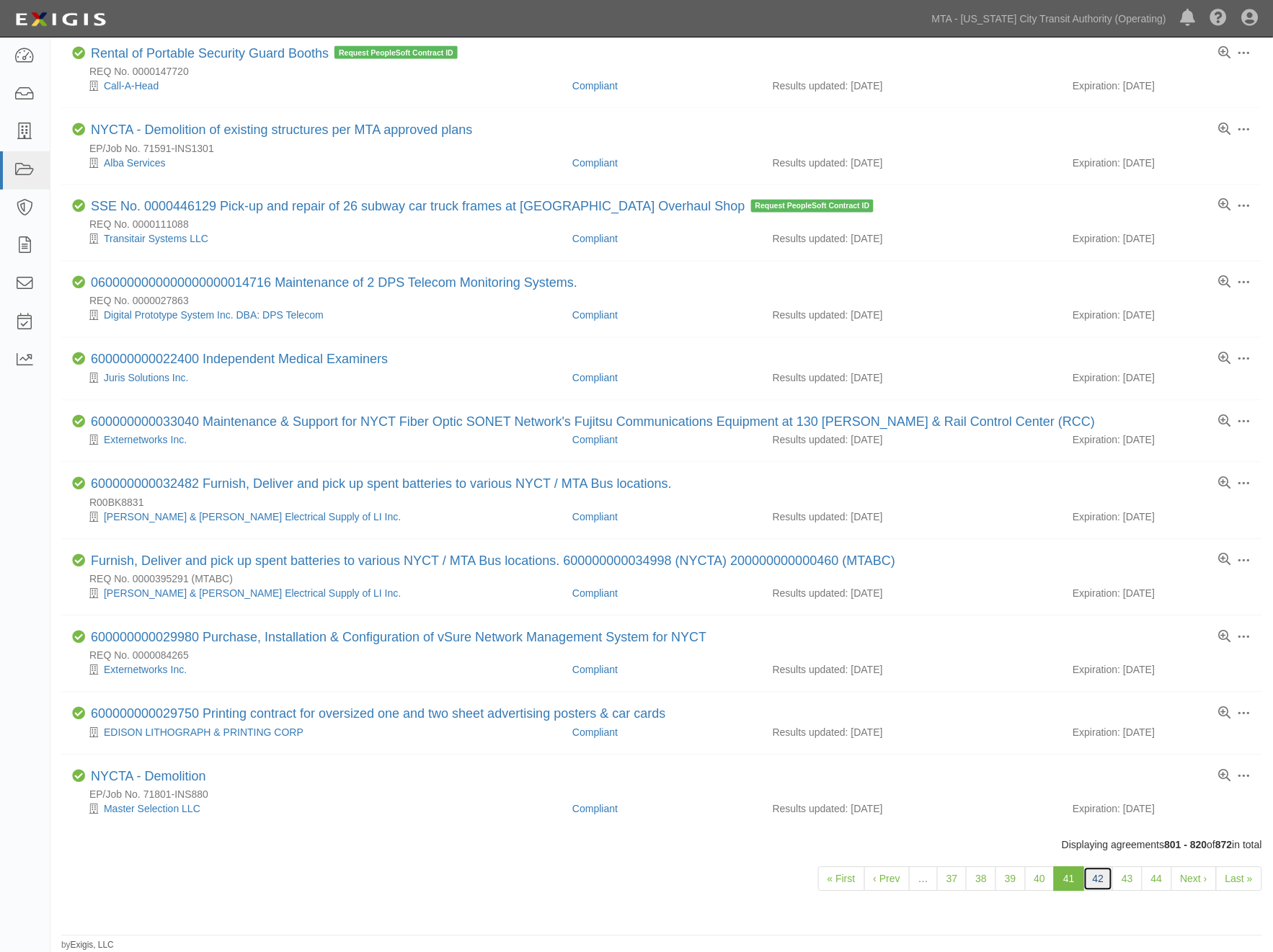
click at [1096, 874] on link "42" at bounding box center [1099, 879] width 30 height 25
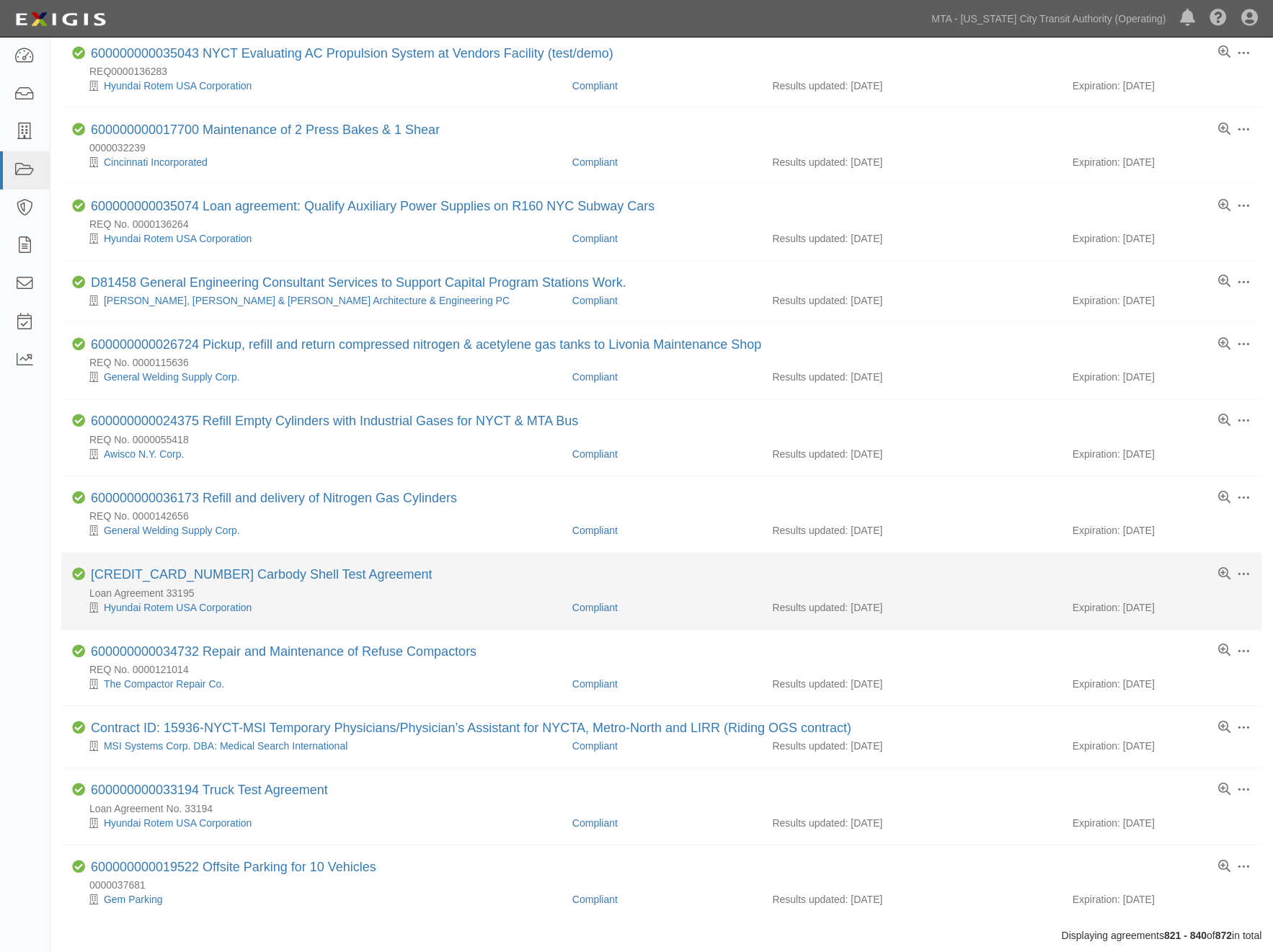
scroll to position [834, 0]
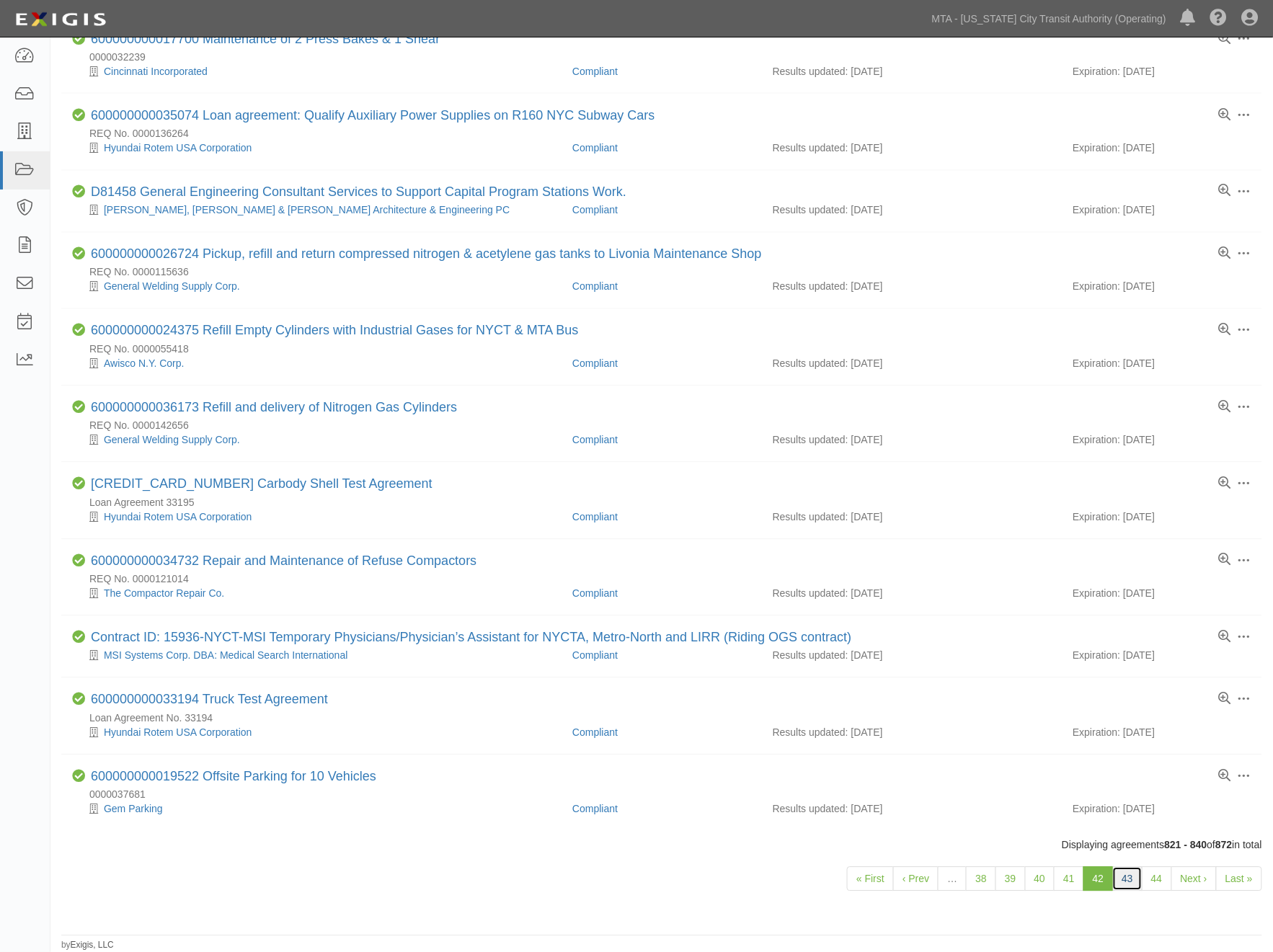
click at [1130, 882] on link "43" at bounding box center [1128, 879] width 30 height 25
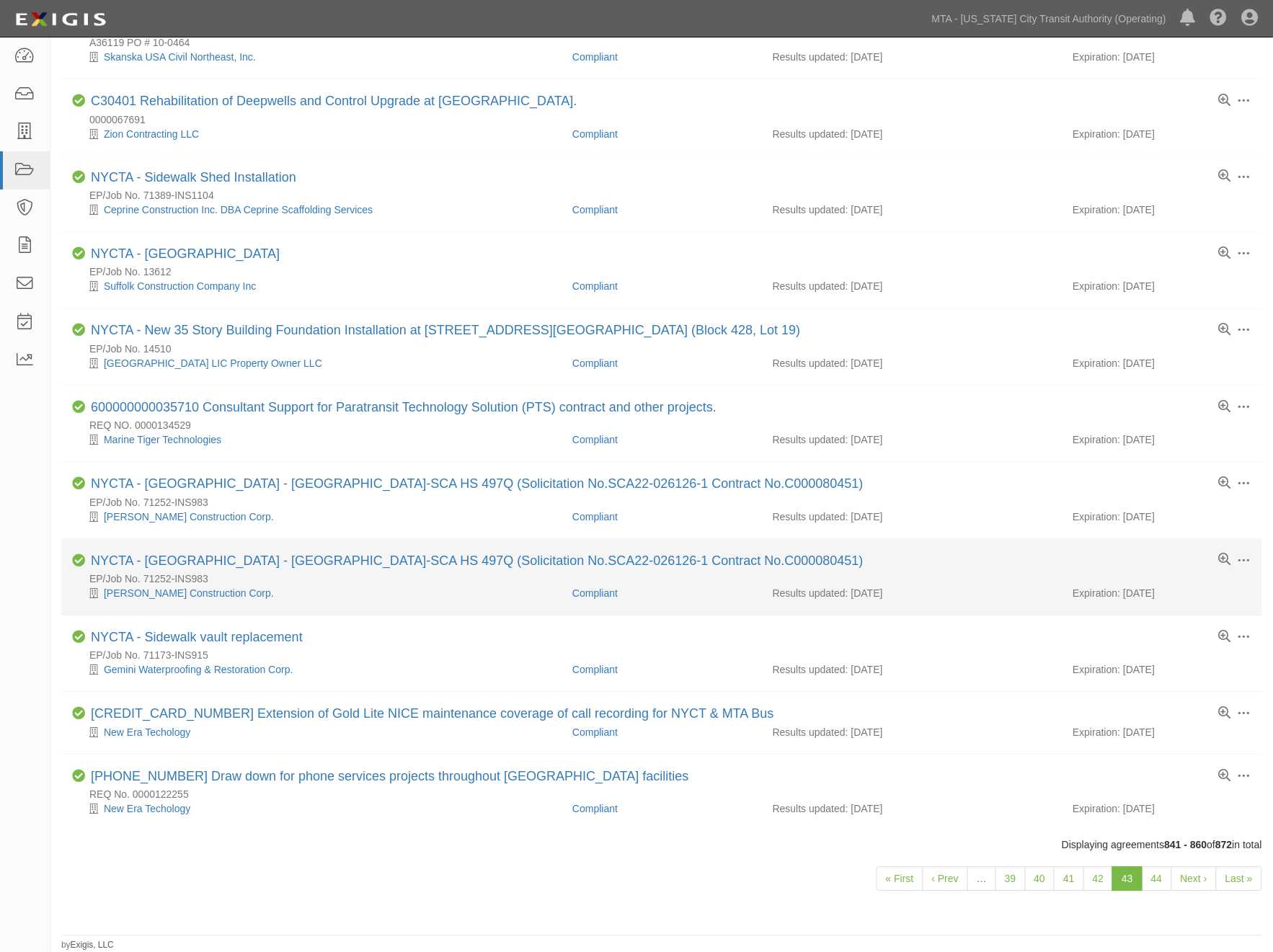
scroll to position [819, 0]
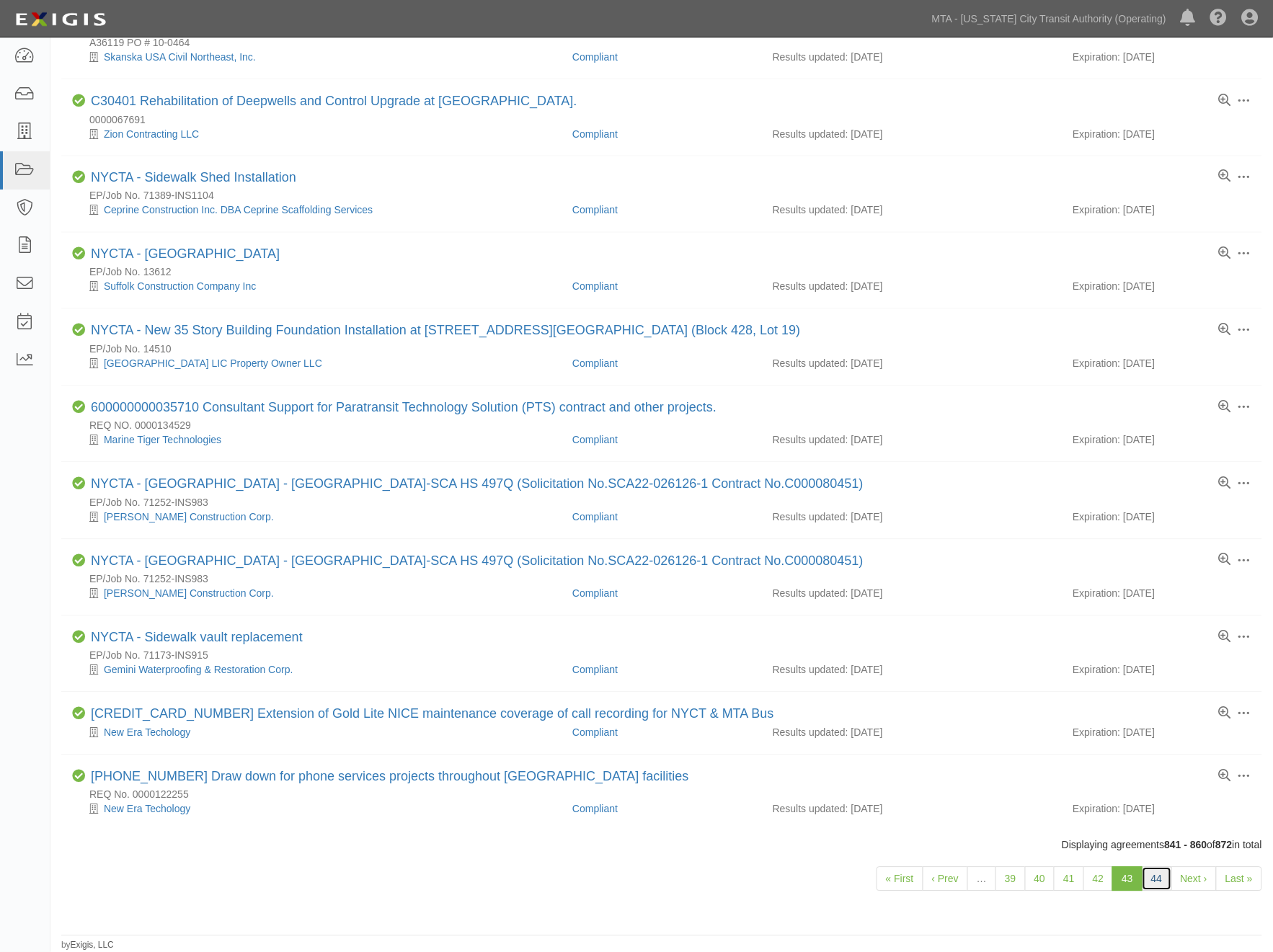
click at [1148, 875] on link "44" at bounding box center [1157, 879] width 30 height 25
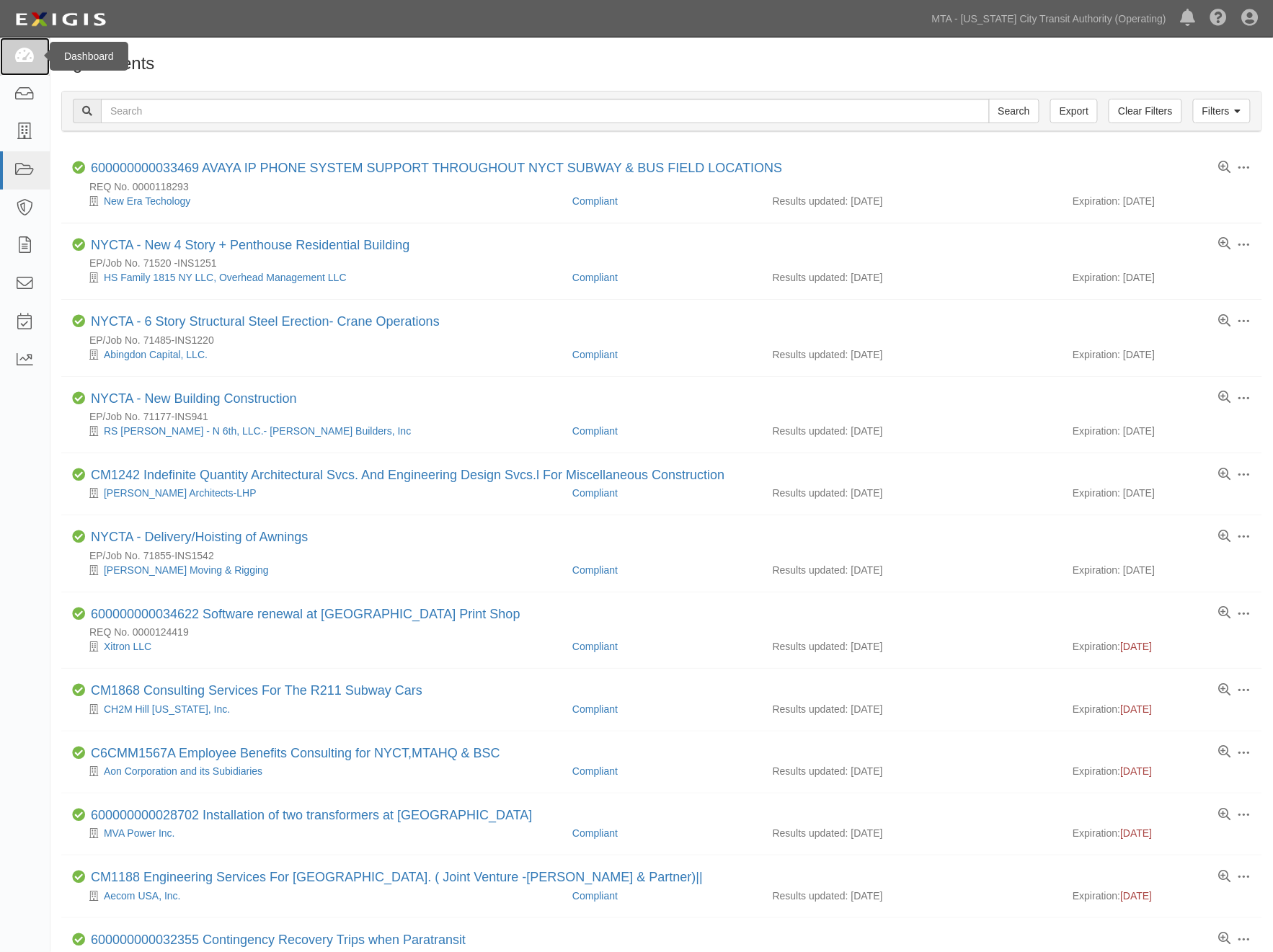
click at [31, 65] on link at bounding box center [25, 57] width 49 height 38
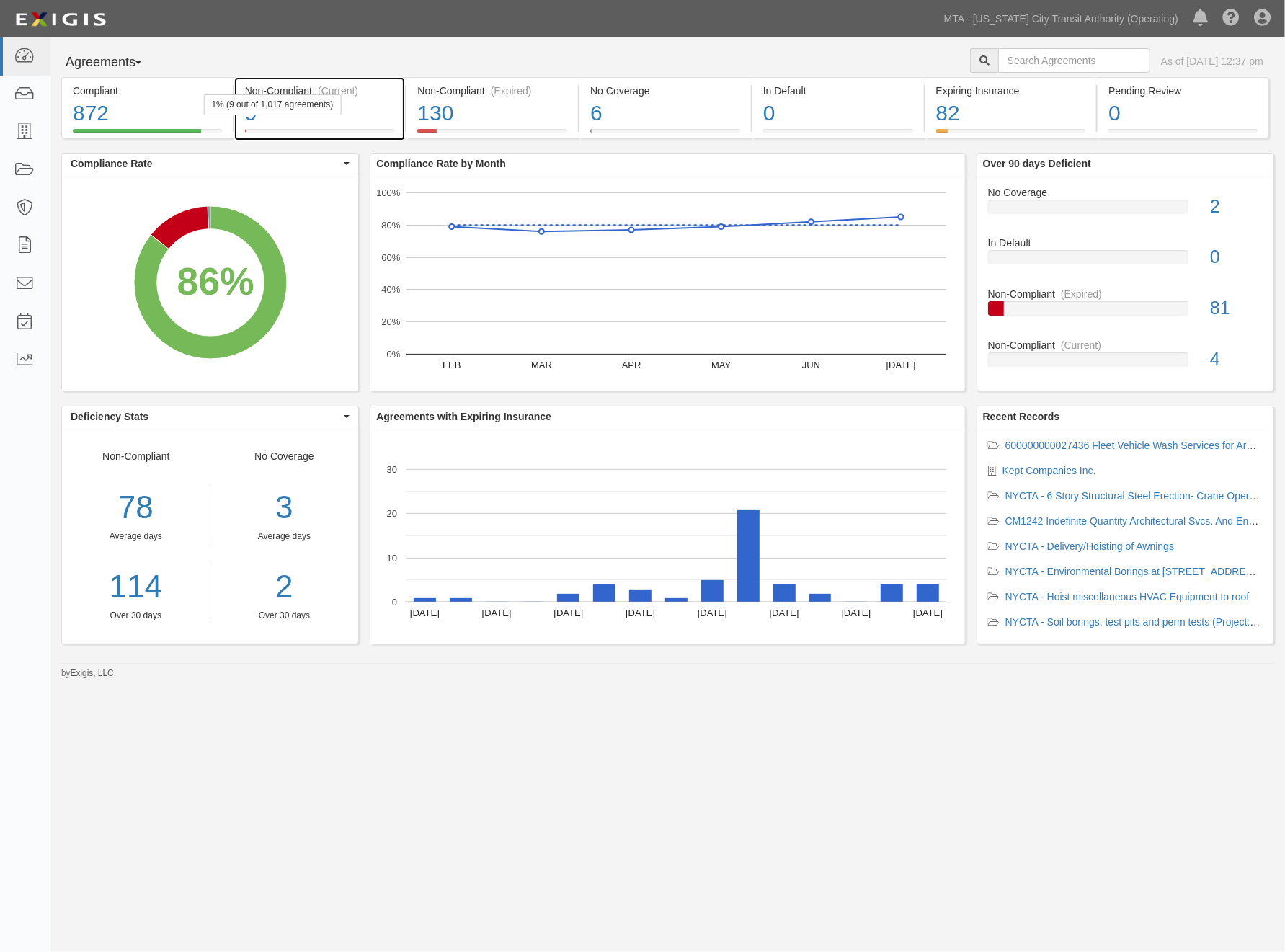
click at [376, 126] on div "9" at bounding box center [320, 113] width 150 height 31
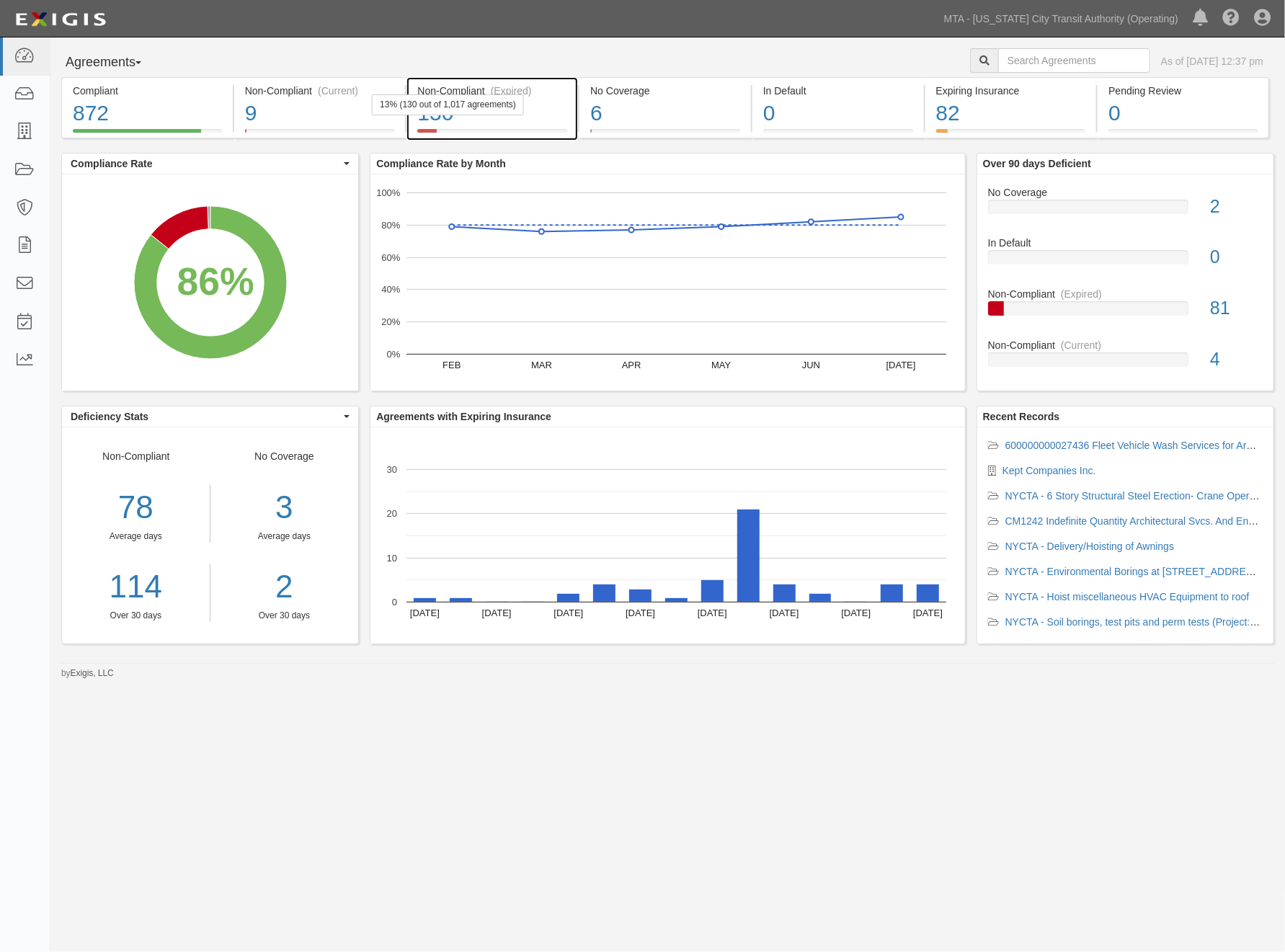
click at [537, 118] on div "130" at bounding box center [492, 113] width 150 height 31
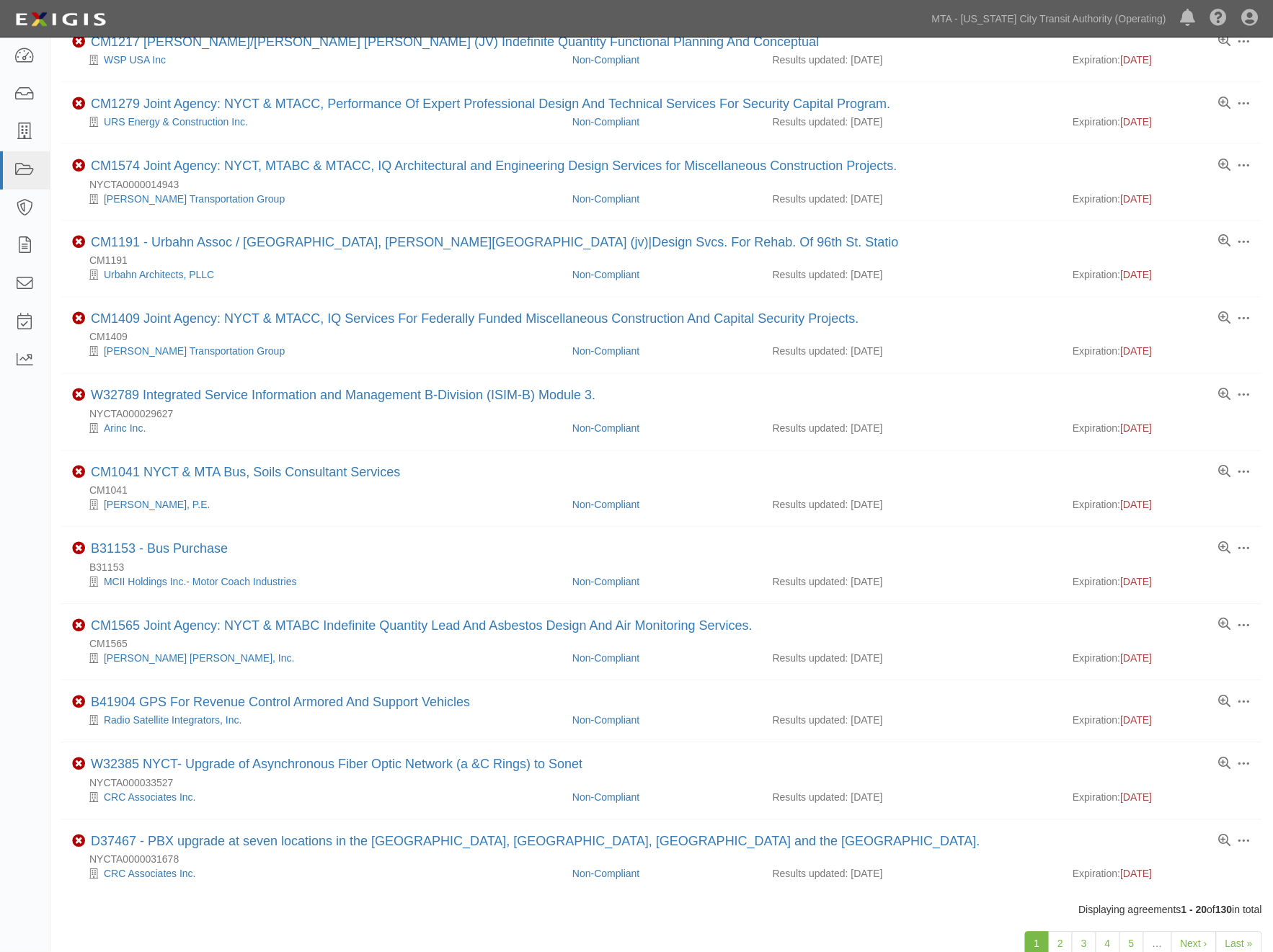
scroll to position [805, 0]
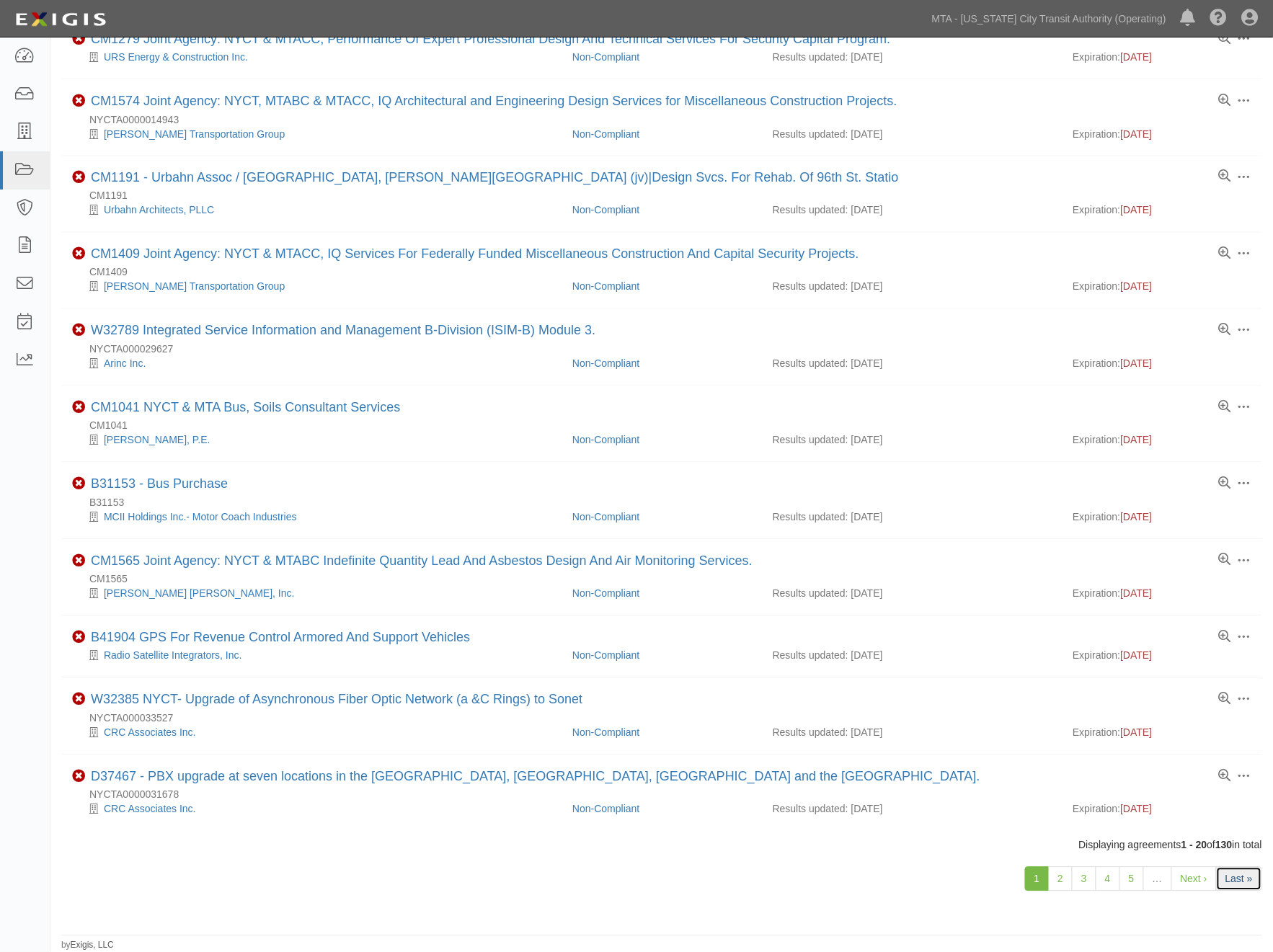
click at [1237, 877] on link "Last »" at bounding box center [1240, 879] width 46 height 25
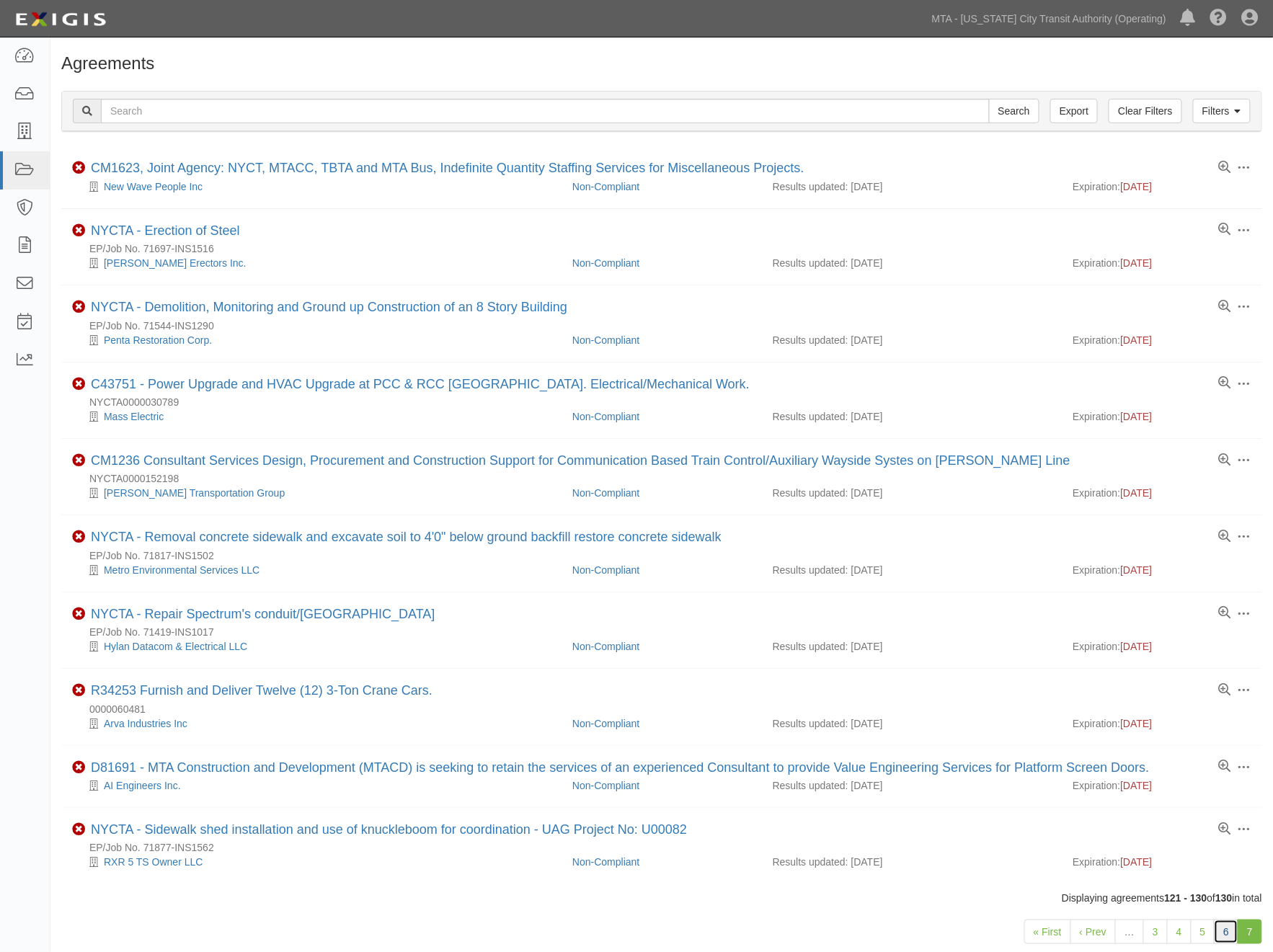
click at [1222, 937] on link "6" at bounding box center [1227, 932] width 25 height 25
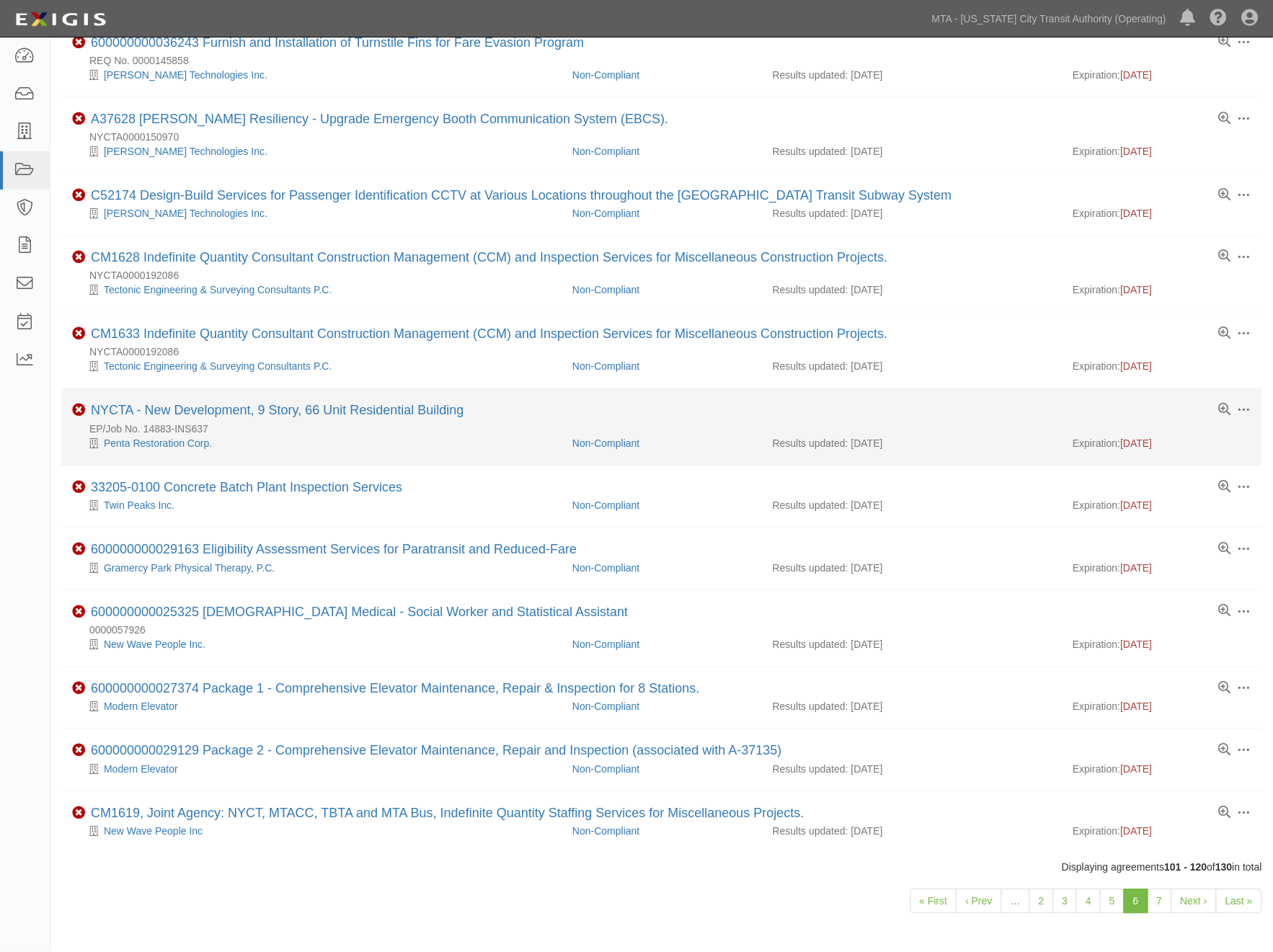
scroll to position [776, 0]
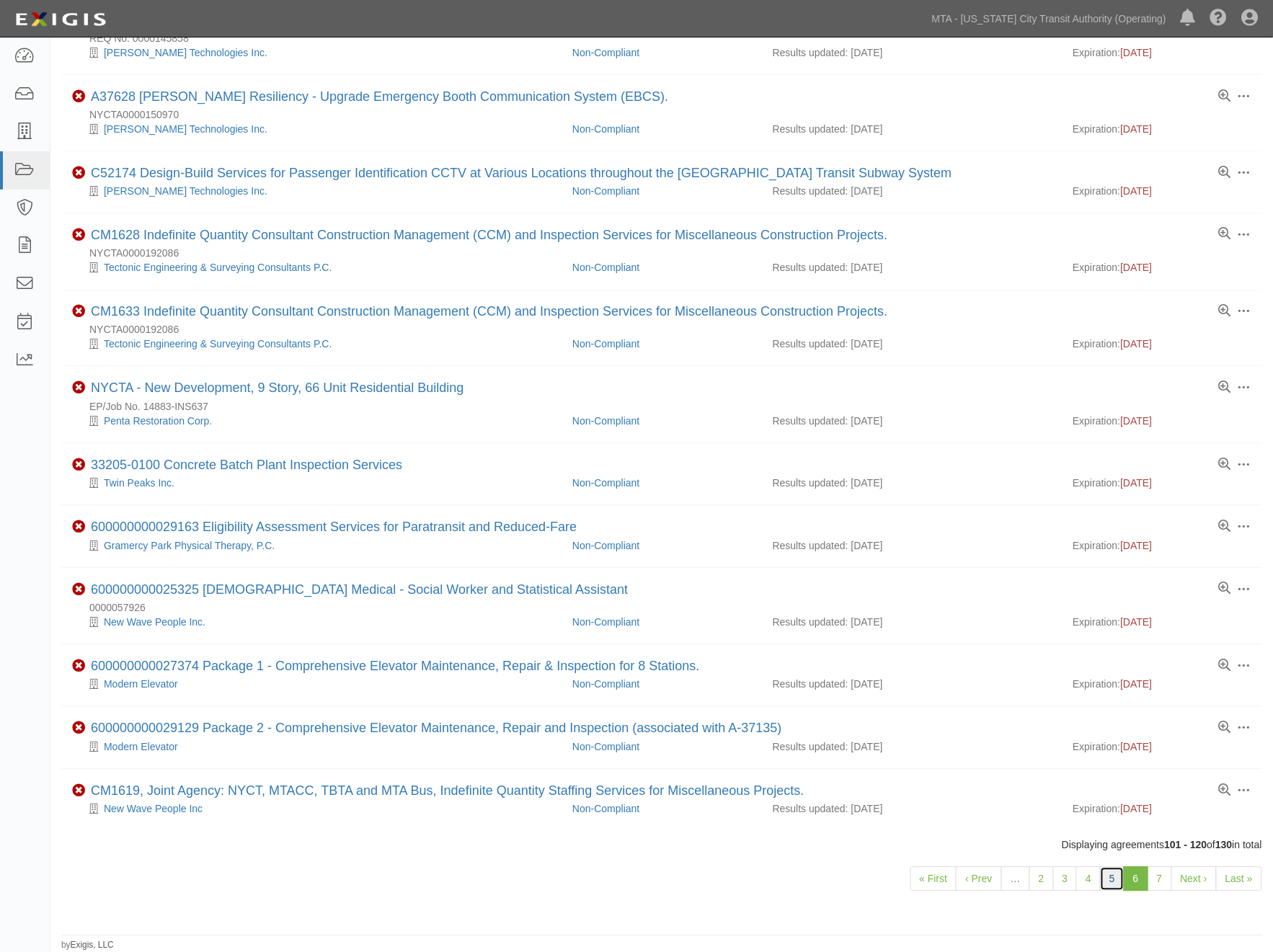
click at [1109, 884] on link "5" at bounding box center [1113, 879] width 25 height 25
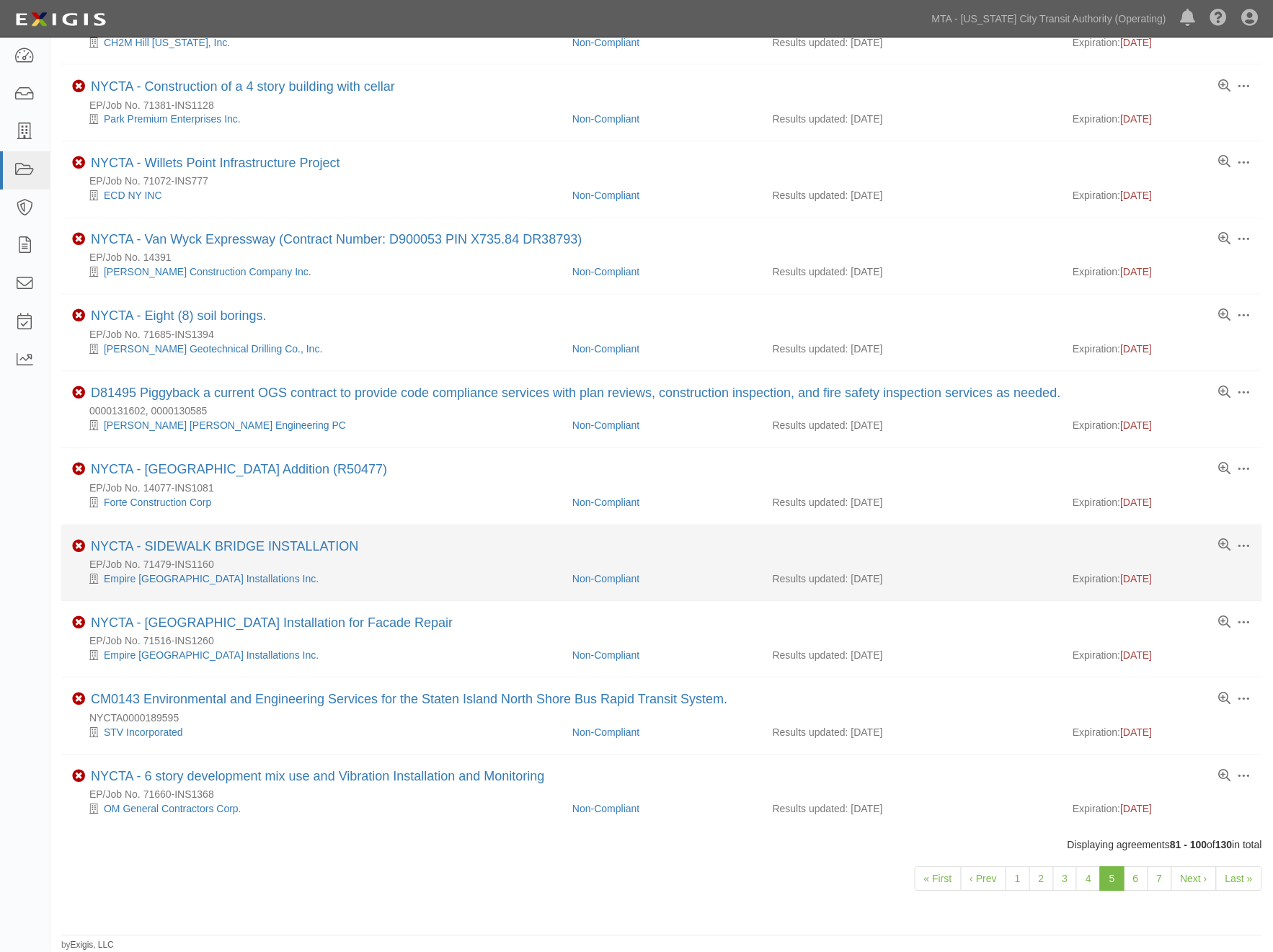
scroll to position [847, 0]
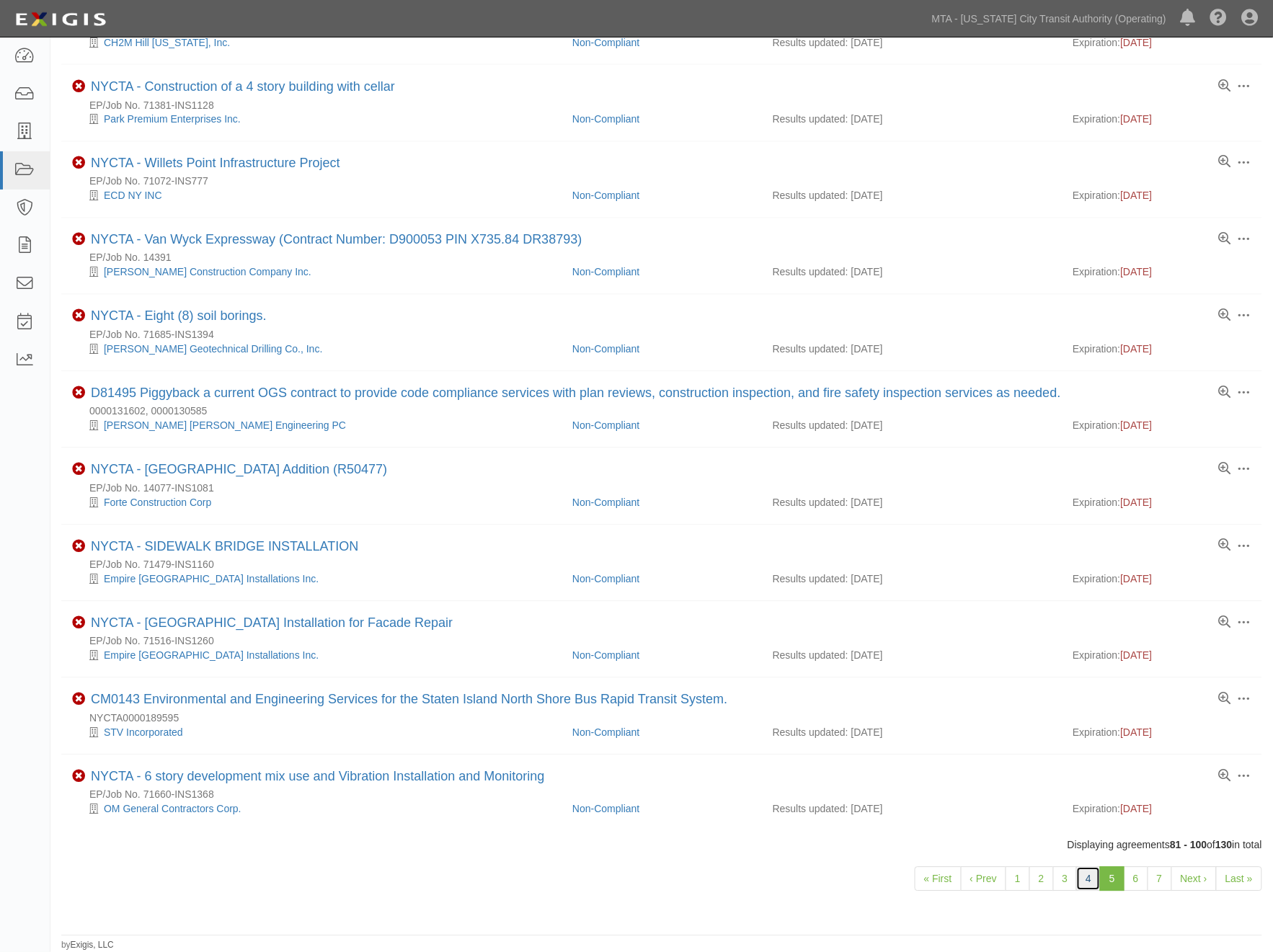
click at [1087, 883] on link "4" at bounding box center [1089, 879] width 25 height 25
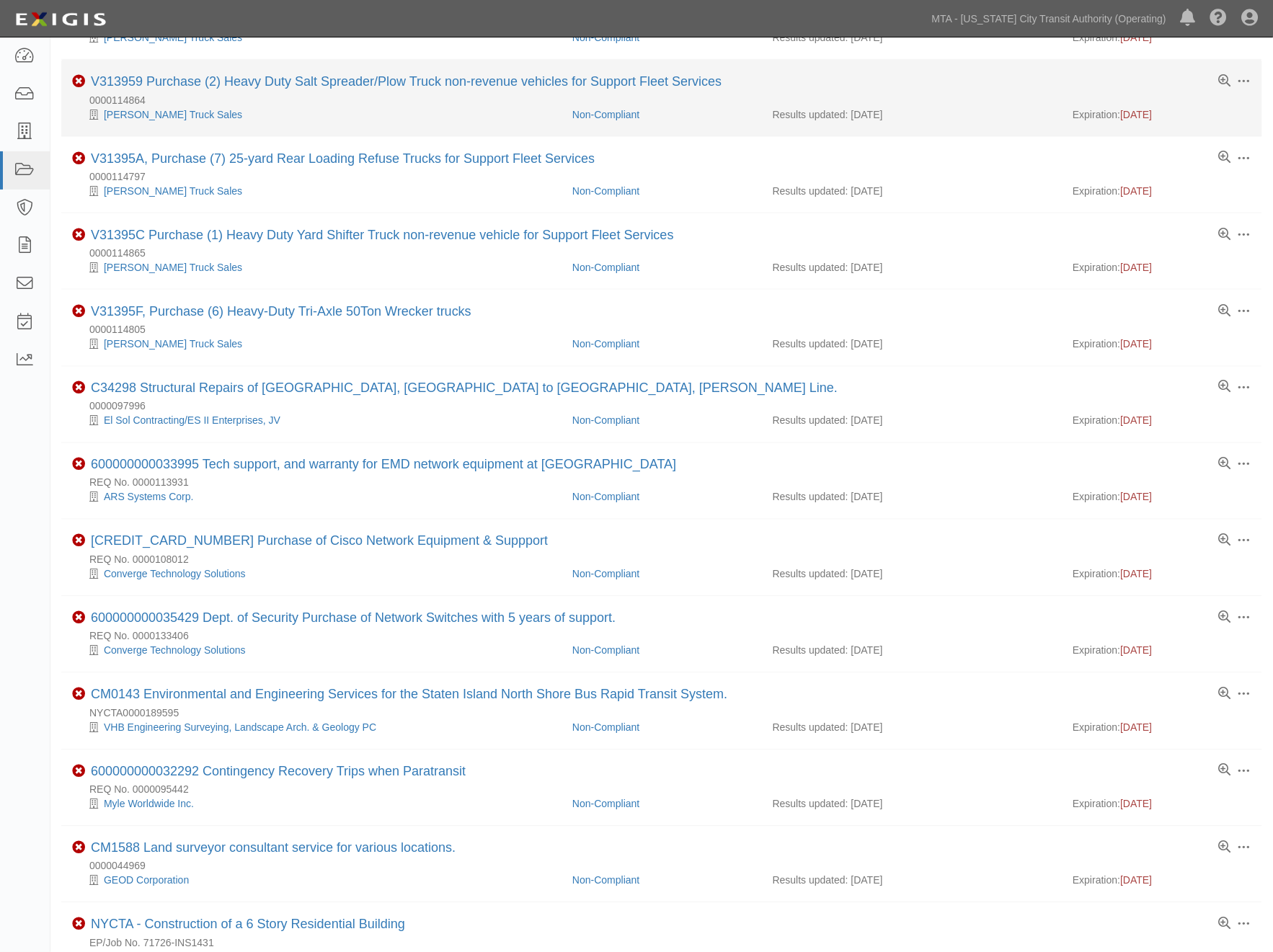
scroll to position [862, 0]
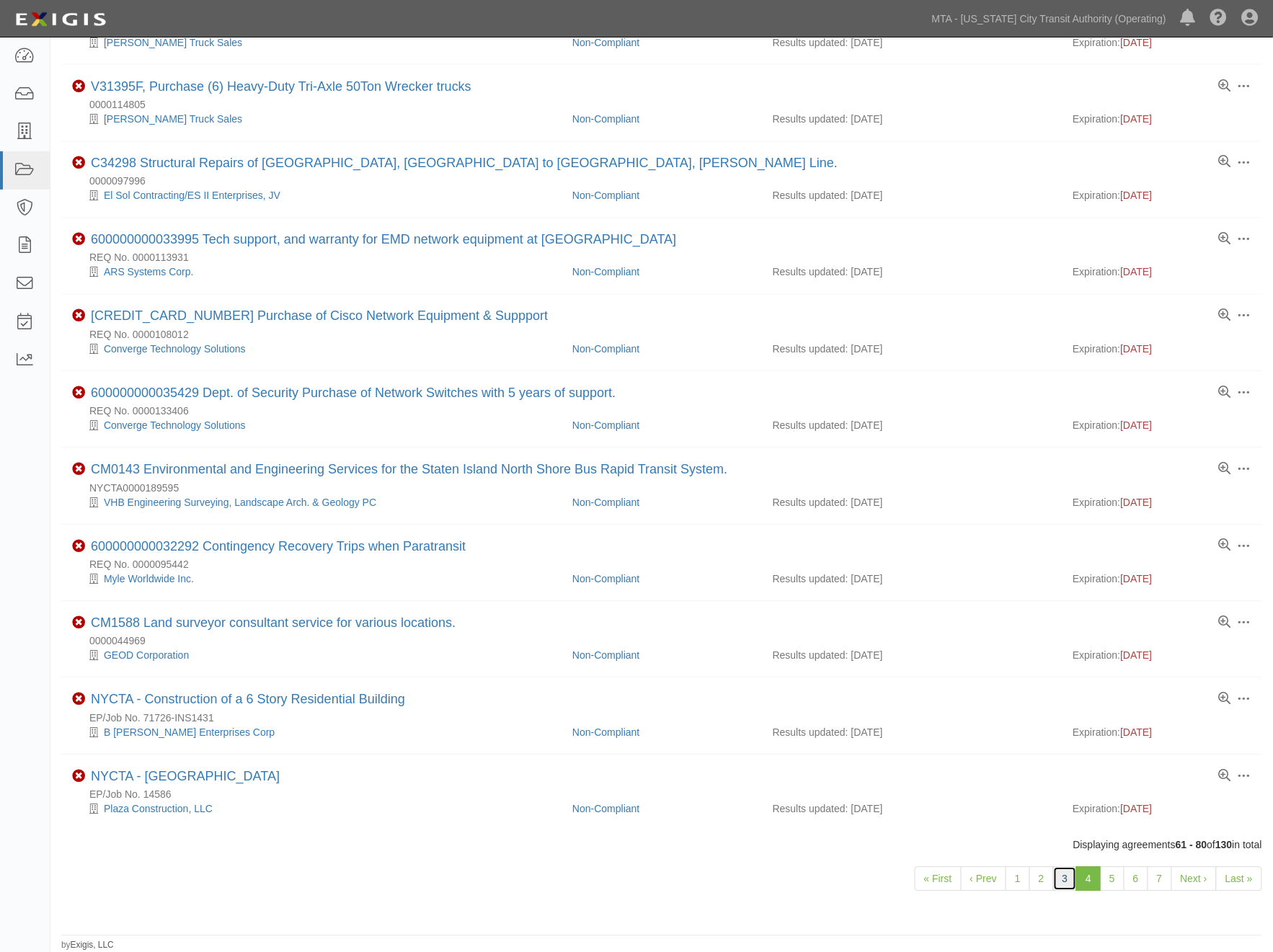
click at [1065, 880] on link "3" at bounding box center [1065, 879] width 25 height 25
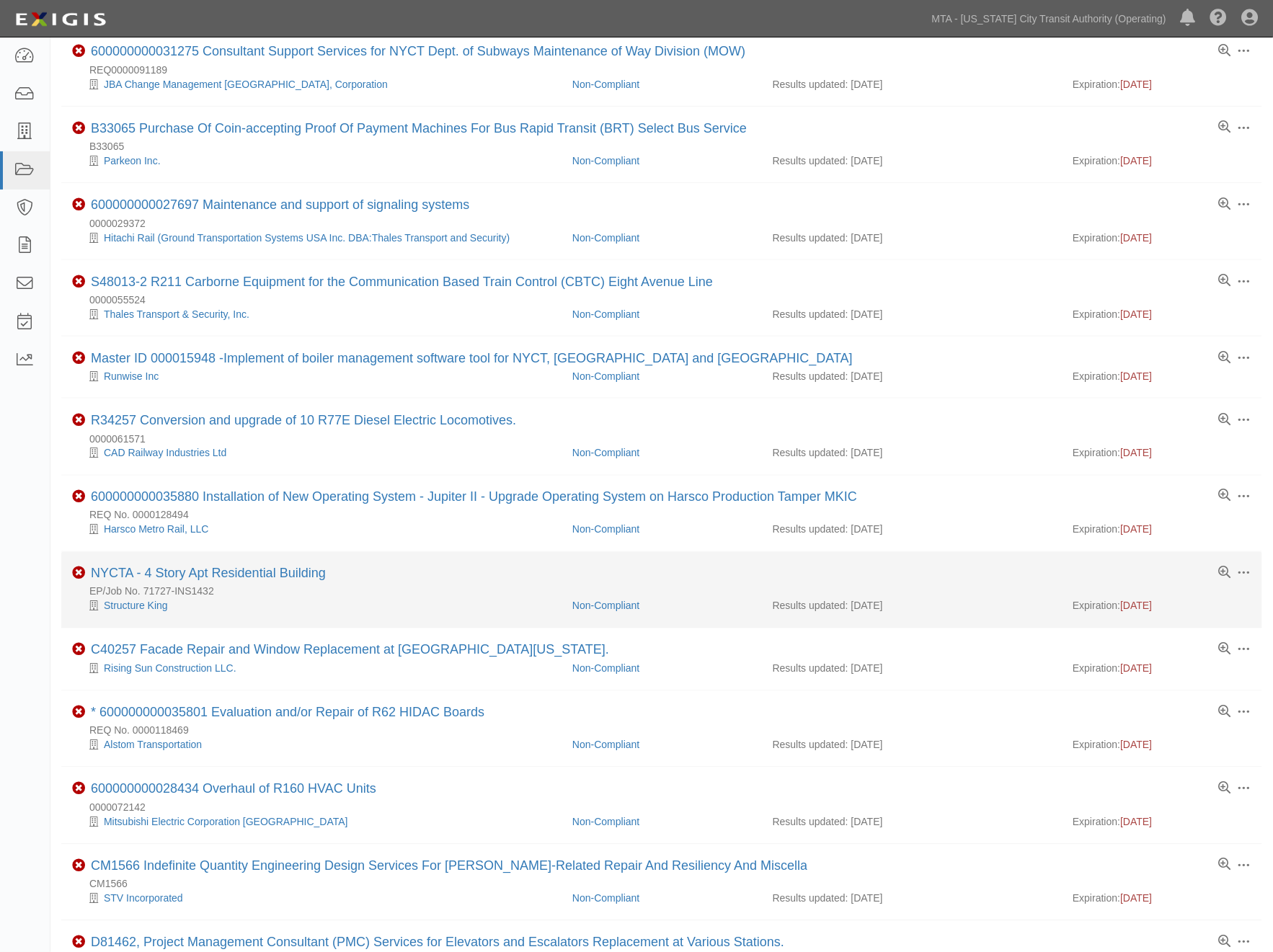
scroll to position [721, 0]
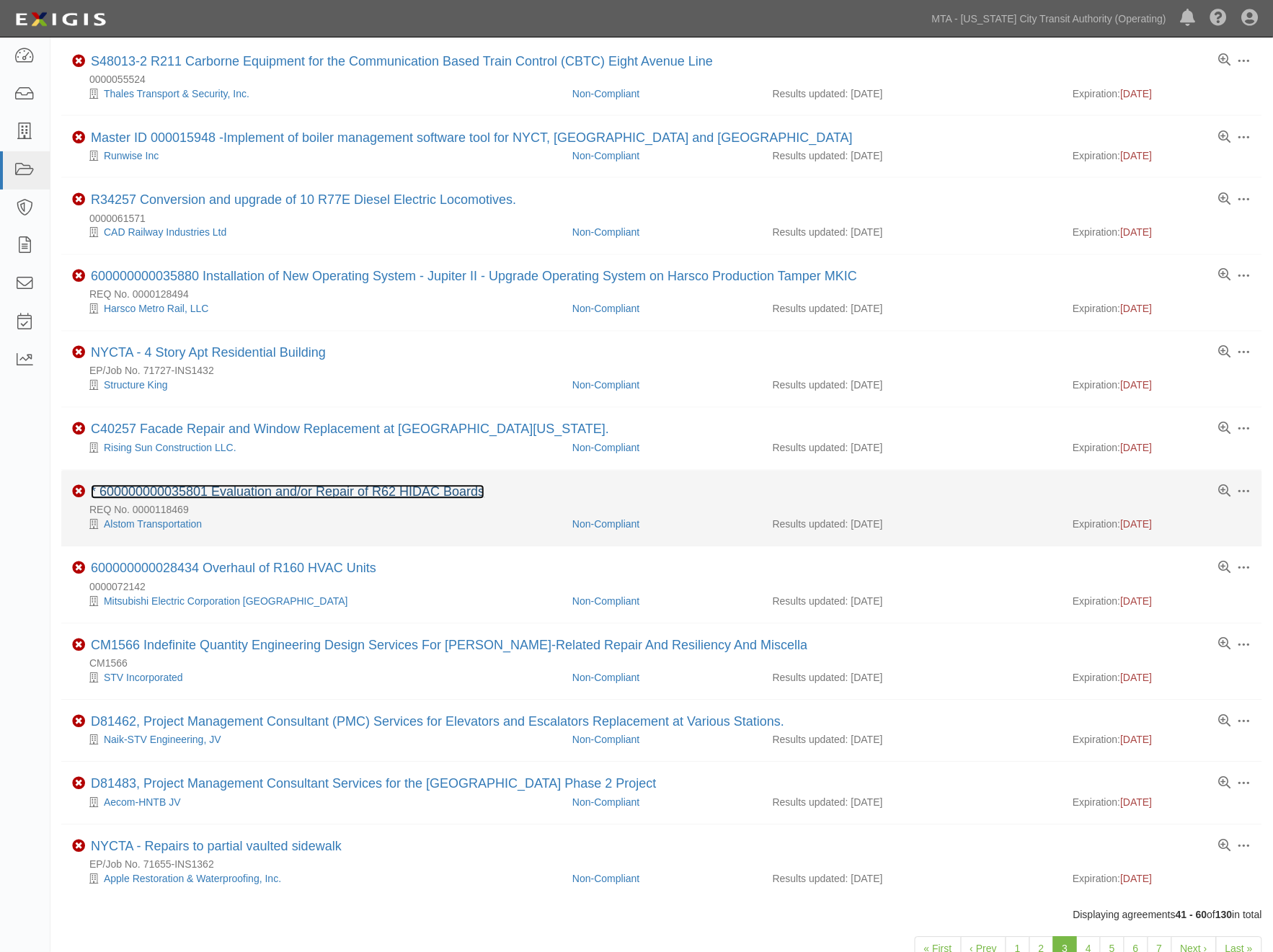
click at [231, 500] on link "* 600000000035801 Evaluation and/or Repair of R62 HIDAC Boards" at bounding box center [288, 492] width 394 height 15
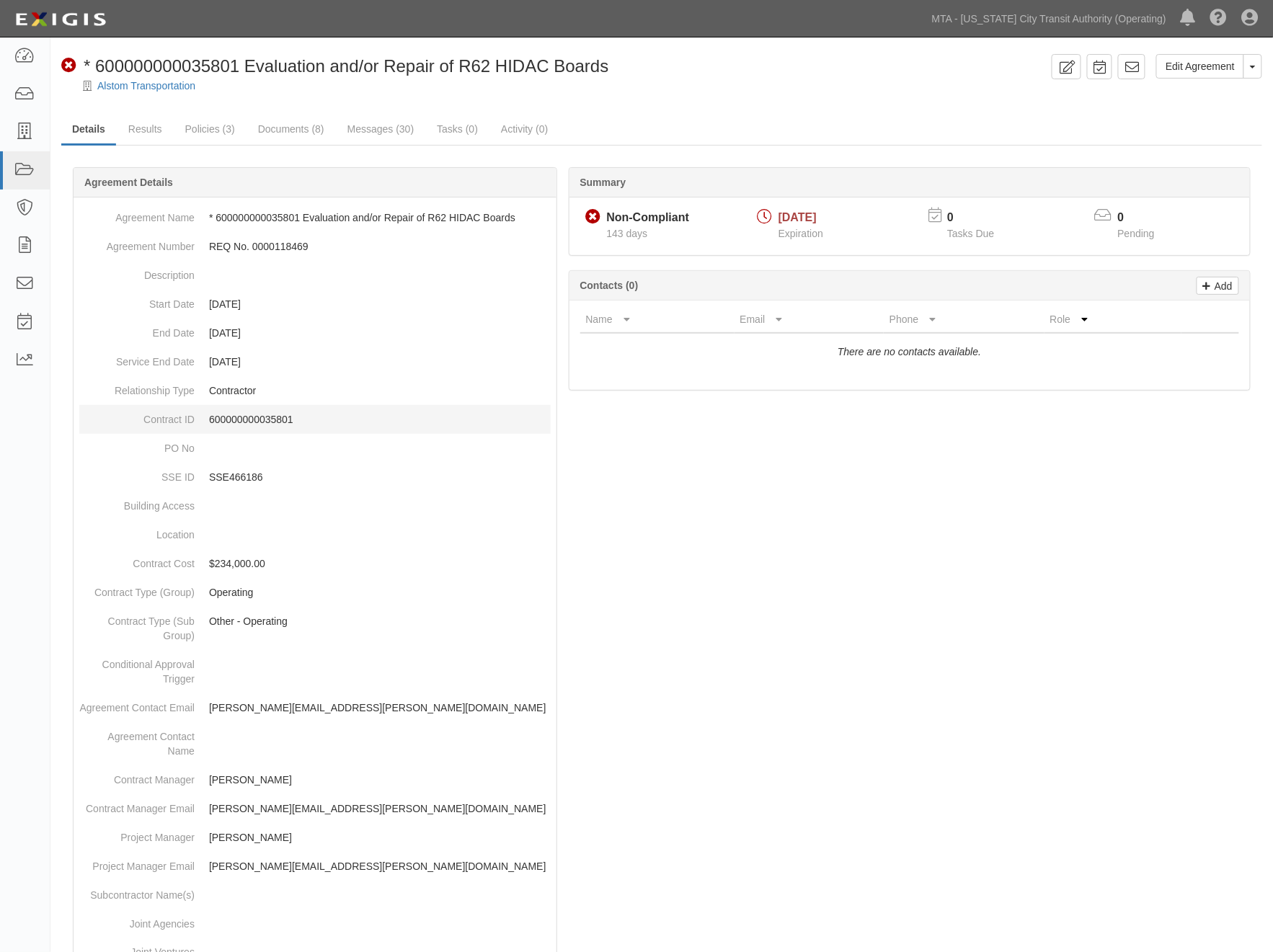
click at [259, 416] on p "600000000035801" at bounding box center [380, 420] width 342 height 15
copy p "600000000035801"
click at [265, 207] on dd "* 600000000035801 Evaluation and/or Repair of R62 HIDAC Boards" at bounding box center [314, 218] width 471 height 29
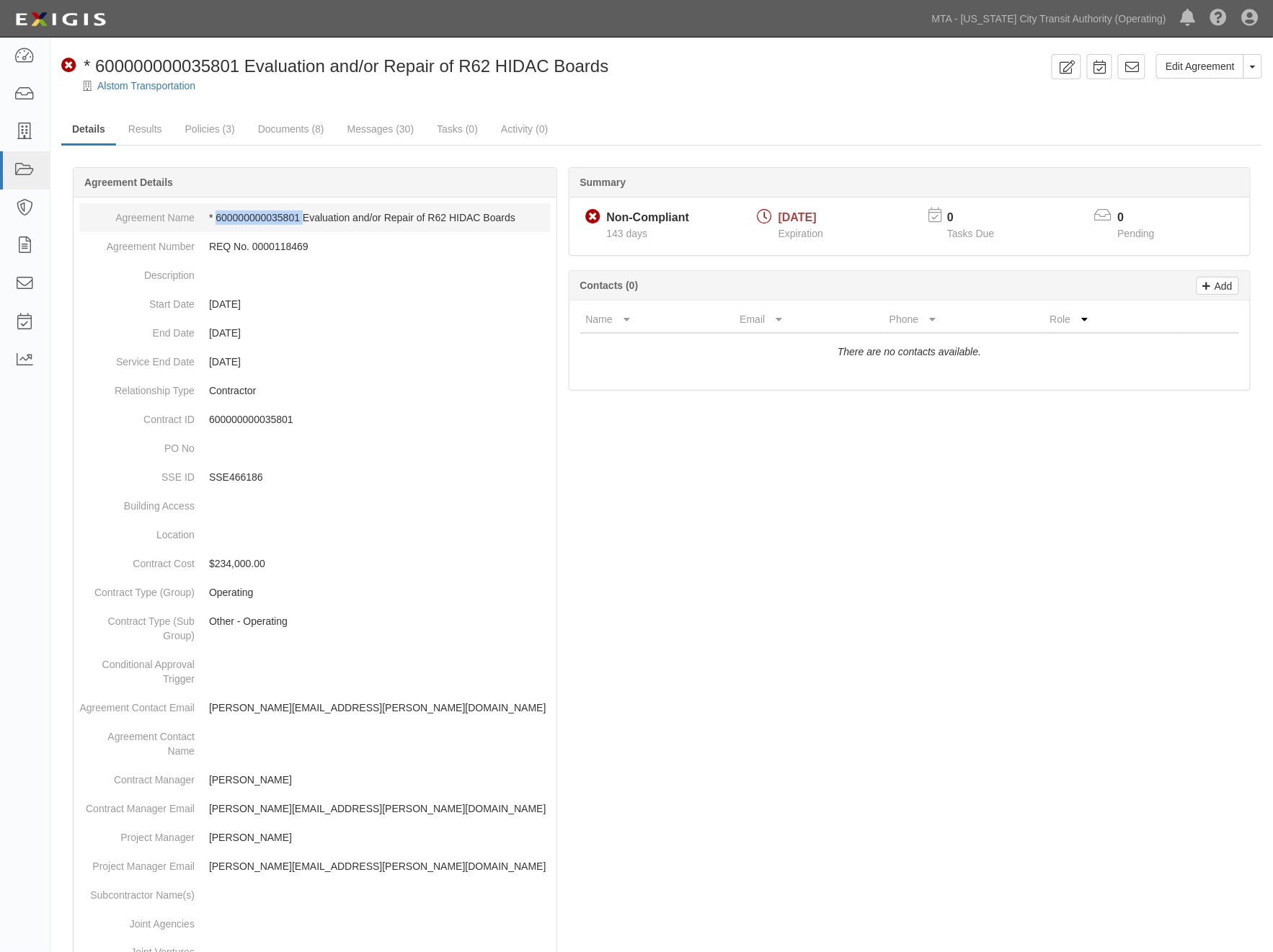
copy dd "600000000035801"
click at [725, 490] on div at bounding box center [662, 823] width 1201 height 1268
click at [1227, 70] on link "Edit Agreement" at bounding box center [1200, 66] width 88 height 25
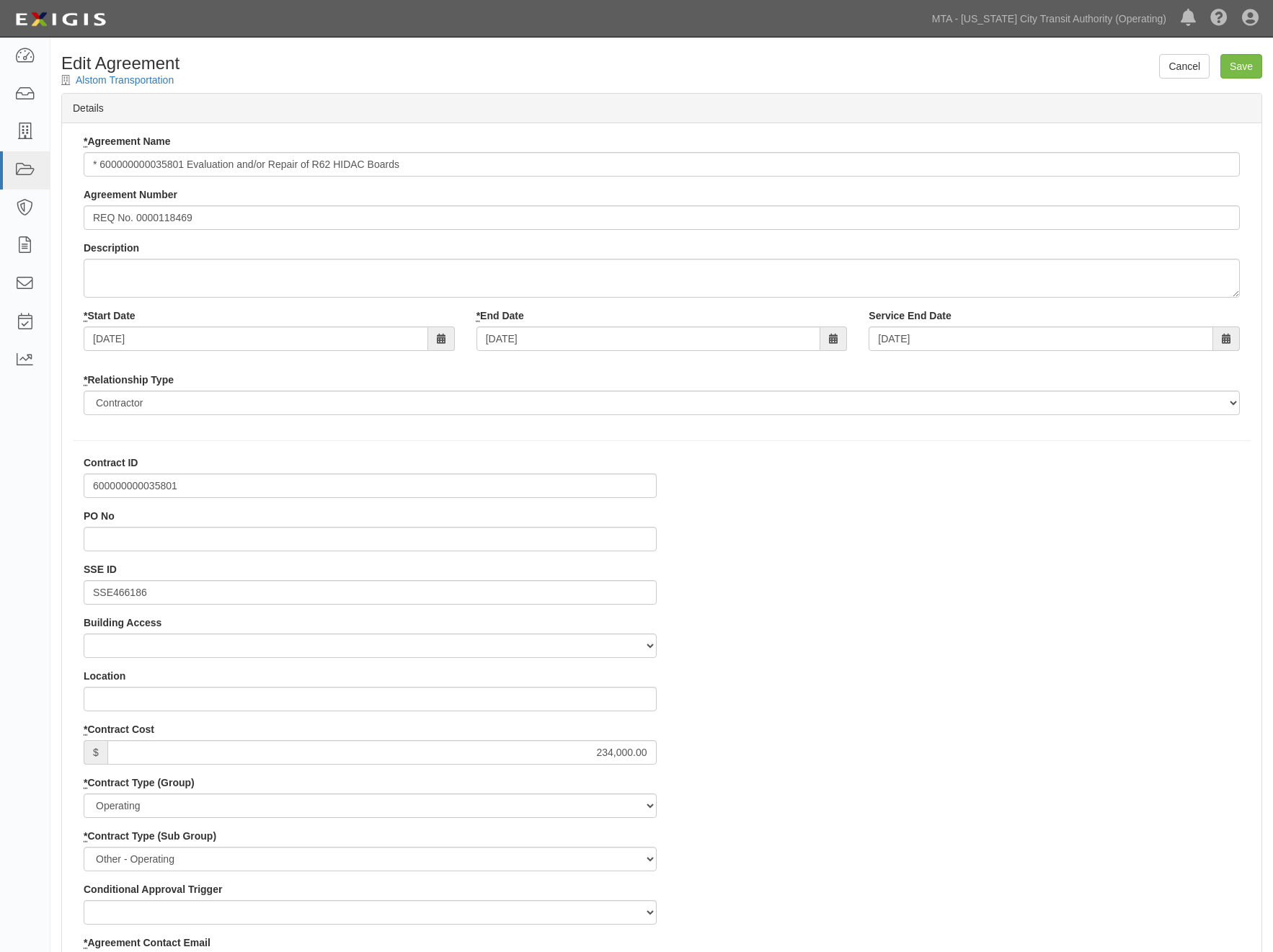
select select
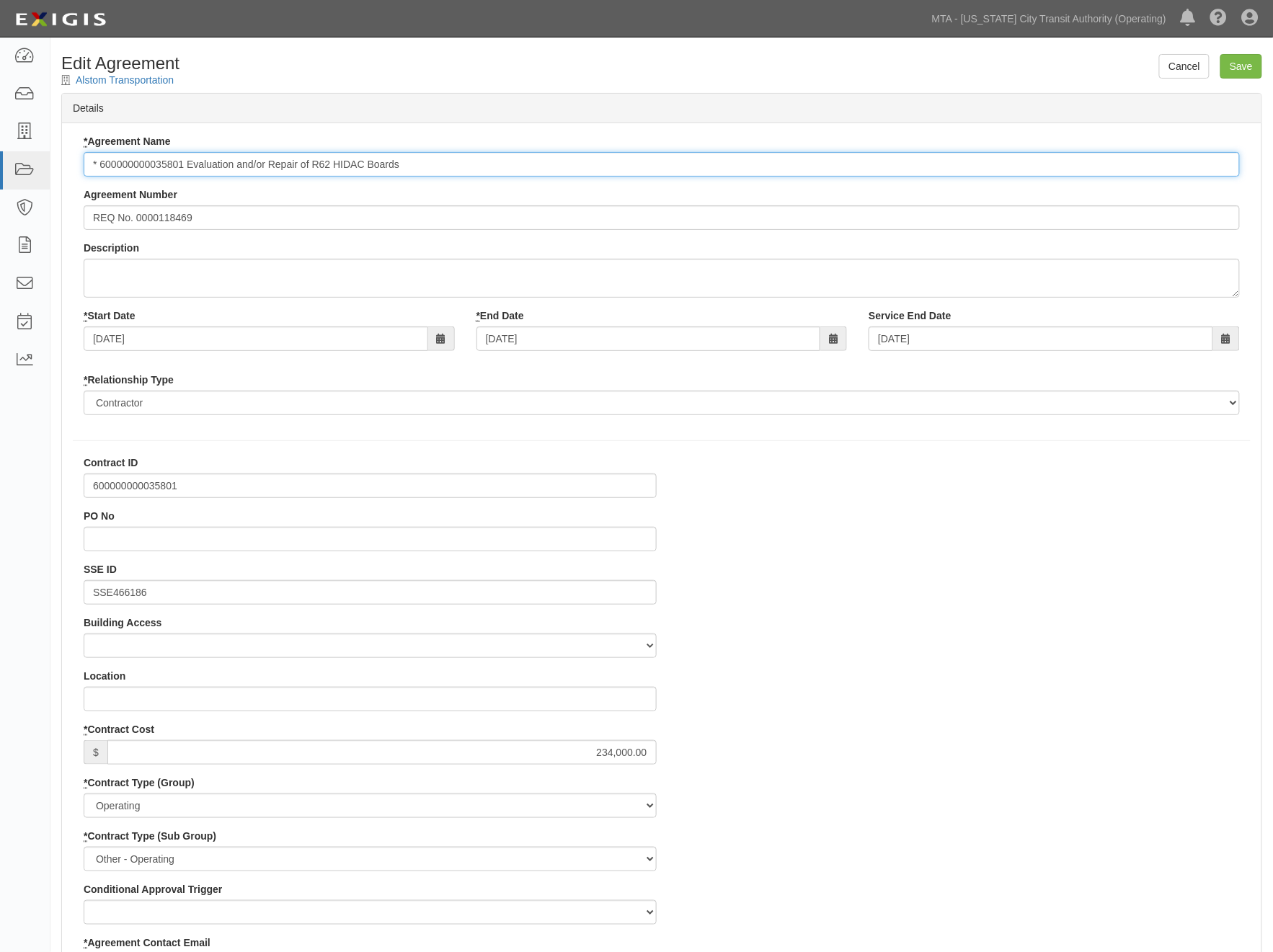
click at [97, 162] on input "* 600000000035801 Evaluation and/or Repair of R62 HIDAC Boards" at bounding box center [662, 164] width 1156 height 25
click at [99, 162] on input "* 600000000035801 Evaluation and/or Repair of R62 HIDAC Boards" at bounding box center [662, 164] width 1156 height 25
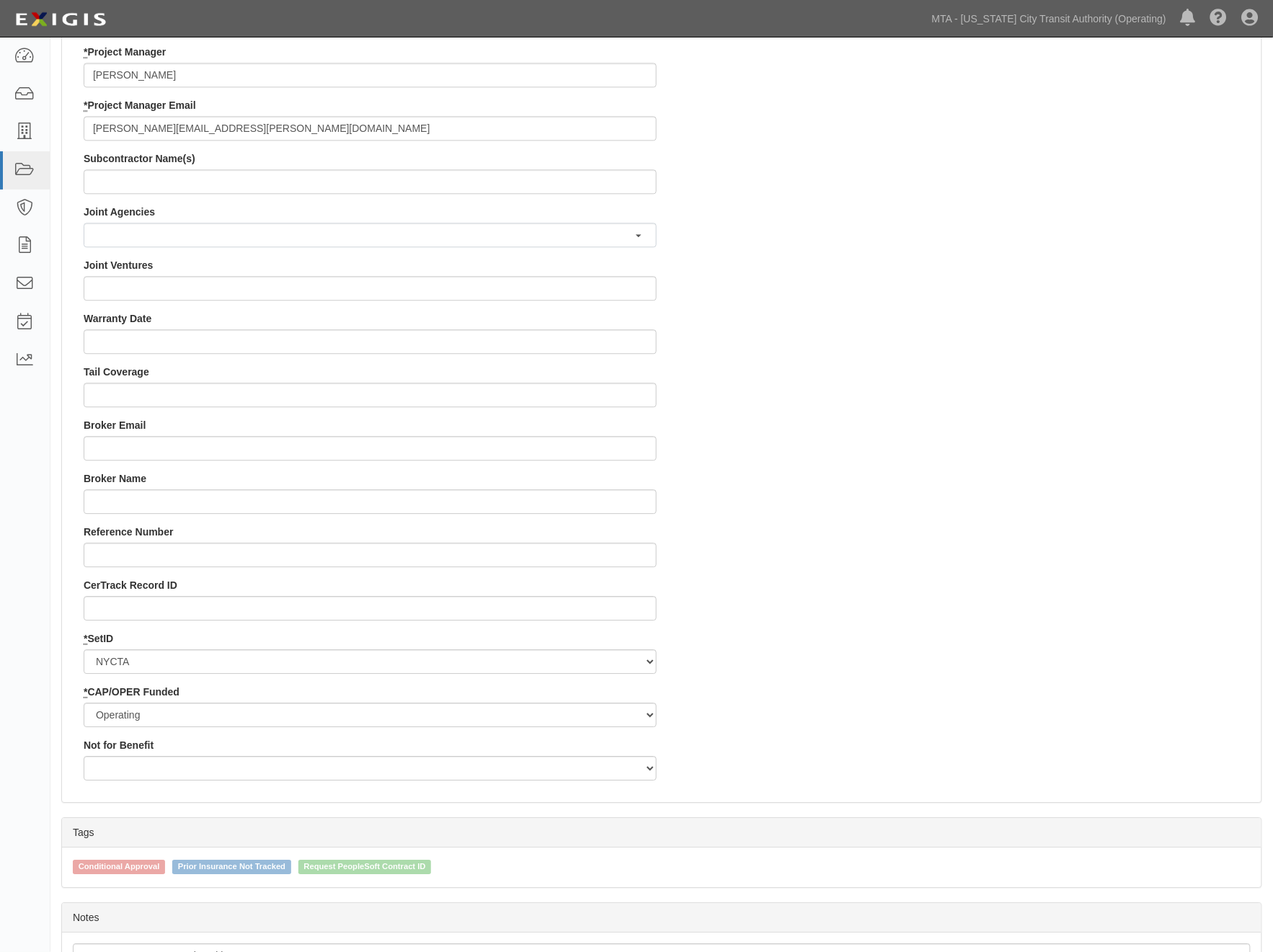
scroll to position [1217, 0]
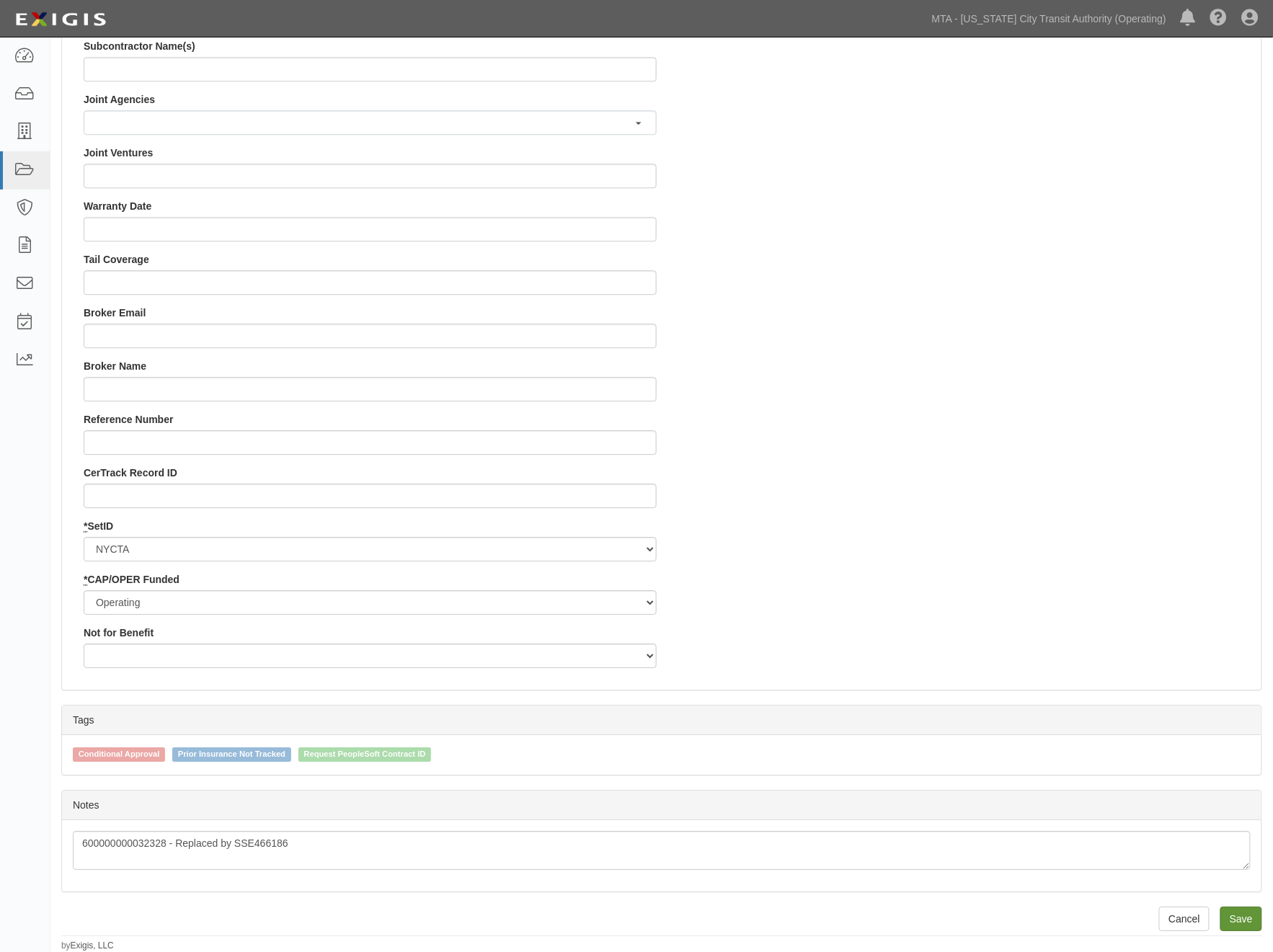
type input "600000000035801 Evaluation and/or Repair of R62 HIDAC Boards"
click at [1248, 916] on input "Save" at bounding box center [1242, 919] width 42 height 25
type input "234000.00"
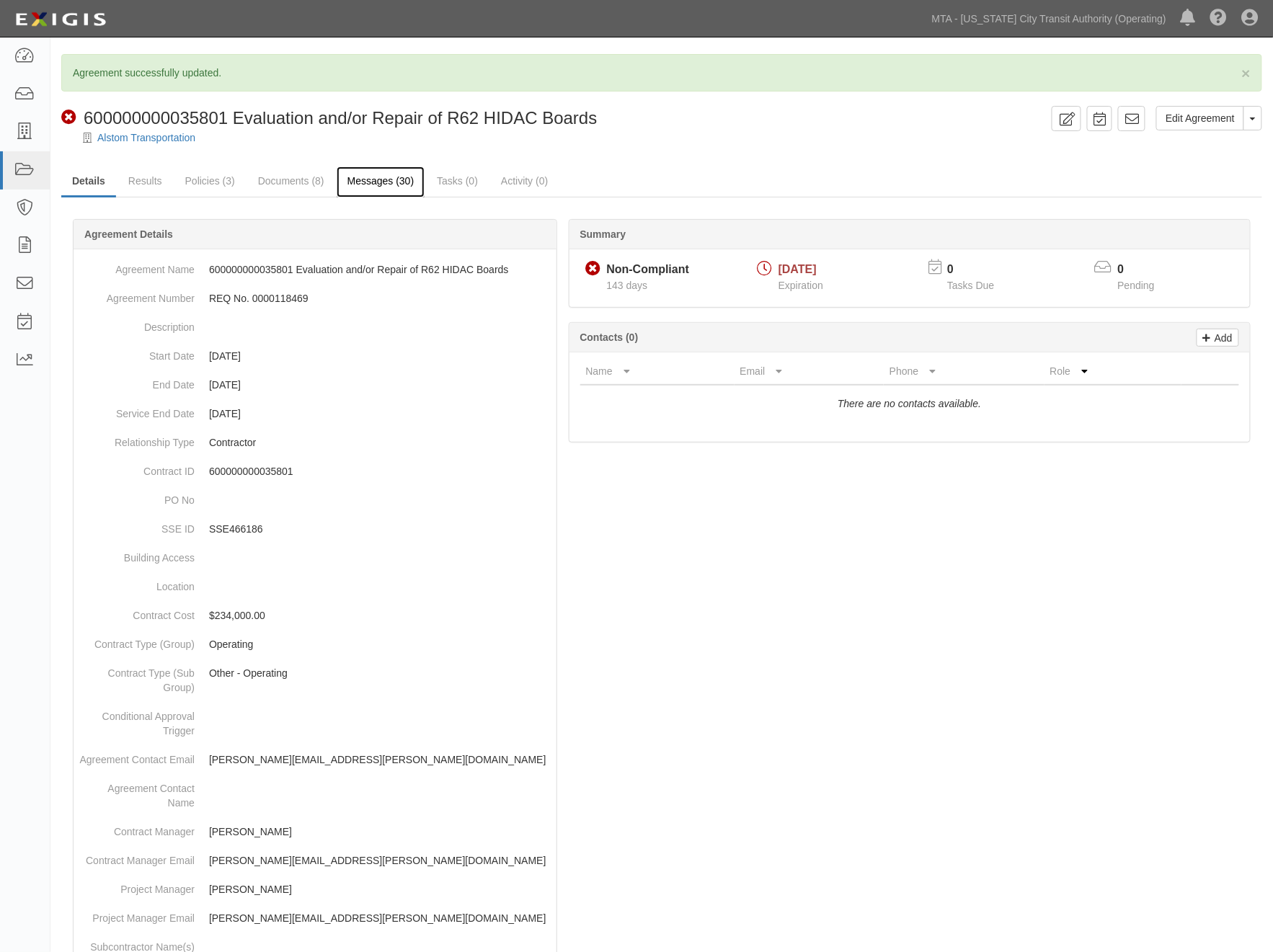
click at [379, 171] on link "Messages (30)" at bounding box center [381, 182] width 89 height 31
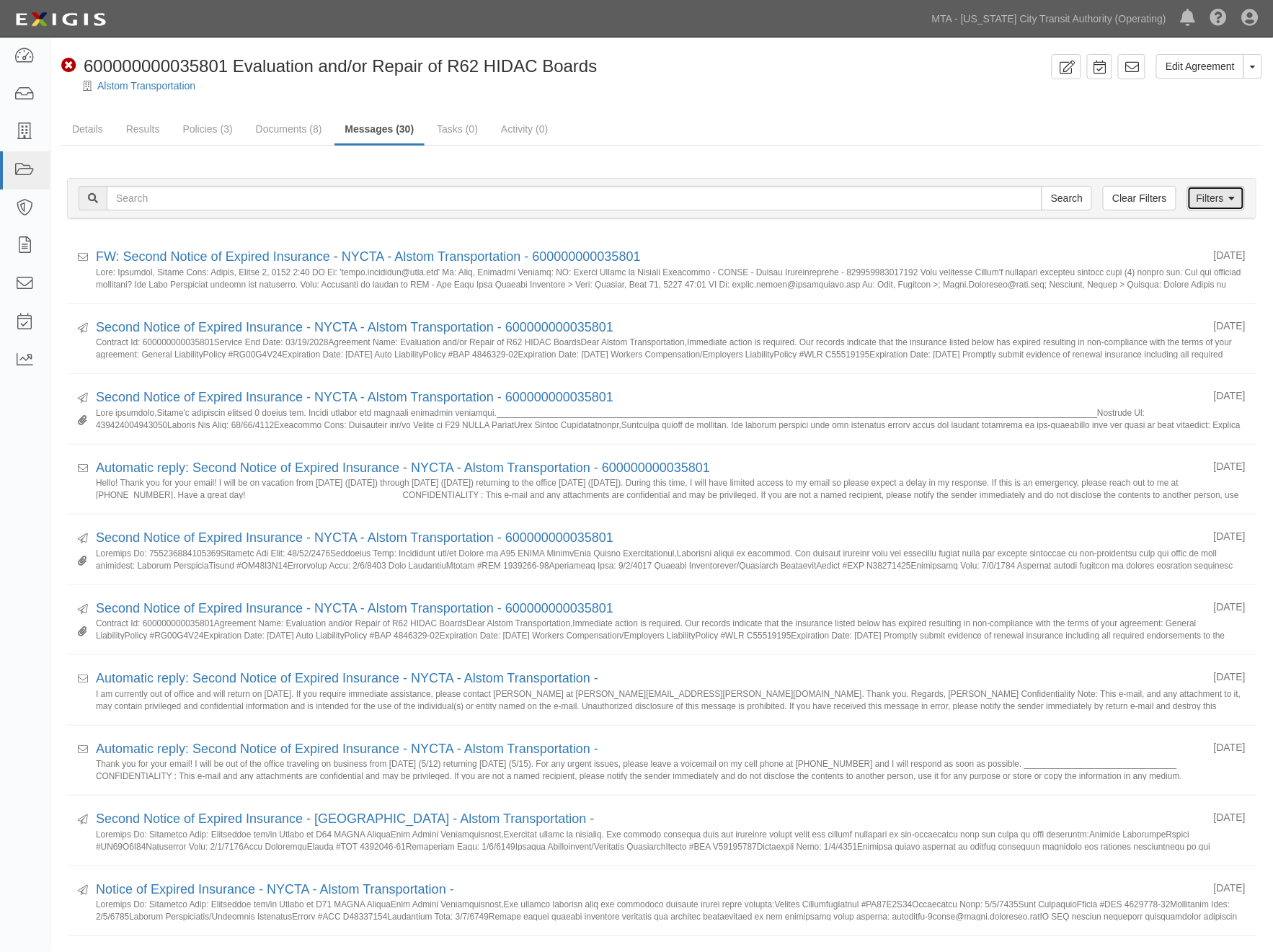
click at [1227, 203] on link "Filters" at bounding box center [1216, 198] width 57 height 25
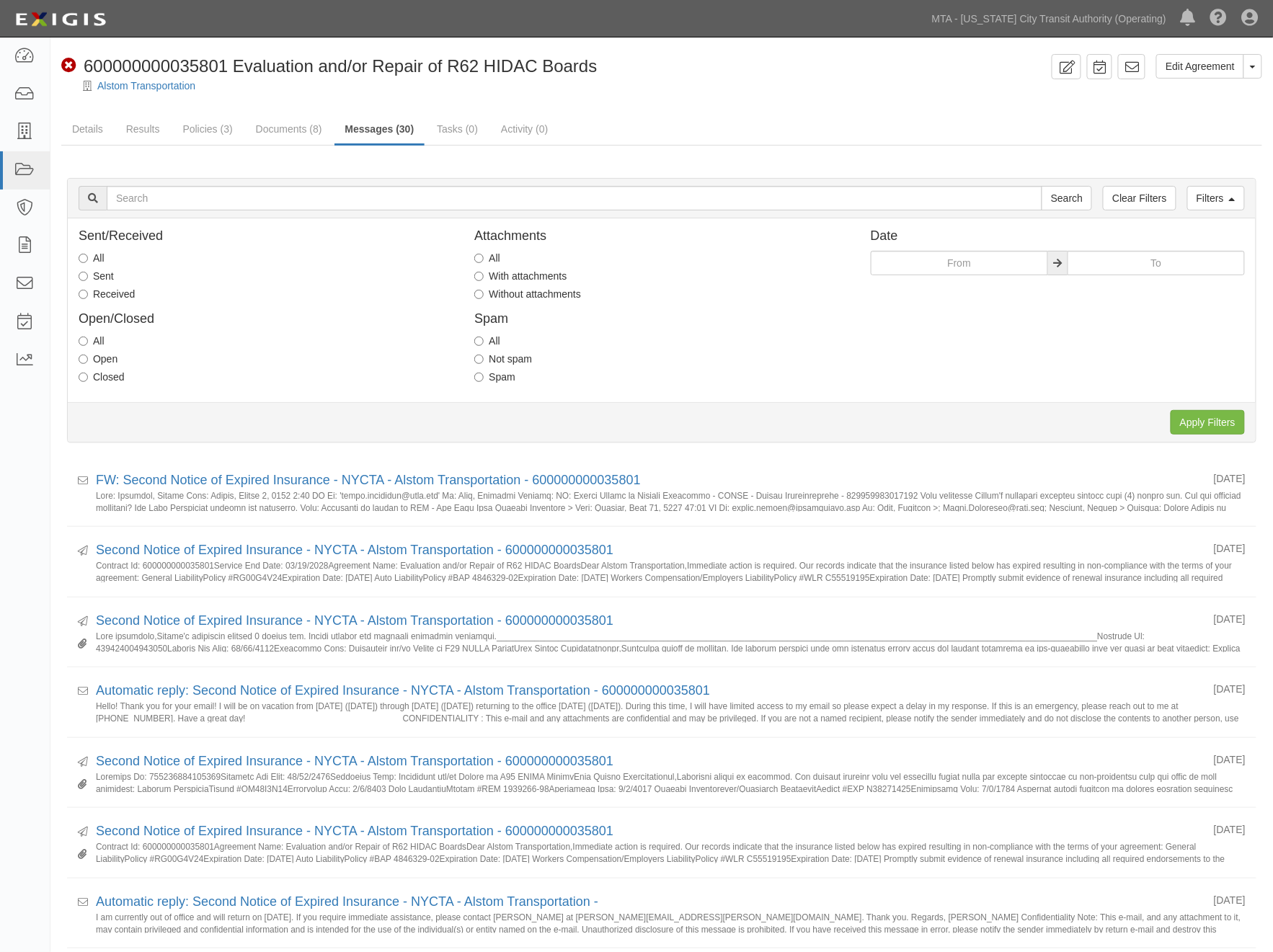
click at [115, 294] on label "Received" at bounding box center [106, 294] width 56 height 15
click at [88, 294] on input "Received" at bounding box center [83, 294] width 9 height 9
radio input "true"
click at [1176, 406] on div "Apply Filters Clear Filters" at bounding box center [662, 422] width 1188 height 40
click at [1221, 430] on input "Apply Filters" at bounding box center [1208, 423] width 74 height 25
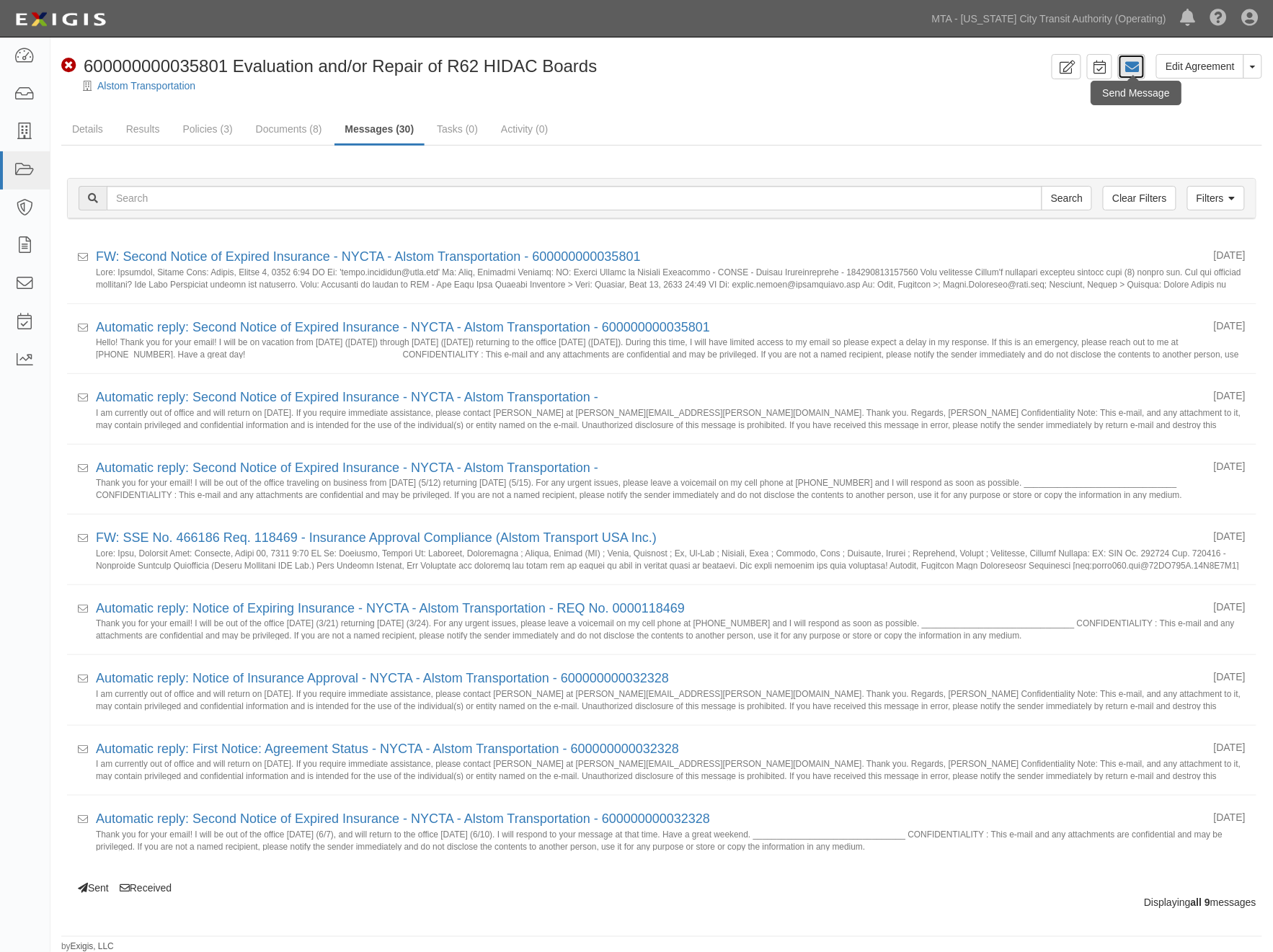
click at [1137, 67] on icon at bounding box center [1132, 67] width 15 height 15
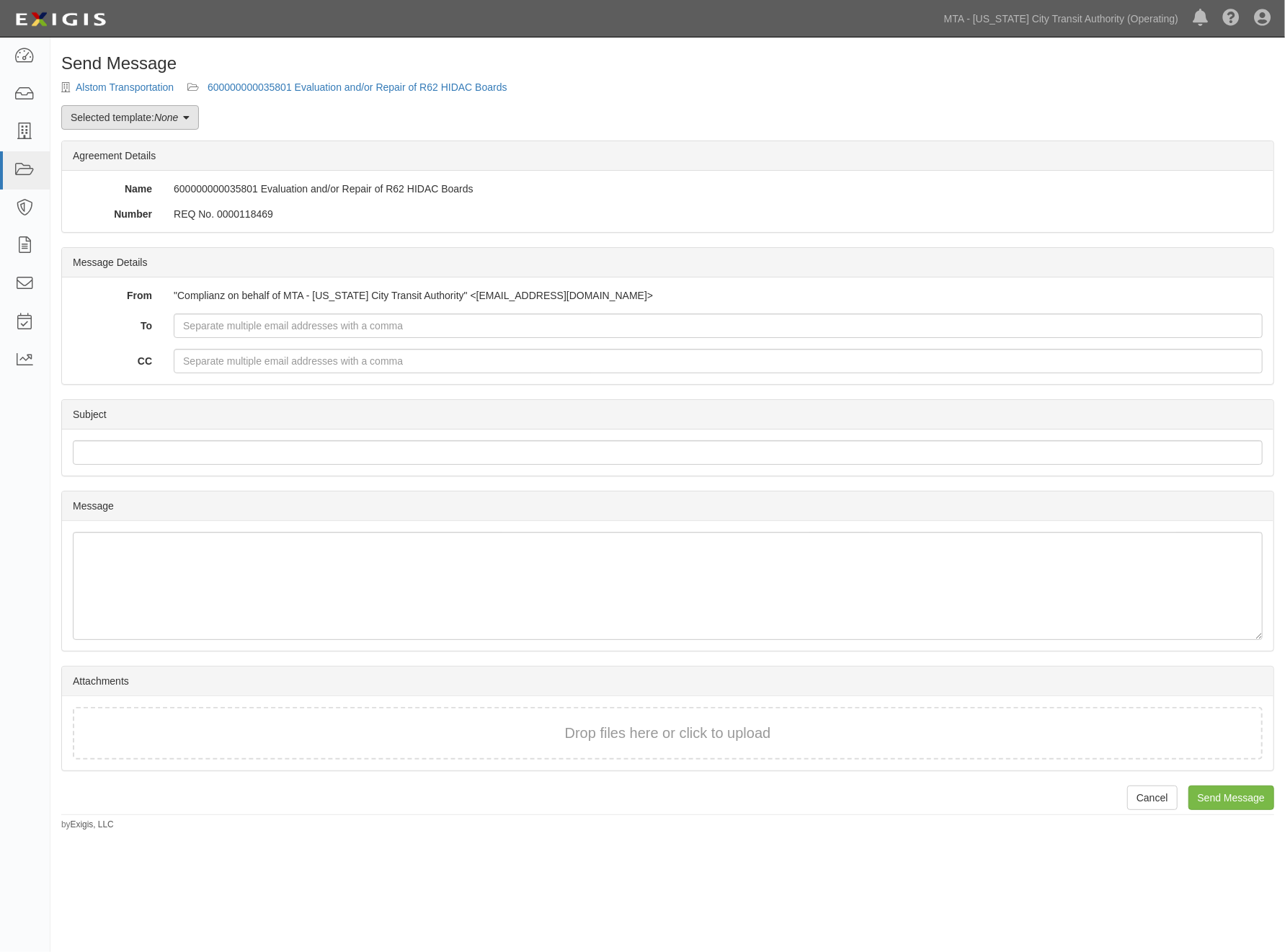
click at [176, 117] on em "None" at bounding box center [166, 118] width 24 height 12
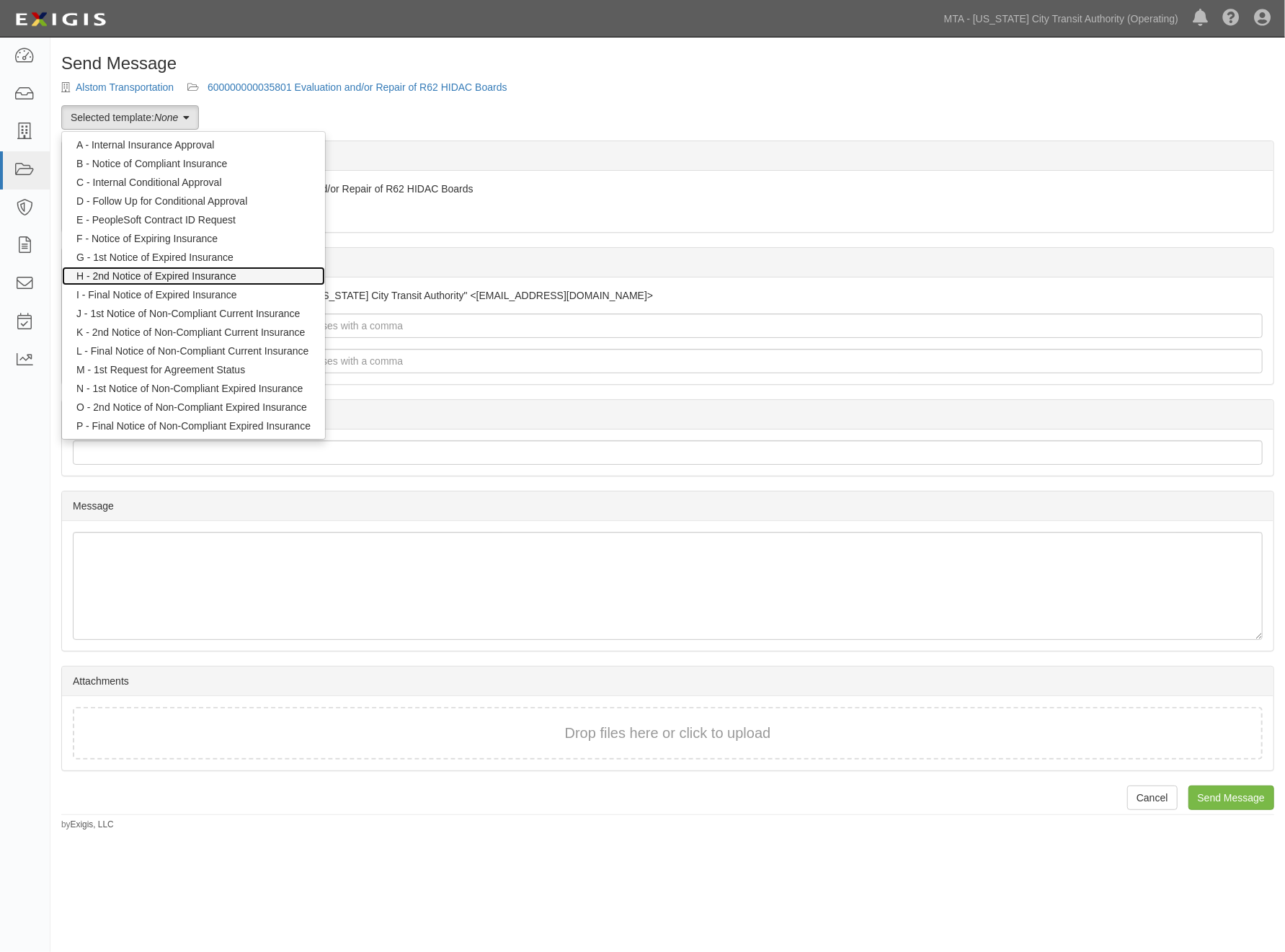
click at [174, 277] on link "H - 2nd Notice of Expired Insurance" at bounding box center [193, 276] width 263 height 19
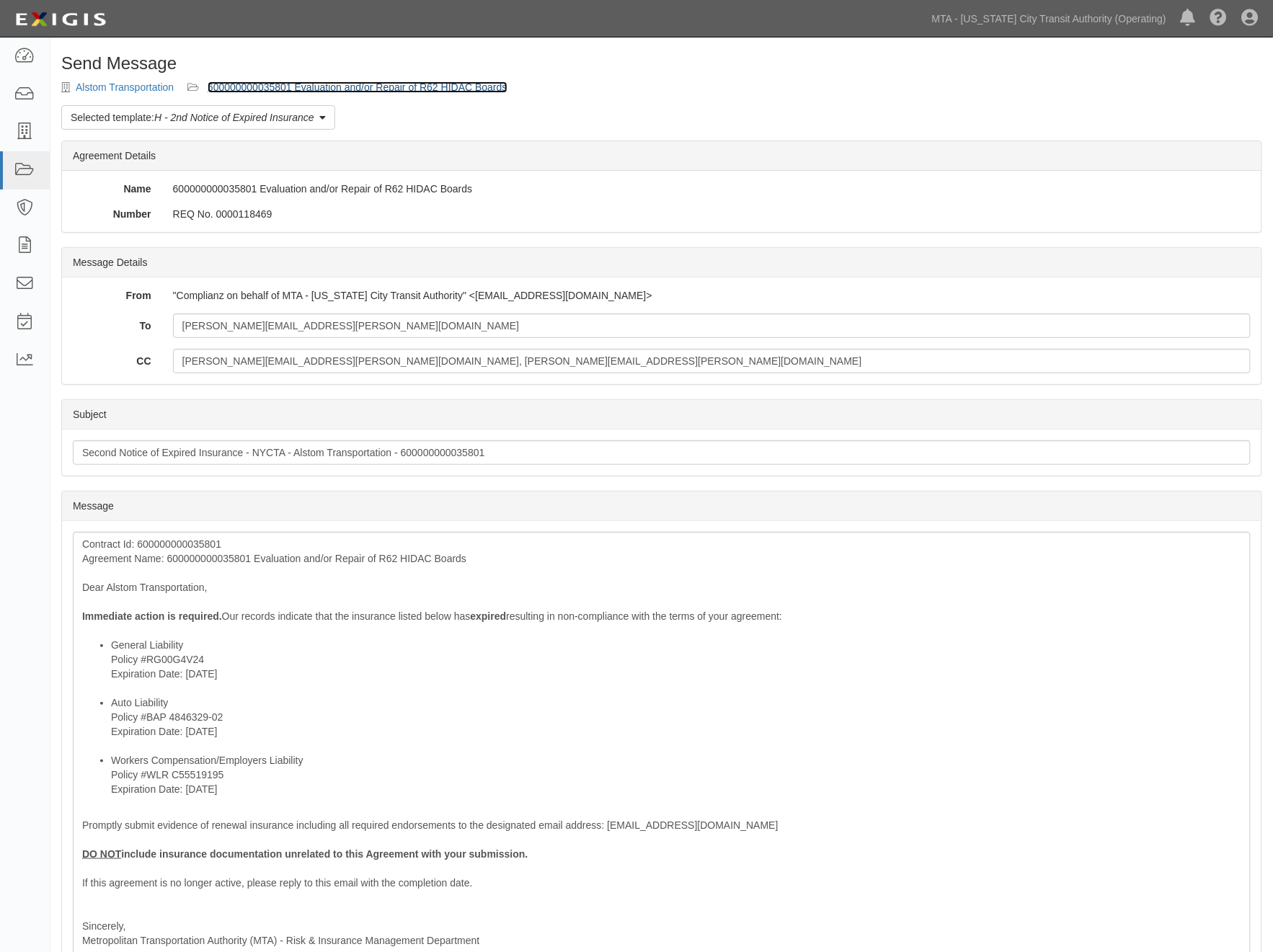
click at [284, 86] on link "600000000035801 Evaluation and/or Repair of R62 HIDAC Boards" at bounding box center [357, 87] width 300 height 12
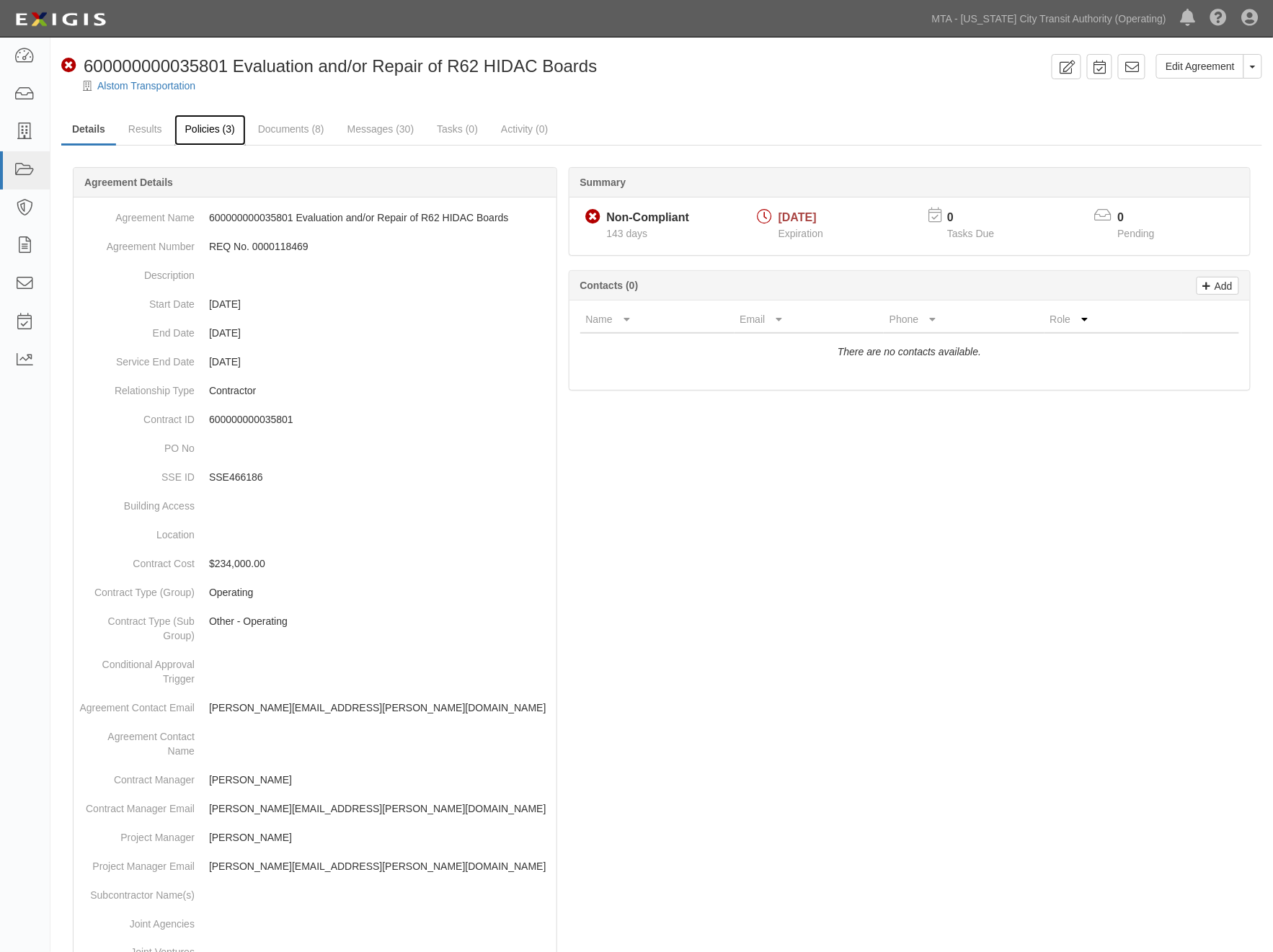
click at [208, 125] on link "Policies (3)" at bounding box center [210, 130] width 71 height 31
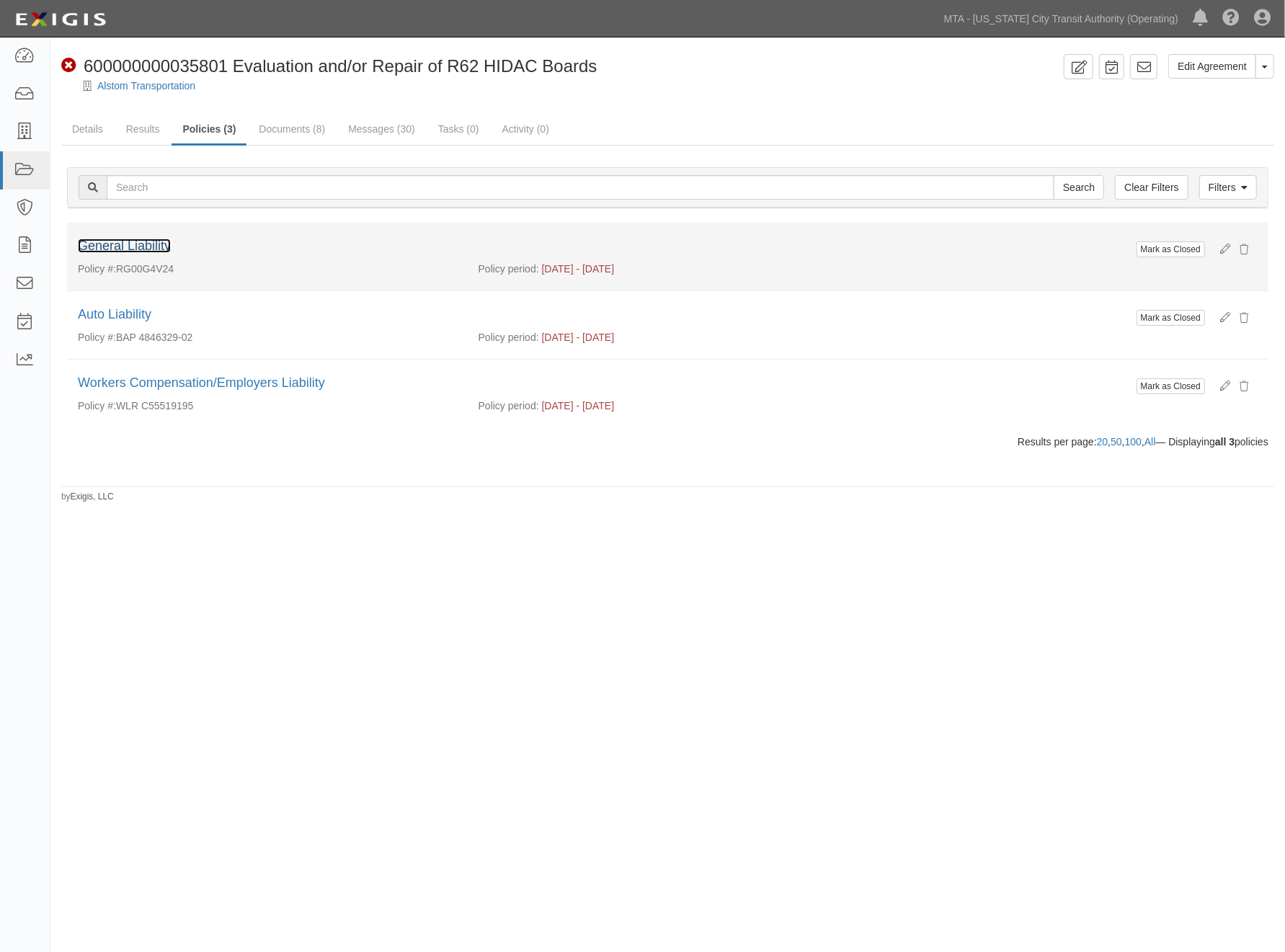
click at [127, 243] on link "General Liability" at bounding box center [124, 246] width 93 height 15
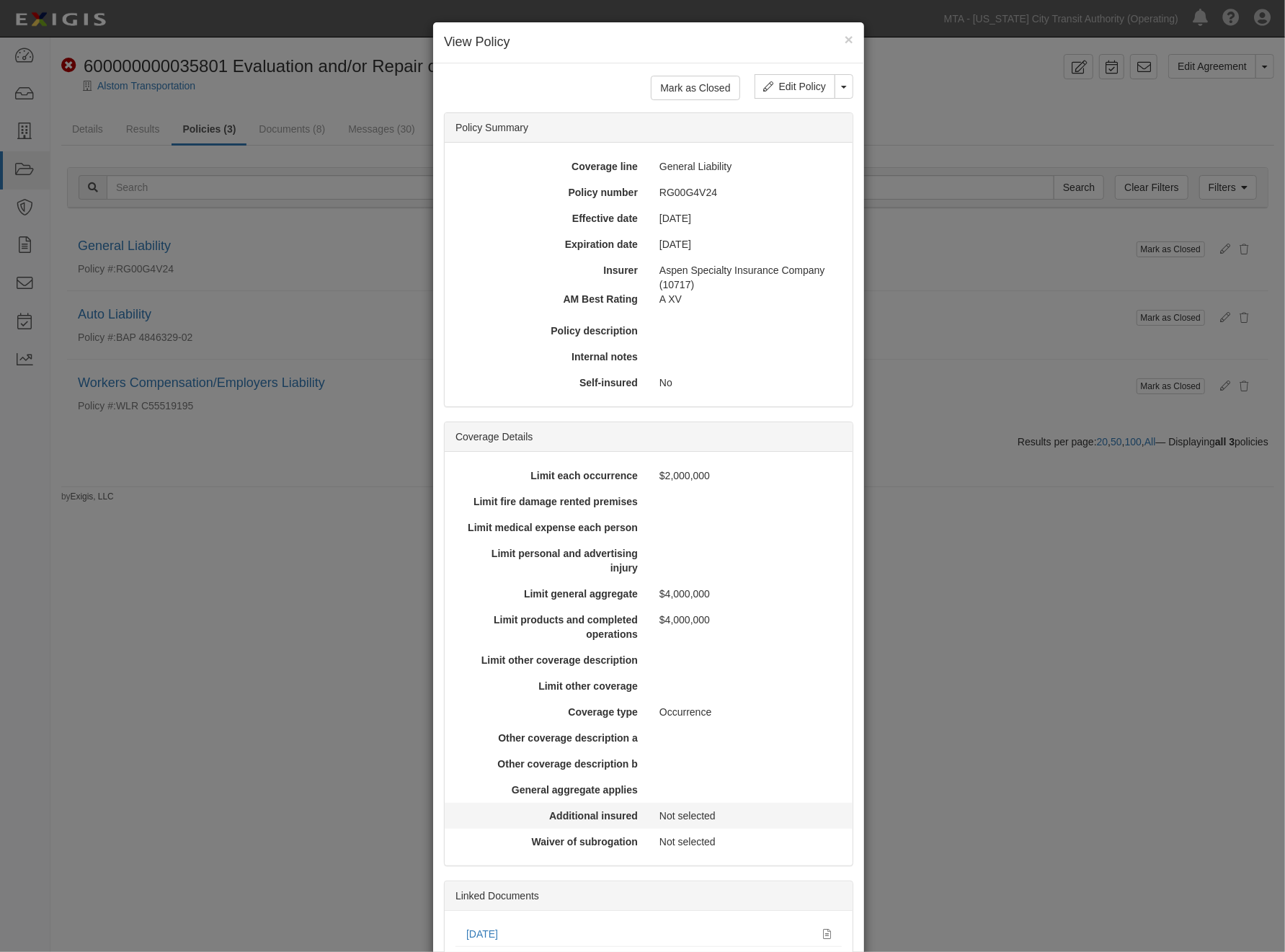
scroll to position [158, 0]
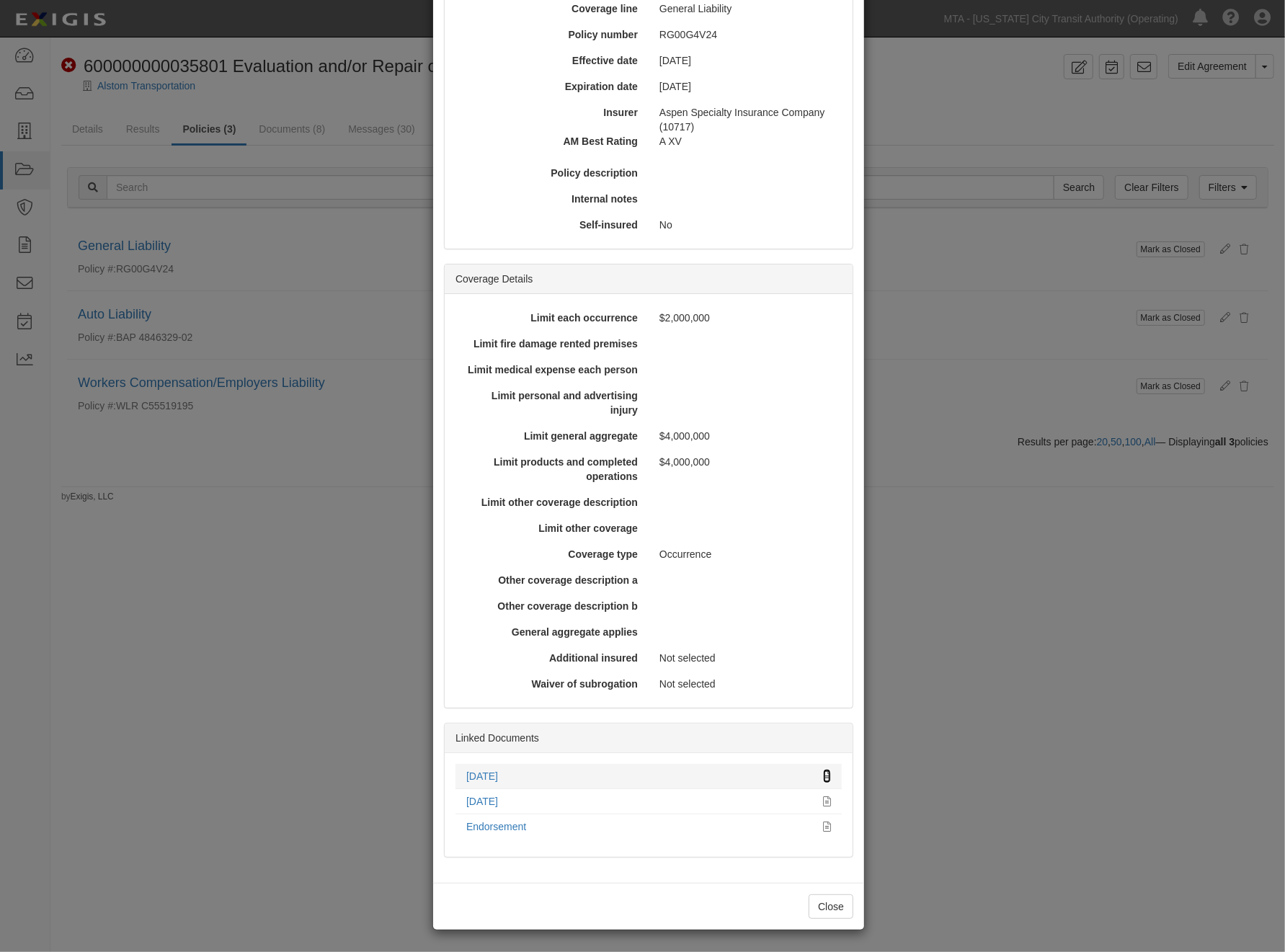
click at [823, 774] on icon at bounding box center [827, 777] width 8 height 10
click at [1019, 717] on div "× View Policy Mark as Closed Edit Policy Toggle Dropdown Delete Policy Policy S…" at bounding box center [642, 476] width 1285 height 952
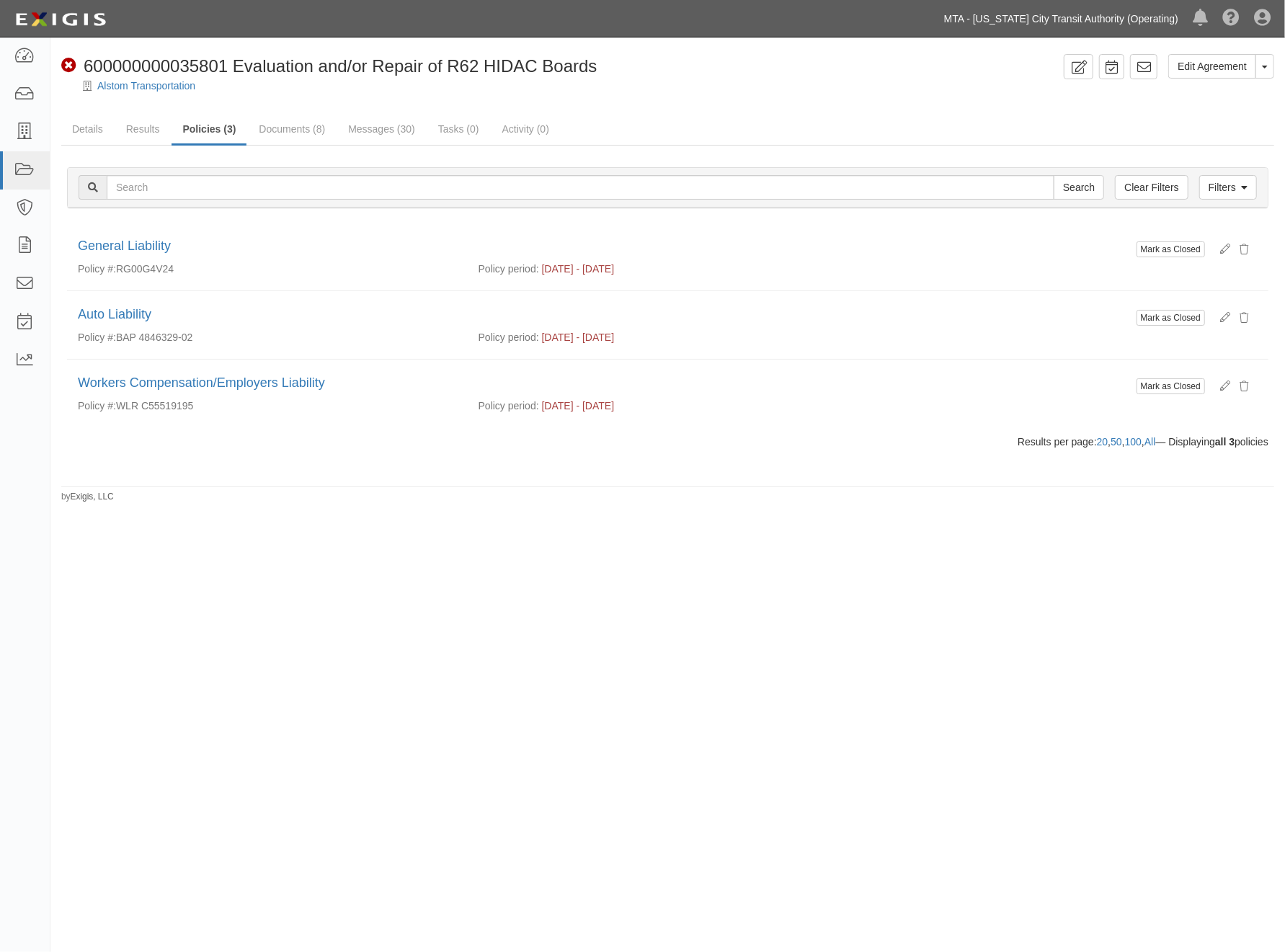
click at [1054, 15] on link "MTA - [US_STATE] City Transit Authority (Operating)" at bounding box center [1061, 19] width 248 height 29
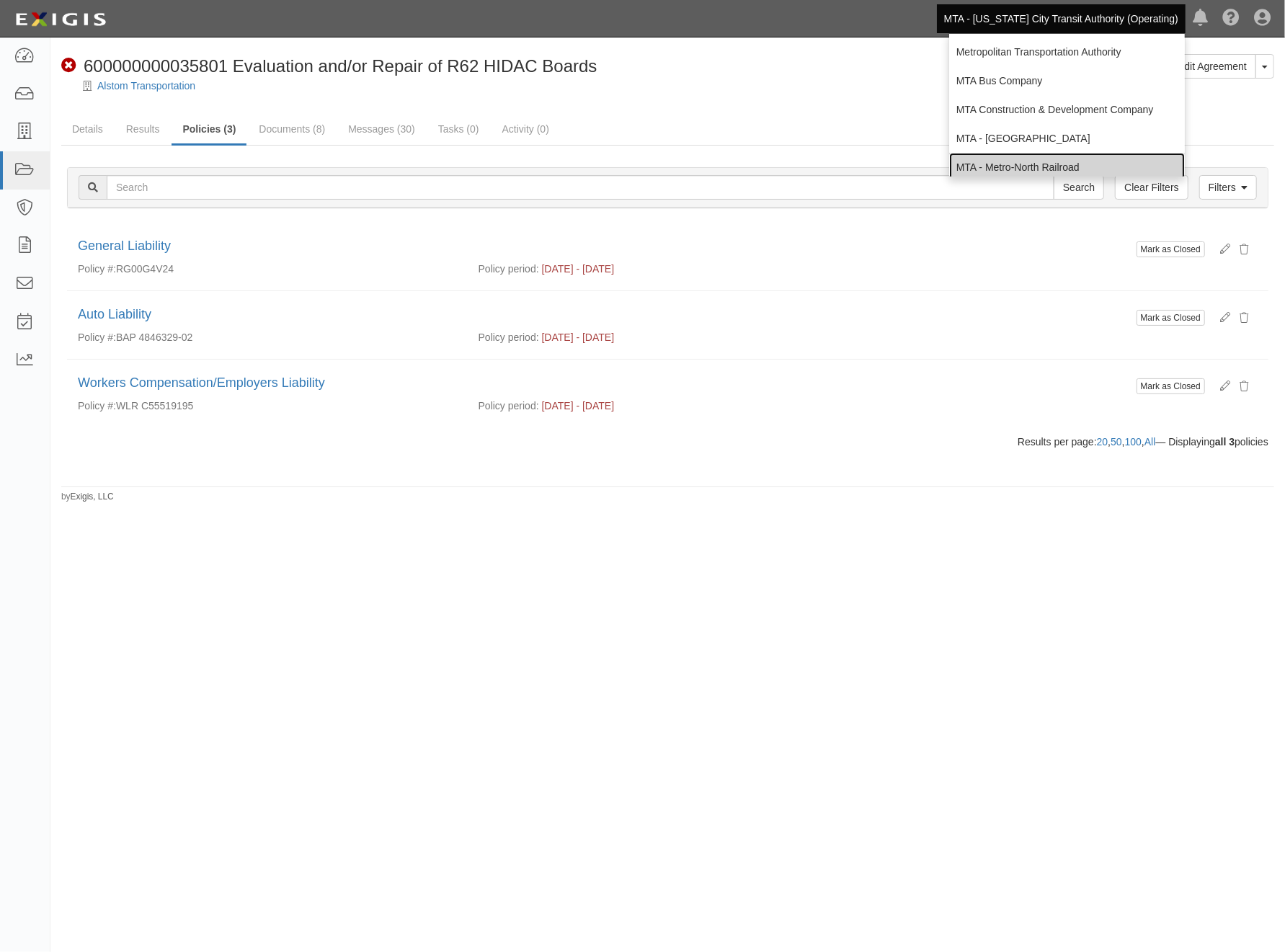
click at [1032, 160] on link "MTA - Metro-North Railroad" at bounding box center [1066, 167] width 236 height 29
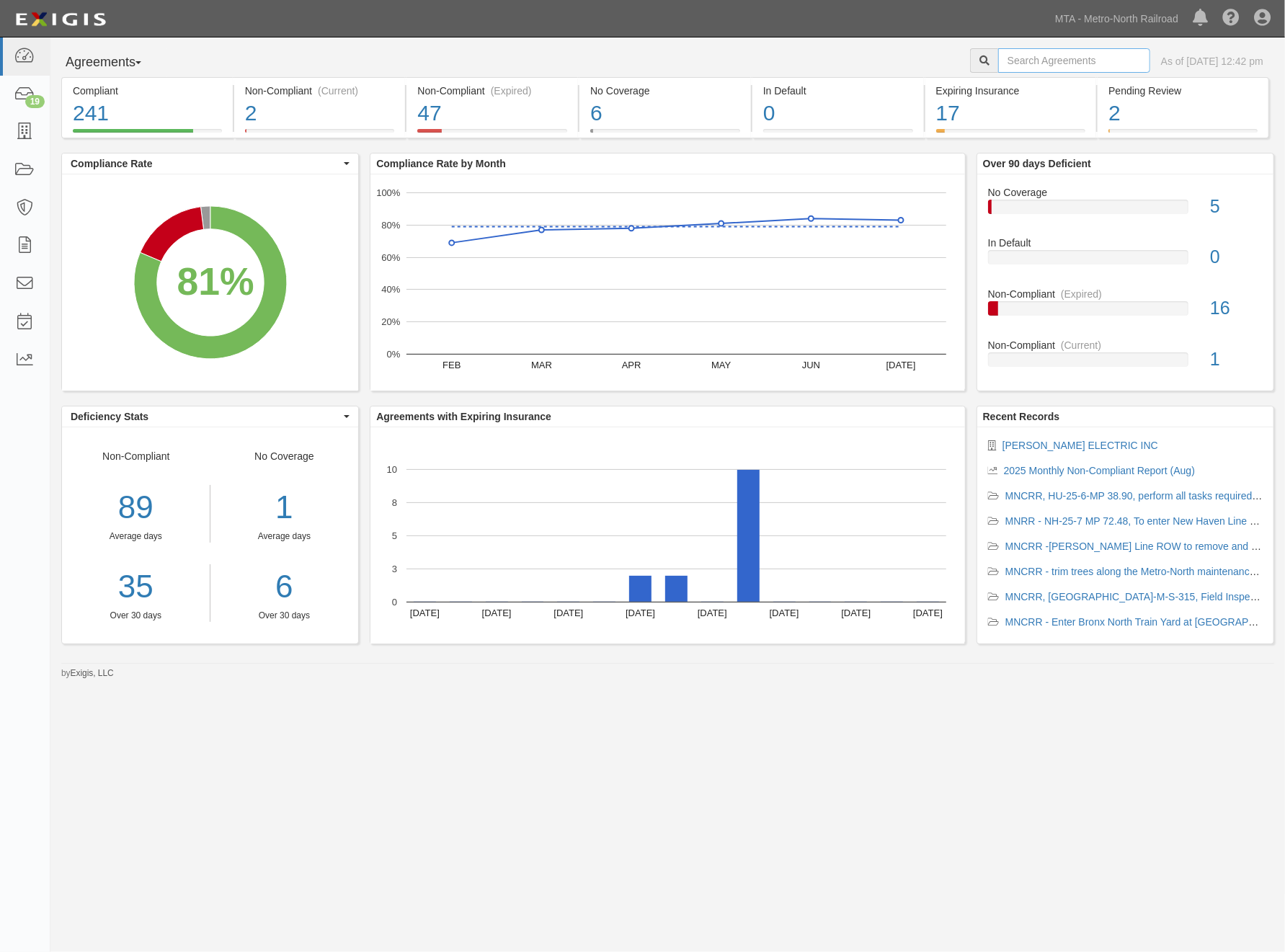
click at [1037, 68] on input "text" at bounding box center [1074, 61] width 152 height 25
type input "alstom"
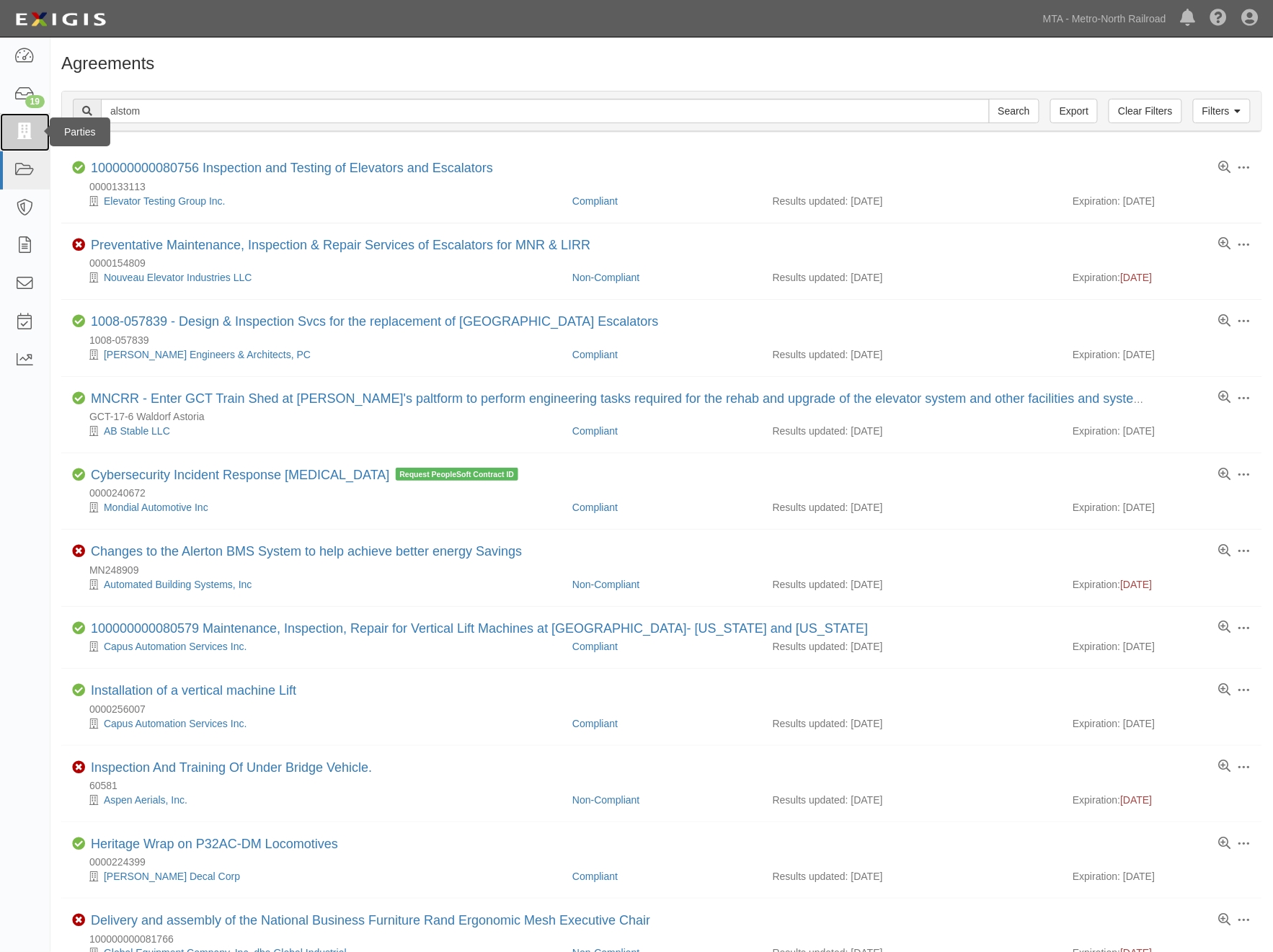
click at [24, 131] on icon at bounding box center [25, 132] width 20 height 17
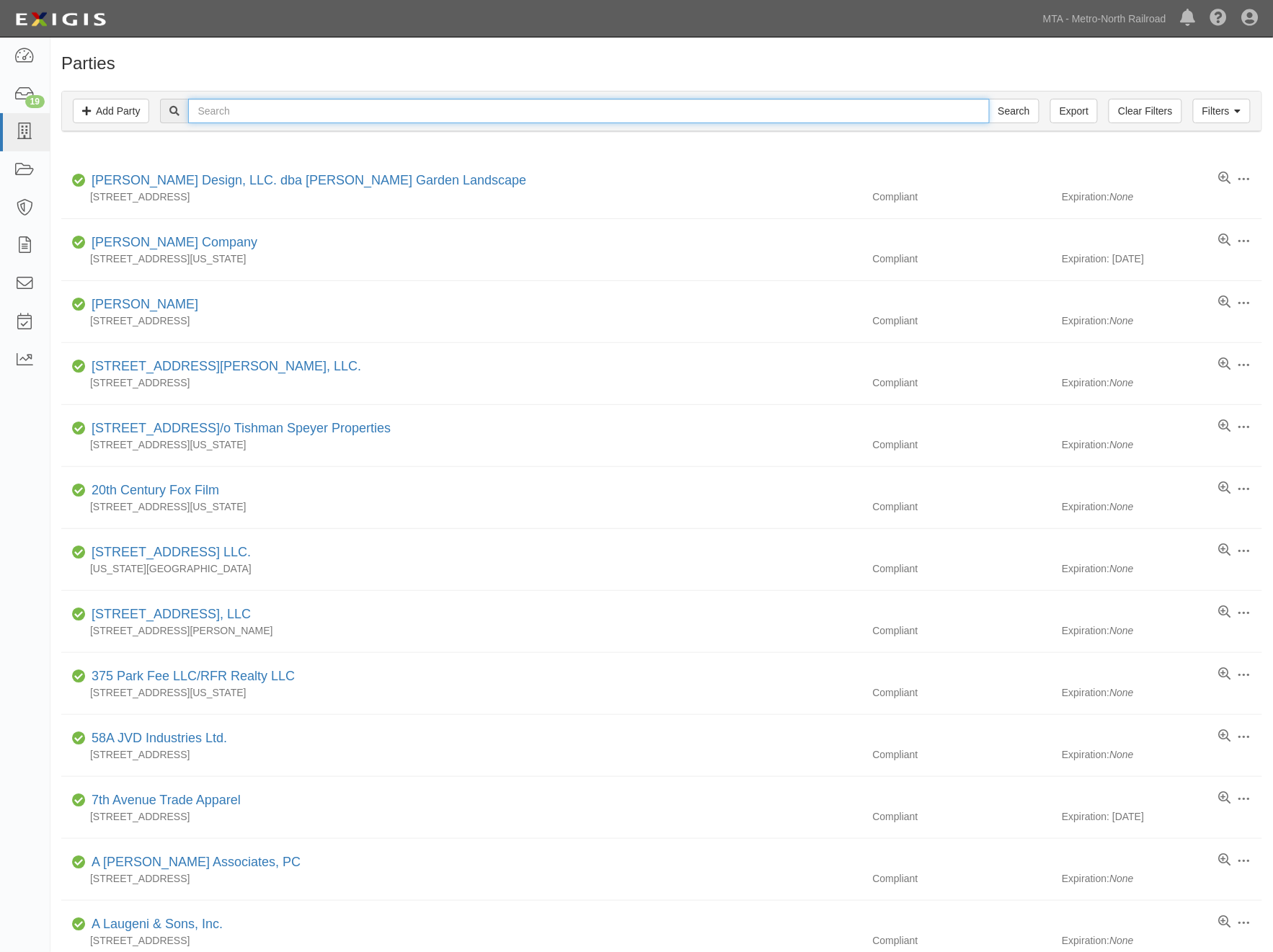
click at [267, 110] on input "text" at bounding box center [588, 111] width 801 height 25
type input "alstom"
click at [989, 99] on input "Search" at bounding box center [1014, 111] width 50 height 25
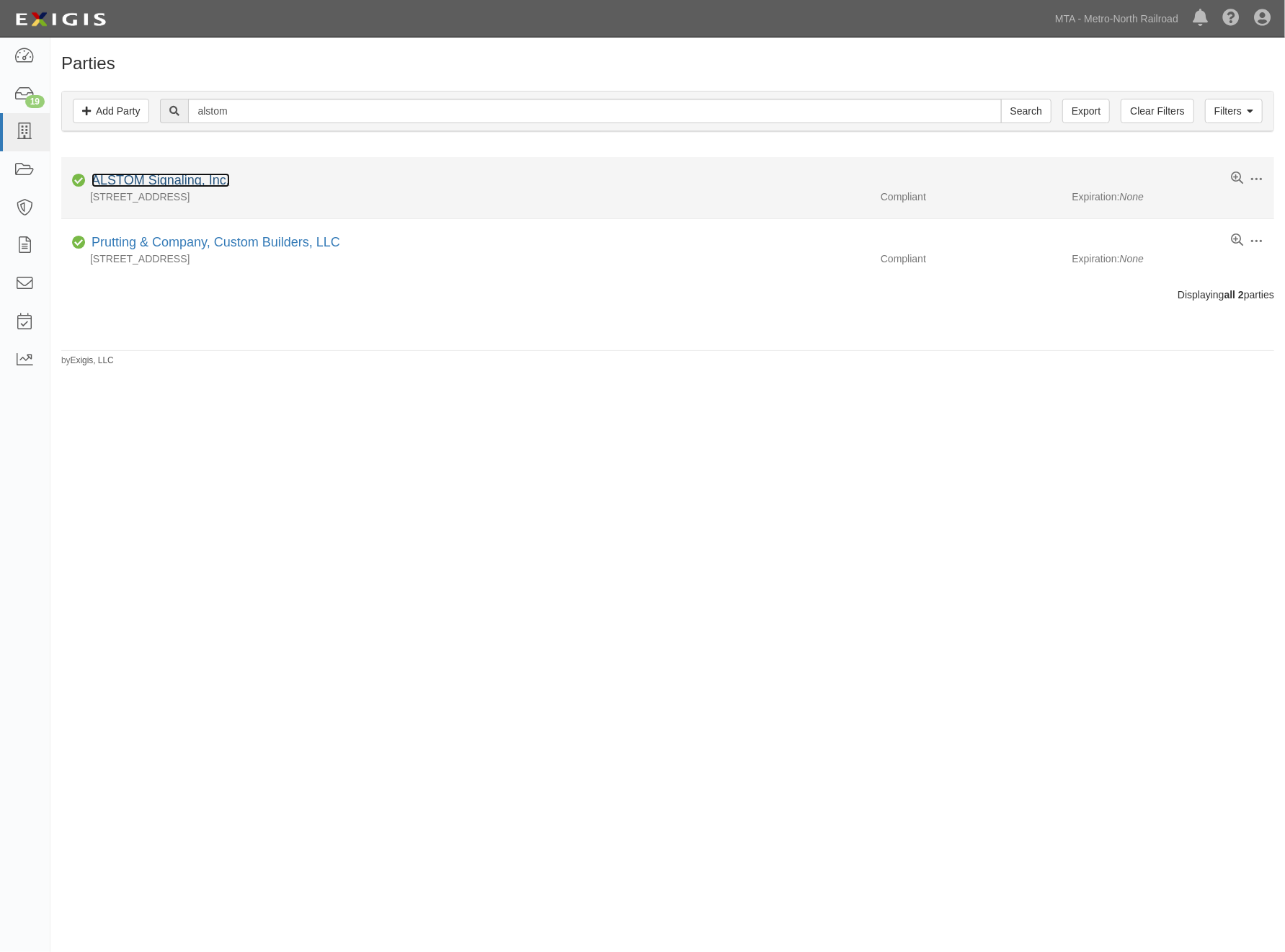
click at [167, 184] on link "ALSTOM Signaling, Inc." at bounding box center [160, 180] width 139 height 15
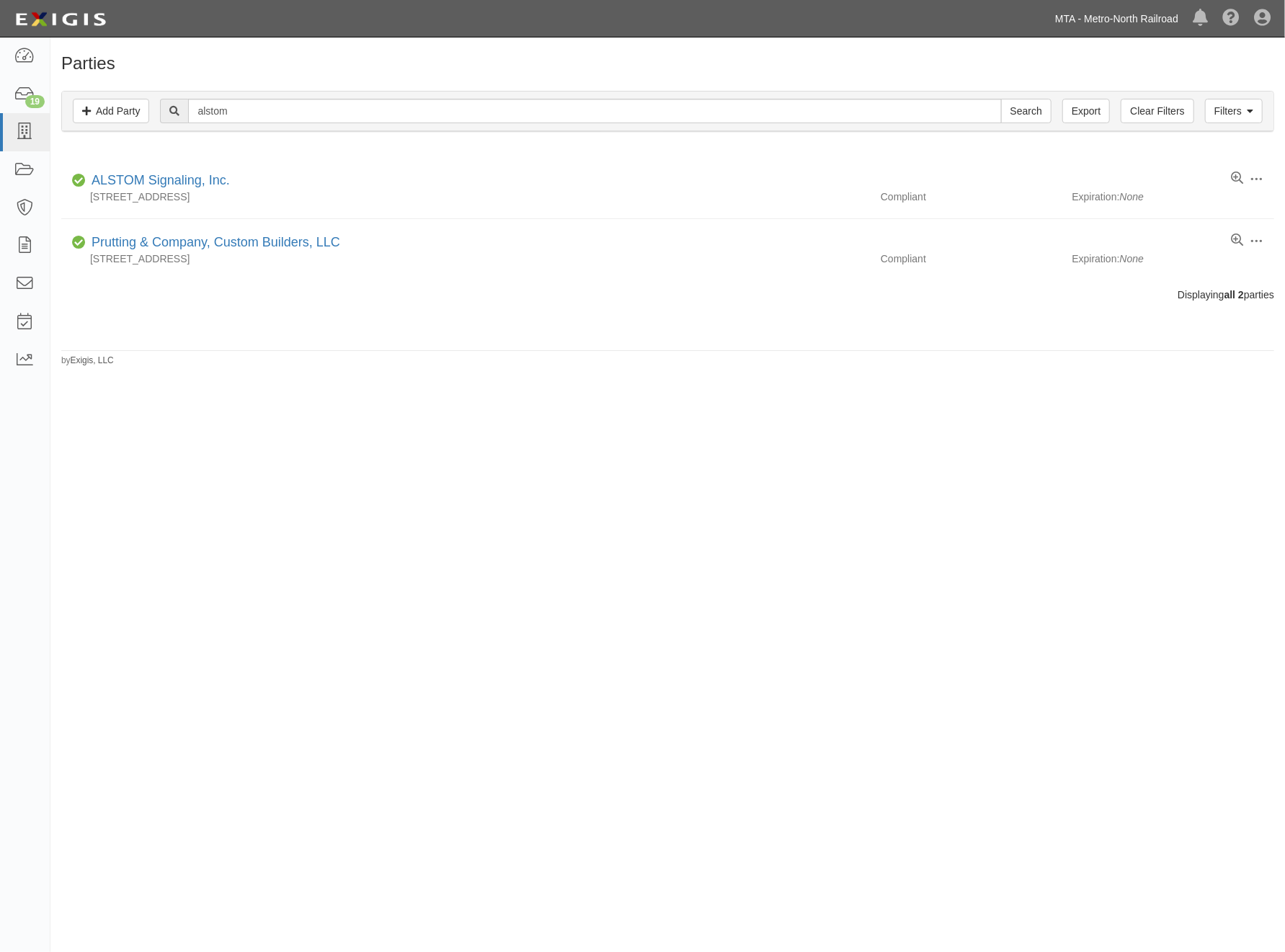
click at [1119, 15] on link "MTA - Metro-North Railroad" at bounding box center [1117, 19] width 138 height 29
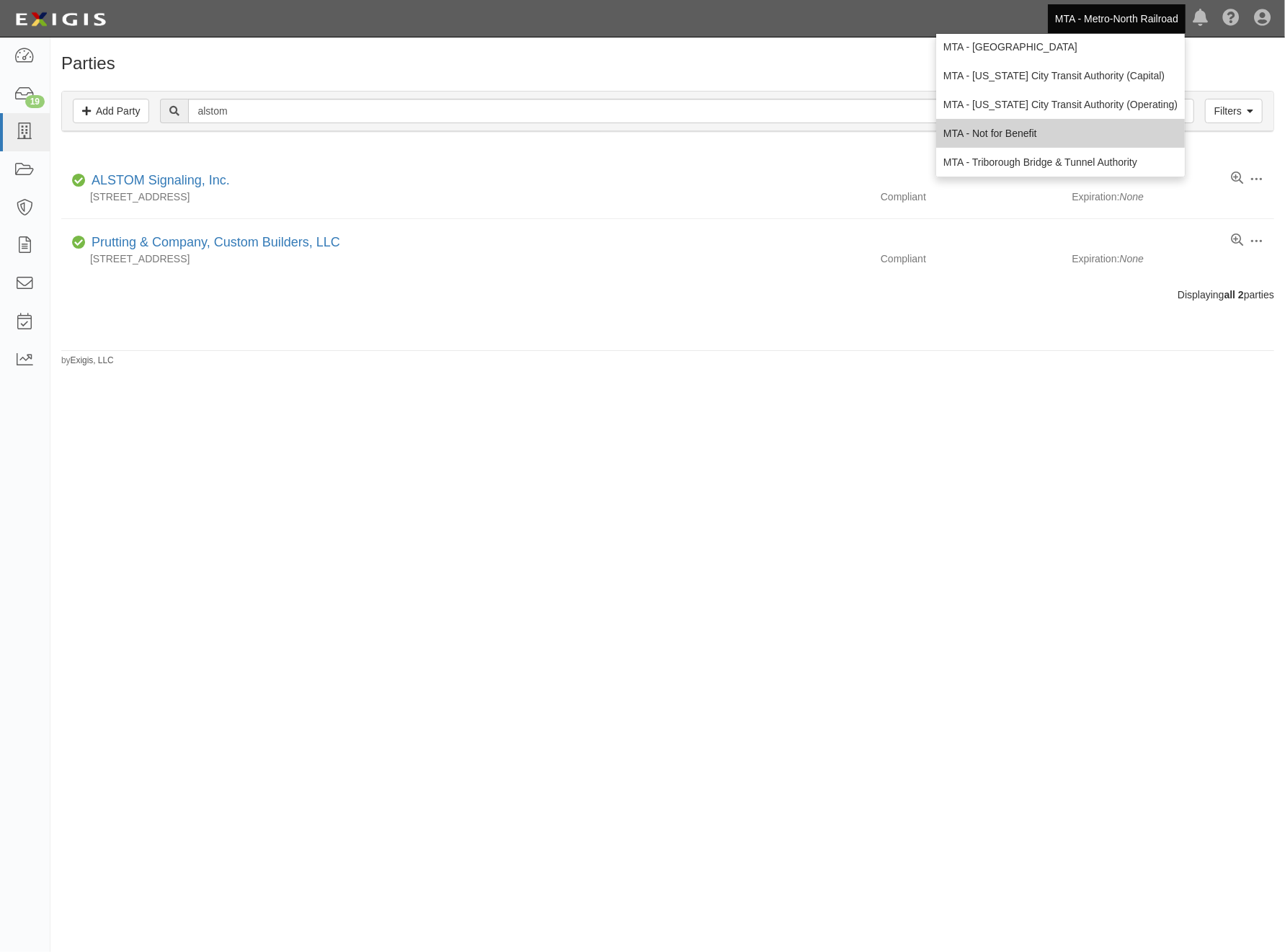
scroll to position [95, 0]
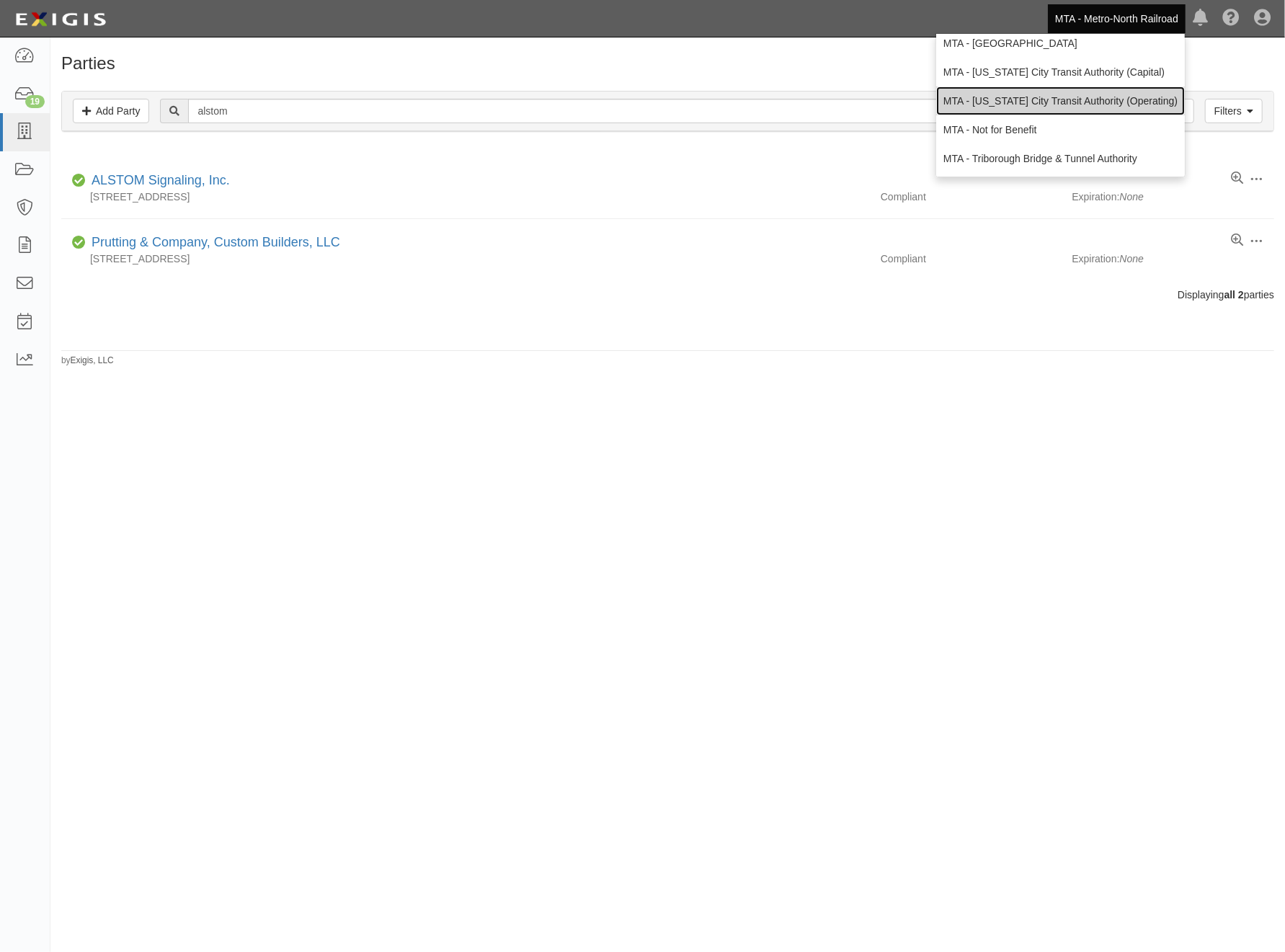
click at [1083, 99] on link "MTA - [US_STATE] City Transit Authority (Operating)" at bounding box center [1060, 101] width 248 height 29
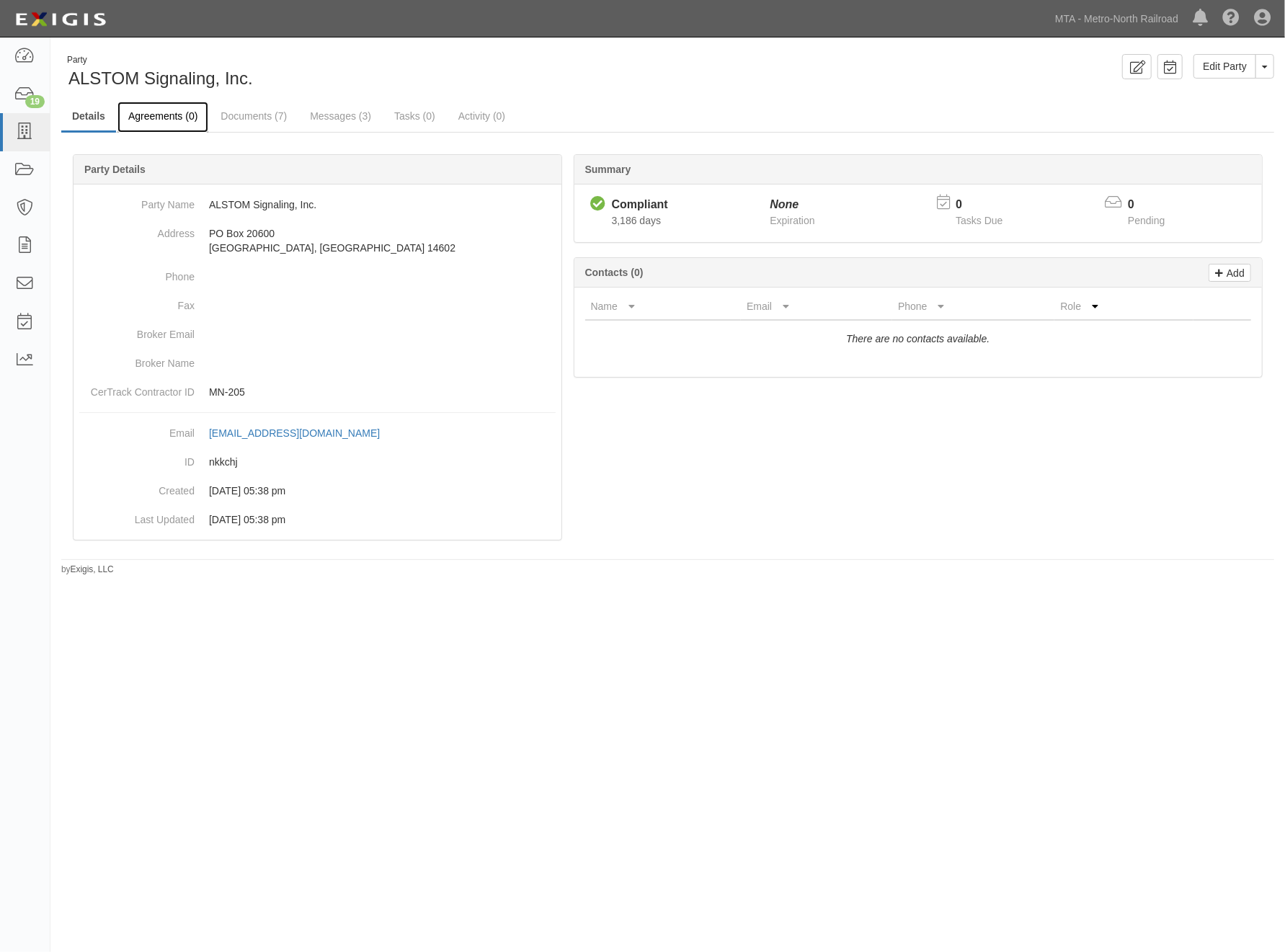
click at [164, 113] on link "Agreements (0)" at bounding box center [163, 117] width 91 height 31
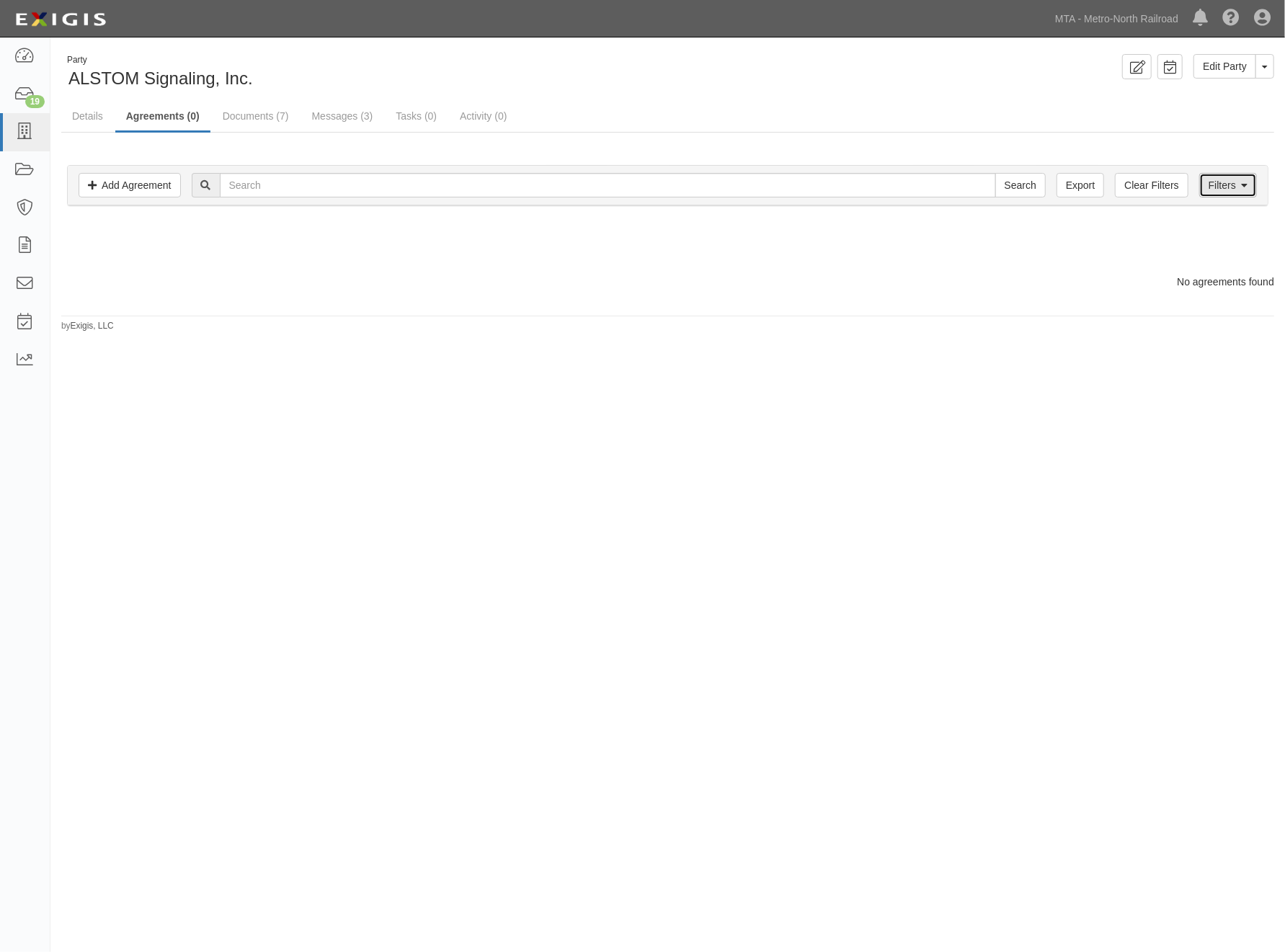
click at [1223, 188] on link "Filters" at bounding box center [1228, 185] width 57 height 25
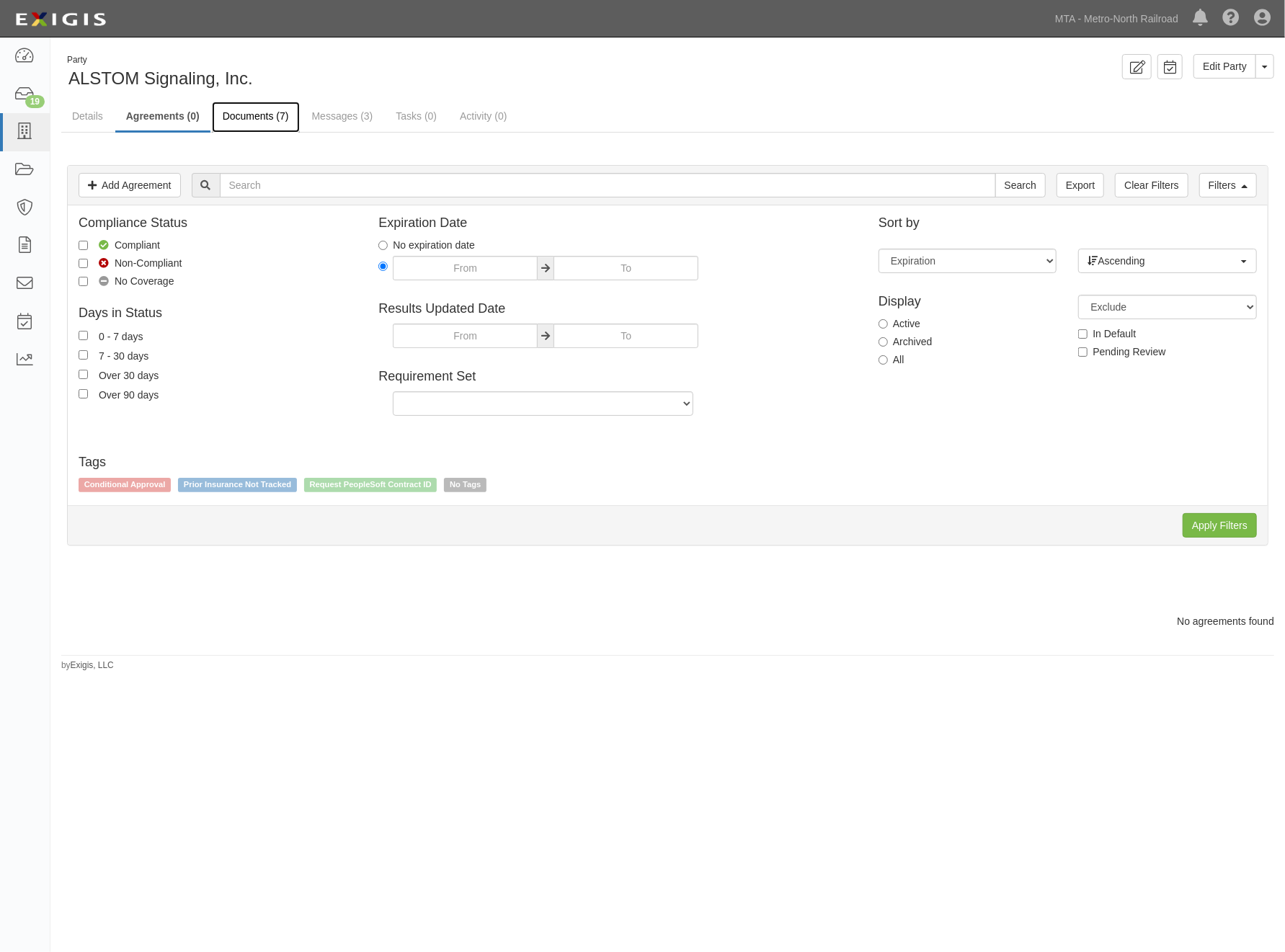
click at [239, 118] on link "Documents (7)" at bounding box center [256, 117] width 88 height 31
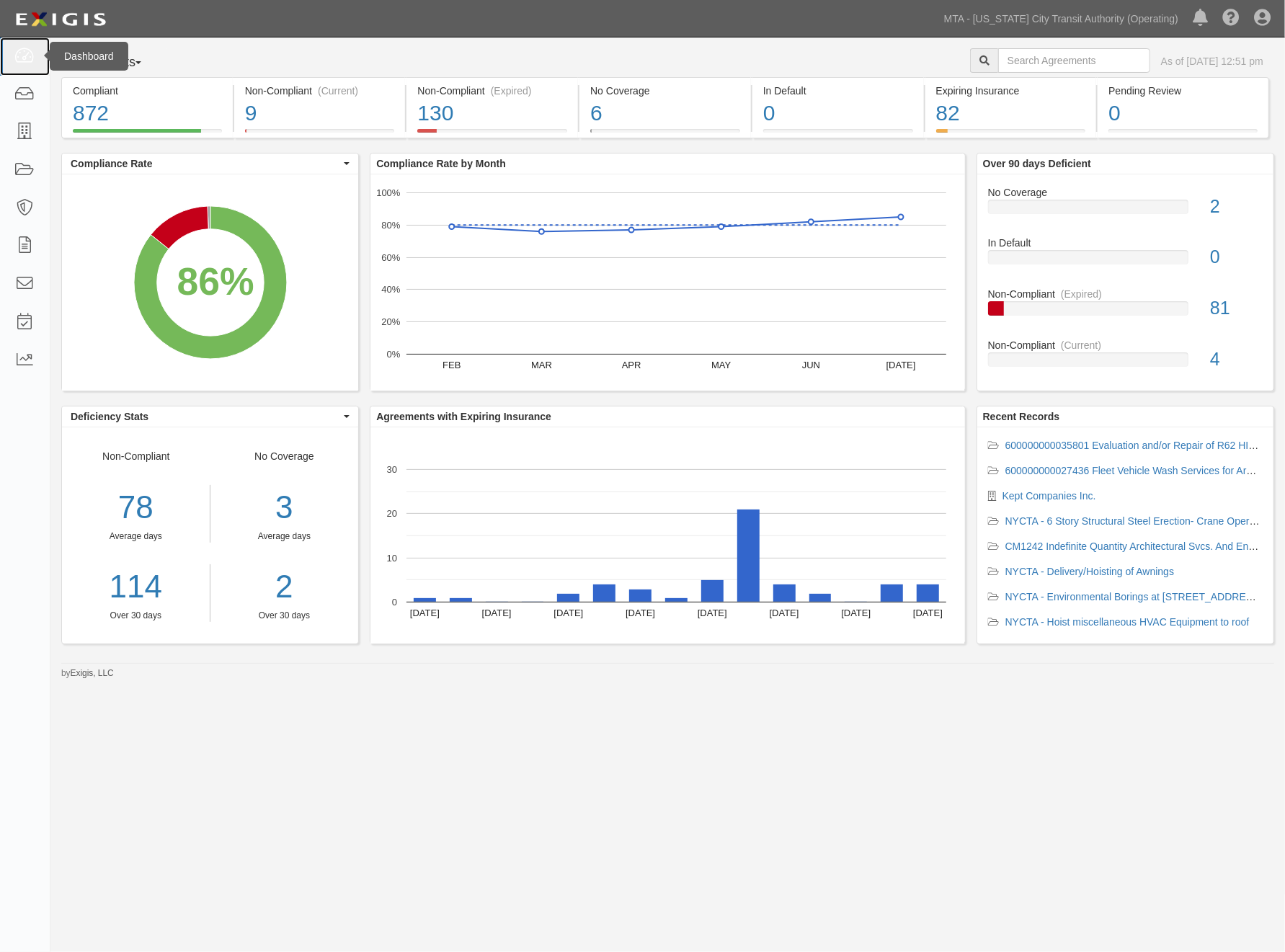
click at [27, 58] on icon at bounding box center [25, 57] width 20 height 17
click at [881, 891] on div "Agreements Parties Agreements Coverages As of Aug 22, 2025 12:51 pm Compliant 8…" at bounding box center [642, 466] width 1285 height 857
click at [1041, 60] on input "text" at bounding box center [1074, 61] width 152 height 25
type input "aventura"
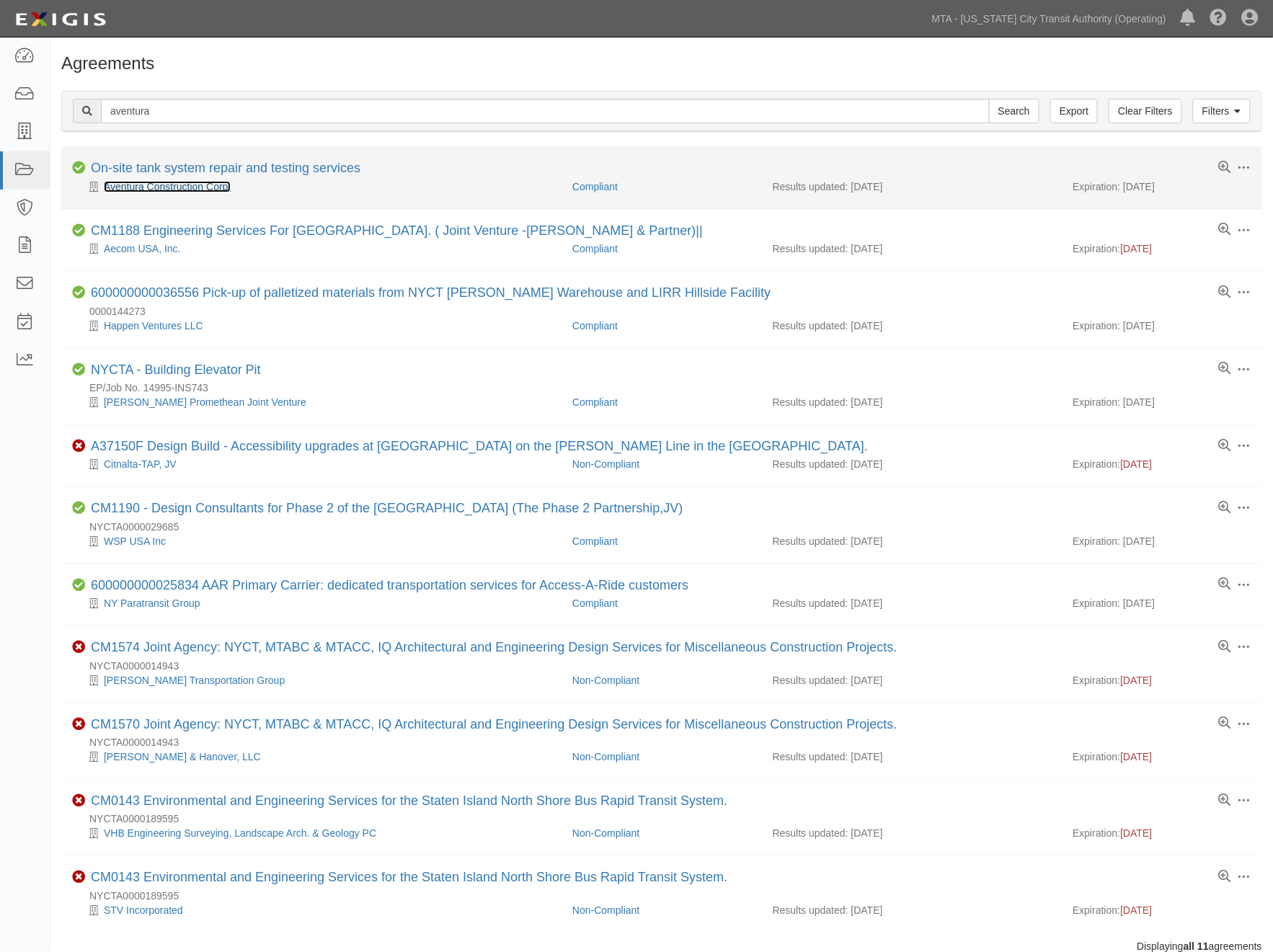
click at [195, 183] on link "Aventura Construction Corp." at bounding box center [167, 187] width 127 height 12
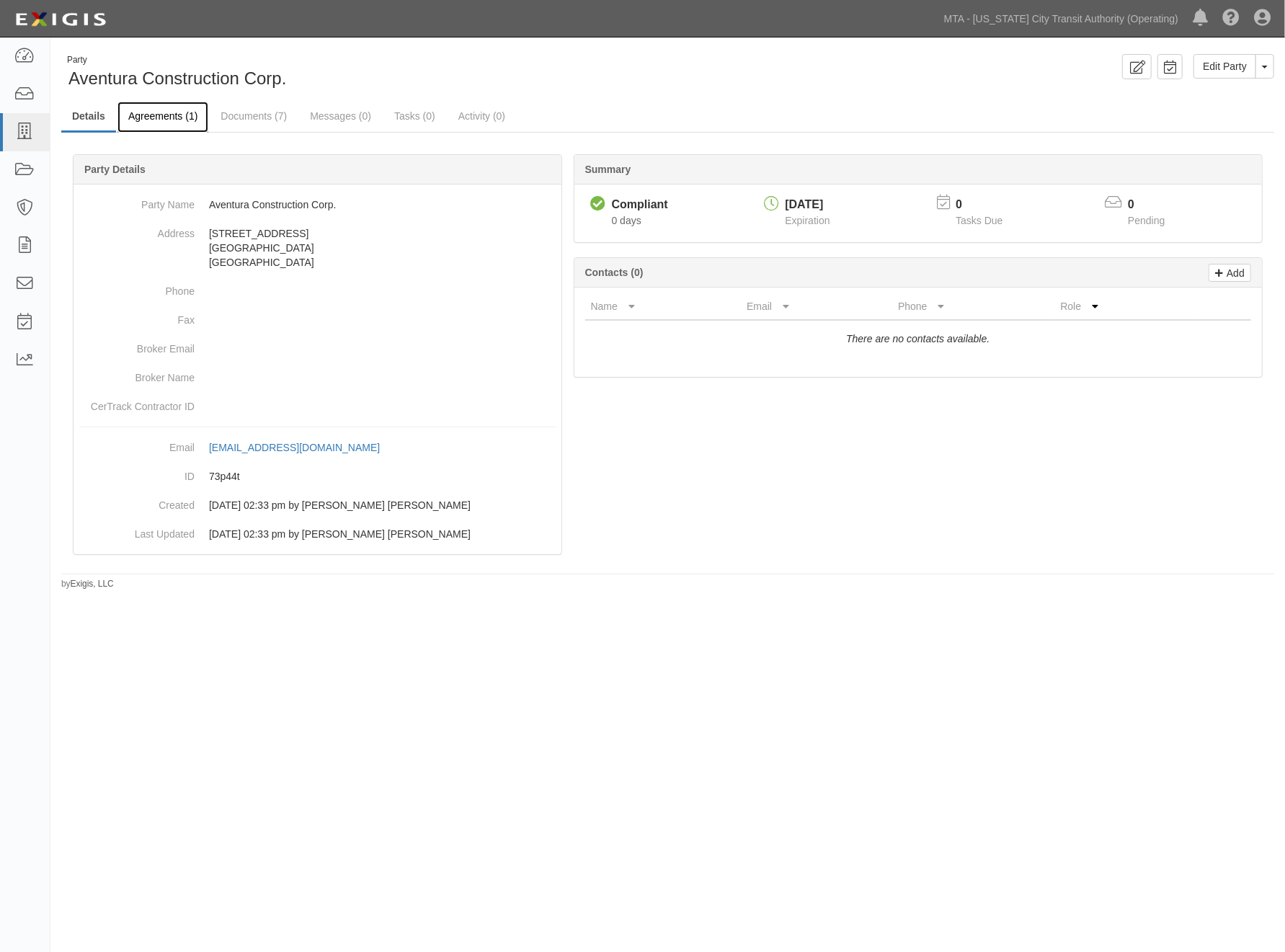
click at [174, 119] on link "Agreements (1)" at bounding box center [163, 117] width 91 height 31
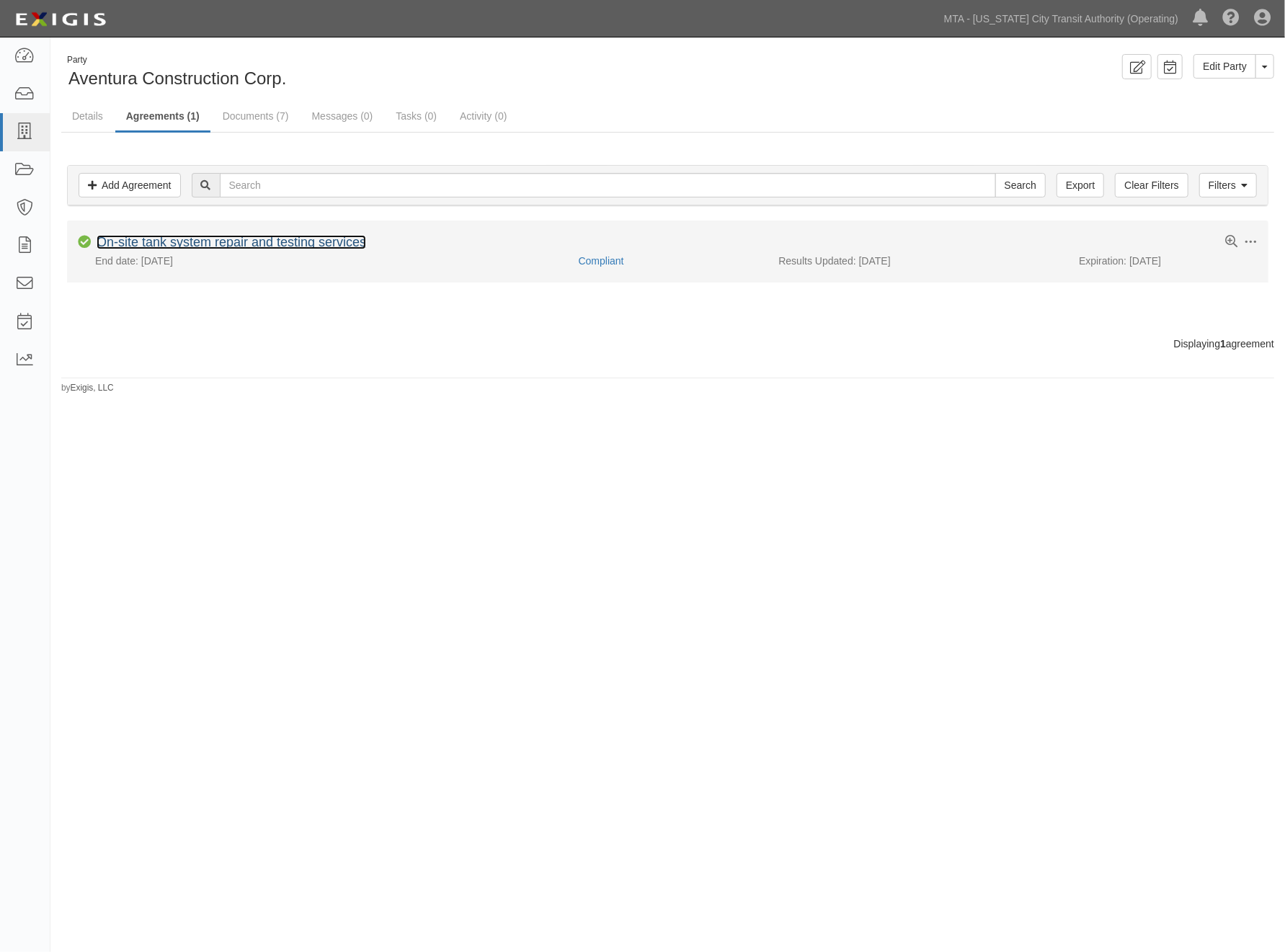
click at [289, 242] on link "On-site tank system repair and testing services" at bounding box center [231, 243] width 269 height 15
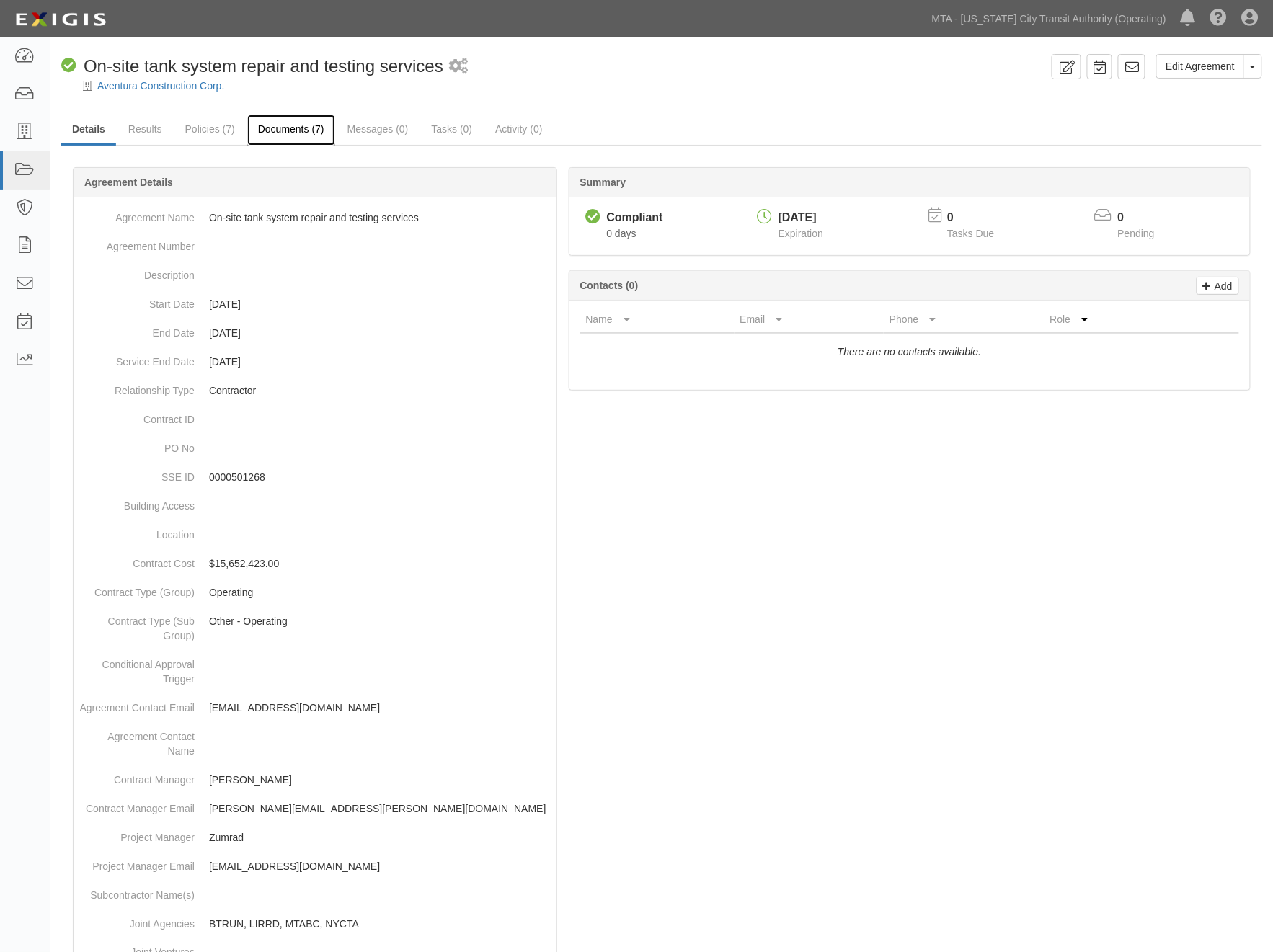
click at [290, 126] on link "Documents (7)" at bounding box center [290, 130] width 88 height 31
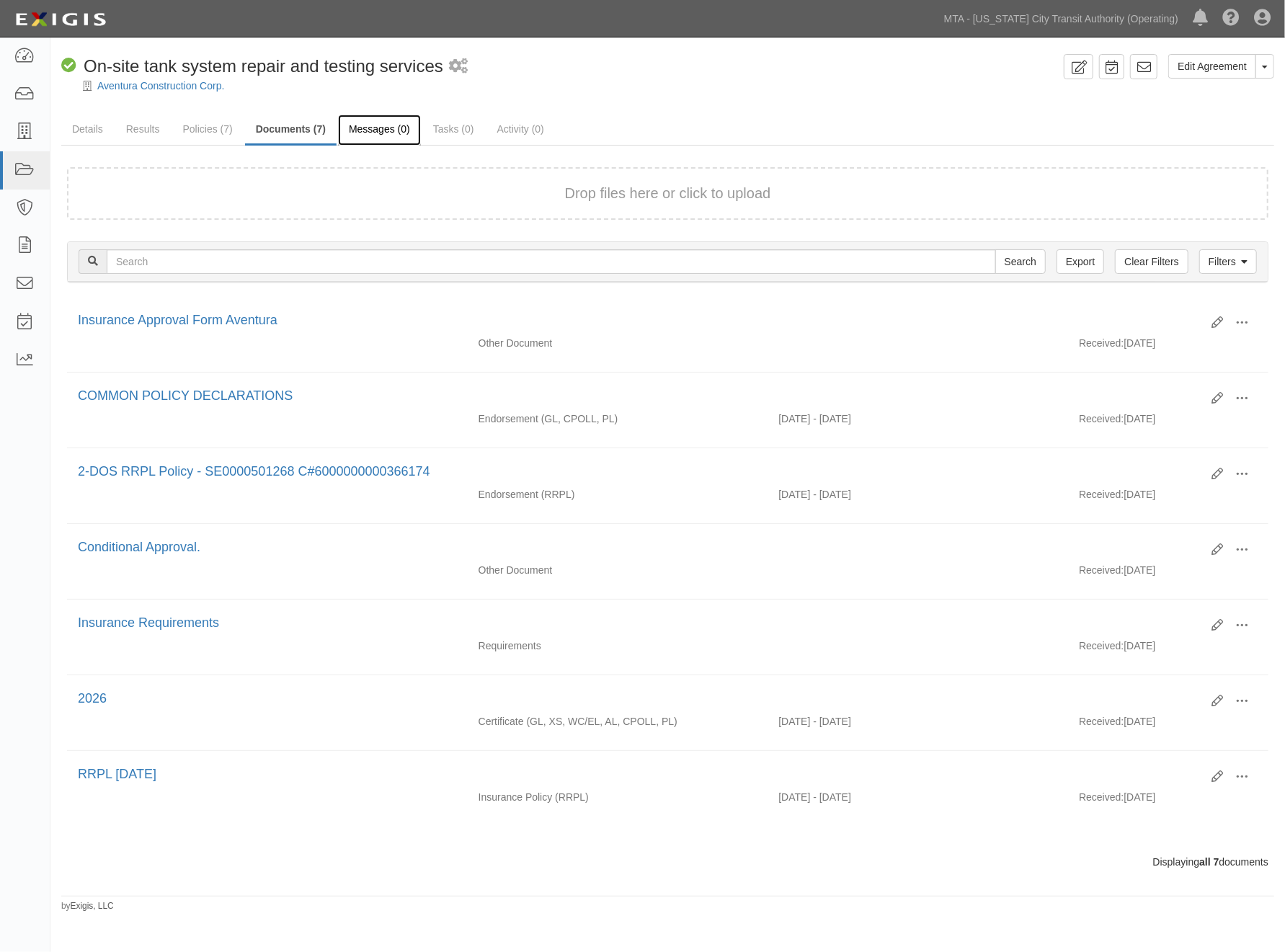
click at [375, 127] on link "Messages (0)" at bounding box center [380, 130] width 83 height 31
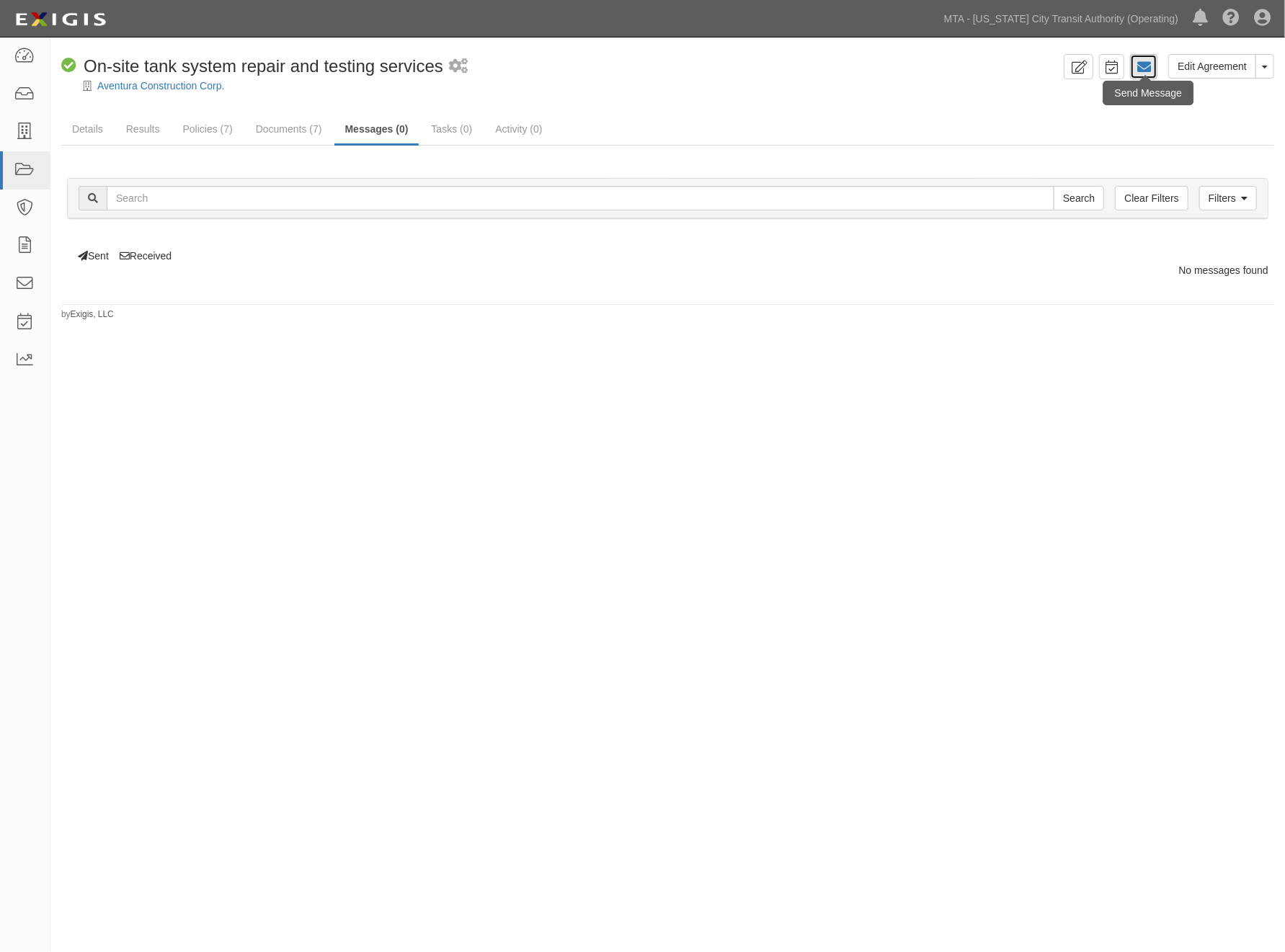
click at [1149, 65] on icon at bounding box center [1143, 67] width 15 height 15
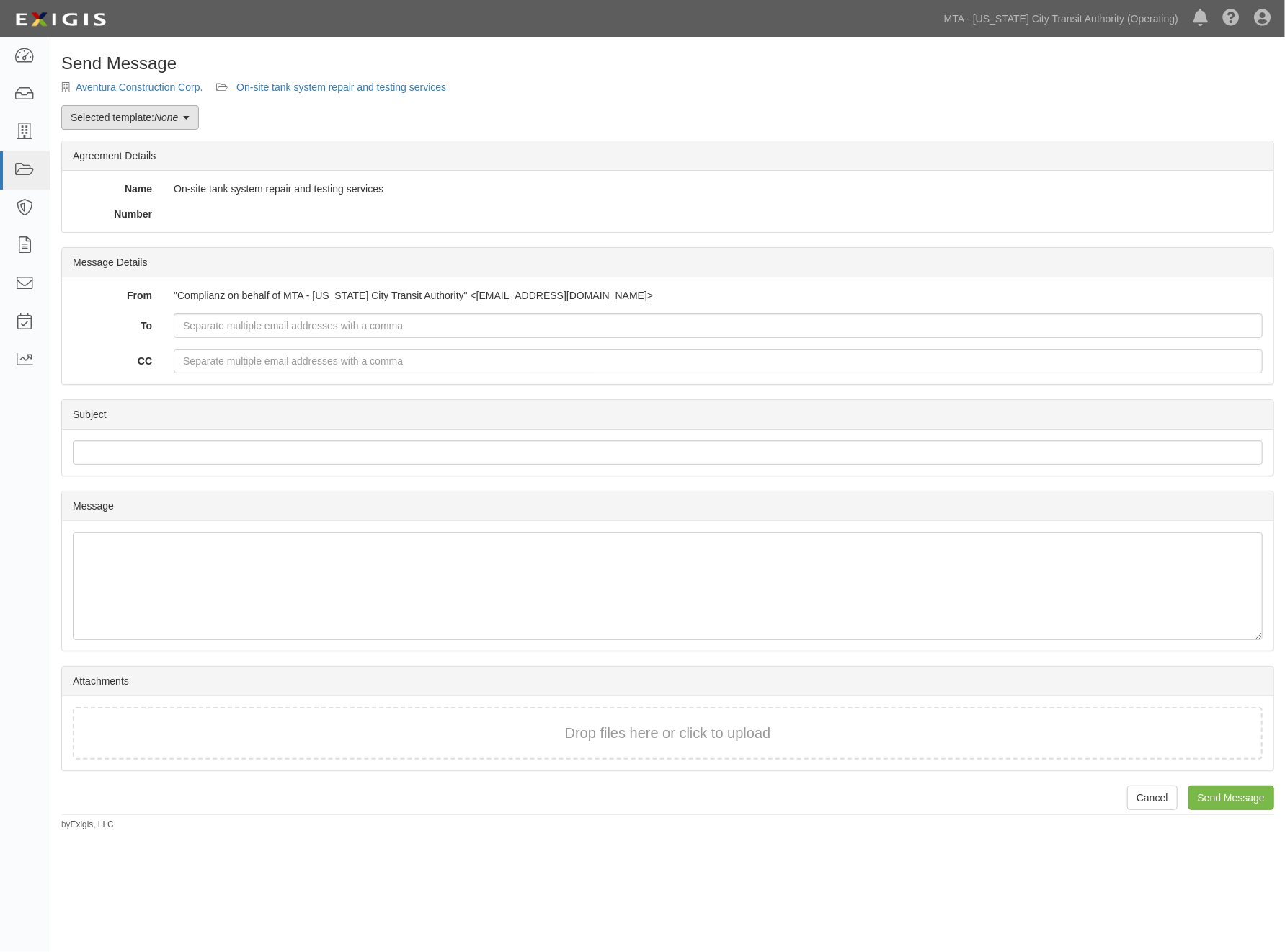
click at [163, 123] on link "Selected template: None" at bounding box center [130, 118] width 138 height 25
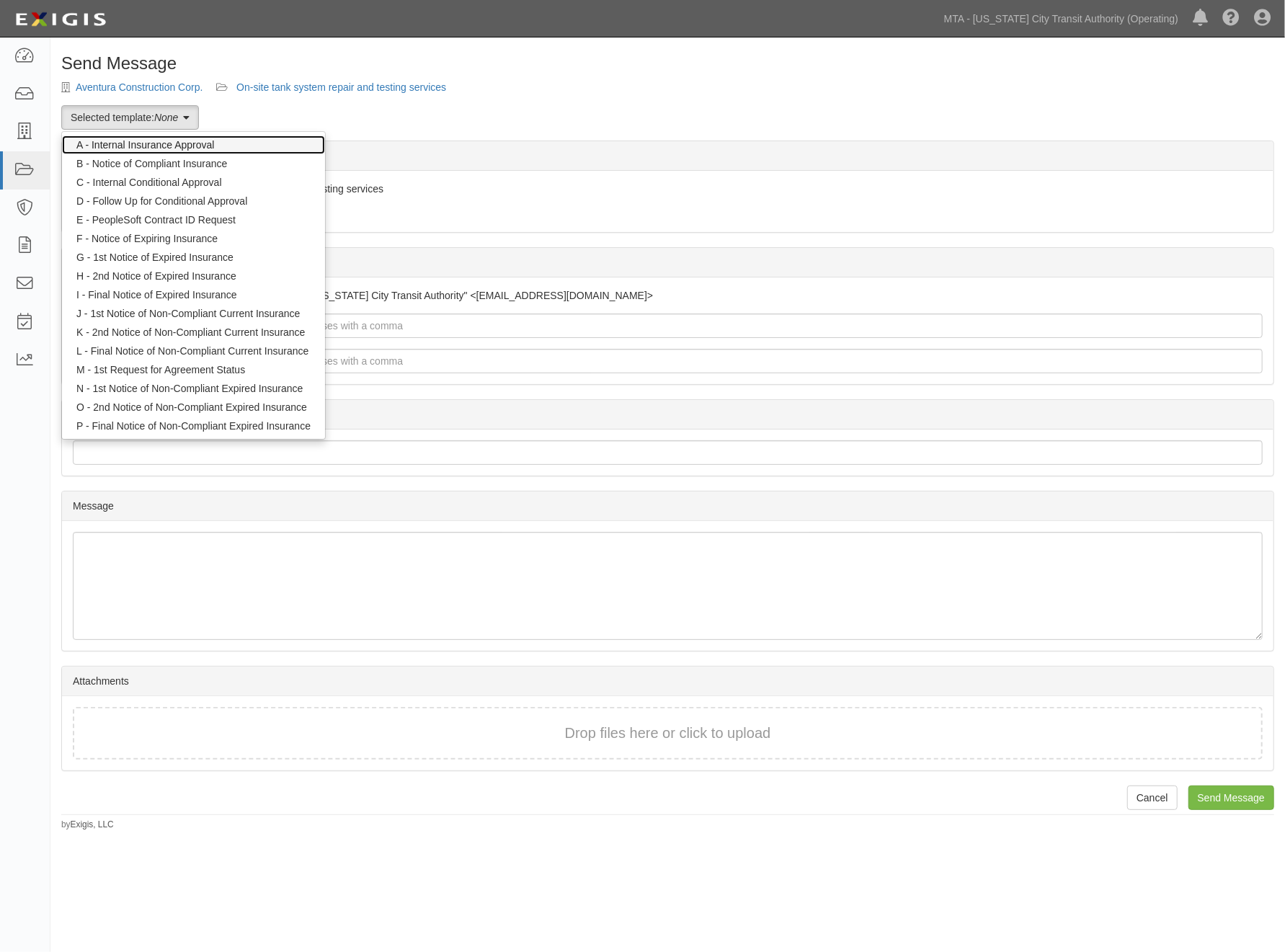
click at [159, 142] on link "A - Internal Insurance Approval" at bounding box center [193, 145] width 263 height 19
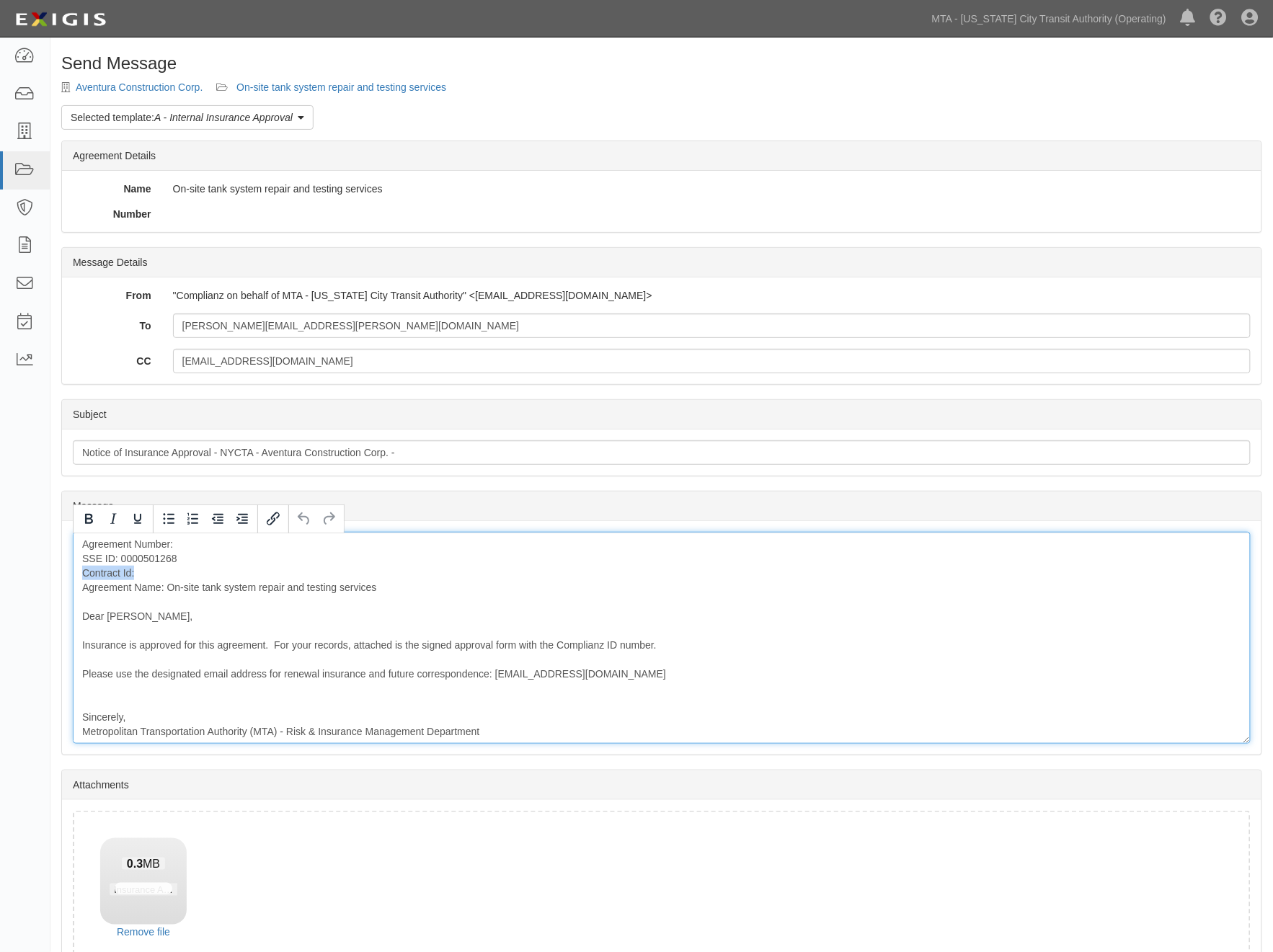
drag, startPoint x: 159, startPoint y: 572, endPoint x: 45, endPoint y: 573, distance: 114.0
click at [45, 573] on body "Toggle navigation Dashboard Inbox Parties Agreements Coverages Documents Messag…" at bounding box center [636, 518] width 1273 height 1038
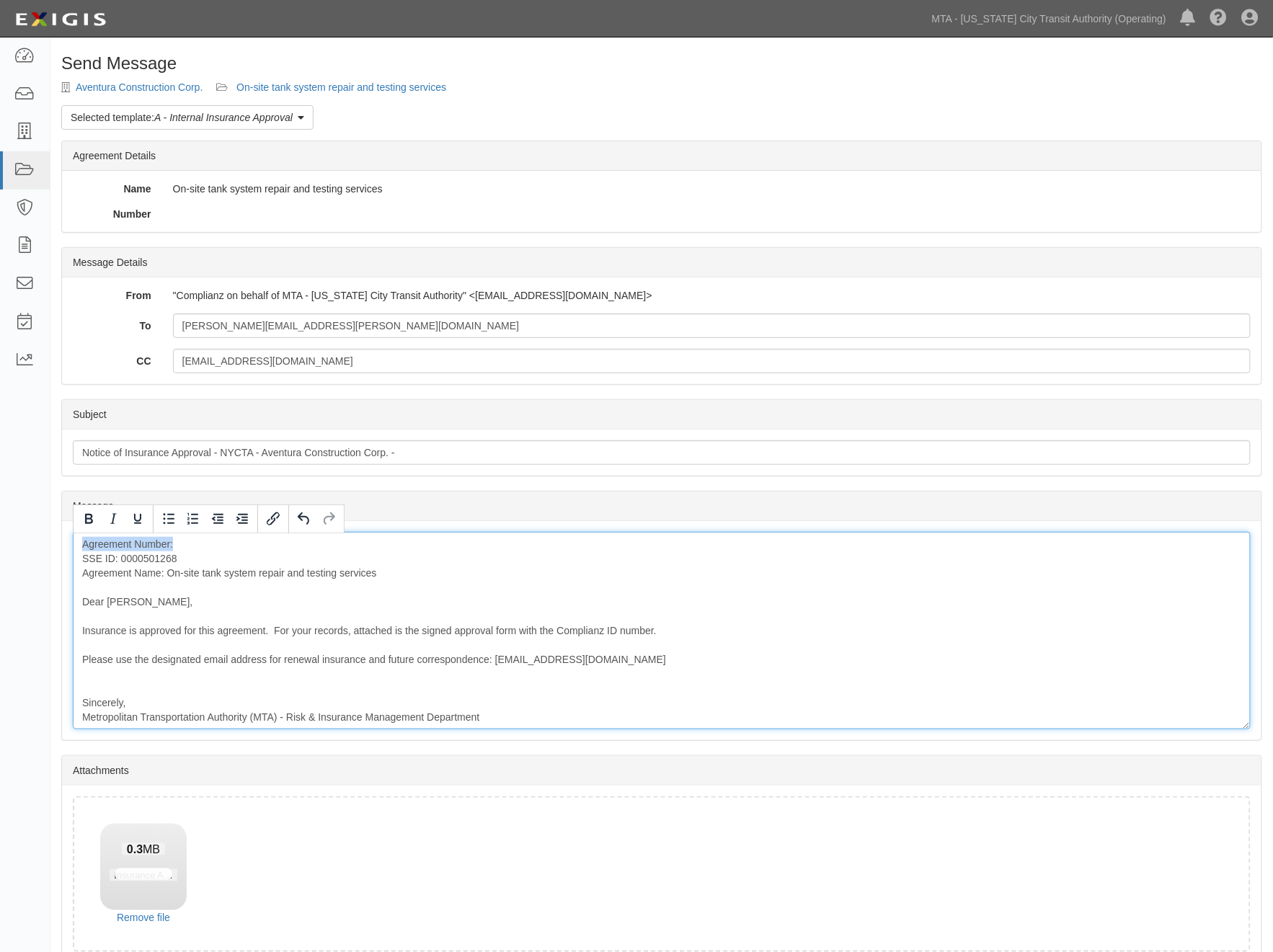
drag, startPoint x: 213, startPoint y: 543, endPoint x: 69, endPoint y: 542, distance: 144.0
click at [69, 542] on div "Message Agreement Number: SSE ID: 0000501268 Agreement Name: On-site tank syste…" at bounding box center [662, 631] width 1200 height 219
click at [78, 555] on div "SSE ID: 0000501268 Agreement Name: On-site tank system repair and testing servi…" at bounding box center [662, 631] width 1178 height 198
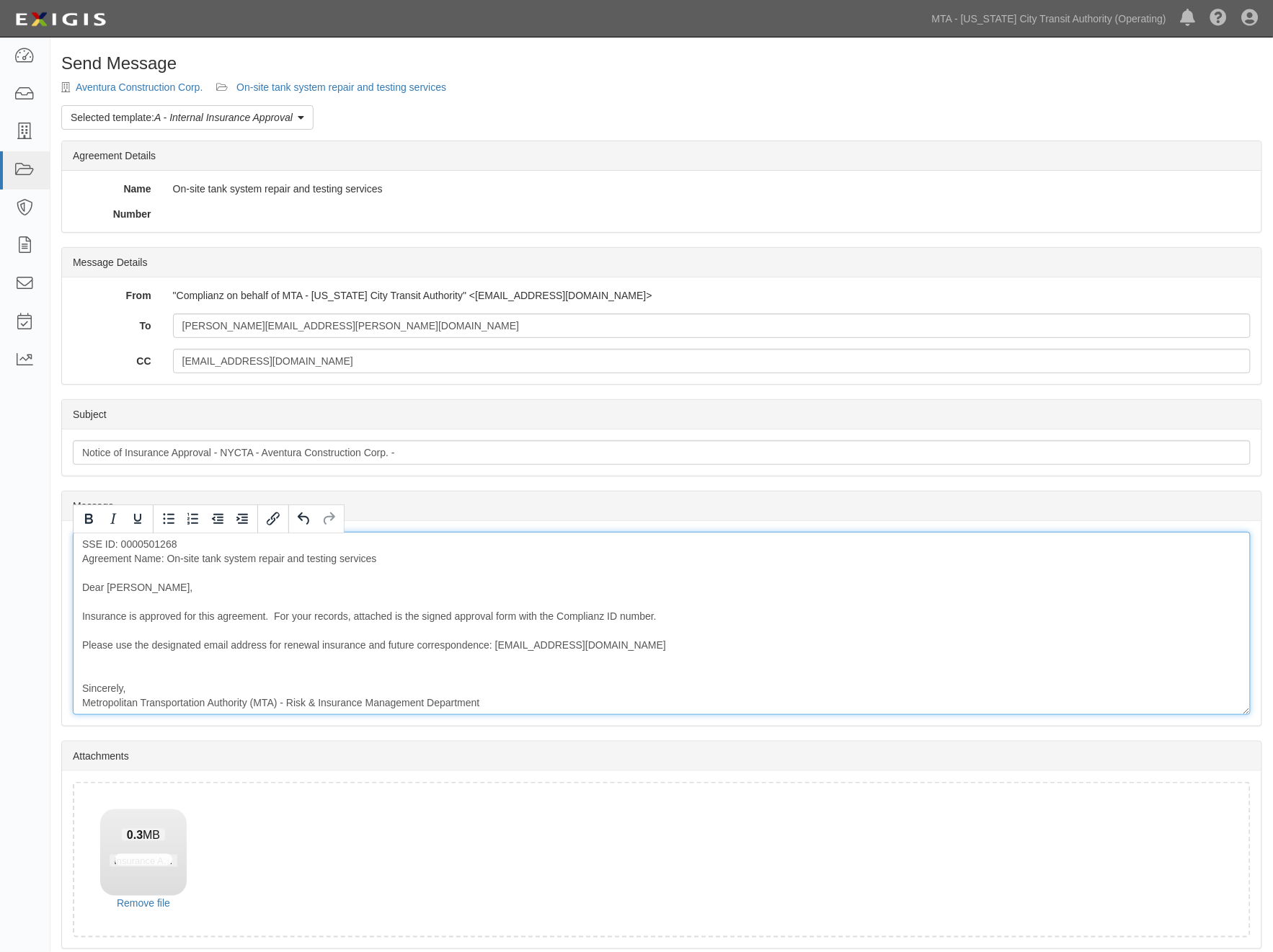
click at [190, 572] on div "SSE ID: 0000501268 Agreement Name: On-site tank system repair and testing servi…" at bounding box center [662, 624] width 1178 height 183
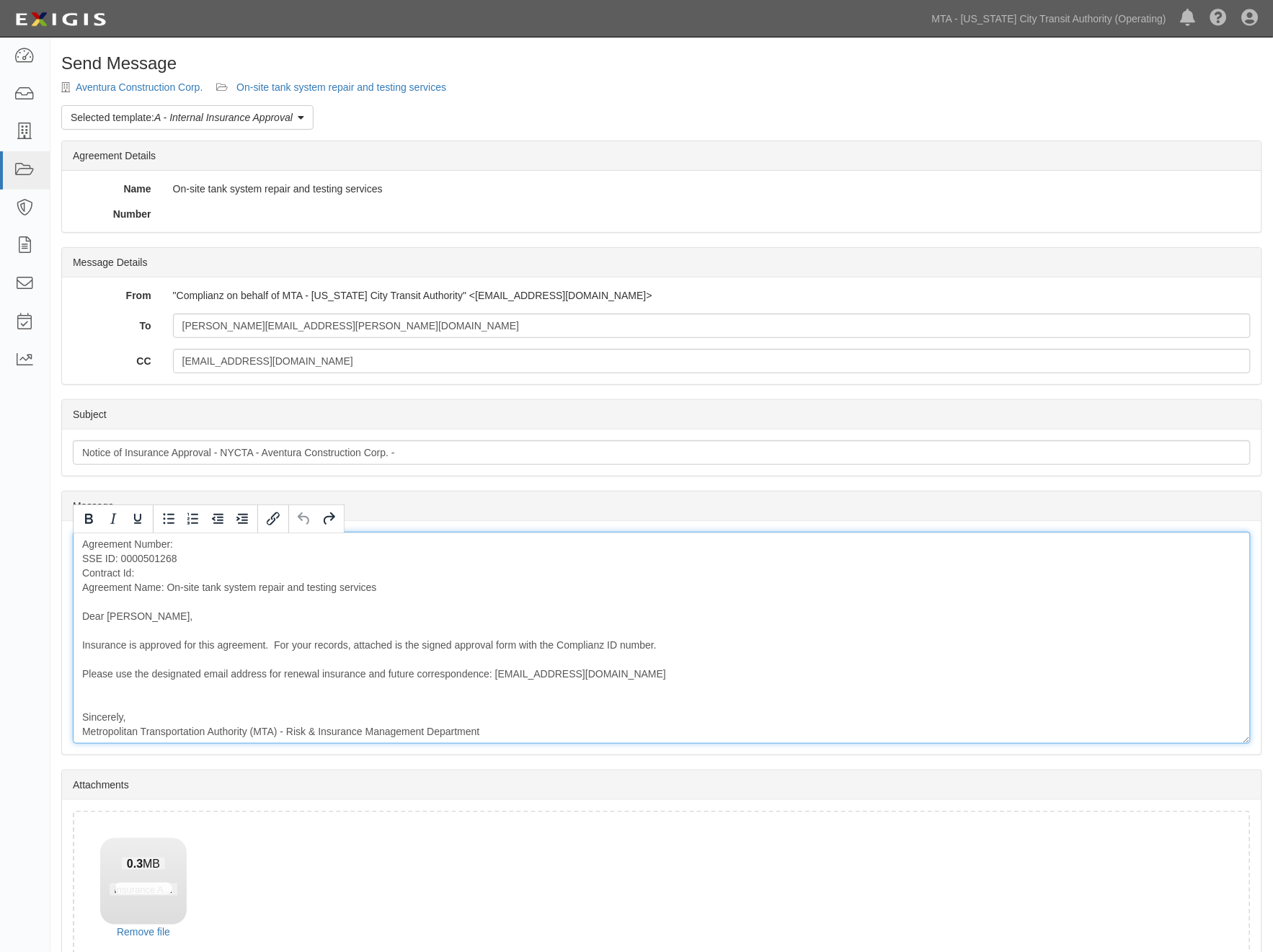
click at [190, 572] on div "Agreement Number: SSE ID: 0000501268 Contract Id: Agreement Name: On-site tank …" at bounding box center [662, 638] width 1178 height 212
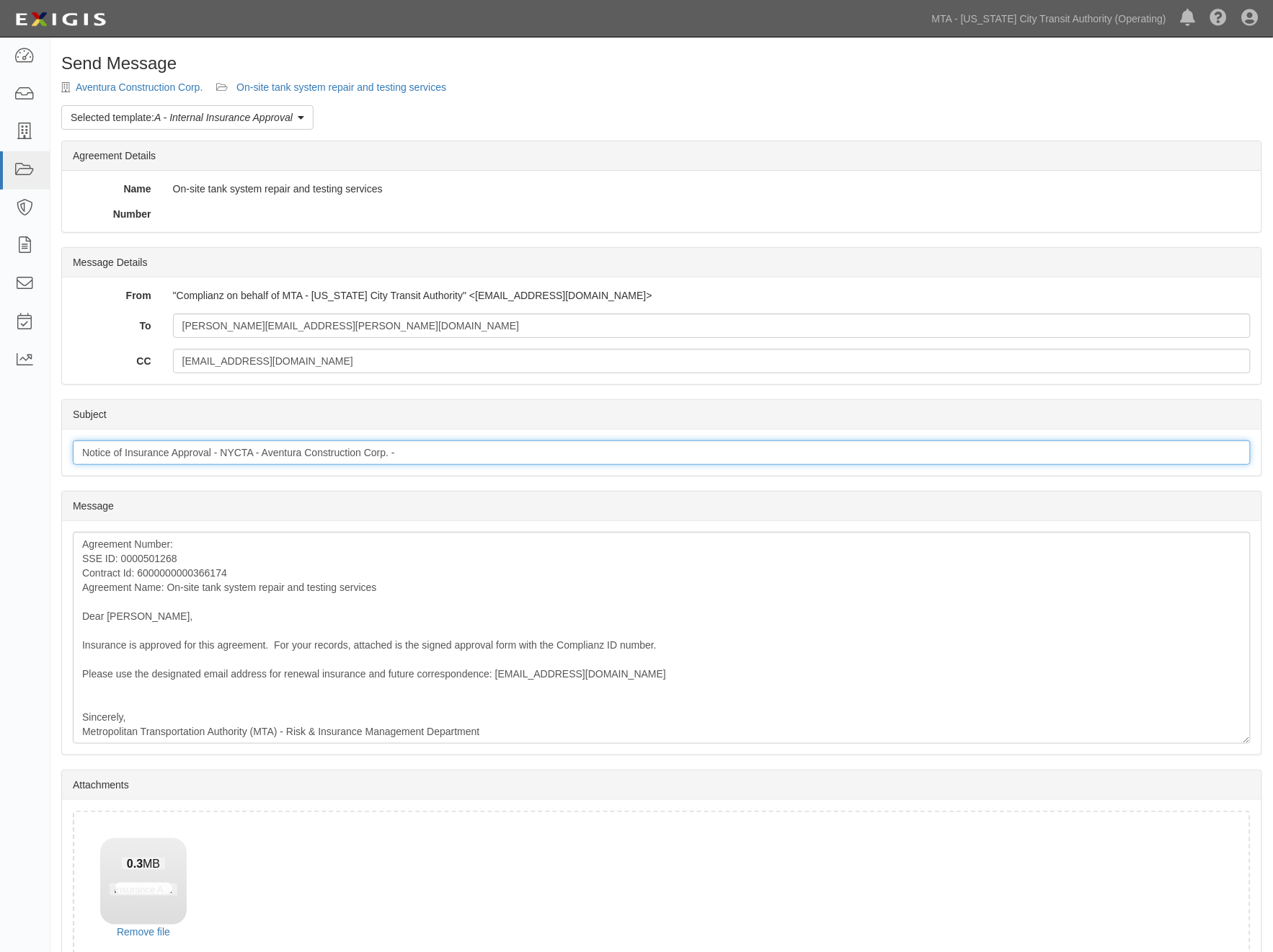
click at [442, 451] on input "Notice of Insurance Approval - NYCTA - Aventura Construction Corp. -" at bounding box center [662, 453] width 1178 height 25
paste input "6000000000366174"
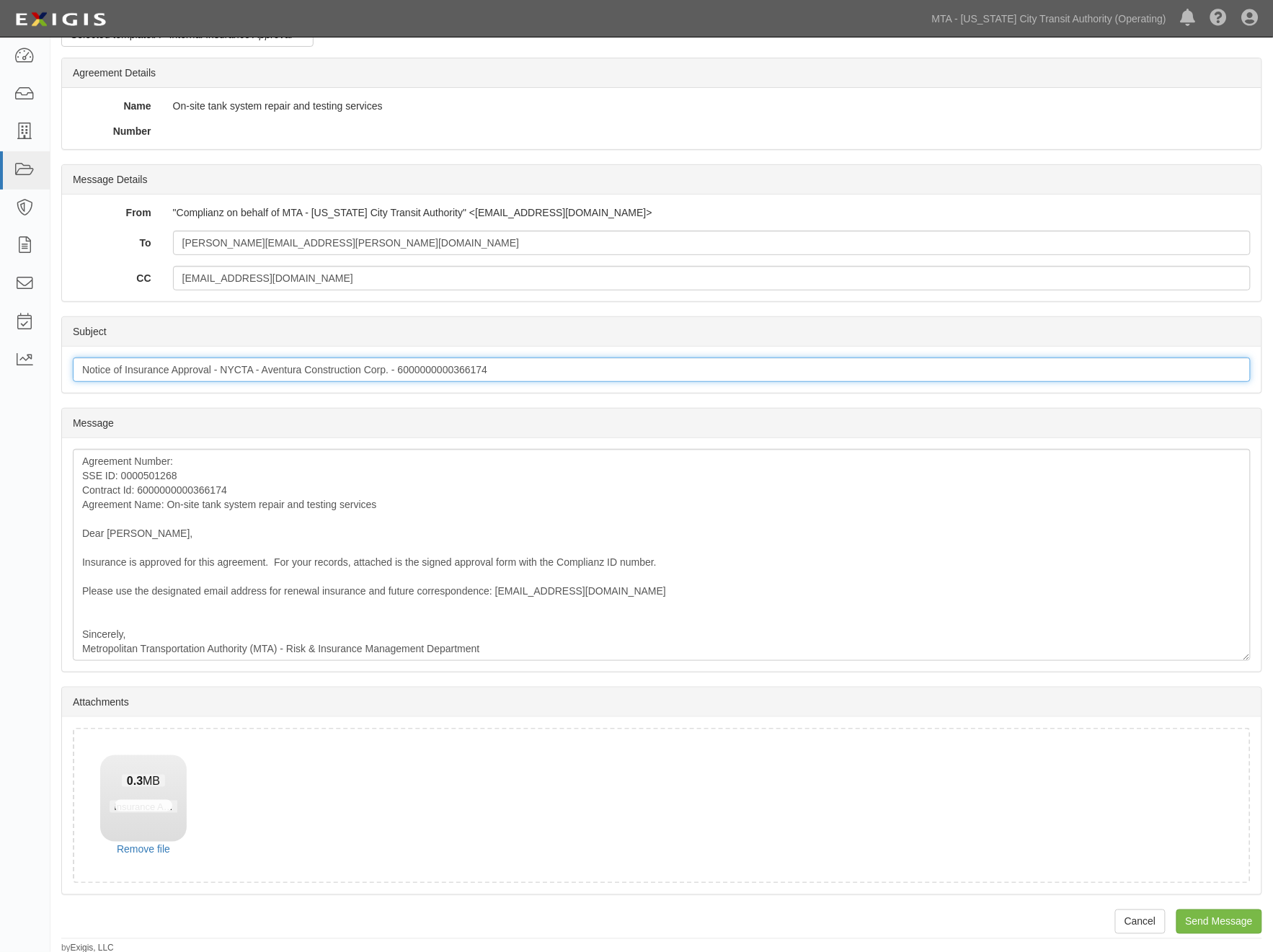
scroll to position [86, 0]
type input "Notice of Insurance Approval - NYCTA - Aventura Construction Corp. - 6000000000…"
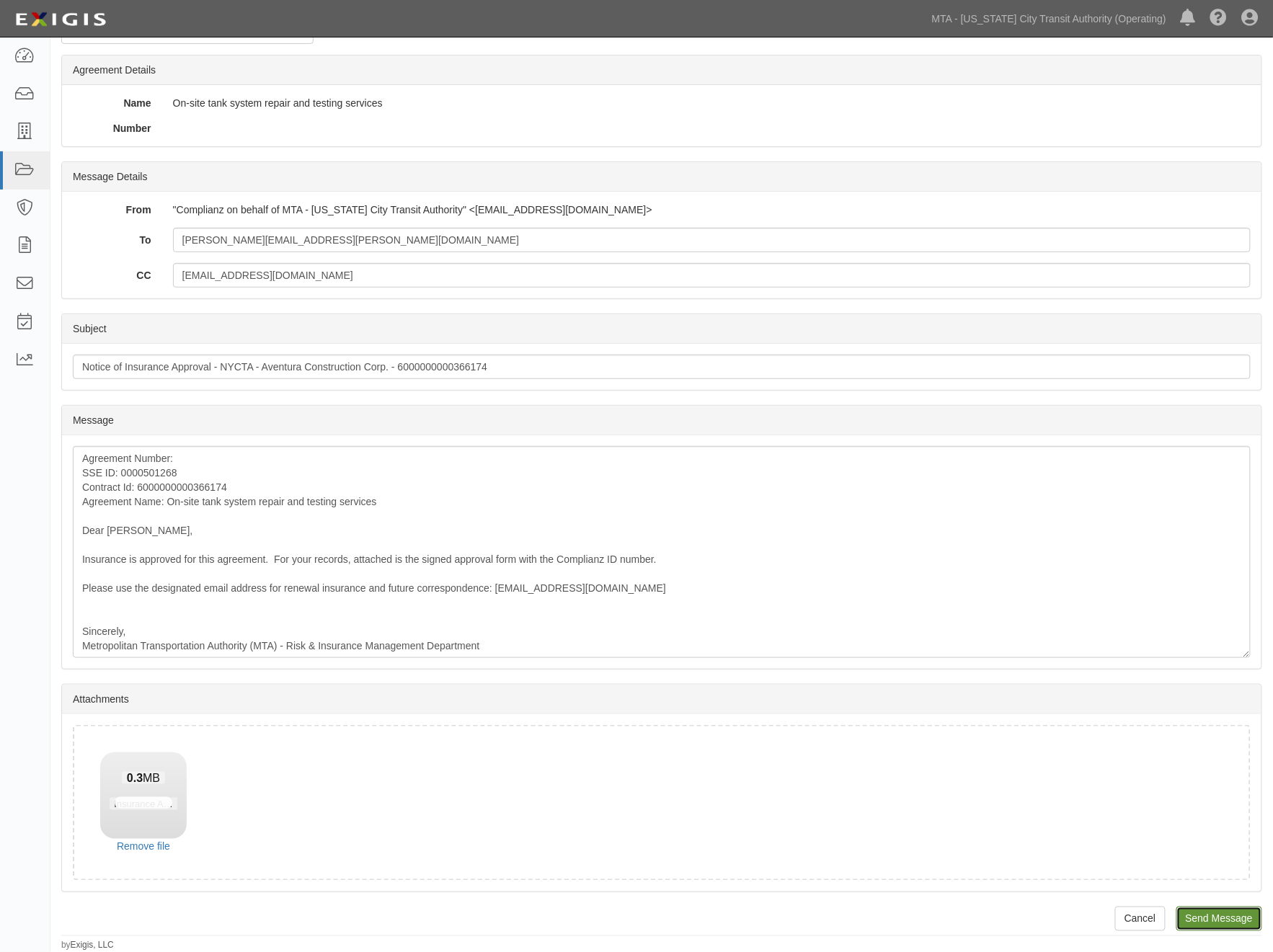
click at [1247, 917] on input "Send Message" at bounding box center [1219, 919] width 86 height 25
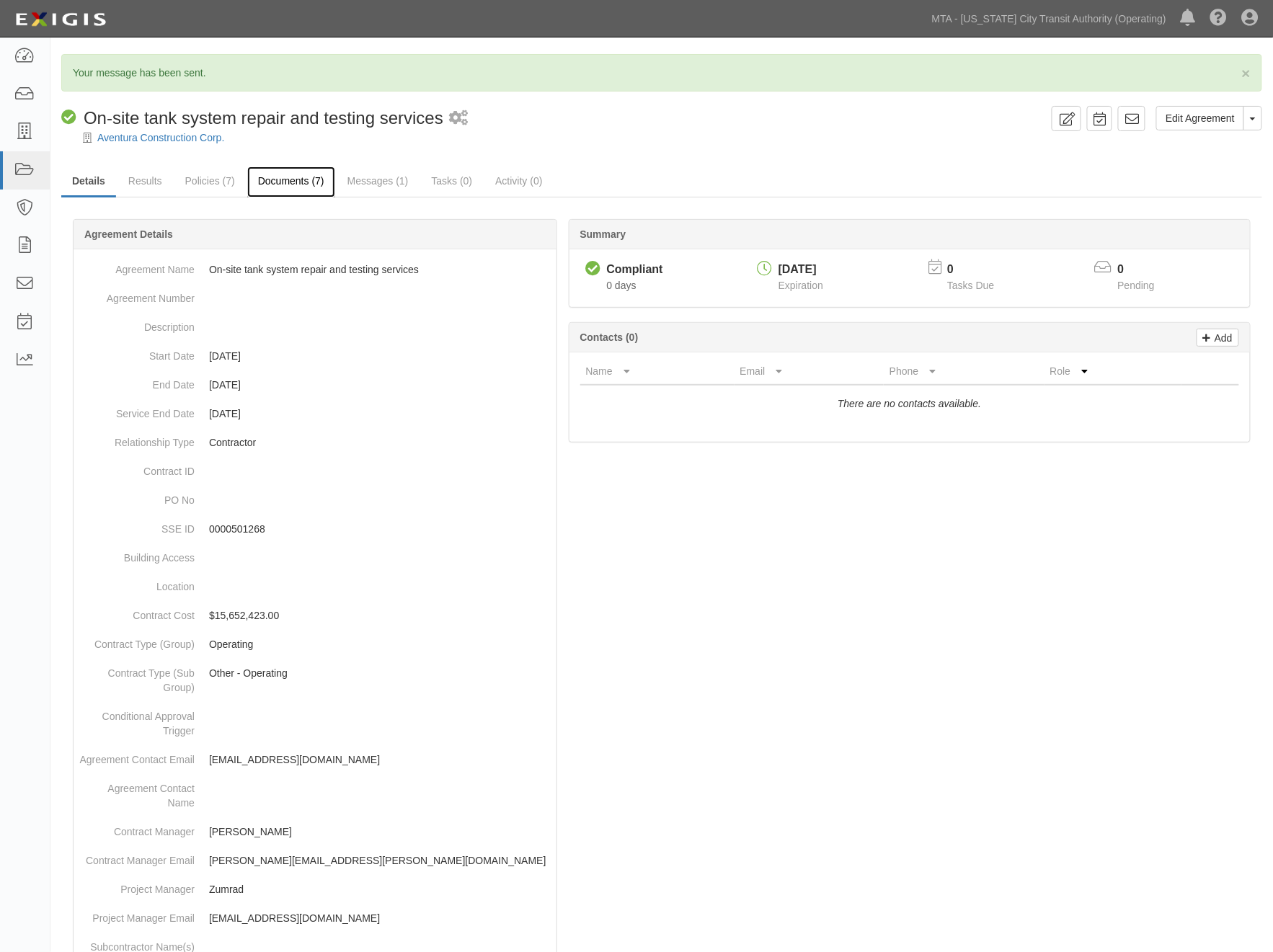
click at [304, 185] on link "Documents (7)" at bounding box center [290, 182] width 88 height 31
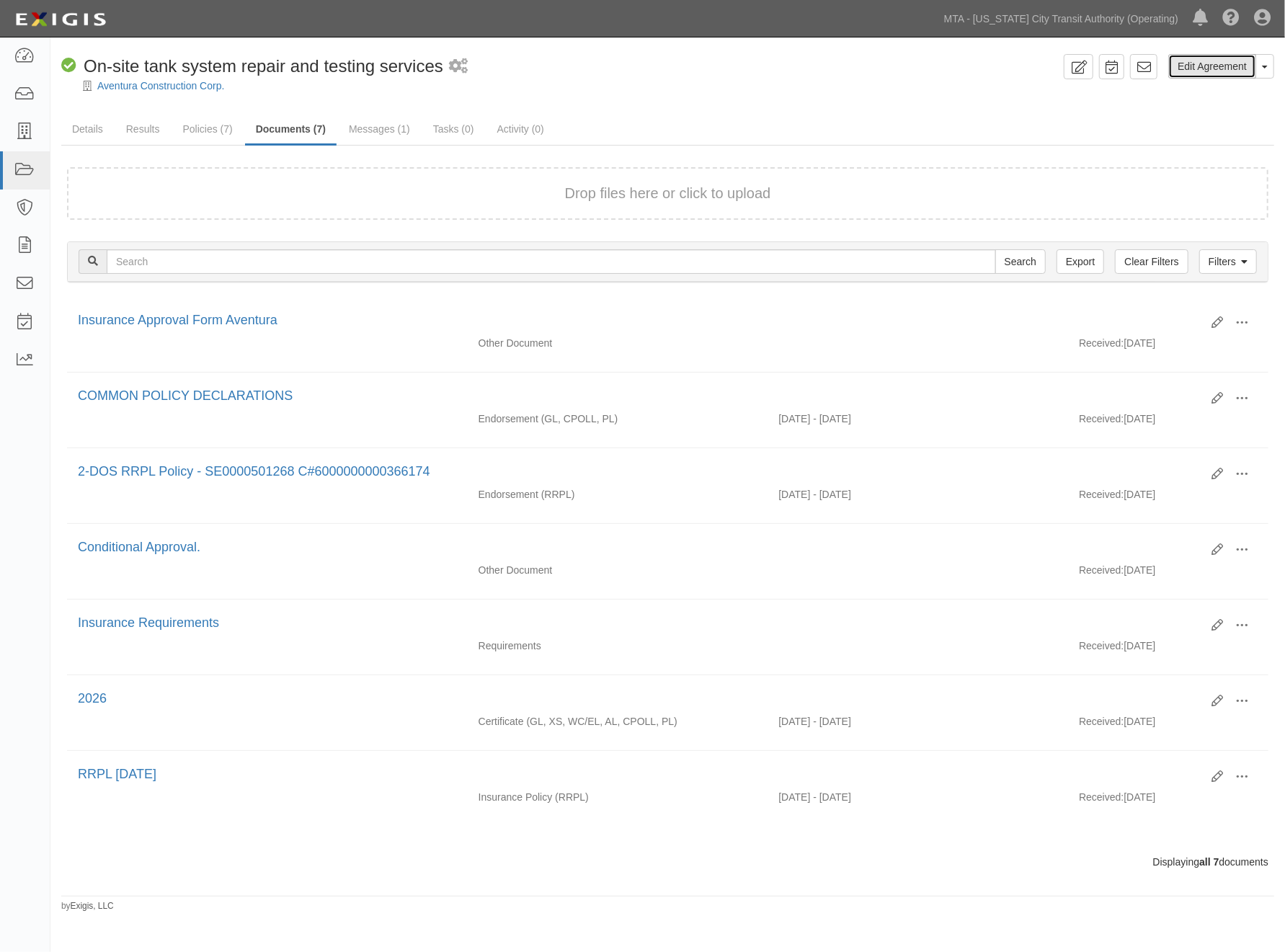
click at [1233, 68] on link "Edit Agreement" at bounding box center [1212, 66] width 88 height 25
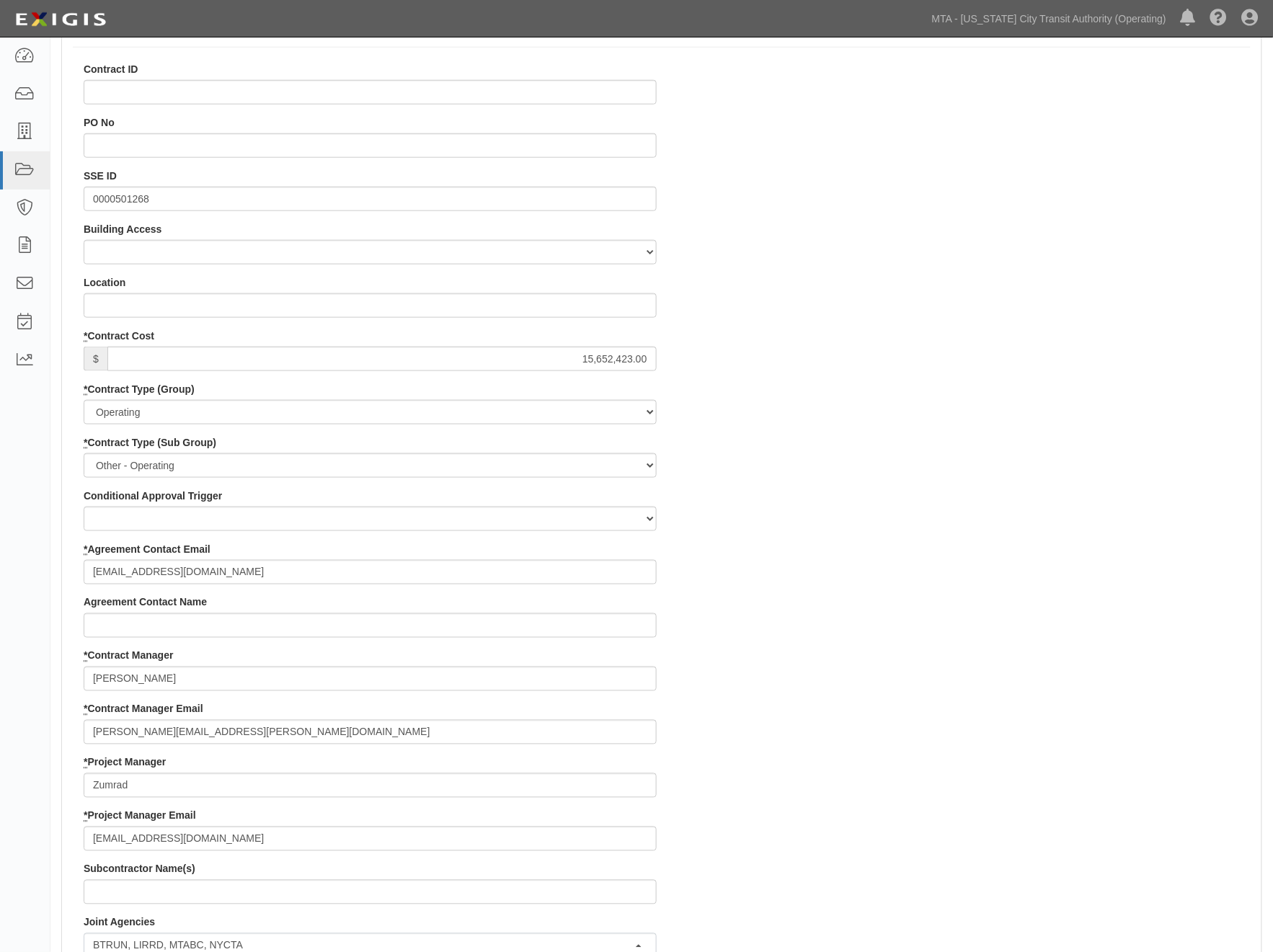
scroll to position [480, 0]
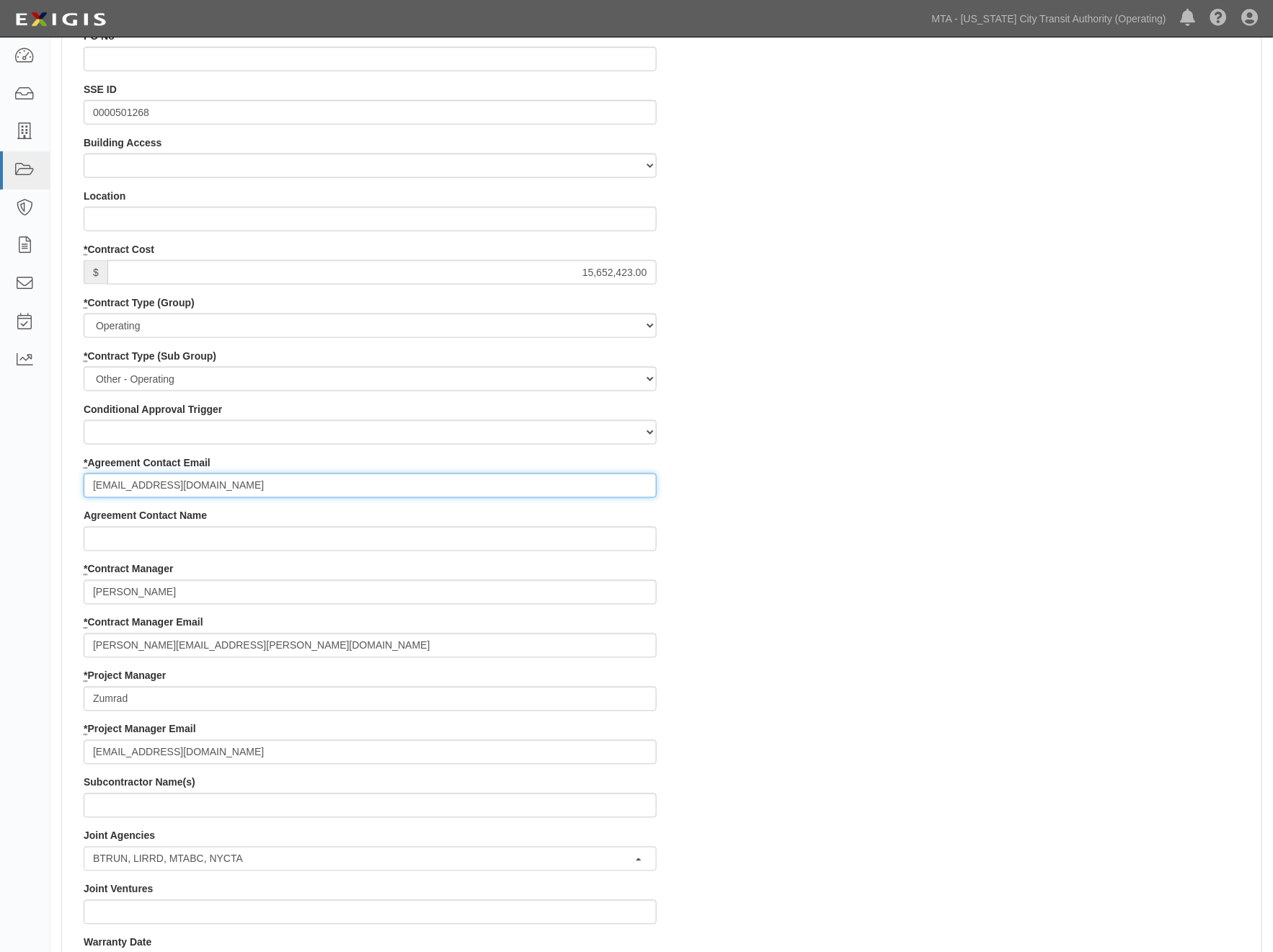
drag, startPoint x: 306, startPoint y: 487, endPoint x: 90, endPoint y: 493, distance: 216.1
click at [90, 493] on input "zumrad.rashidova-consultant@mtahq.org" at bounding box center [370, 486] width 573 height 25
paste input "frank@aventuracorp.com"
click at [248, 486] on input "frank@aventuracorp.com" at bounding box center [370, 486] width 573 height 25
paste input "mdemeyer@aventuracorp.com"
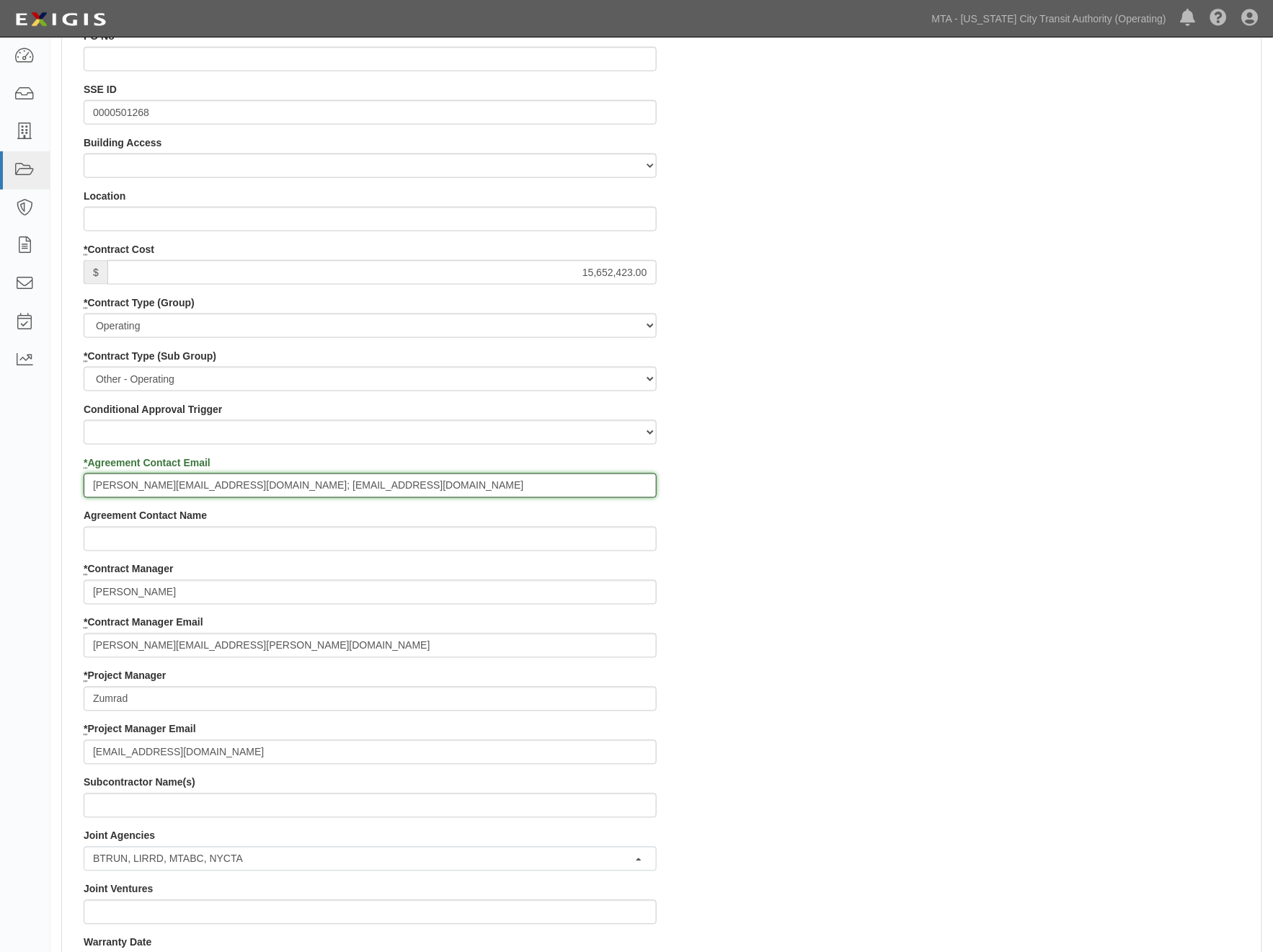
click at [97, 489] on input "frank@aventuracorp.com; mdemeyer@aventuracorp.com" at bounding box center [370, 486] width 573 height 25
type input "frank@aventuracorp.com; mdemeyer@aventuracorp.com"
click at [820, 752] on div "Contract ID PO No SSE ID 0000501268 Building Access 2 Broadway 341/345/347 BREP…" at bounding box center [662, 695] width 1200 height 1440
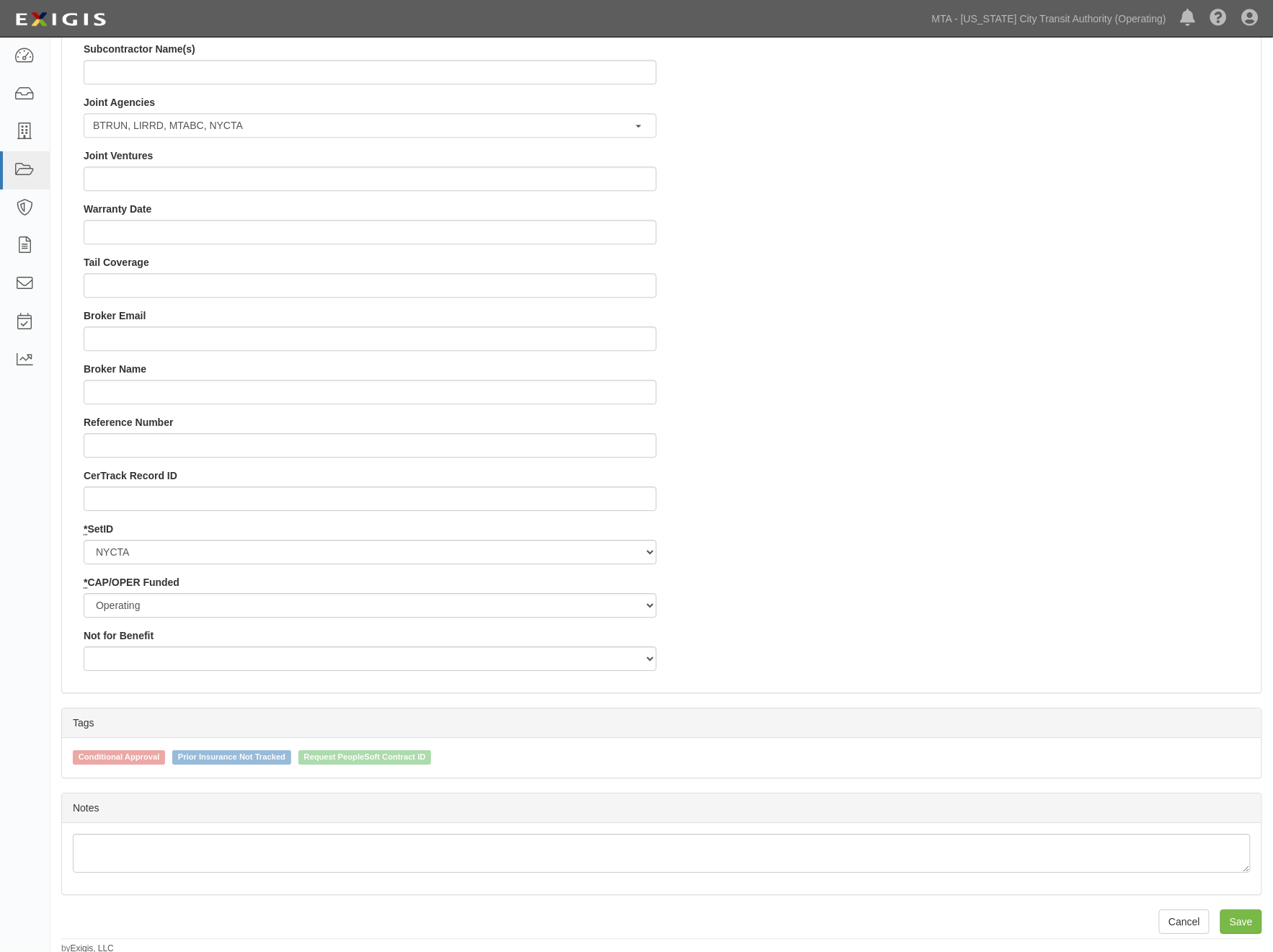
scroll to position [1217, 0]
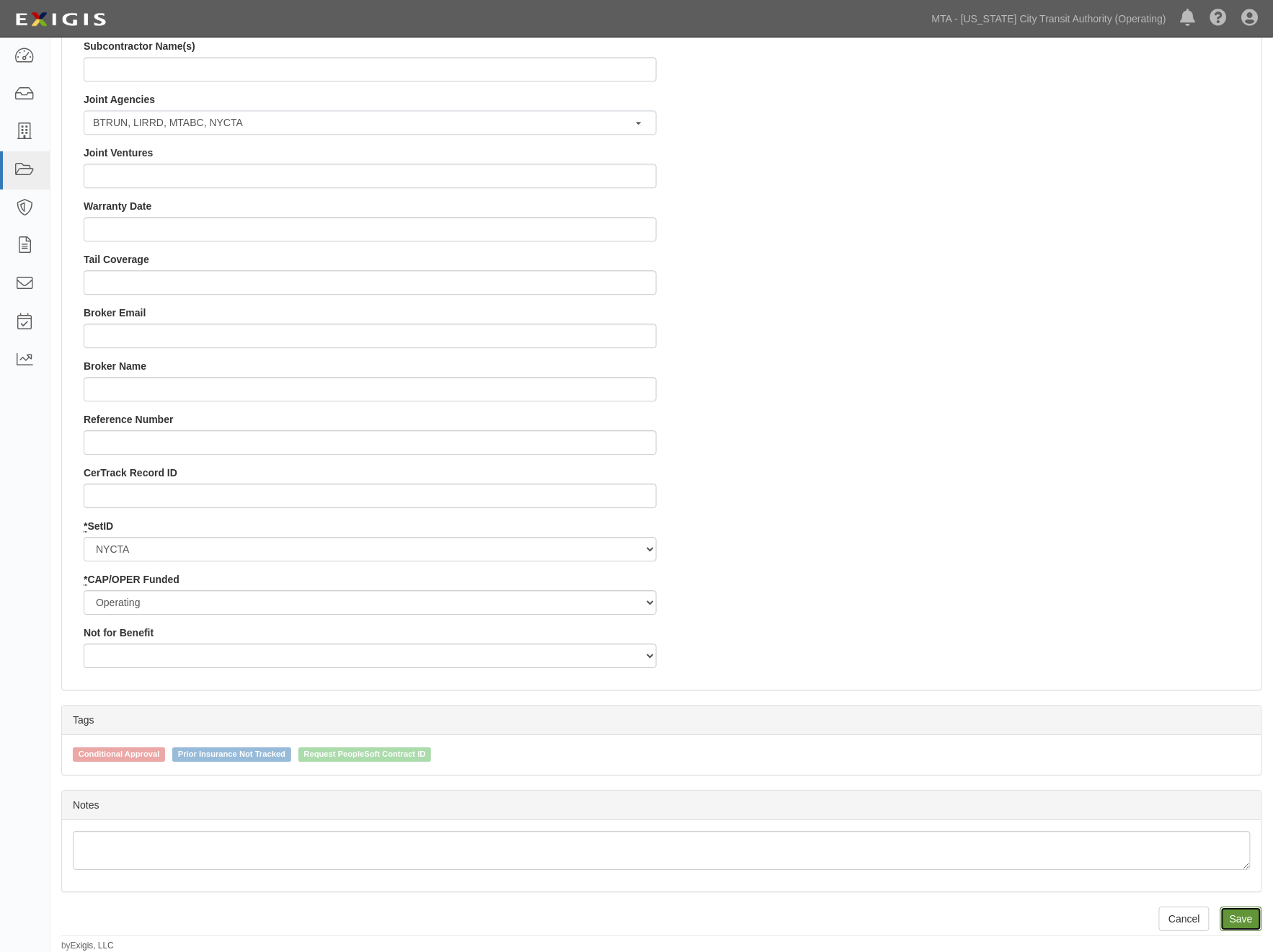
click at [1235, 918] on input "Save" at bounding box center [1242, 919] width 42 height 25
type input "15652423.00"
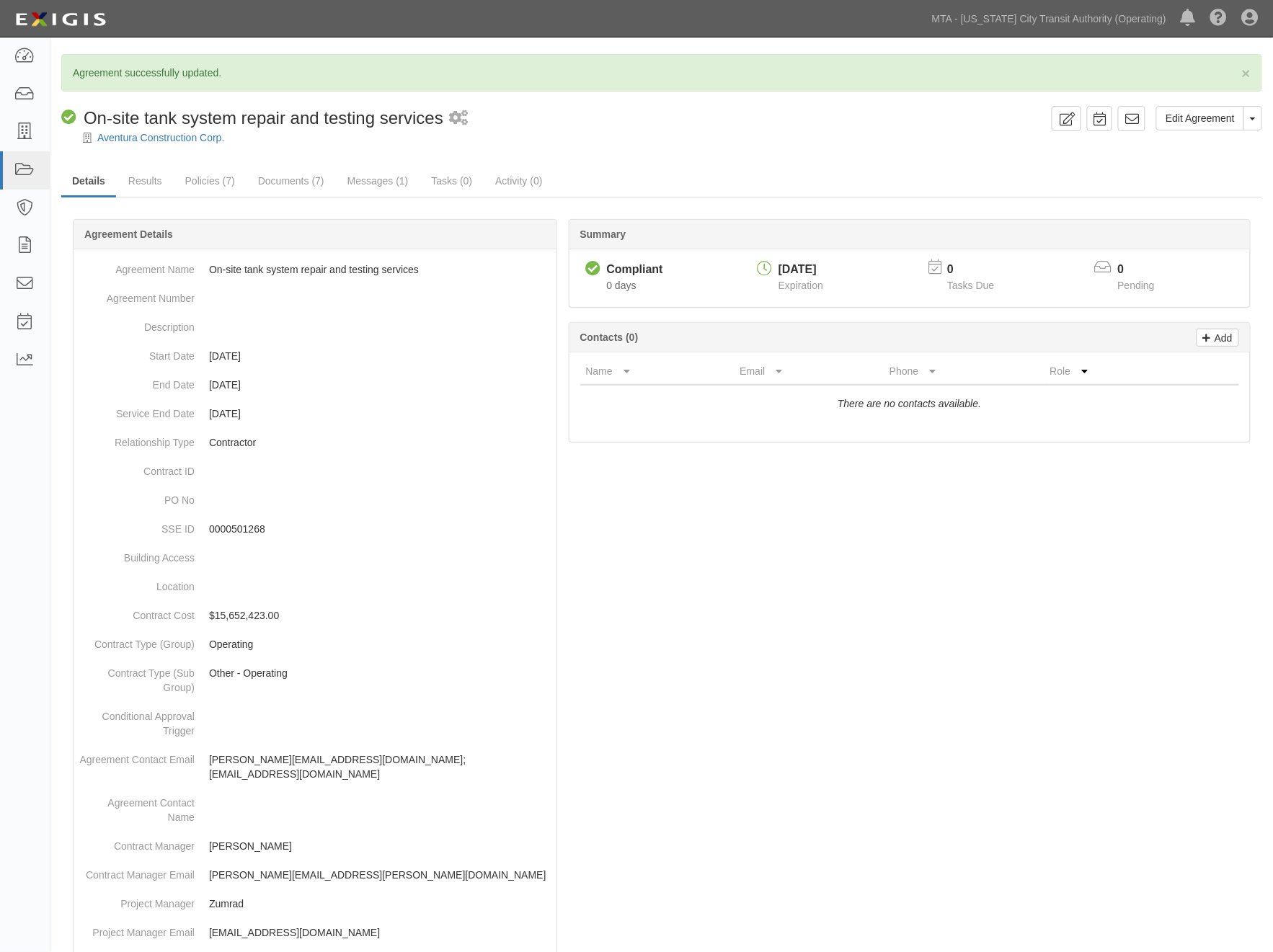
click at [810, 588] on div at bounding box center [662, 842] width 1201 height 1201
click at [19, 176] on icon at bounding box center [25, 170] width 20 height 17
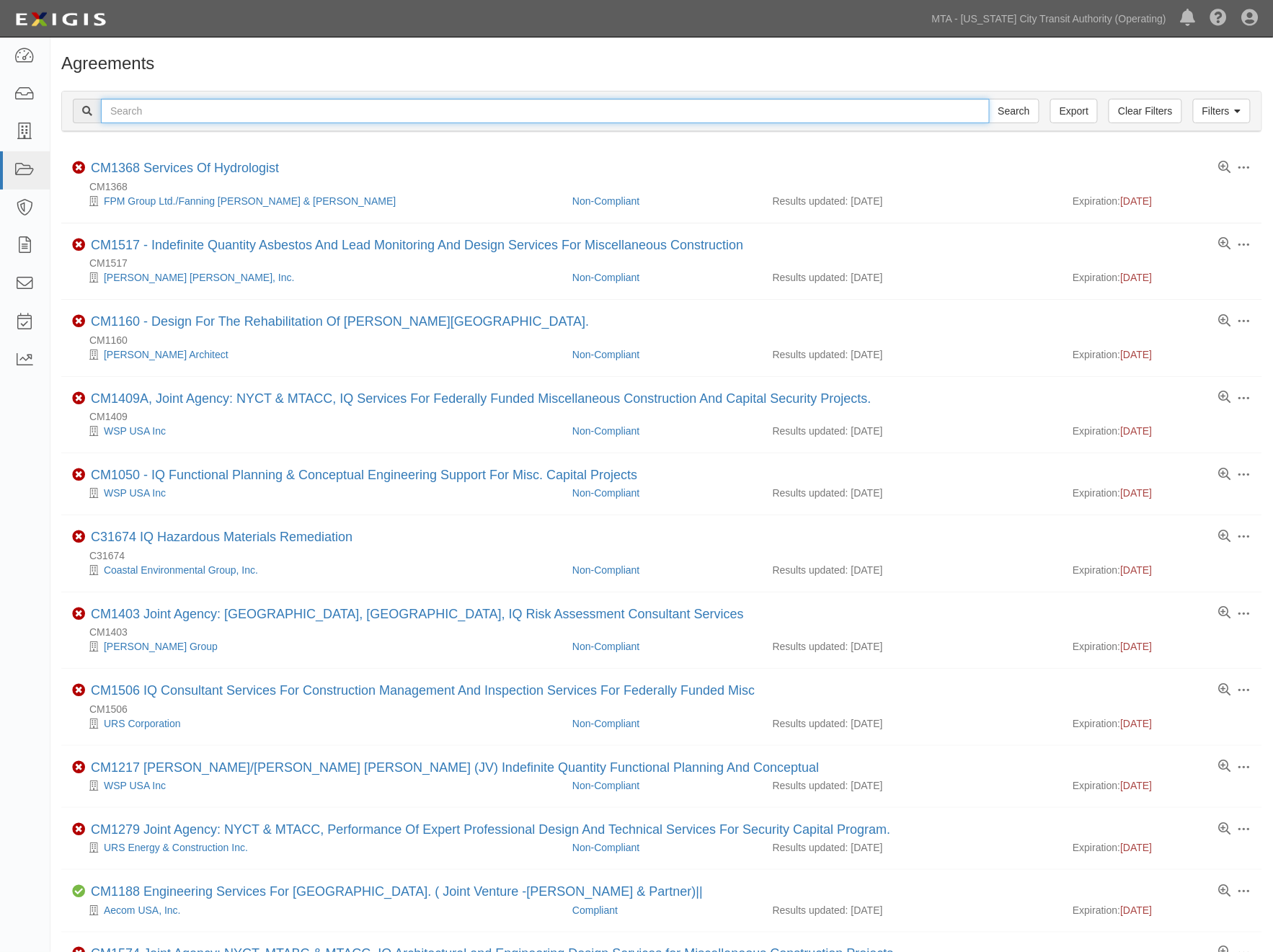
click at [277, 111] on input "text" at bounding box center [545, 111] width 889 height 25
type input "71485"
click at [989, 99] on input "Search" at bounding box center [1014, 111] width 50 height 25
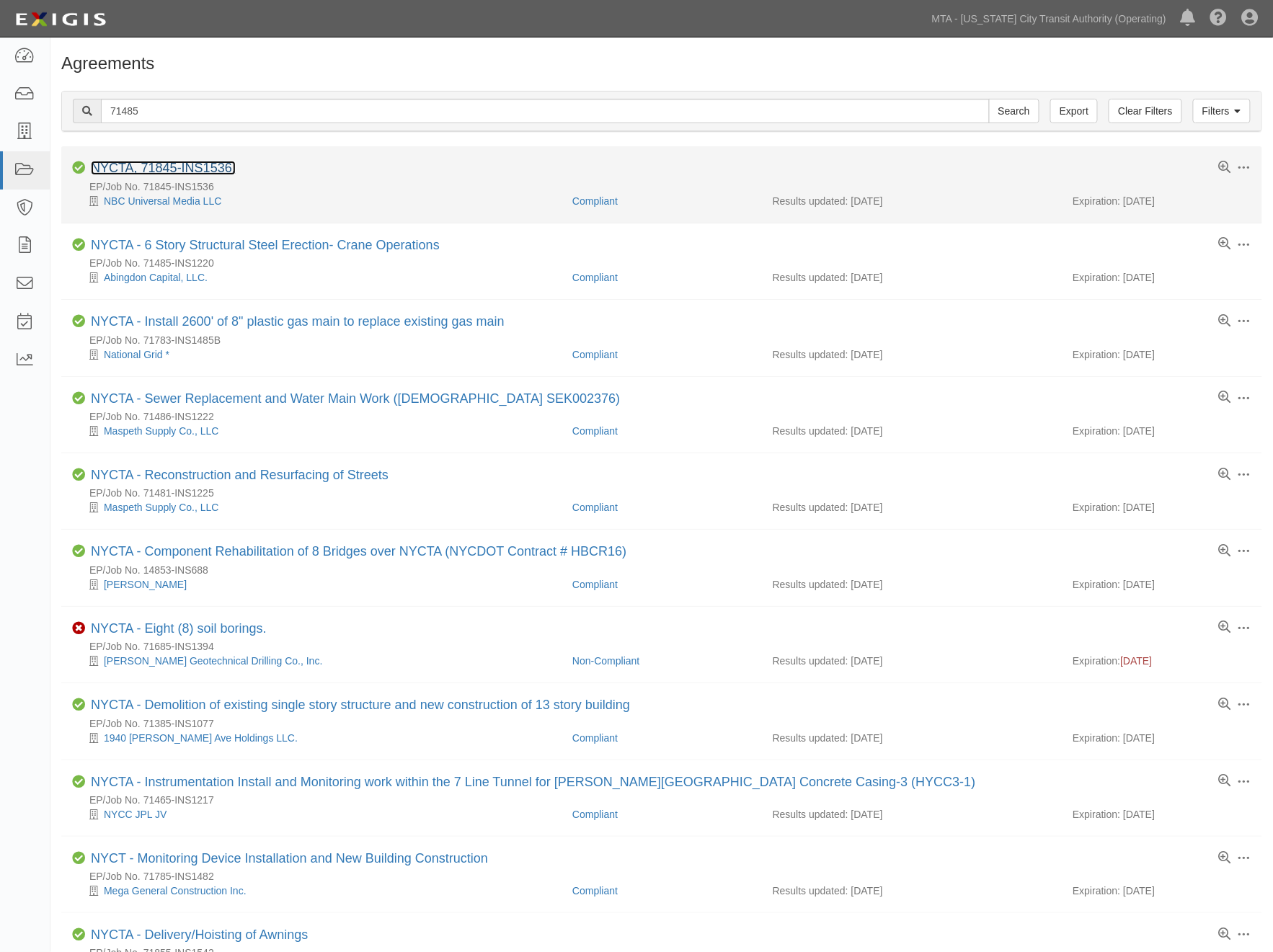
click at [218, 164] on link "NYCTA, 71845-INS1536," at bounding box center [163, 168] width 145 height 15
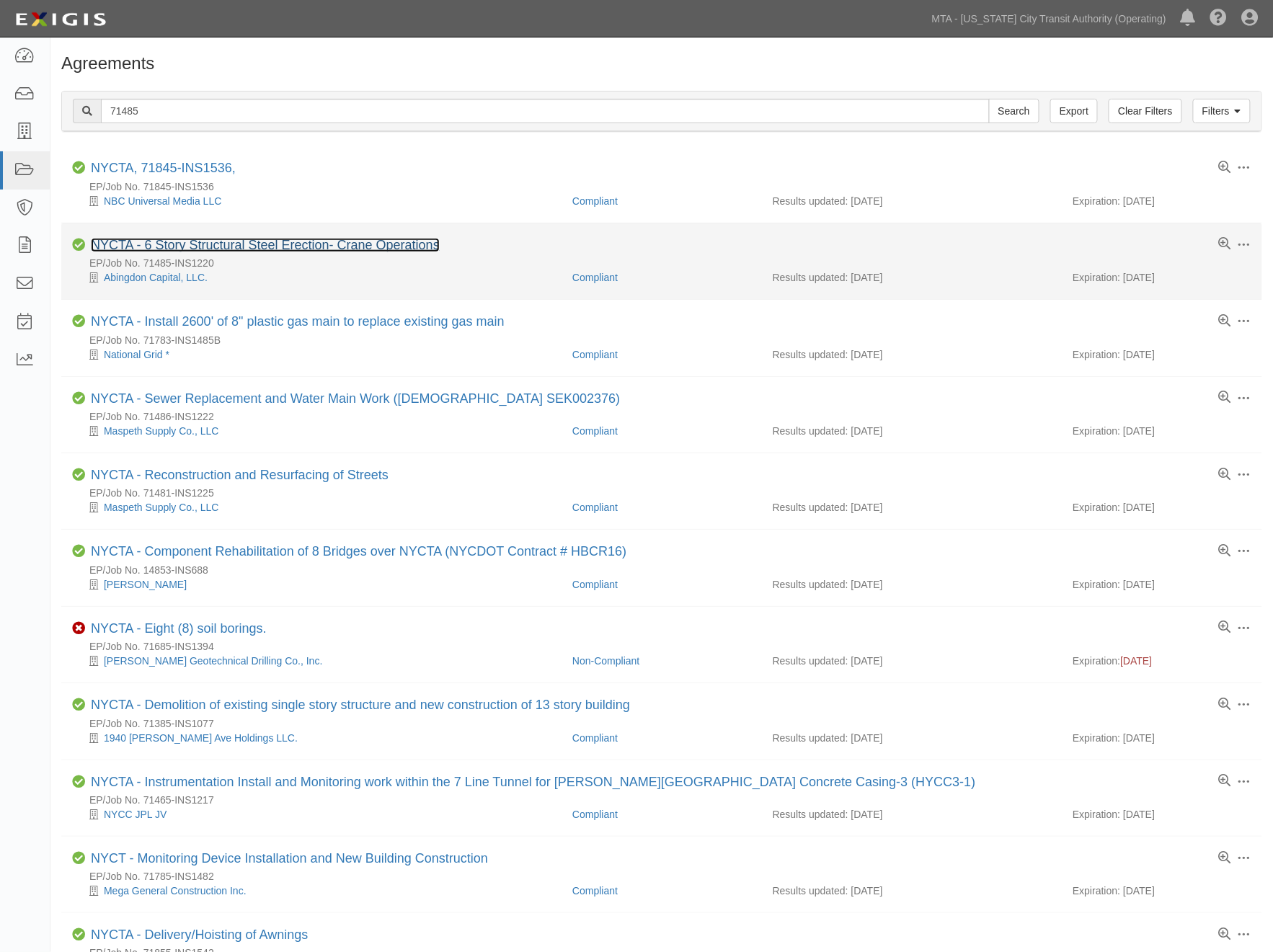
click at [286, 246] on link "NYCTA - 6 Story Structural Steel Erection- Crane Operations" at bounding box center [265, 245] width 349 height 15
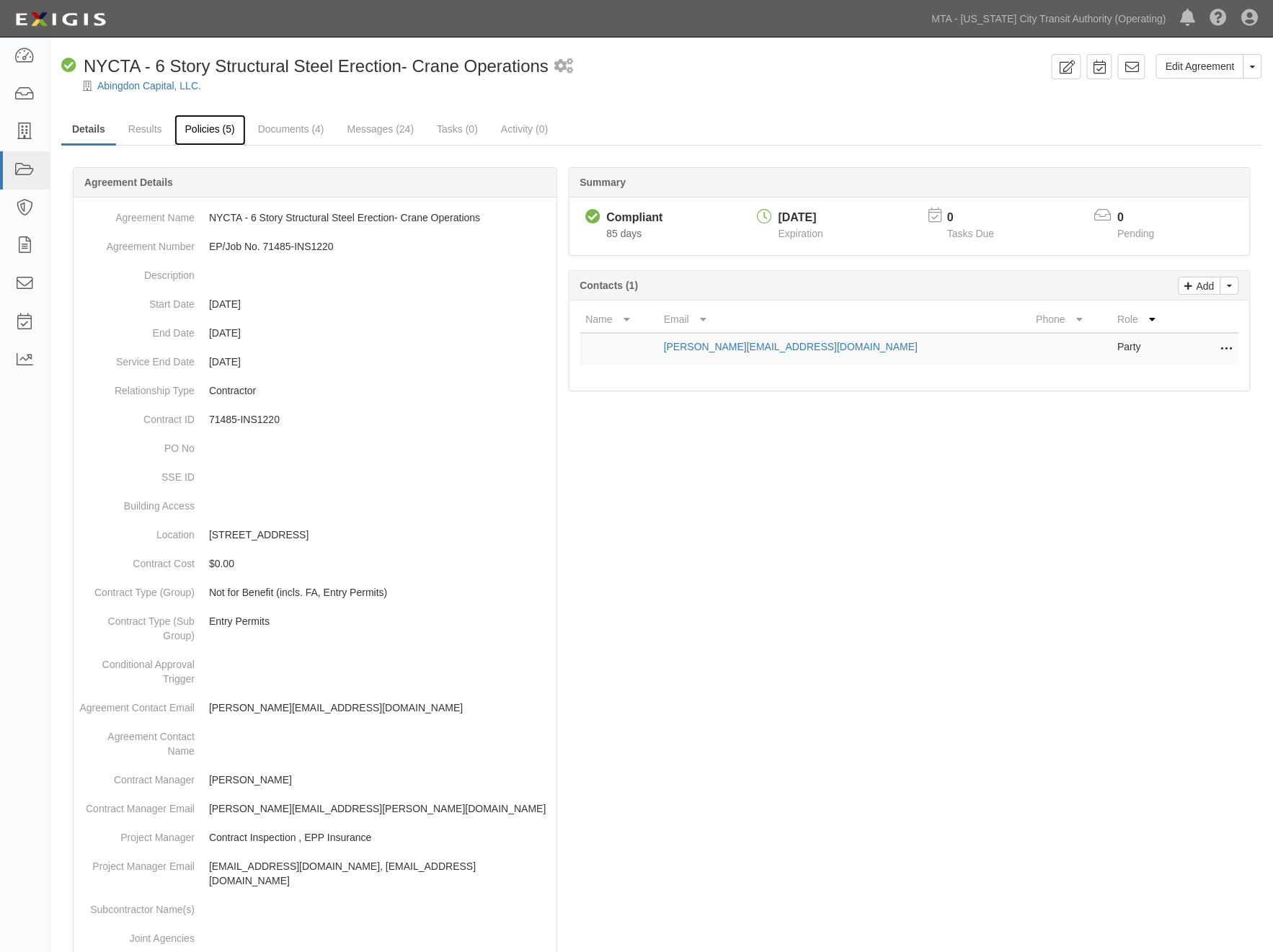
click at [215, 126] on link "Policies (5)" at bounding box center [210, 130] width 71 height 31
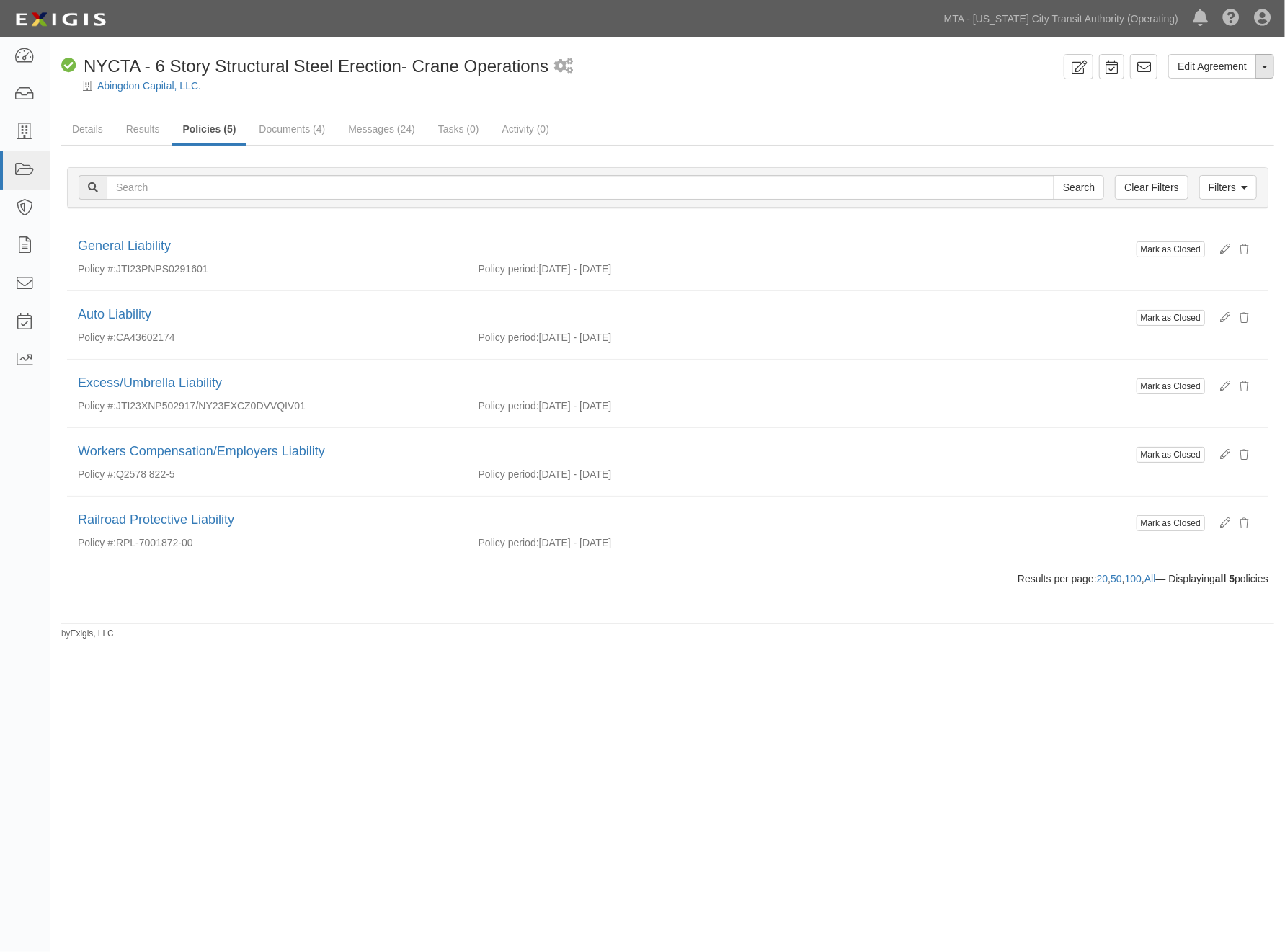
click at [1265, 65] on span "button" at bounding box center [1265, 67] width 6 height 3
click at [1202, 111] on link "Archive Agreement" at bounding box center [1216, 113] width 114 height 19
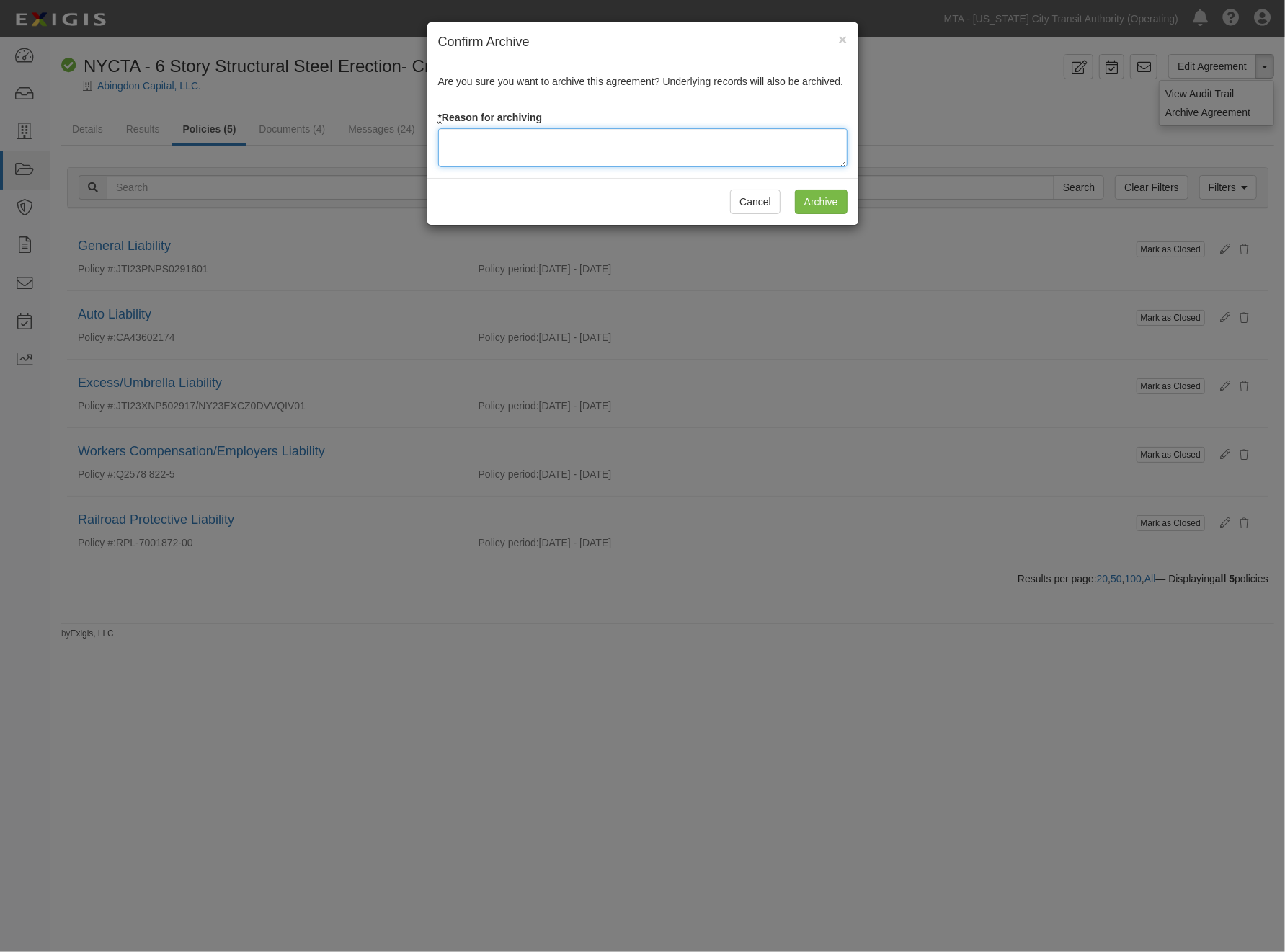
click at [550, 130] on textarea at bounding box center [643, 148] width 409 height 39
type textarea "Completed"
click at [811, 204] on input "Archive" at bounding box center [821, 202] width 52 height 25
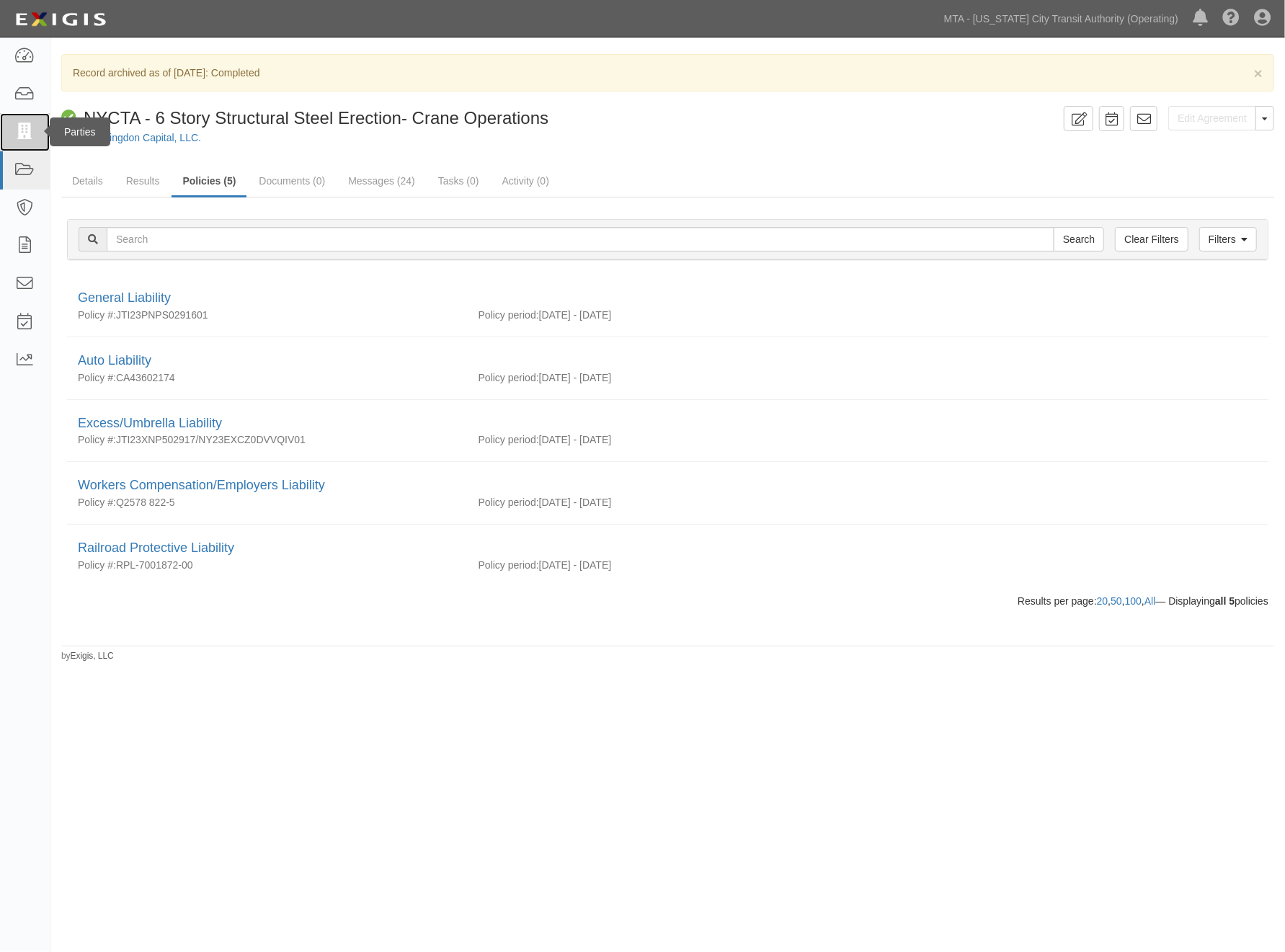
click at [33, 132] on icon at bounding box center [25, 132] width 20 height 17
